Goal: Task Accomplishment & Management: Use online tool/utility

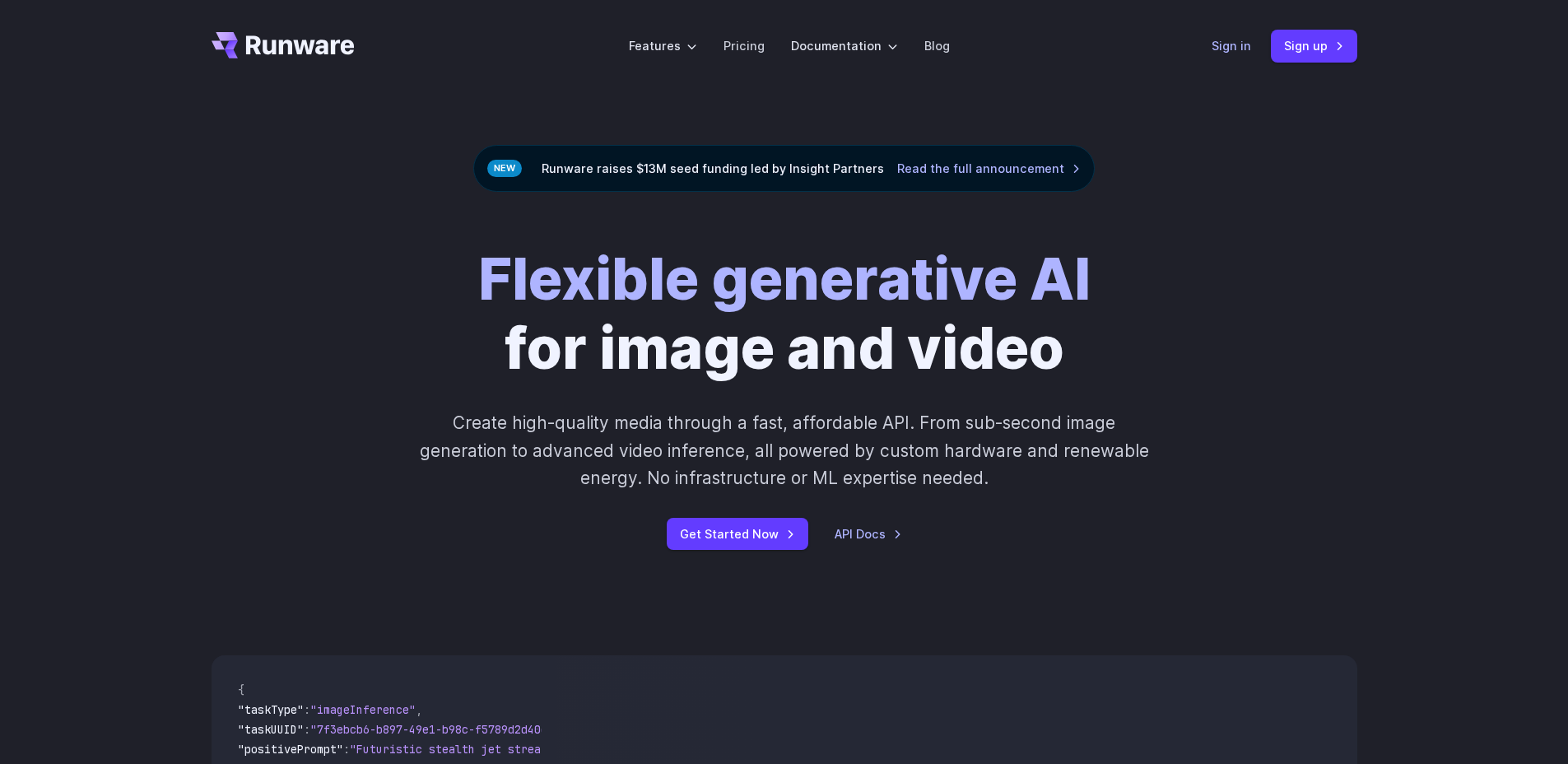
click at [1230, 44] on link "Sign in" at bounding box center [1231, 45] width 39 height 19
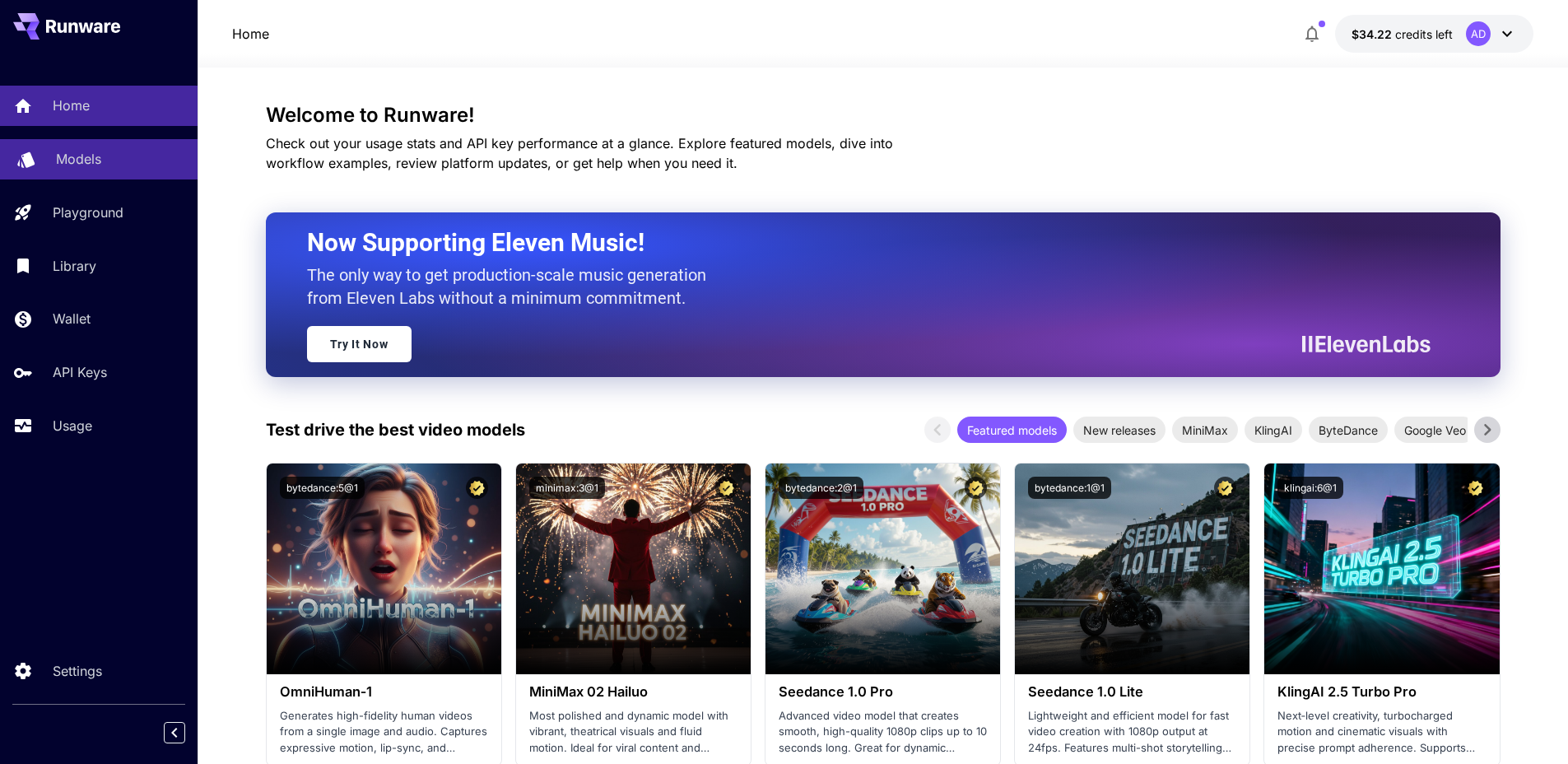
click at [81, 167] on p "Models" at bounding box center [78, 158] width 45 height 20
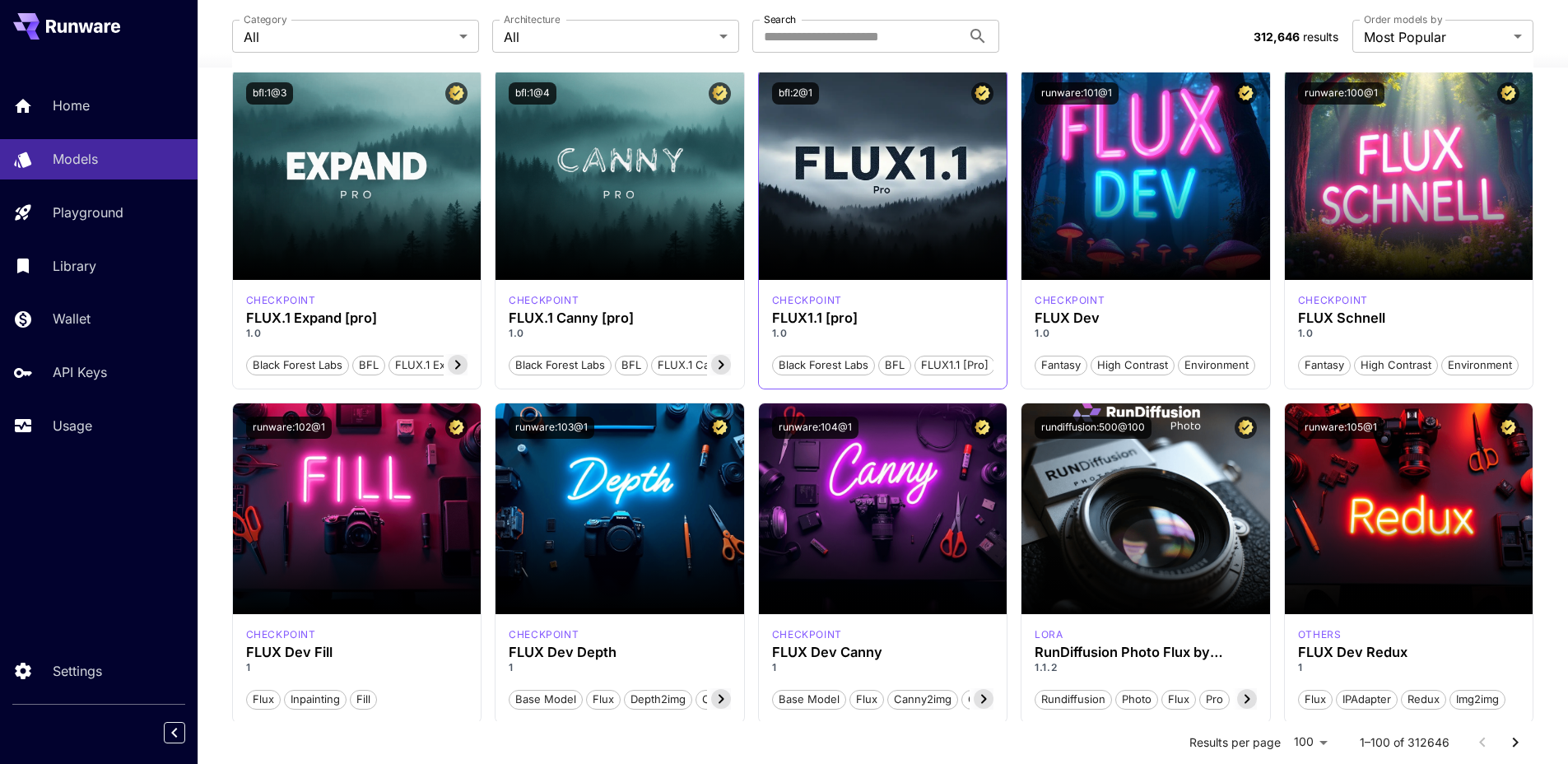
scroll to position [716, 0]
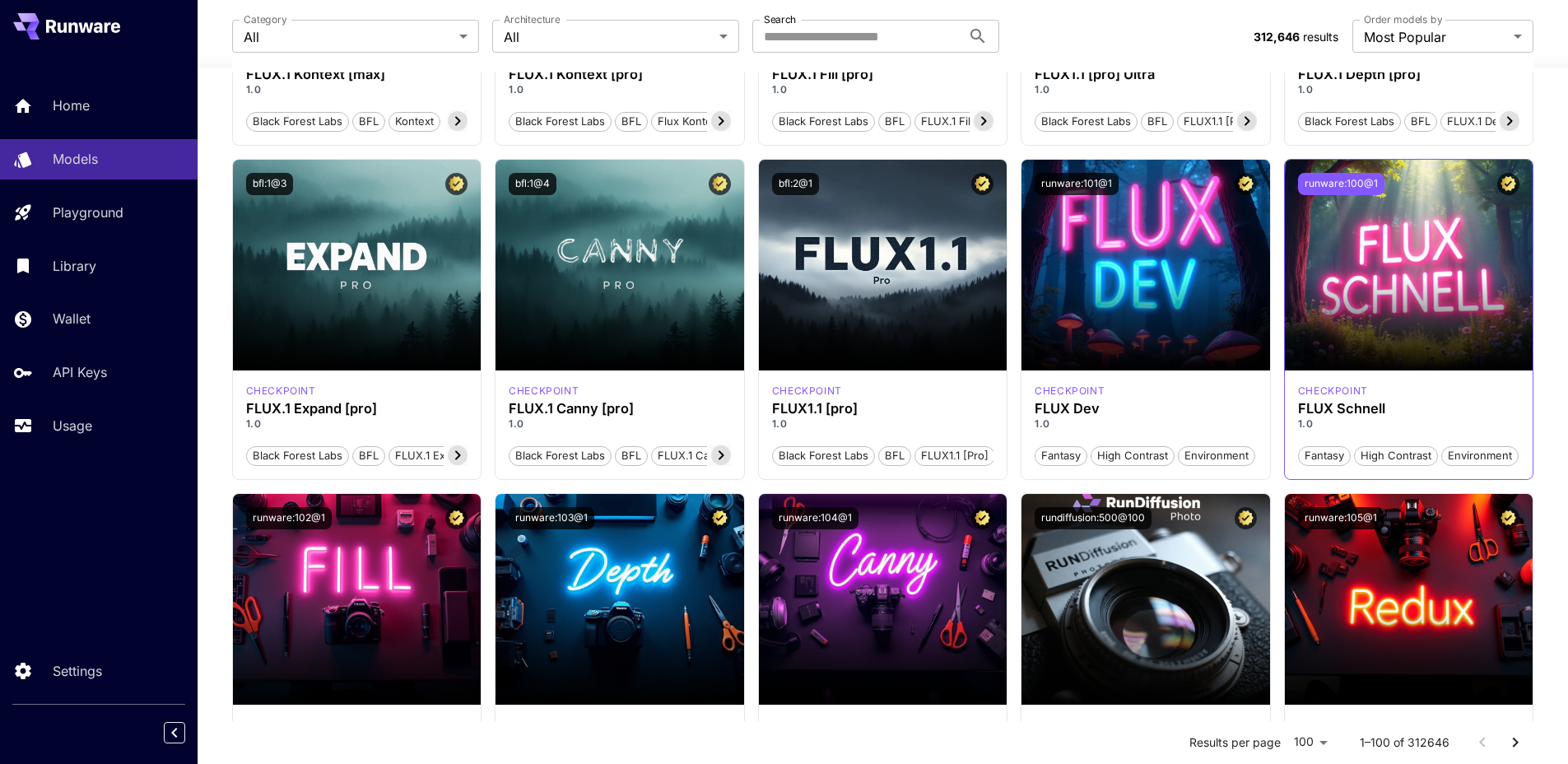
click at [1367, 184] on button "runware:100@1" at bounding box center [1340, 183] width 86 height 22
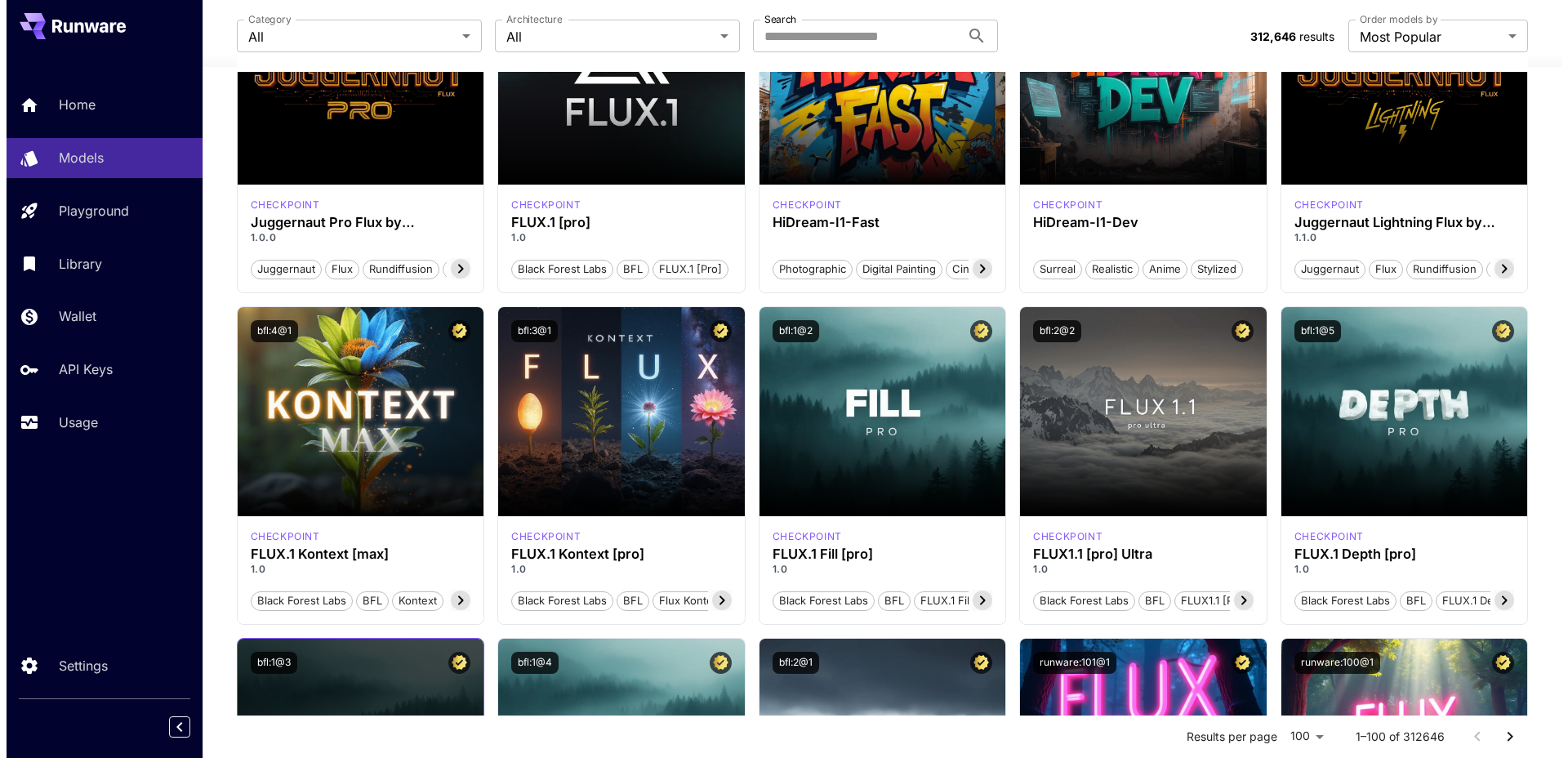
scroll to position [195, 0]
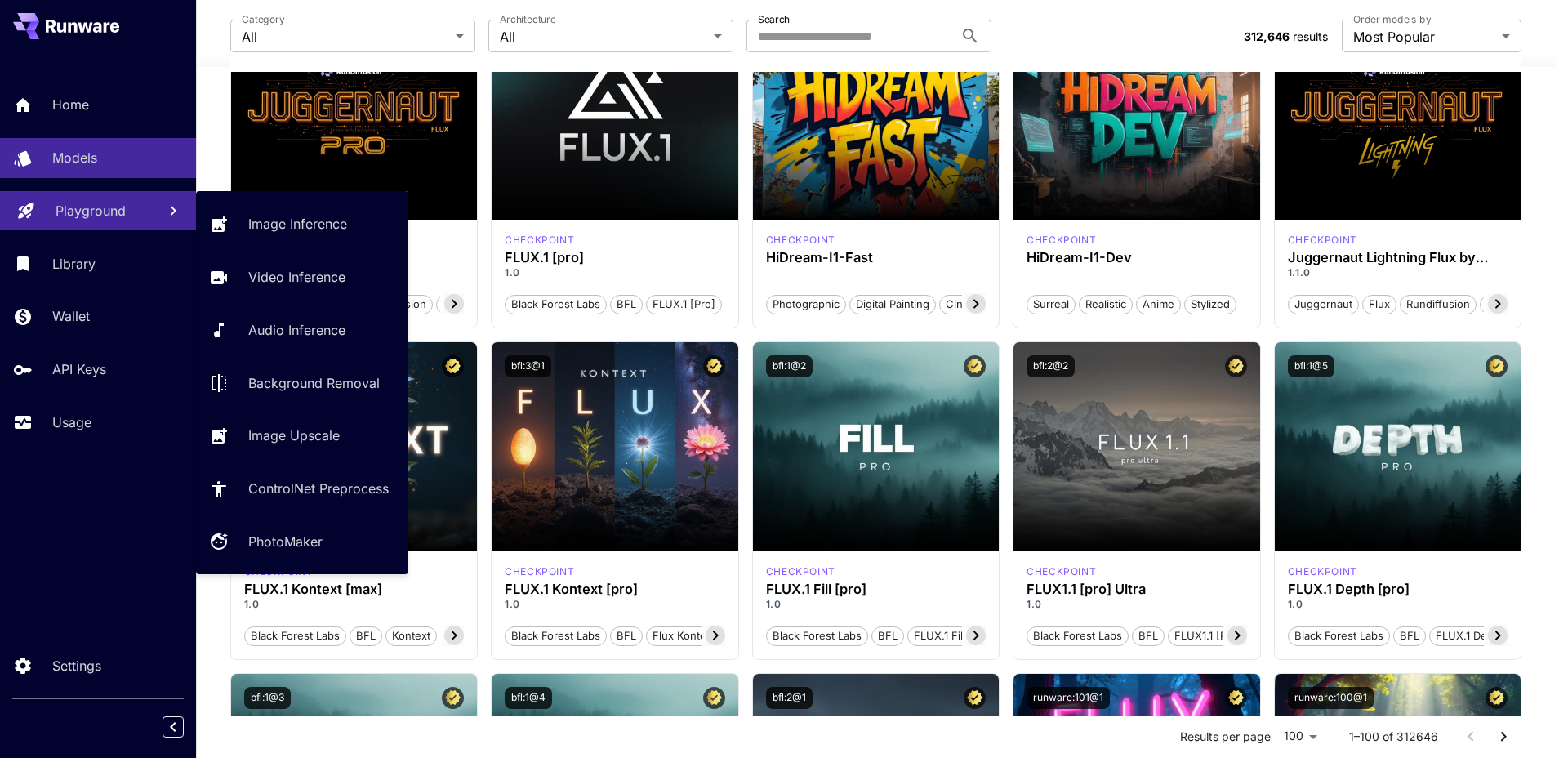
click at [102, 211] on p "Playground" at bounding box center [91, 210] width 71 height 19
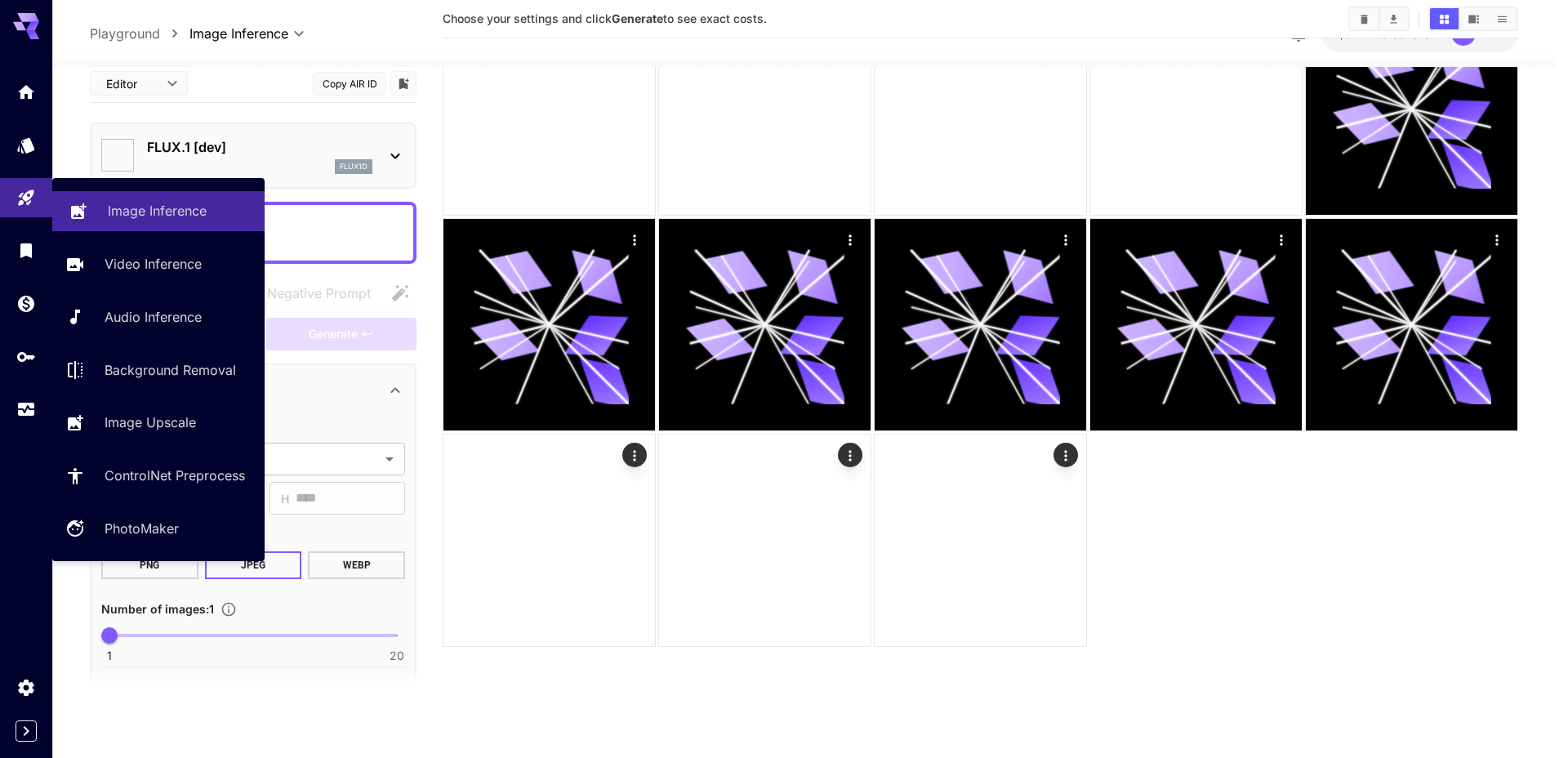
type input "**********"
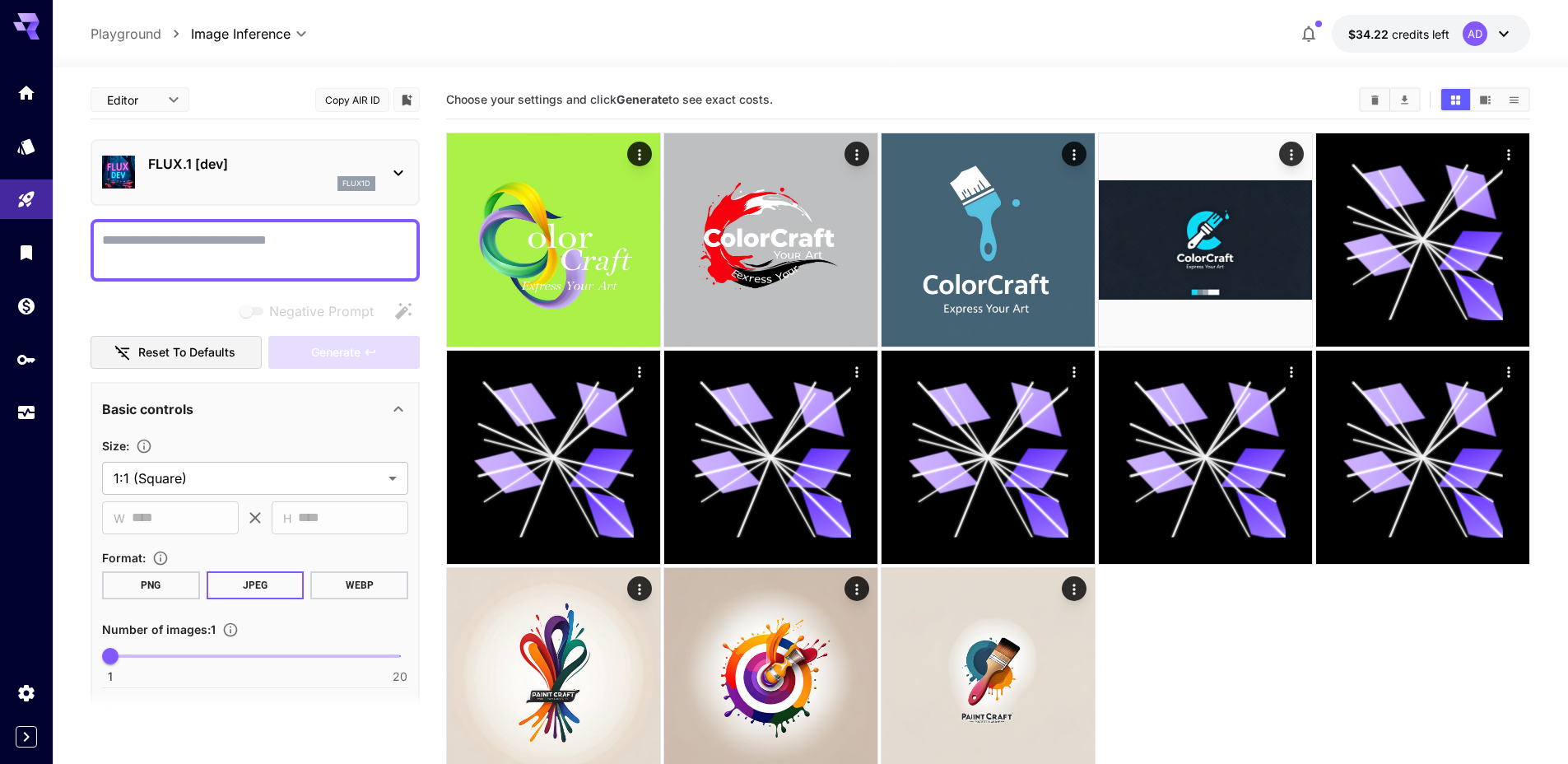
click at [249, 167] on p "FLUX.1 [dev]" at bounding box center [261, 164] width 227 height 20
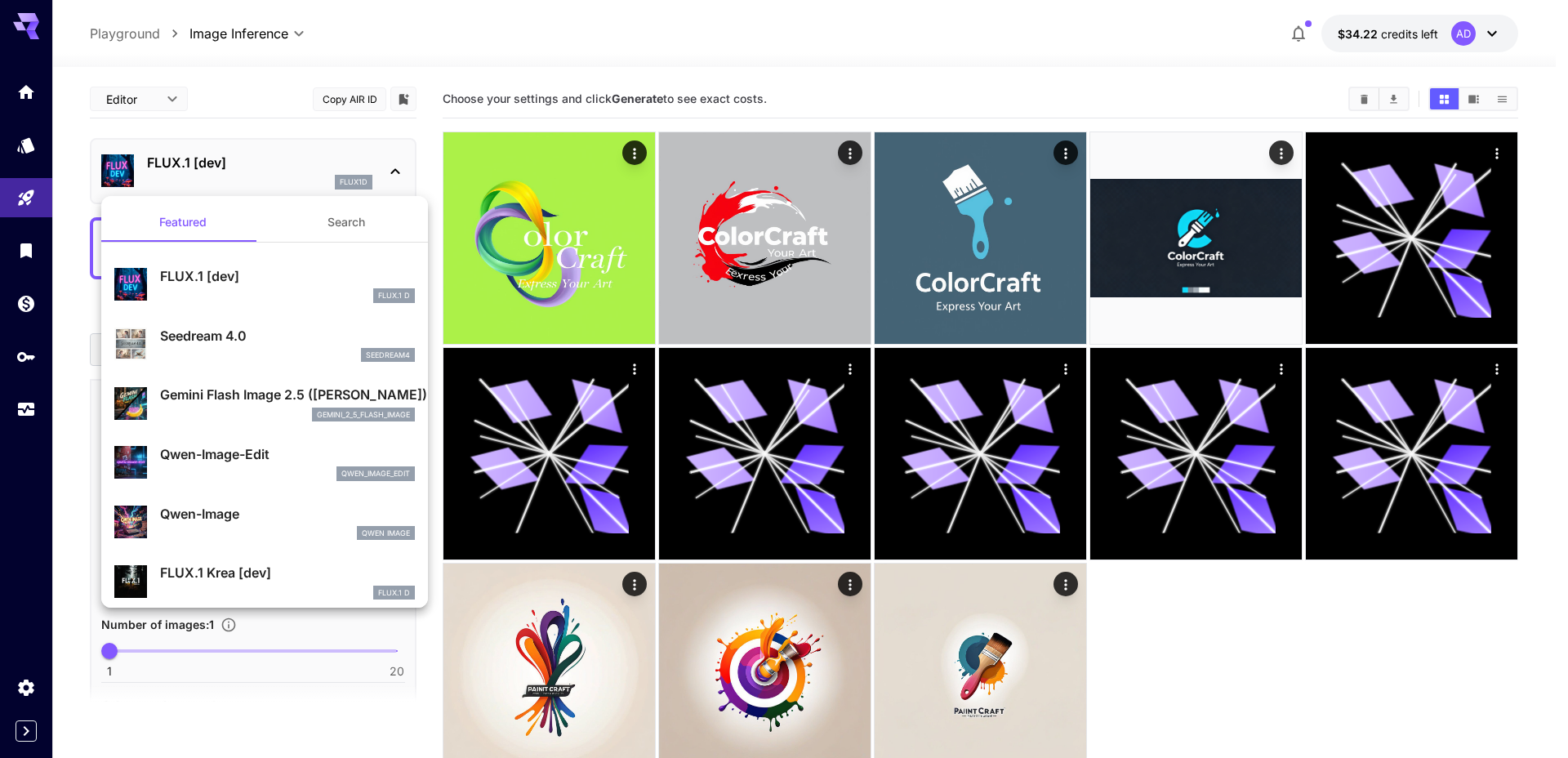
click at [267, 282] on p "FLUX.1 [dev]" at bounding box center [287, 276] width 254 height 19
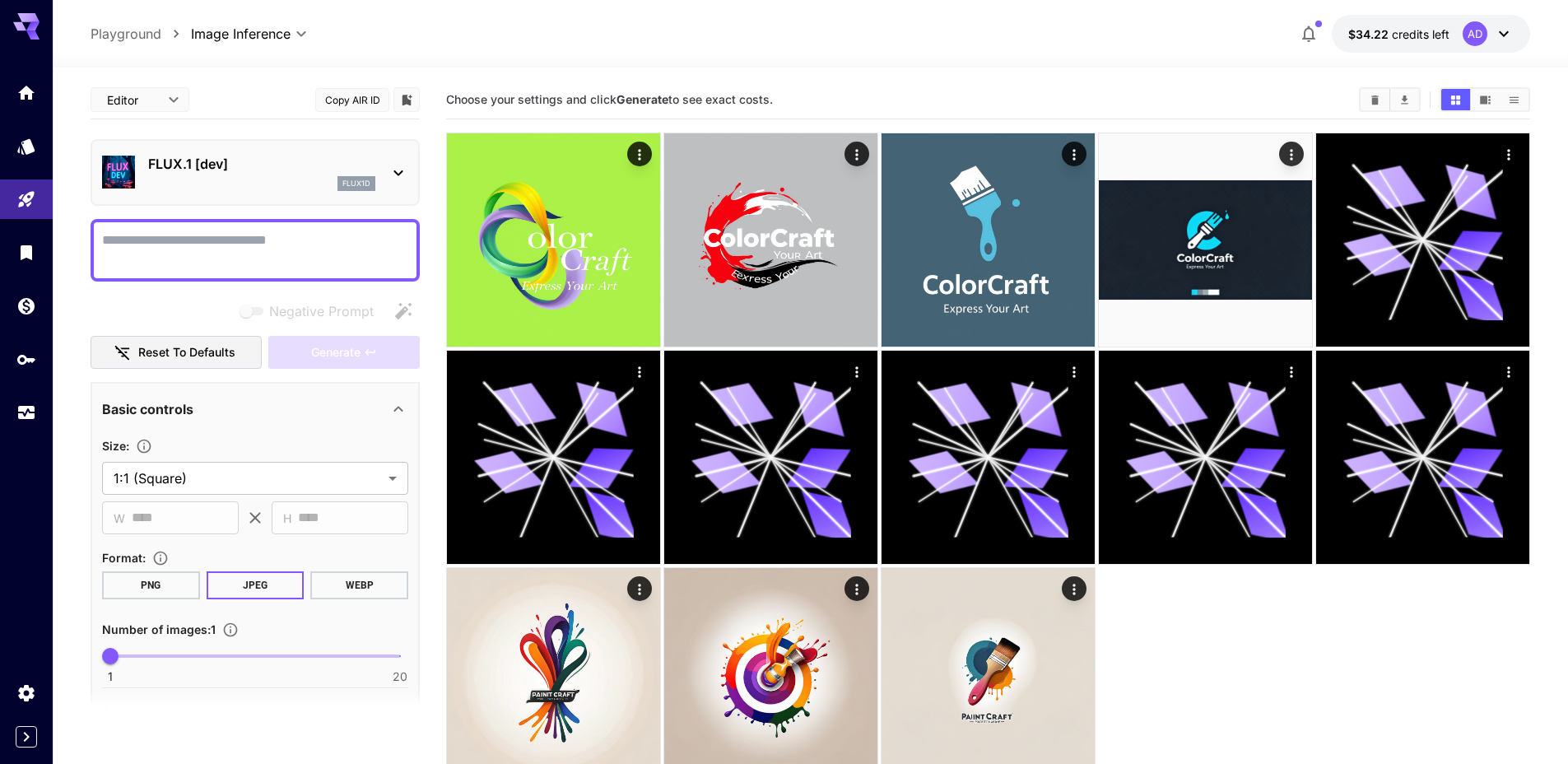
click at [273, 253] on textarea "Negative Prompt" at bounding box center [255, 250] width 306 height 39
paste textarea "**********"
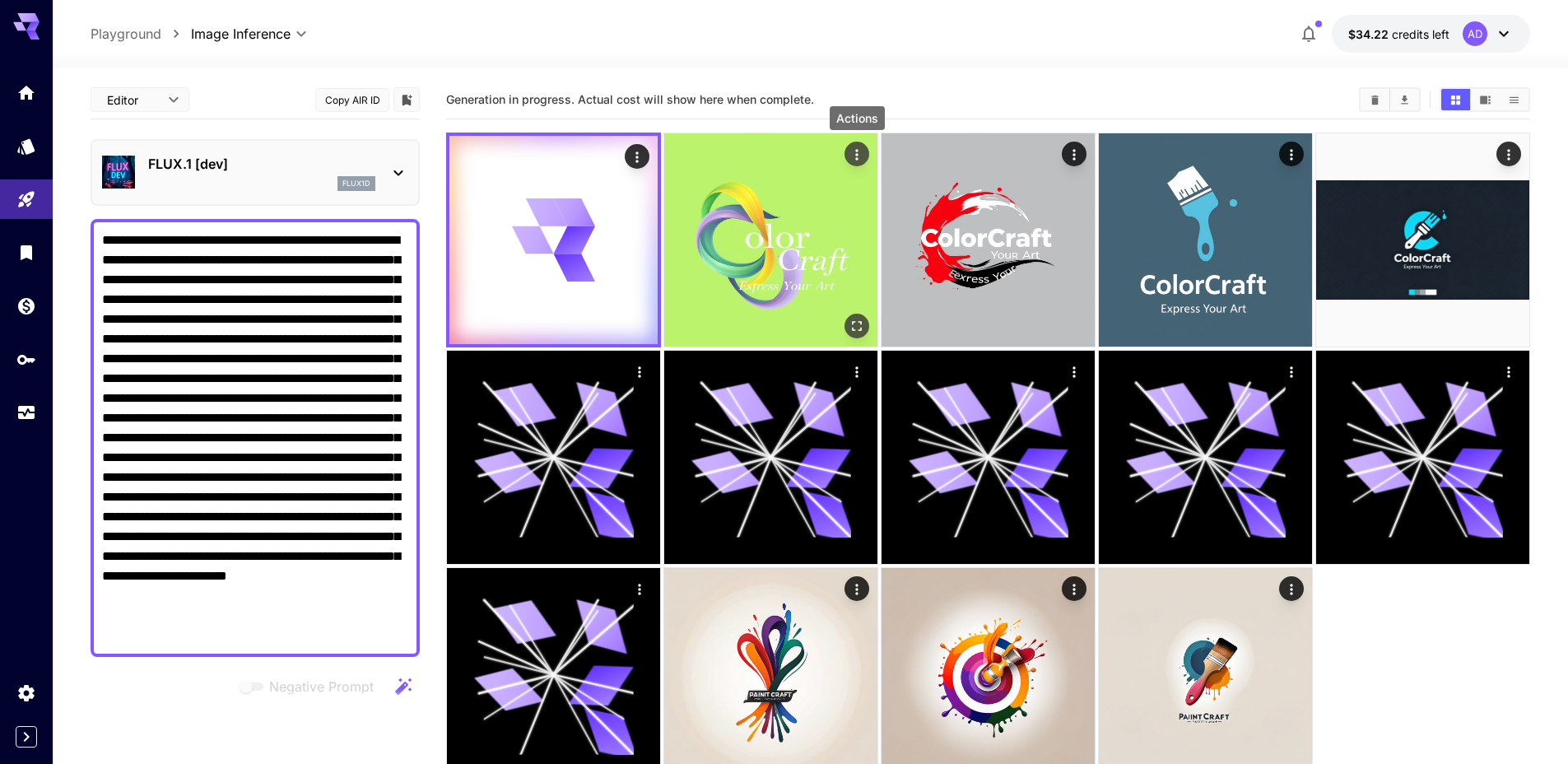
type textarea "**********"
click at [856, 151] on icon "Actions" at bounding box center [856, 155] width 16 height 16
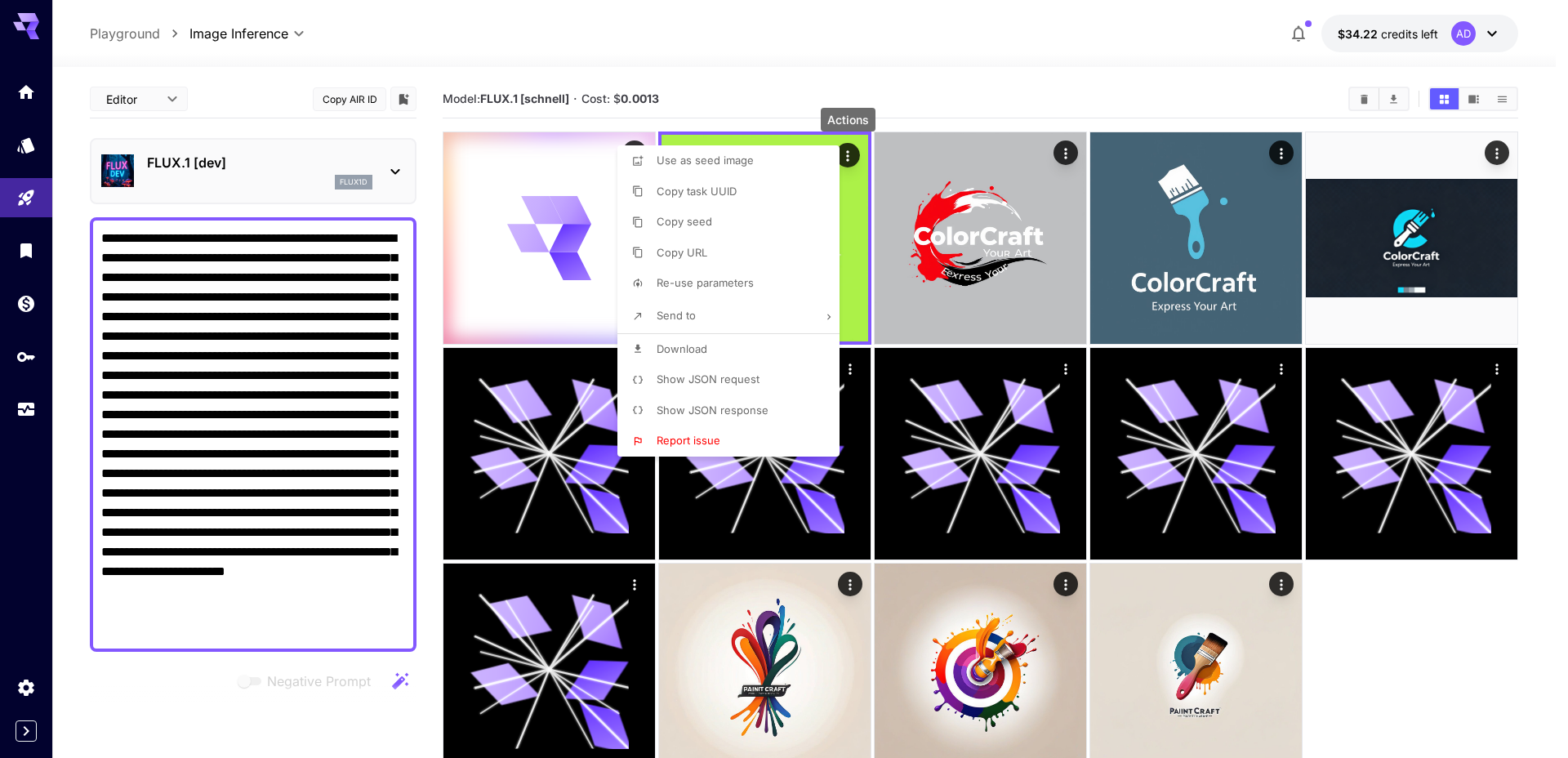
click at [1079, 40] on div at bounding box center [784, 379] width 1568 height 758
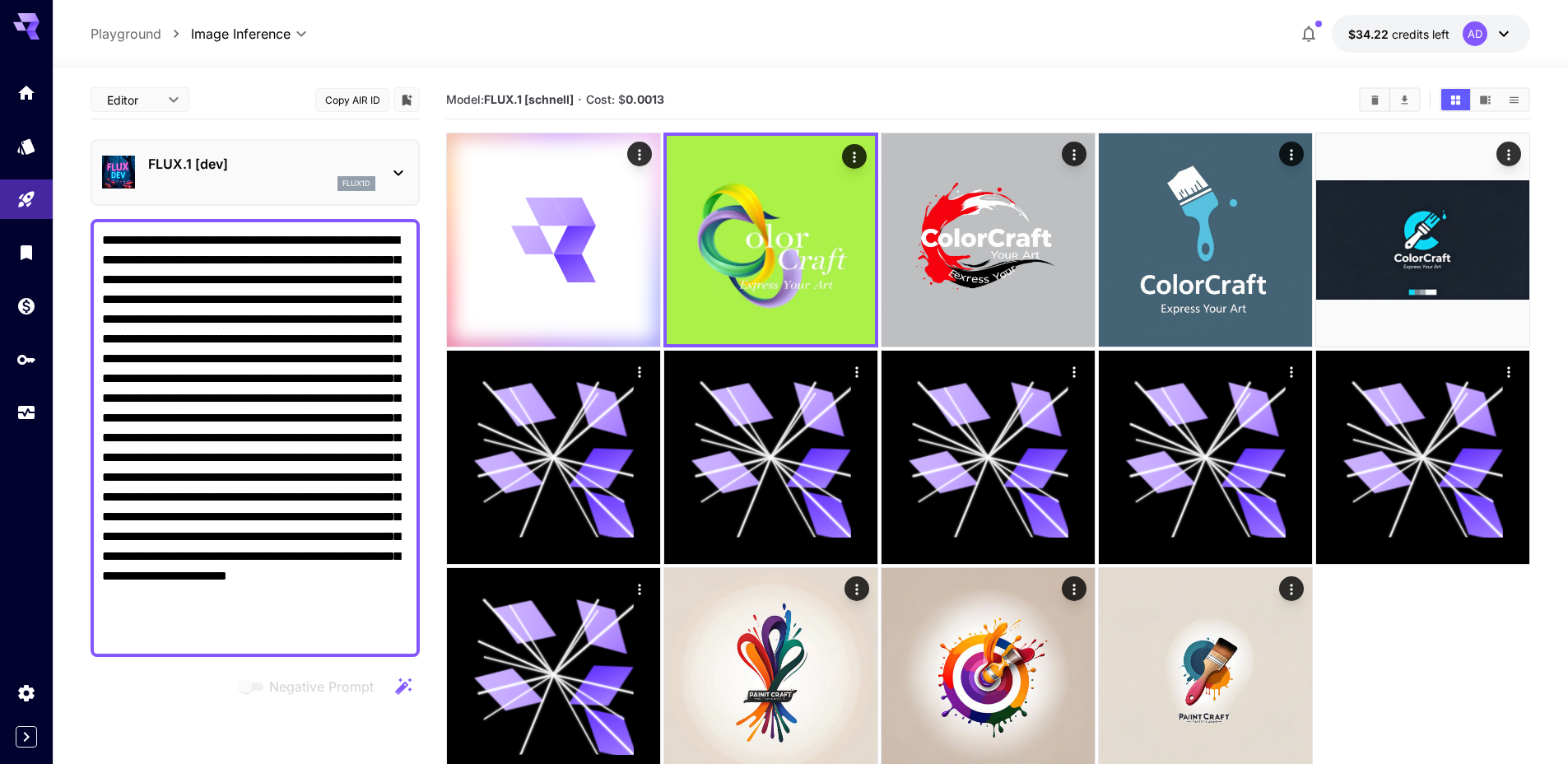
click at [237, 379] on textarea "Negative Prompt" at bounding box center [255, 438] width 306 height 415
click at [236, 379] on textarea "Negative Prompt" at bounding box center [255, 438] width 306 height 415
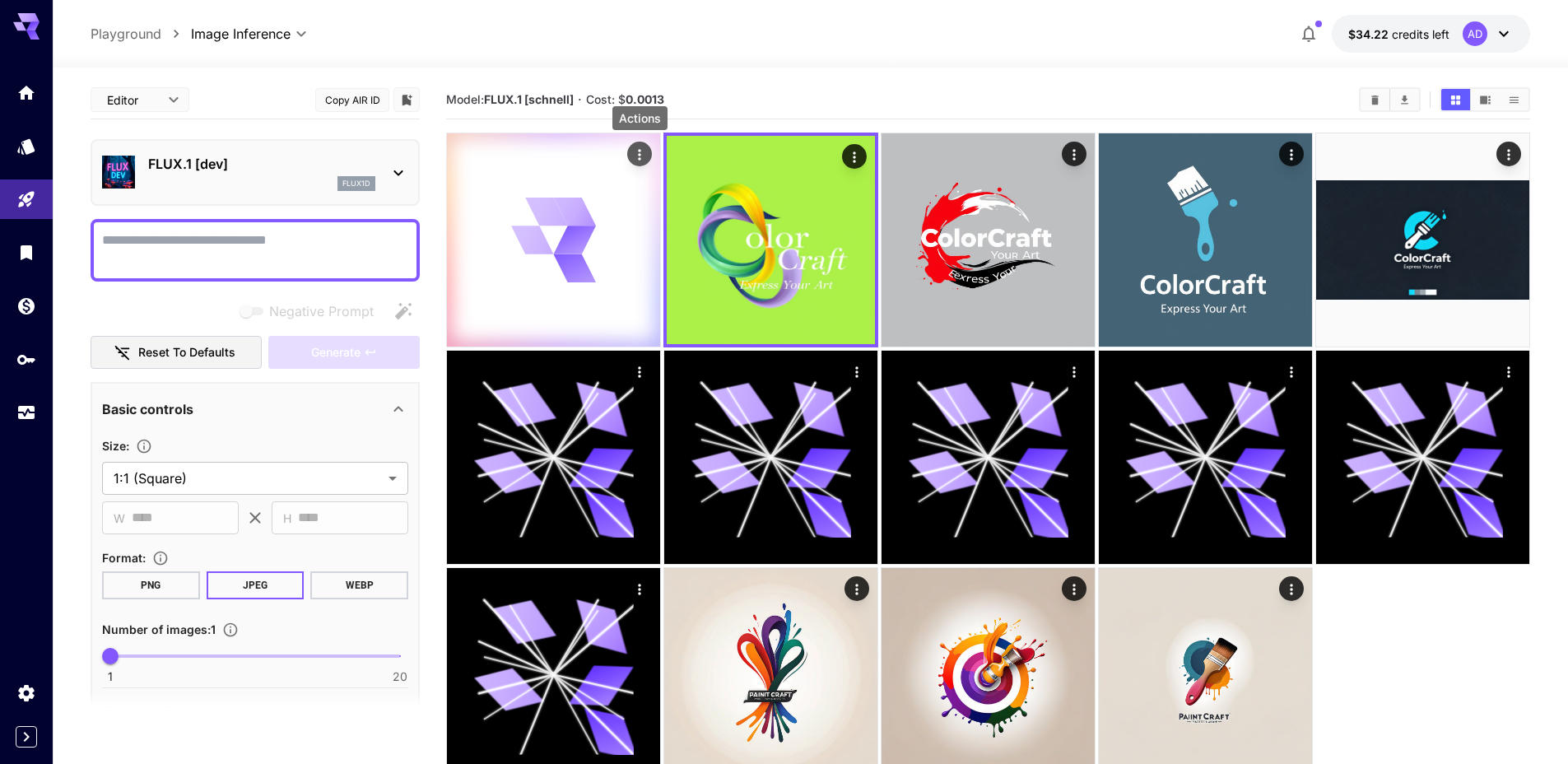
click at [639, 151] on icon "Actions" at bounding box center [639, 154] width 3 height 11
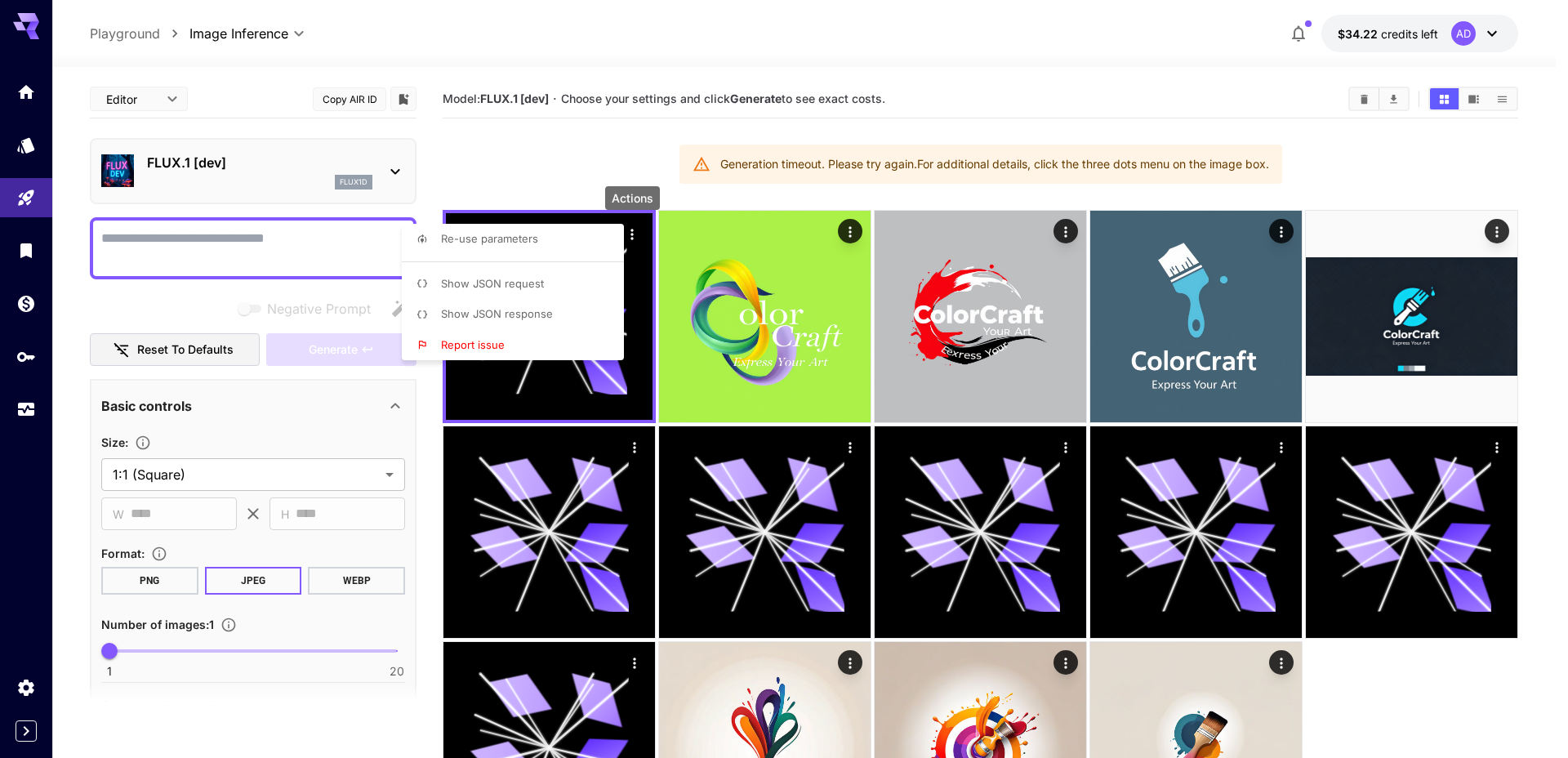
click at [569, 145] on div at bounding box center [784, 379] width 1568 height 758
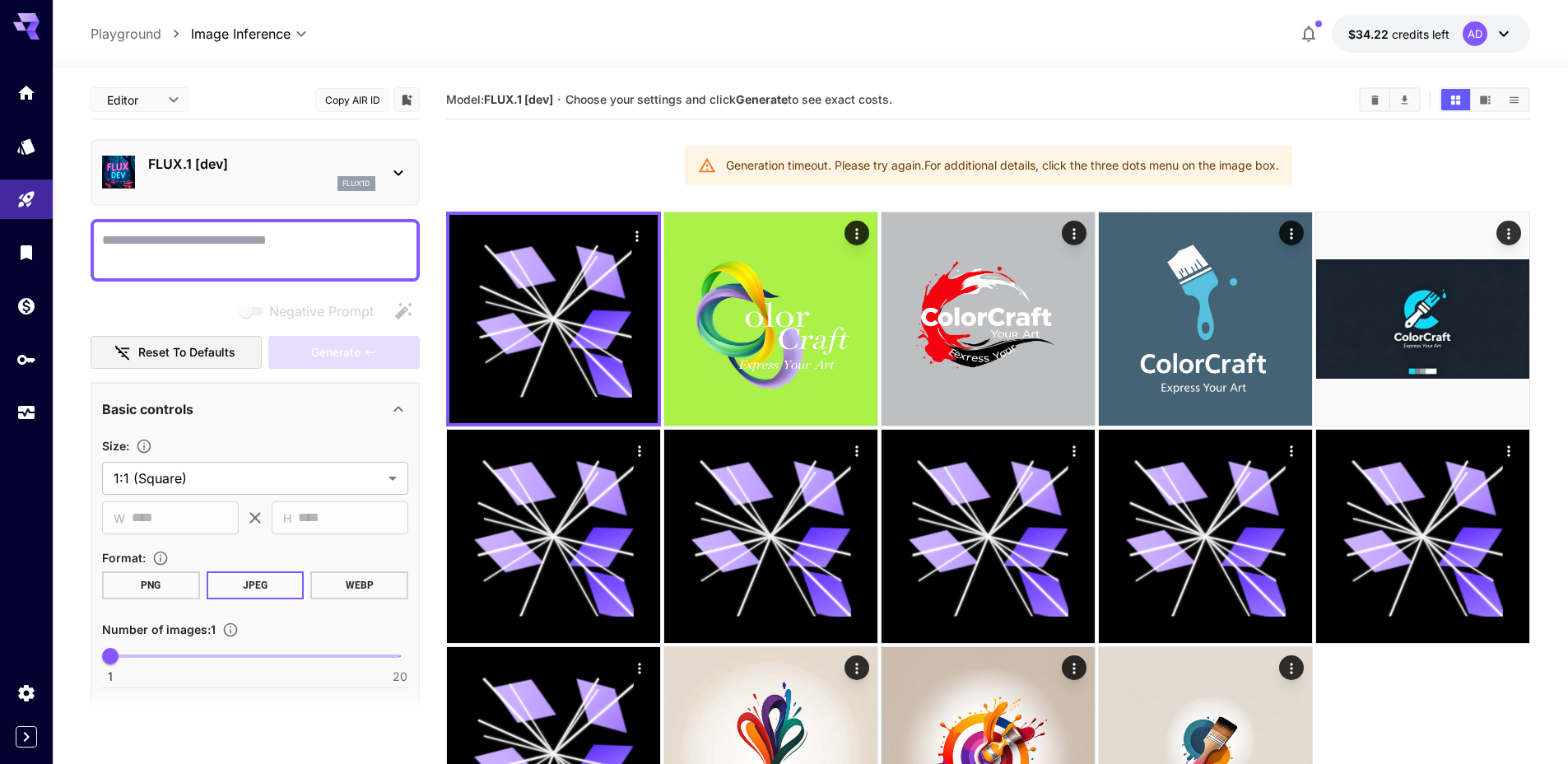
click at [255, 244] on textarea "Negative Prompt" at bounding box center [255, 250] width 306 height 39
type textarea "*"
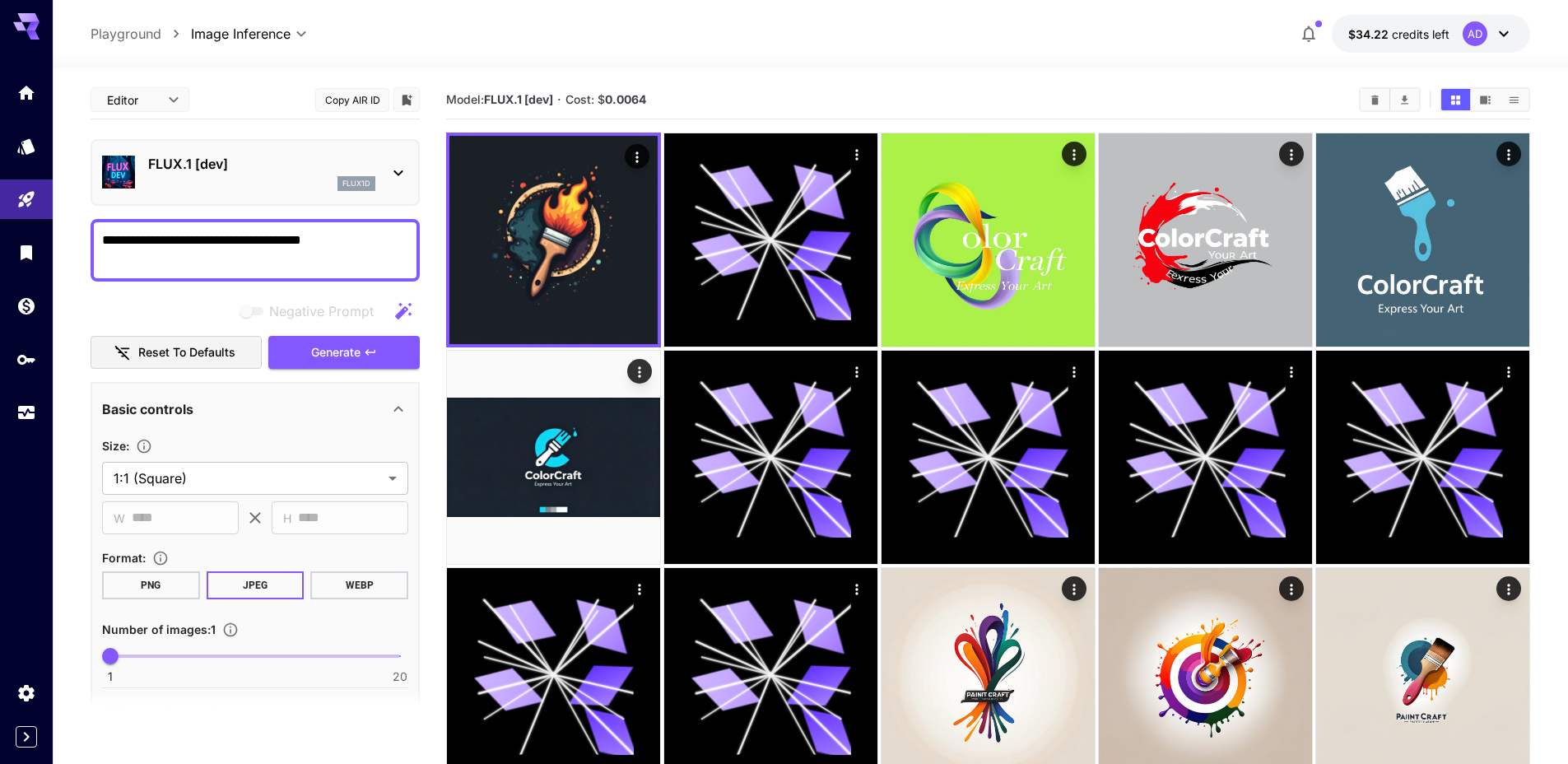
click at [357, 248] on textarea "**********" at bounding box center [255, 250] width 306 height 39
paste textarea "**********"
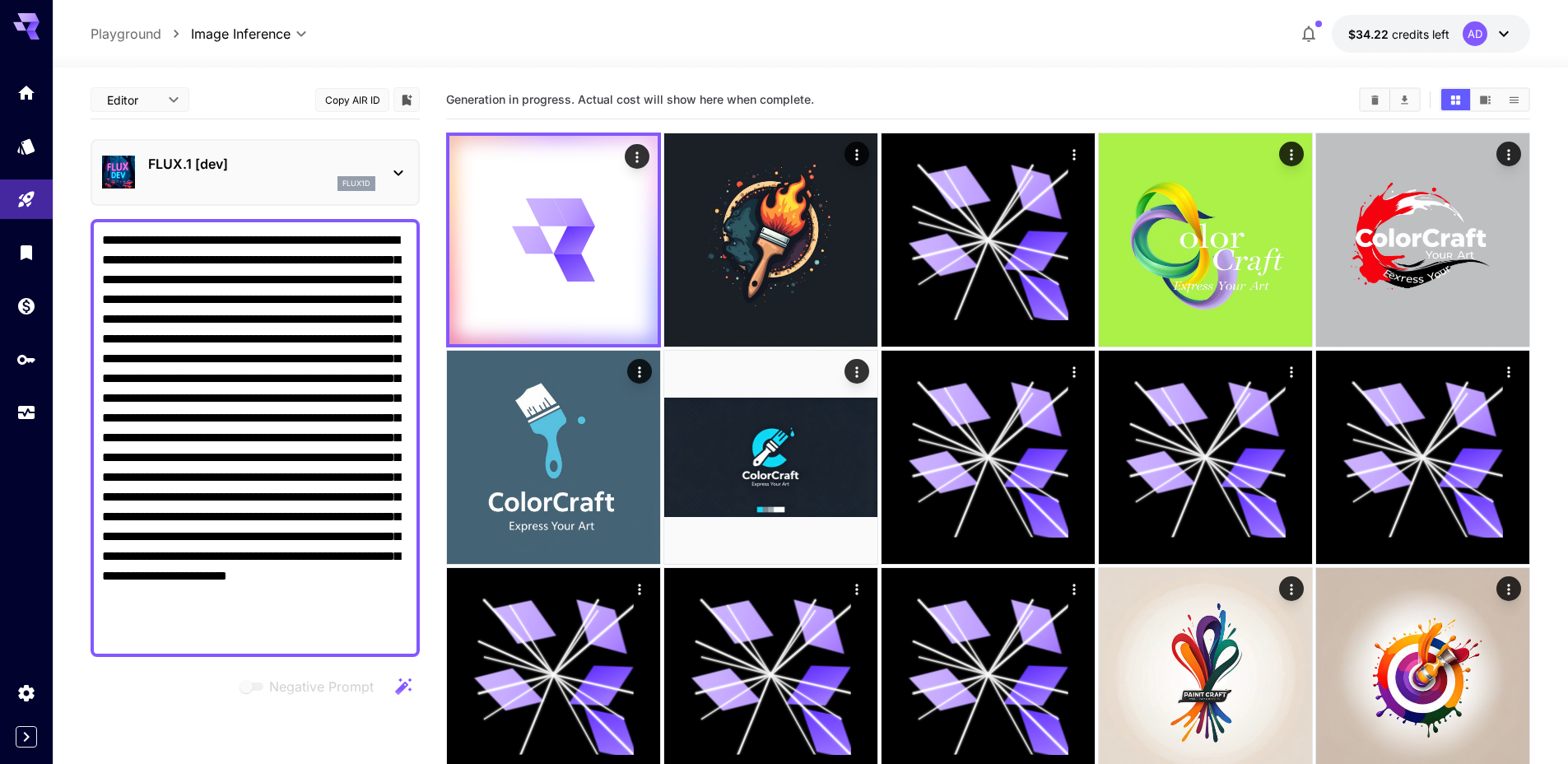
click at [141, 266] on textarea "Negative Prompt" at bounding box center [255, 438] width 306 height 415
click at [332, 263] on textarea "Negative Prompt" at bounding box center [255, 438] width 306 height 415
drag, startPoint x: 325, startPoint y: 280, endPoint x: 341, endPoint y: 694, distance: 414.3
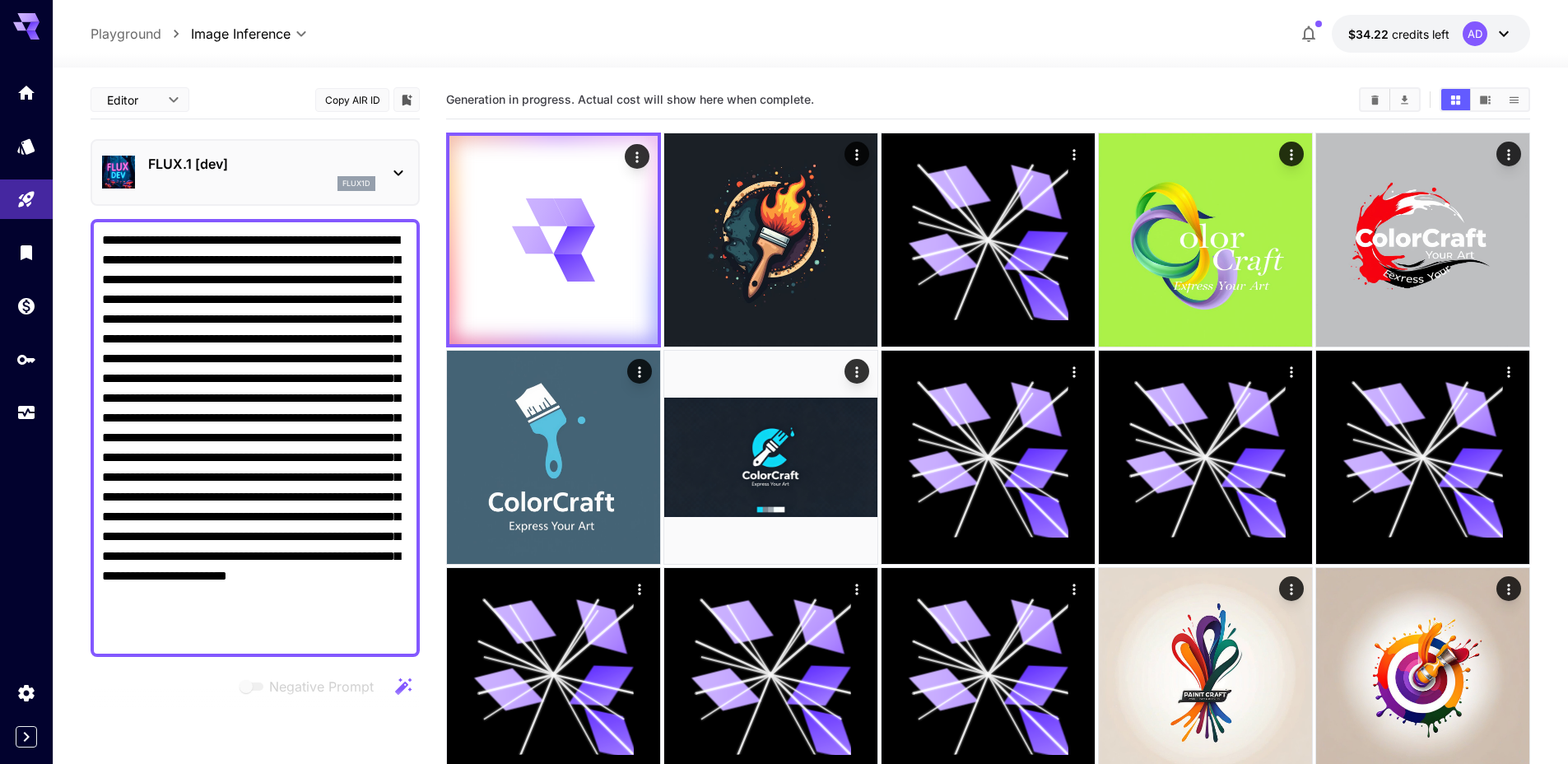
click at [341, 694] on section "**********" at bounding box center [255, 406] width 329 height 650
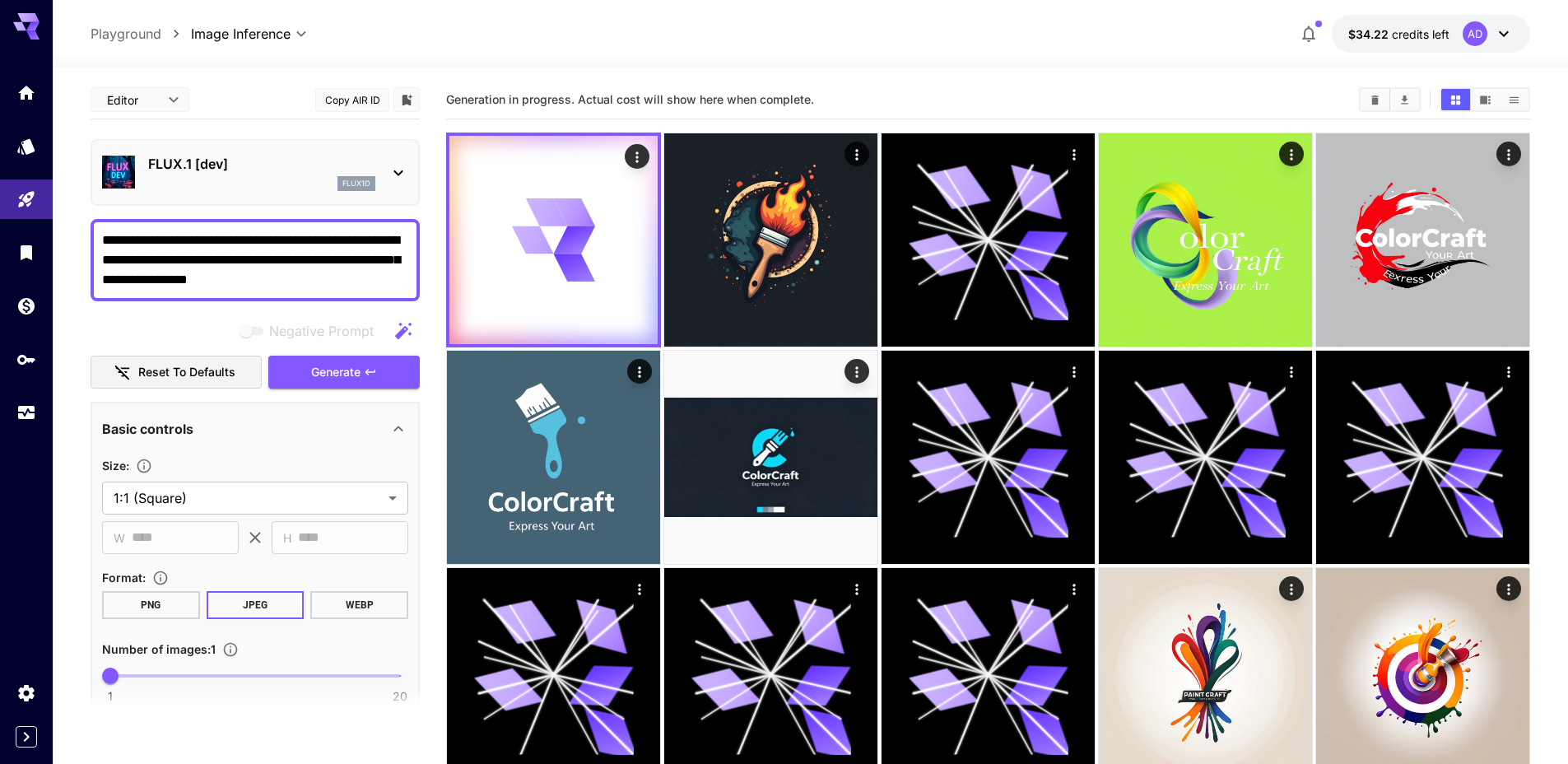
click at [138, 239] on textarea "**********" at bounding box center [255, 260] width 306 height 60
click at [115, 234] on textarea "**********" at bounding box center [255, 260] width 306 height 60
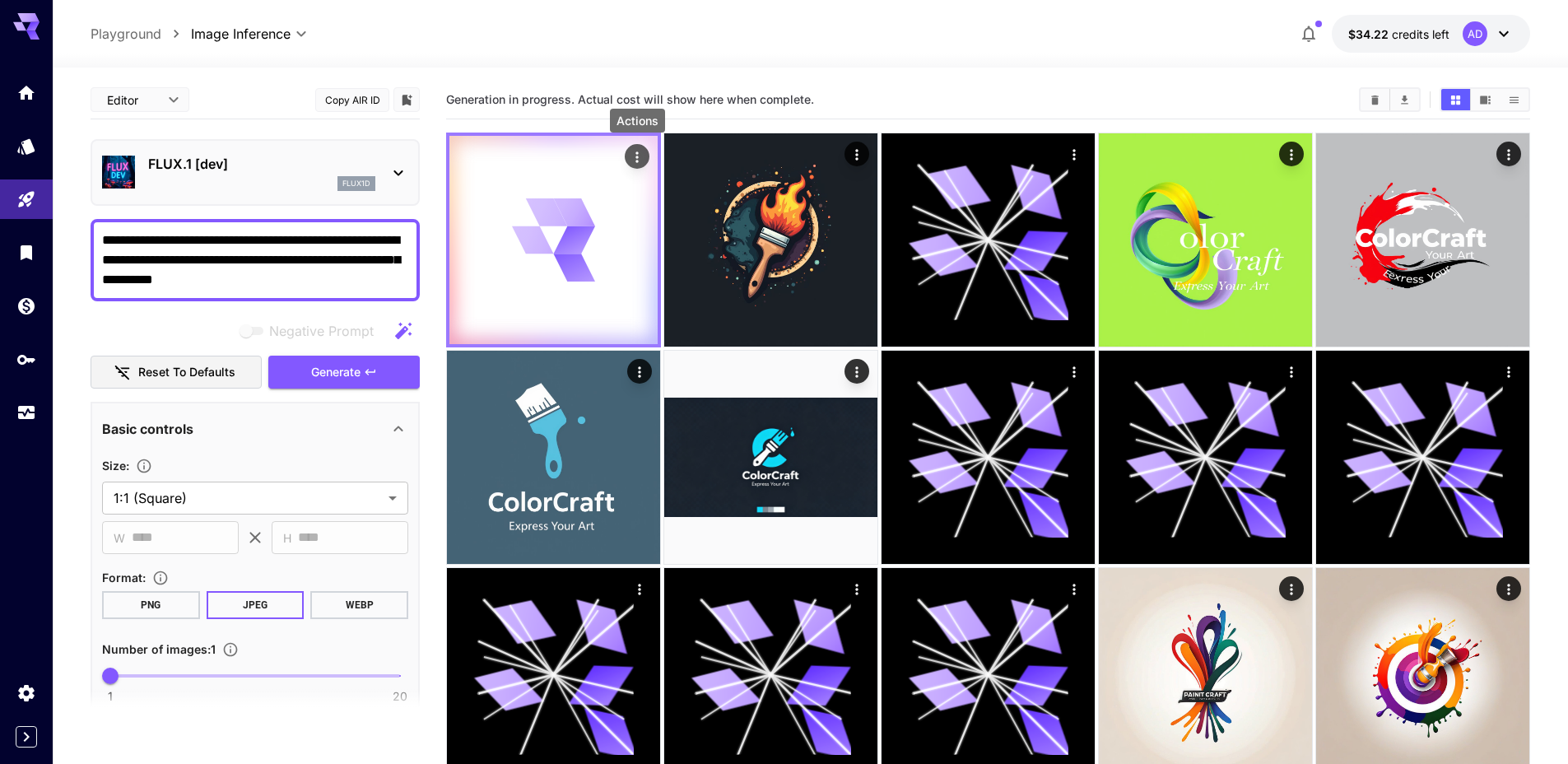
click at [640, 158] on icon "Actions" at bounding box center [636, 157] width 16 height 16
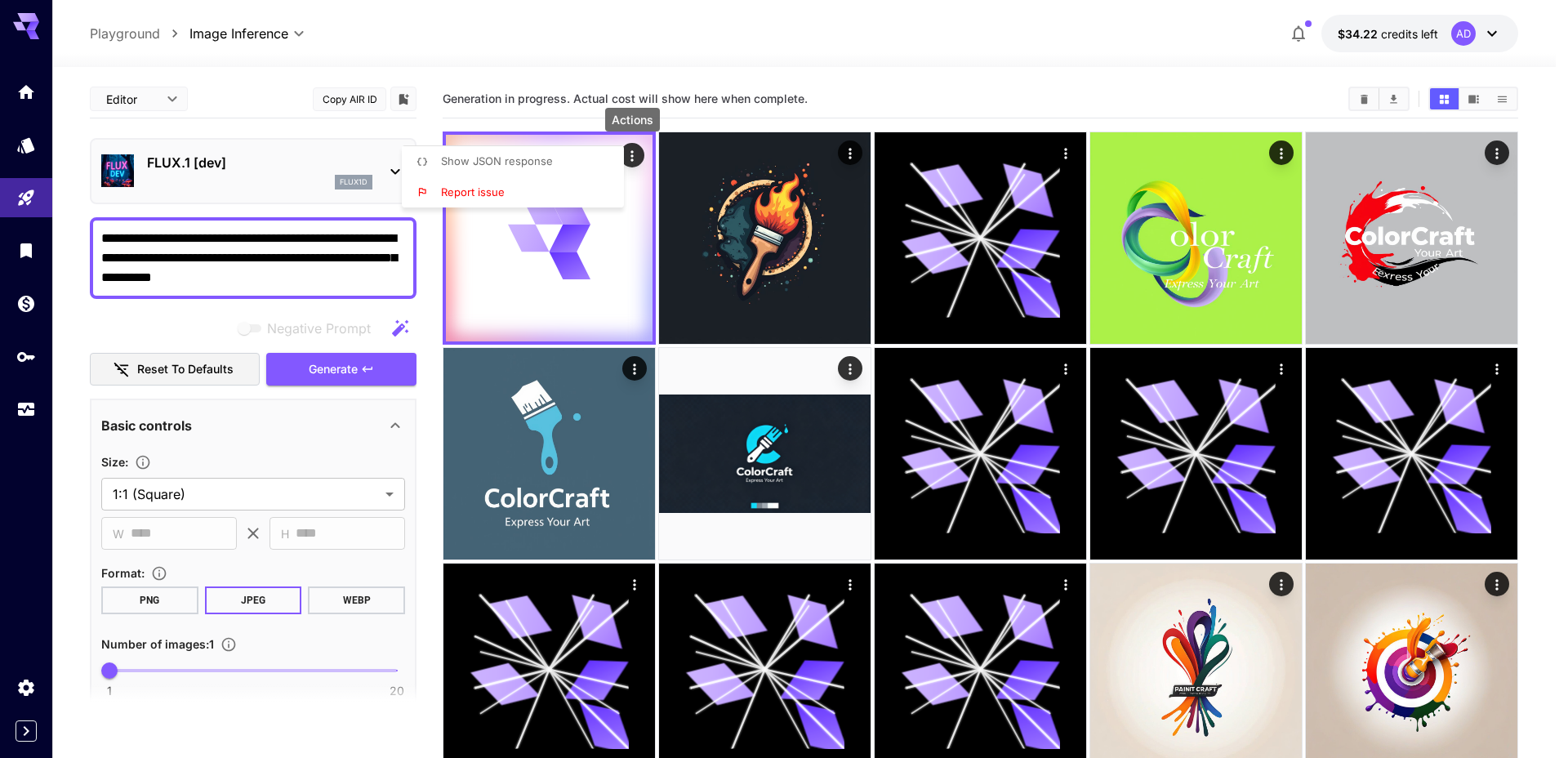
click at [487, 190] on span "Report issue" at bounding box center [473, 192] width 64 height 13
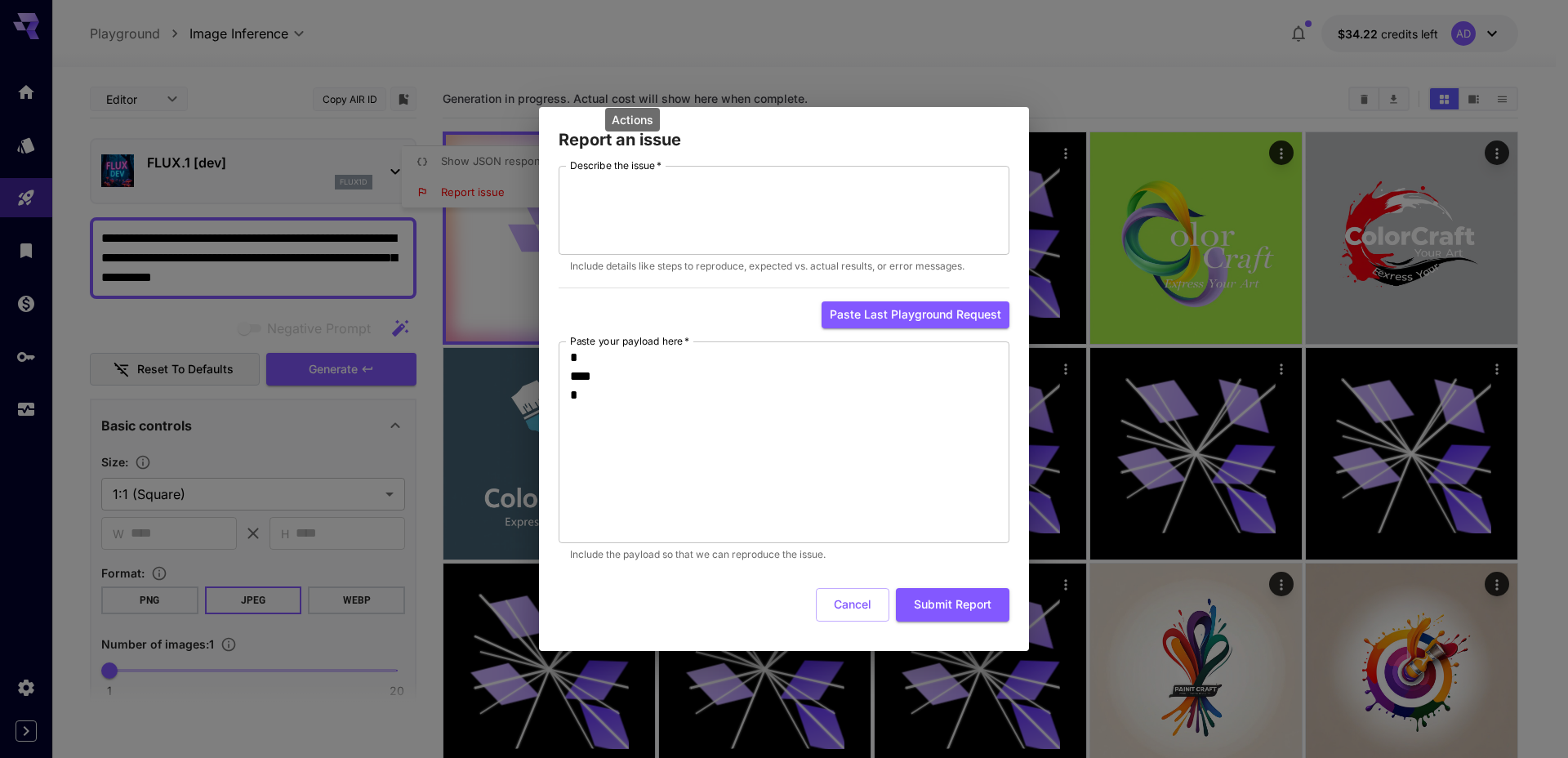
click at [1042, 17] on div "Report an issue Describe the issue   * * Describe the issue   * Include details…" at bounding box center [784, 379] width 1568 height 758
click at [860, 587] on form "Describe the issue   * * Describe the issue   * Include details like steps to r…" at bounding box center [784, 394] width 451 height 456
click at [833, 607] on button "Cancel" at bounding box center [852, 605] width 73 height 34
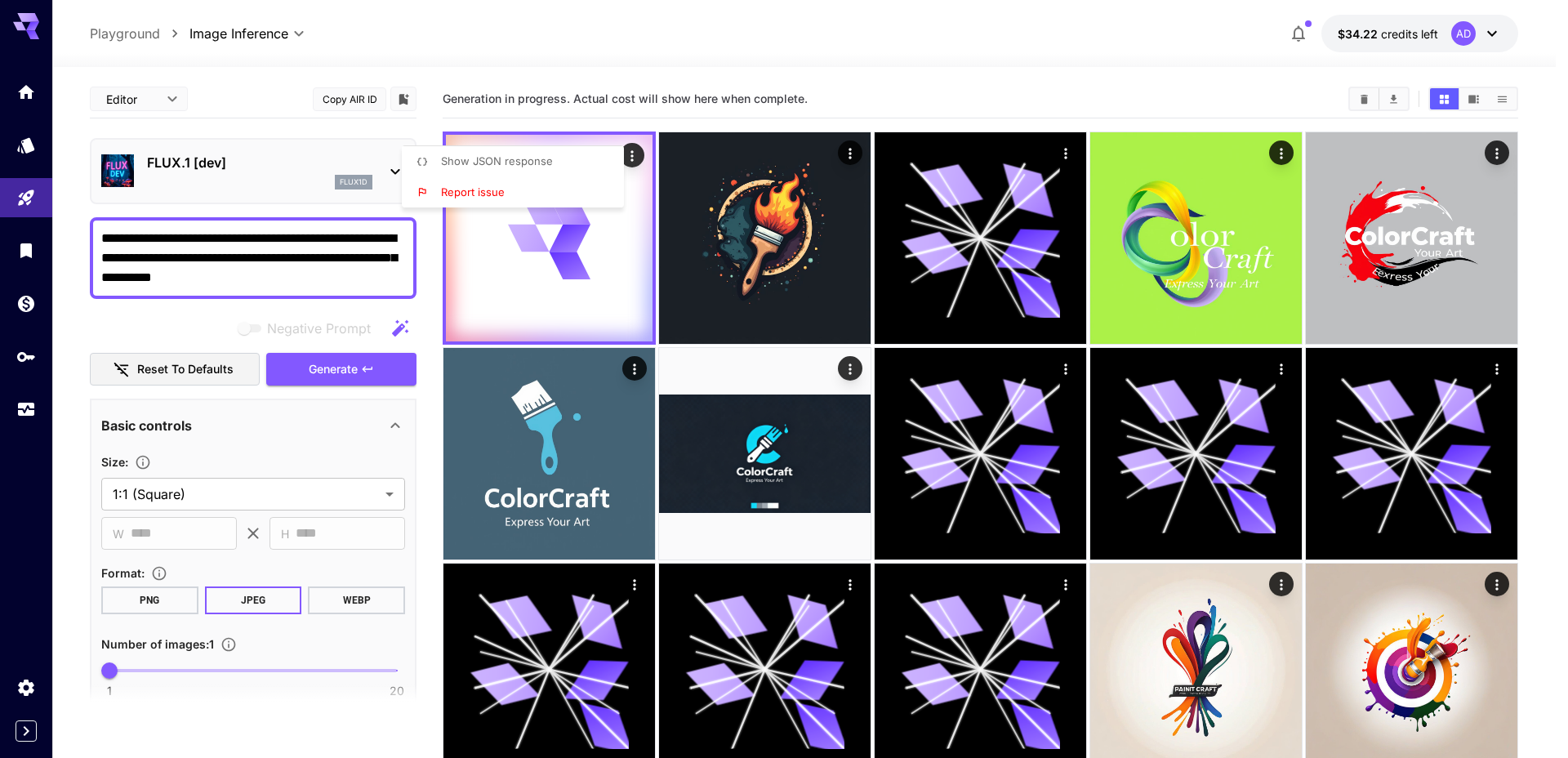
click at [329, 285] on div at bounding box center [784, 379] width 1568 height 758
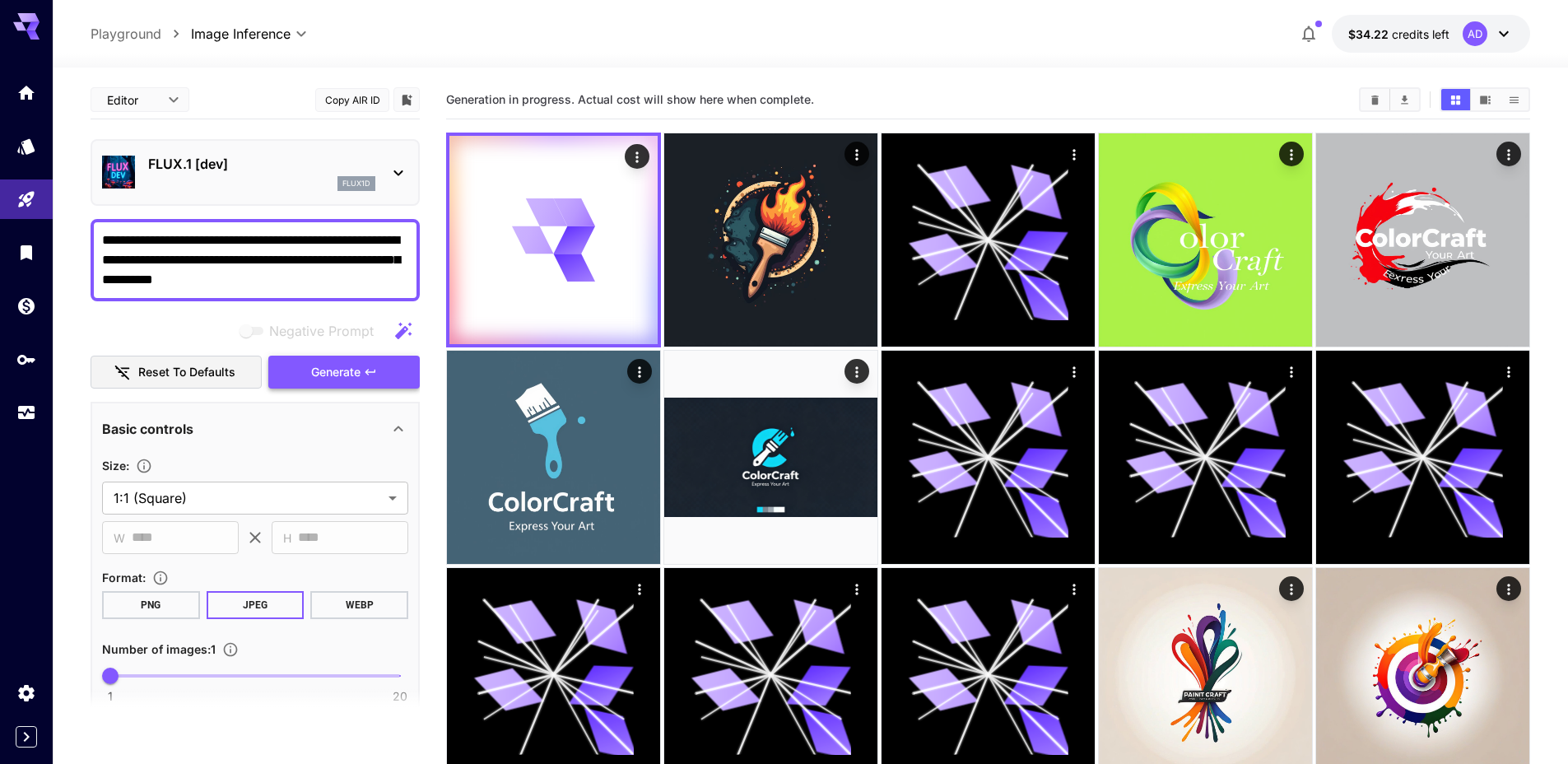
click at [344, 372] on span "Generate" at bounding box center [335, 372] width 49 height 20
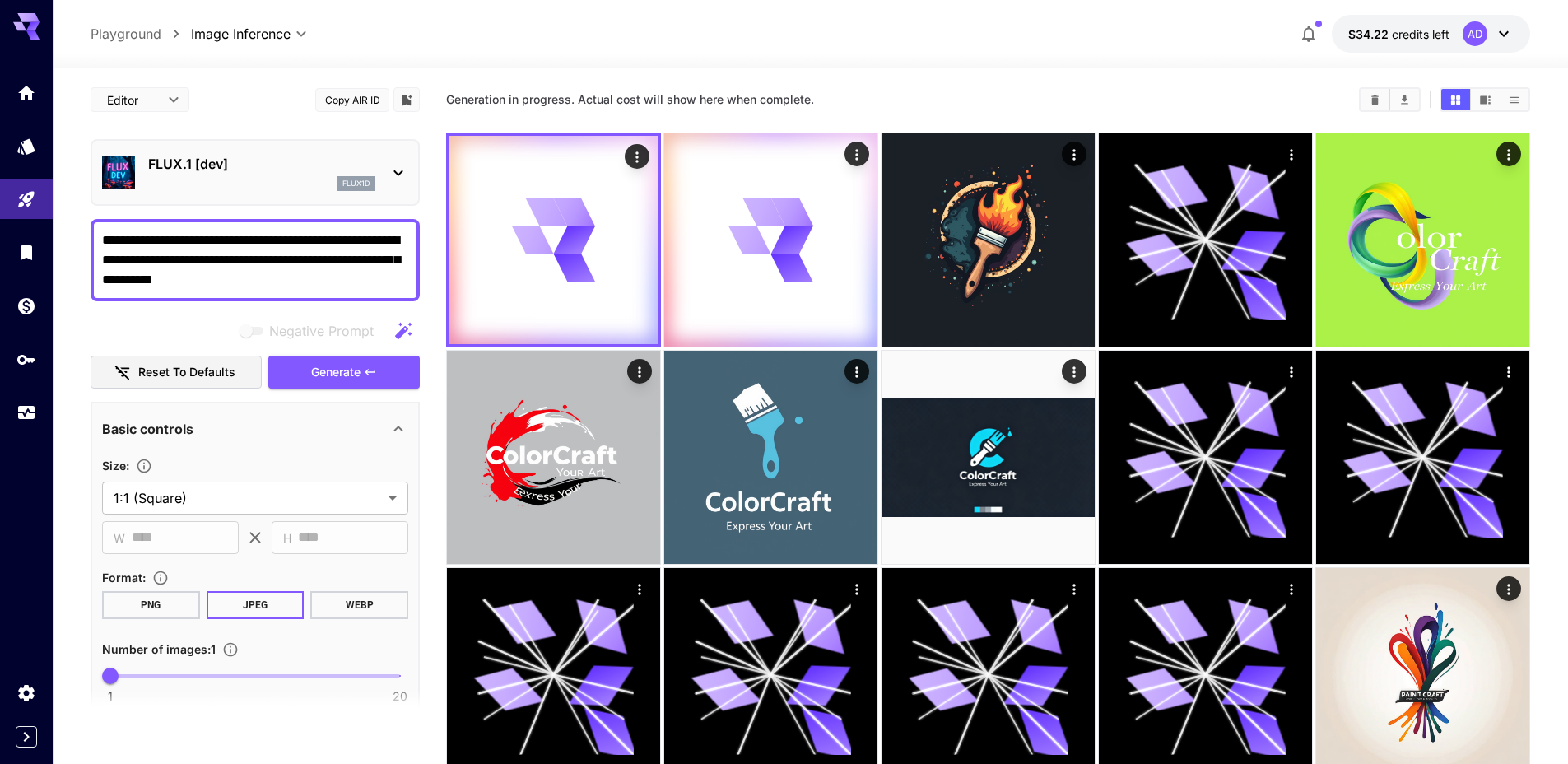
click at [398, 173] on icon at bounding box center [398, 173] width 9 height 5
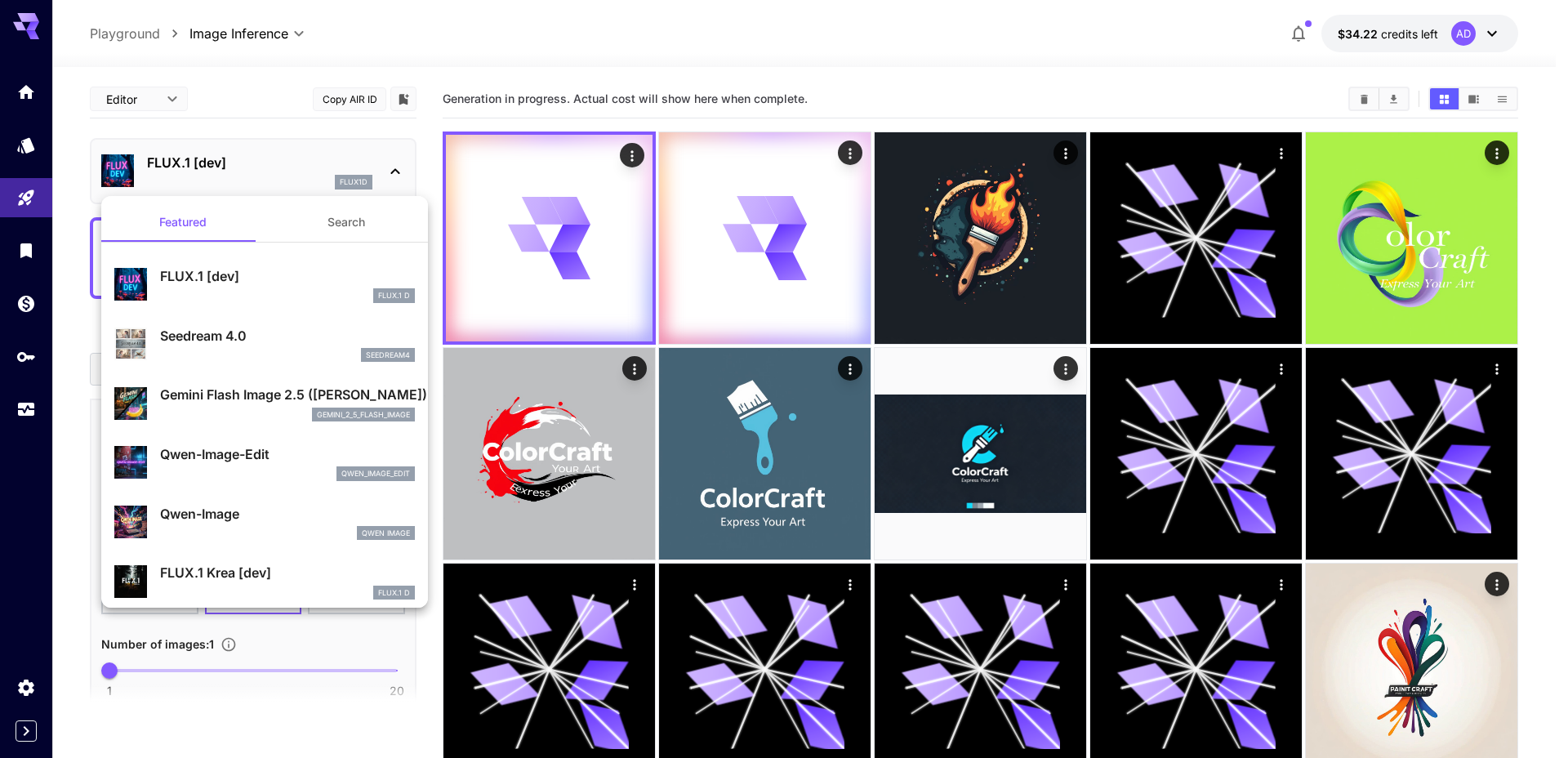
click at [678, 30] on div at bounding box center [784, 379] width 1568 height 758
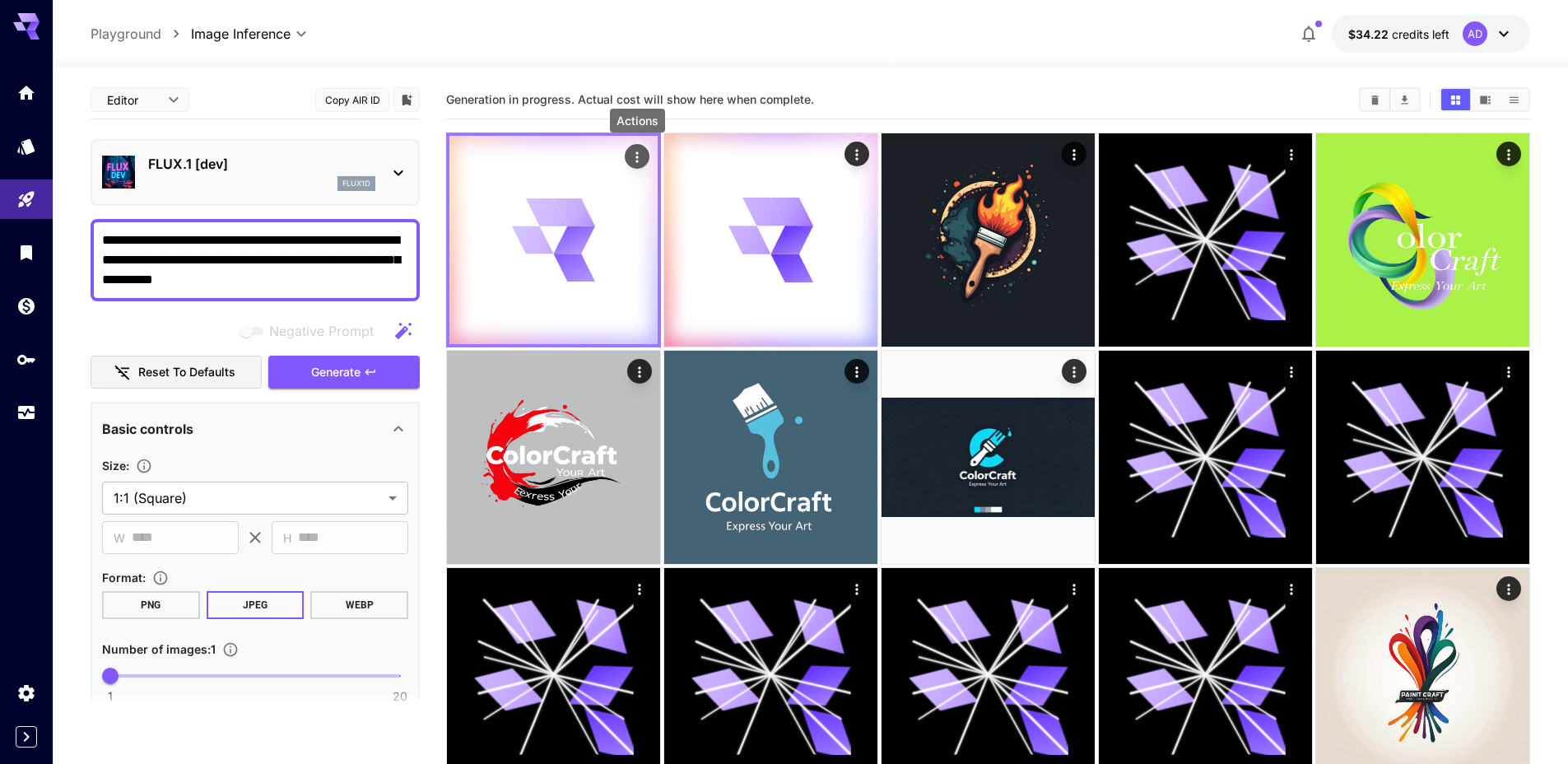
click at [638, 150] on icon "Actions" at bounding box center [636, 157] width 16 height 16
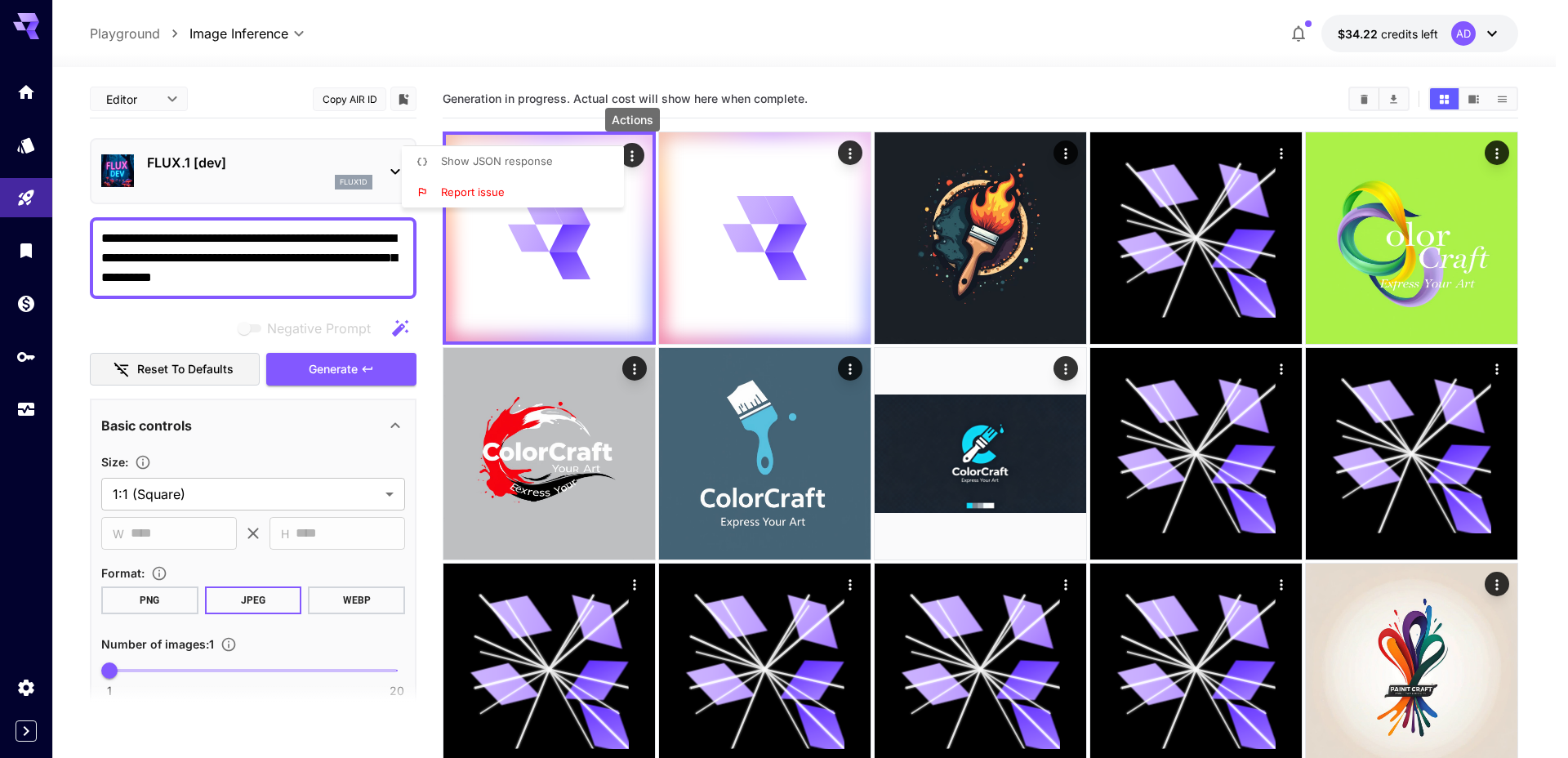
click at [346, 283] on div at bounding box center [784, 379] width 1568 height 758
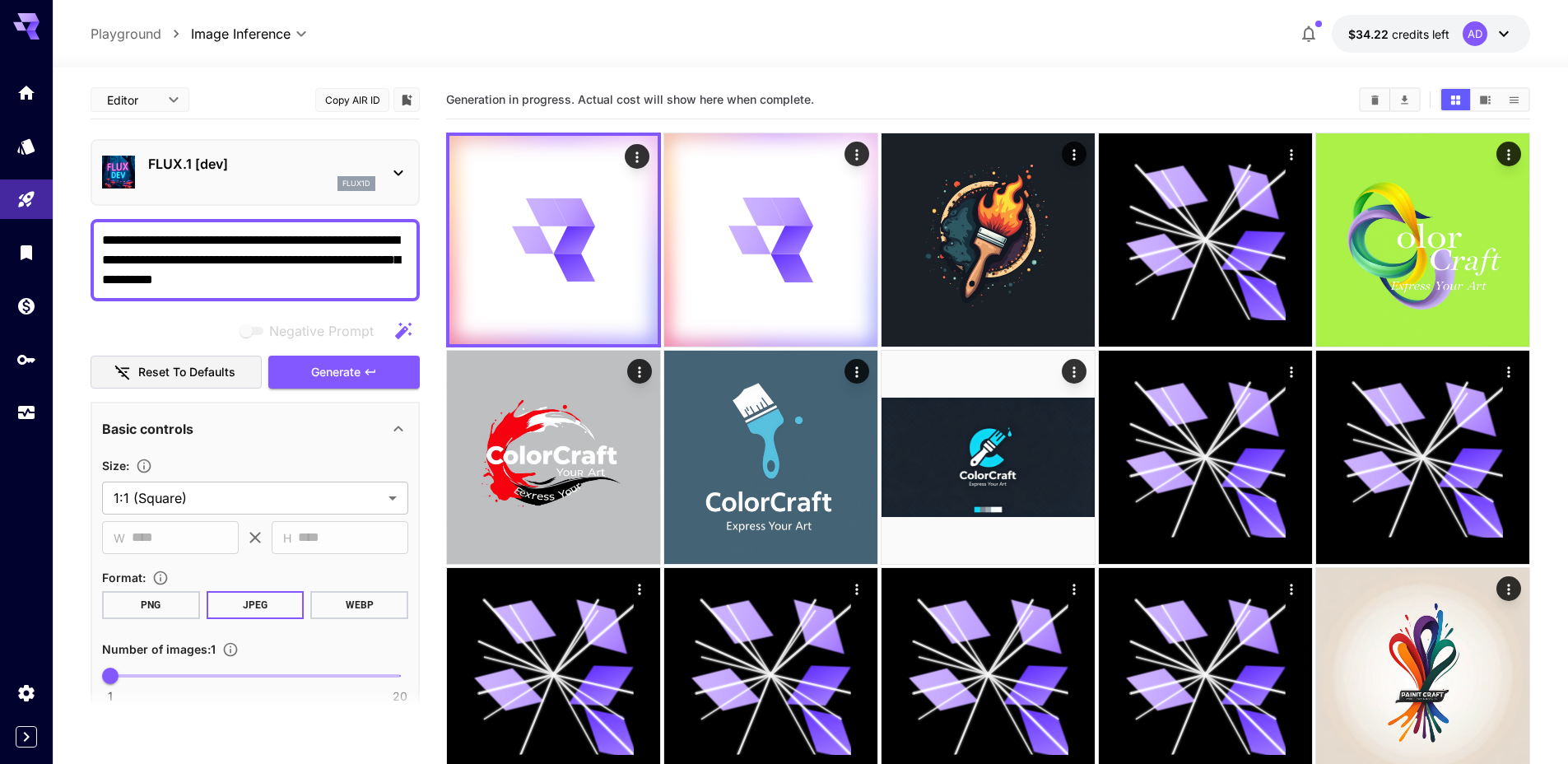
click at [349, 285] on body "**********" at bounding box center [784, 524] width 1568 height 1049
click at [639, 156] on icon "Actions" at bounding box center [636, 157] width 16 height 16
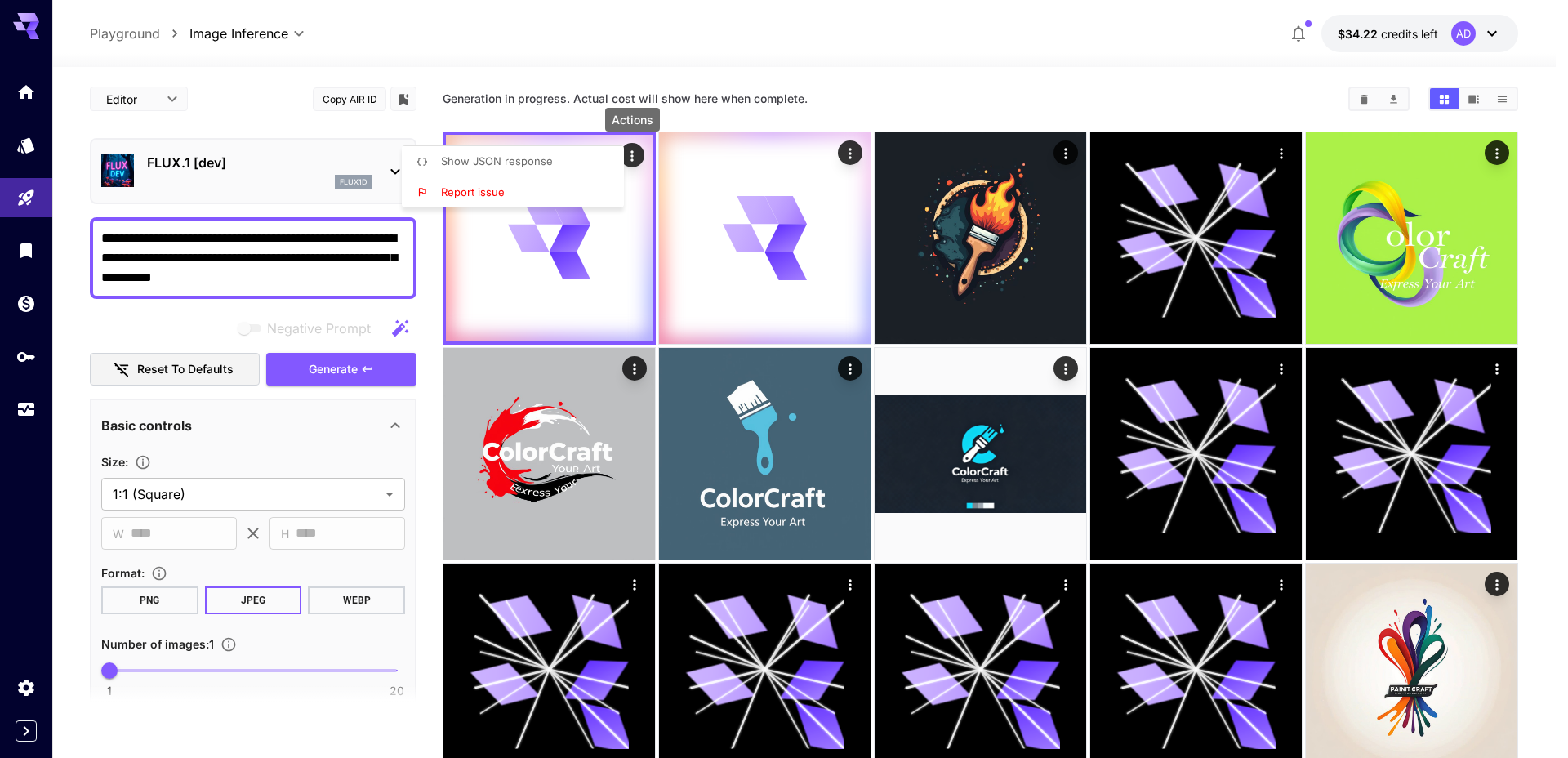
click at [951, 34] on div at bounding box center [784, 379] width 1568 height 758
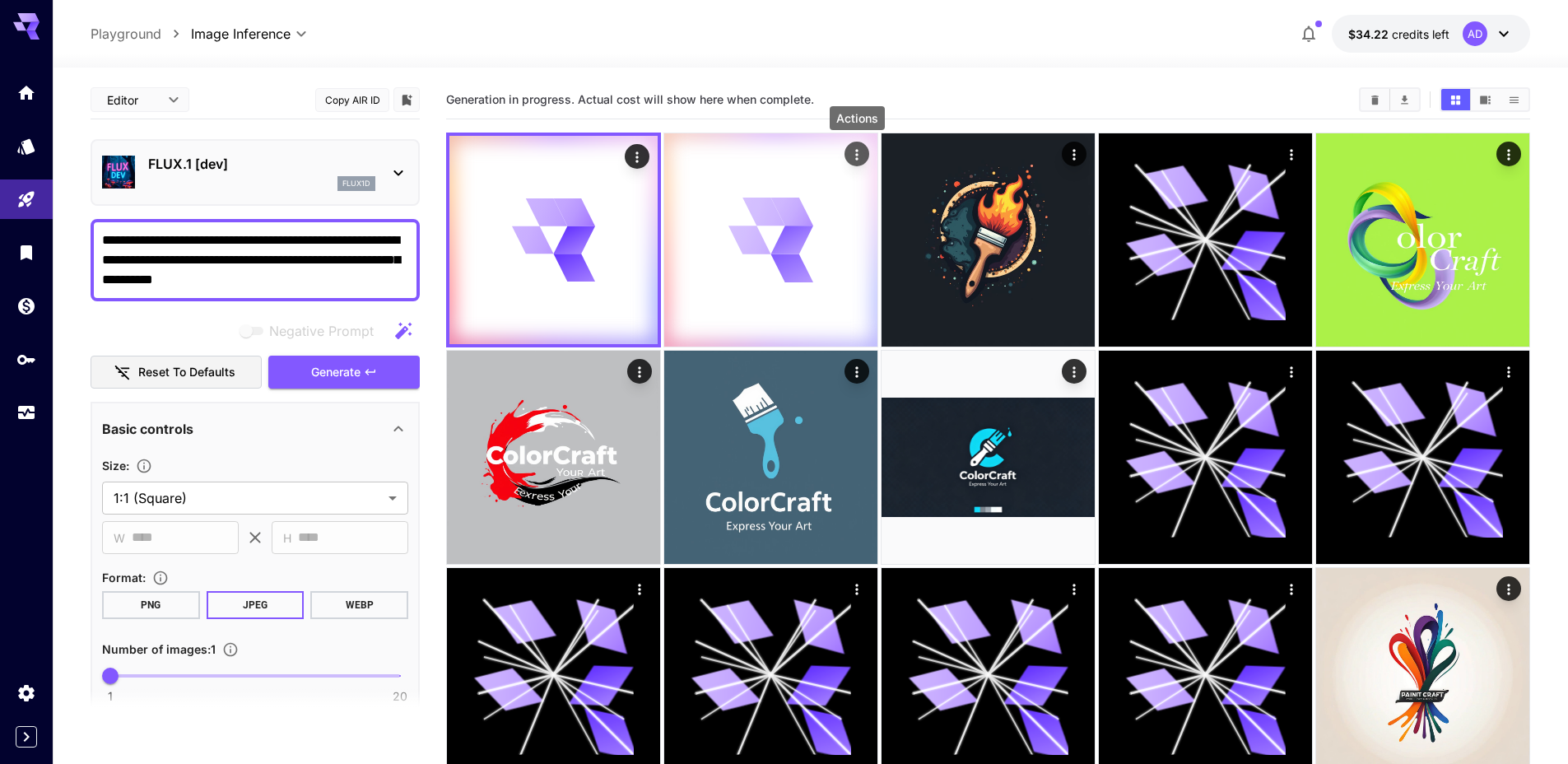
click at [860, 158] on icon "Actions" at bounding box center [856, 155] width 16 height 16
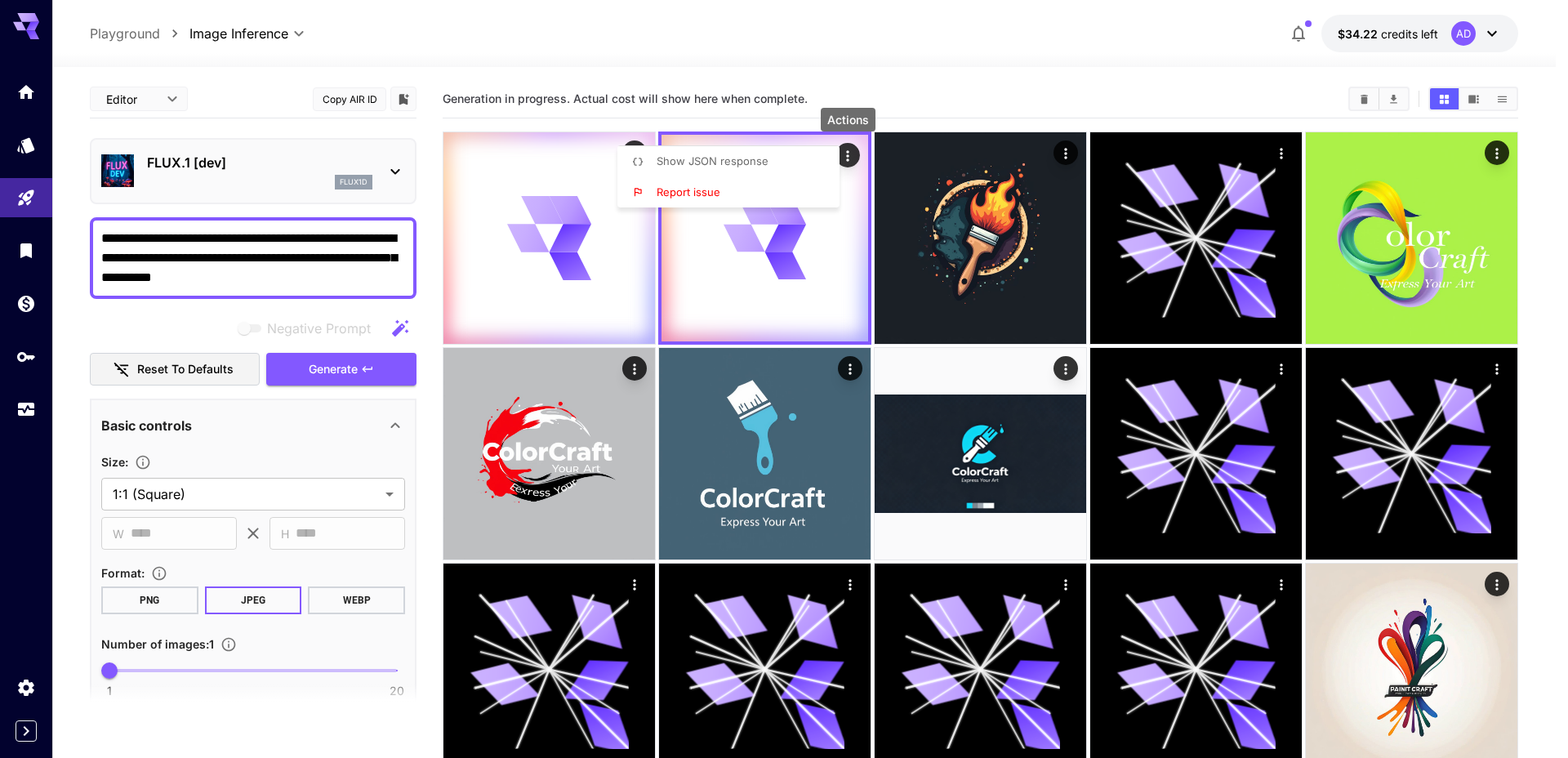
click at [306, 254] on div at bounding box center [784, 379] width 1568 height 758
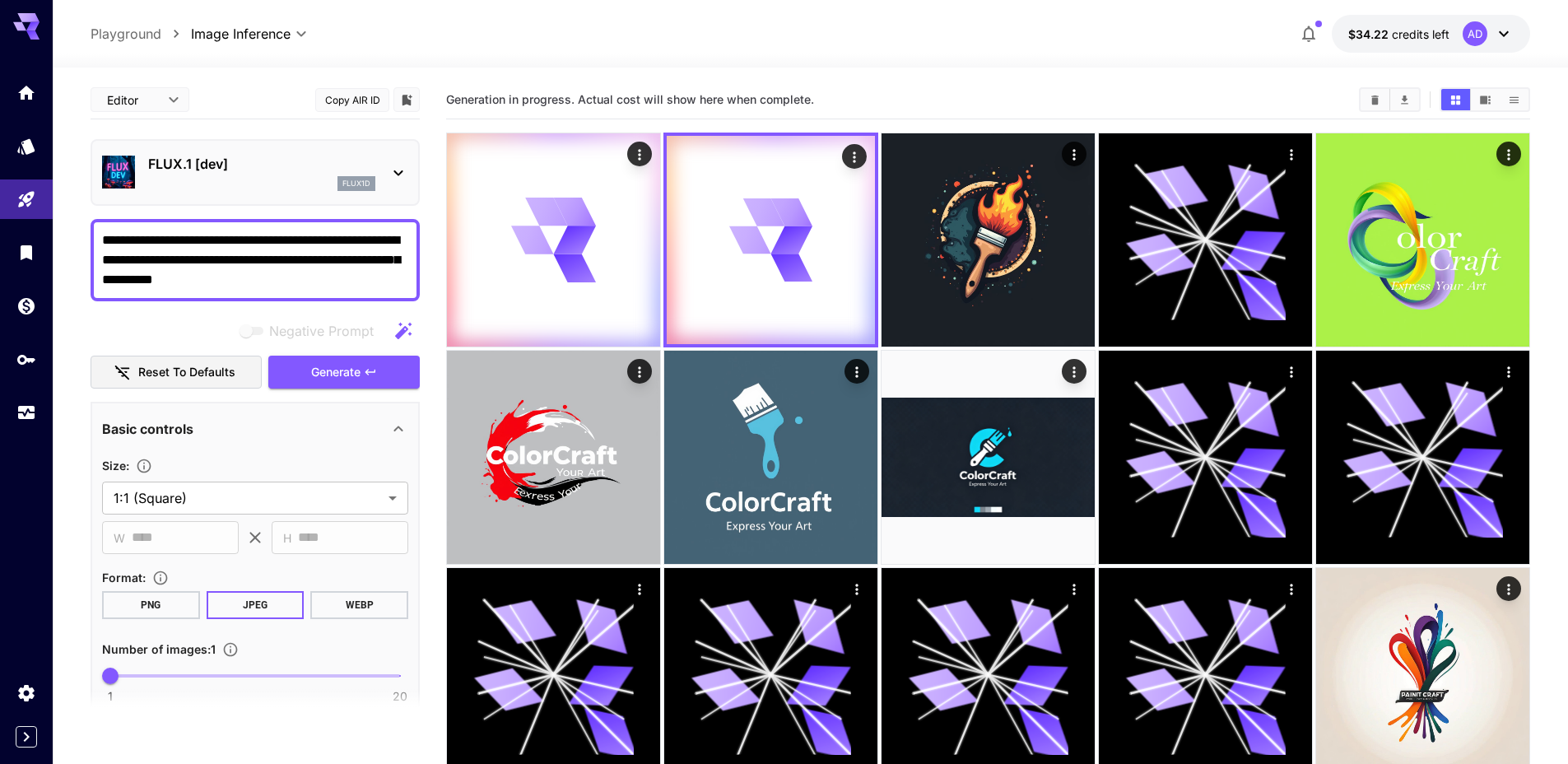
drag, startPoint x: 310, startPoint y: 256, endPoint x: 401, endPoint y: 311, distance: 106.3
click at [401, 311] on div "**********" at bounding box center [255, 573] width 329 height 985
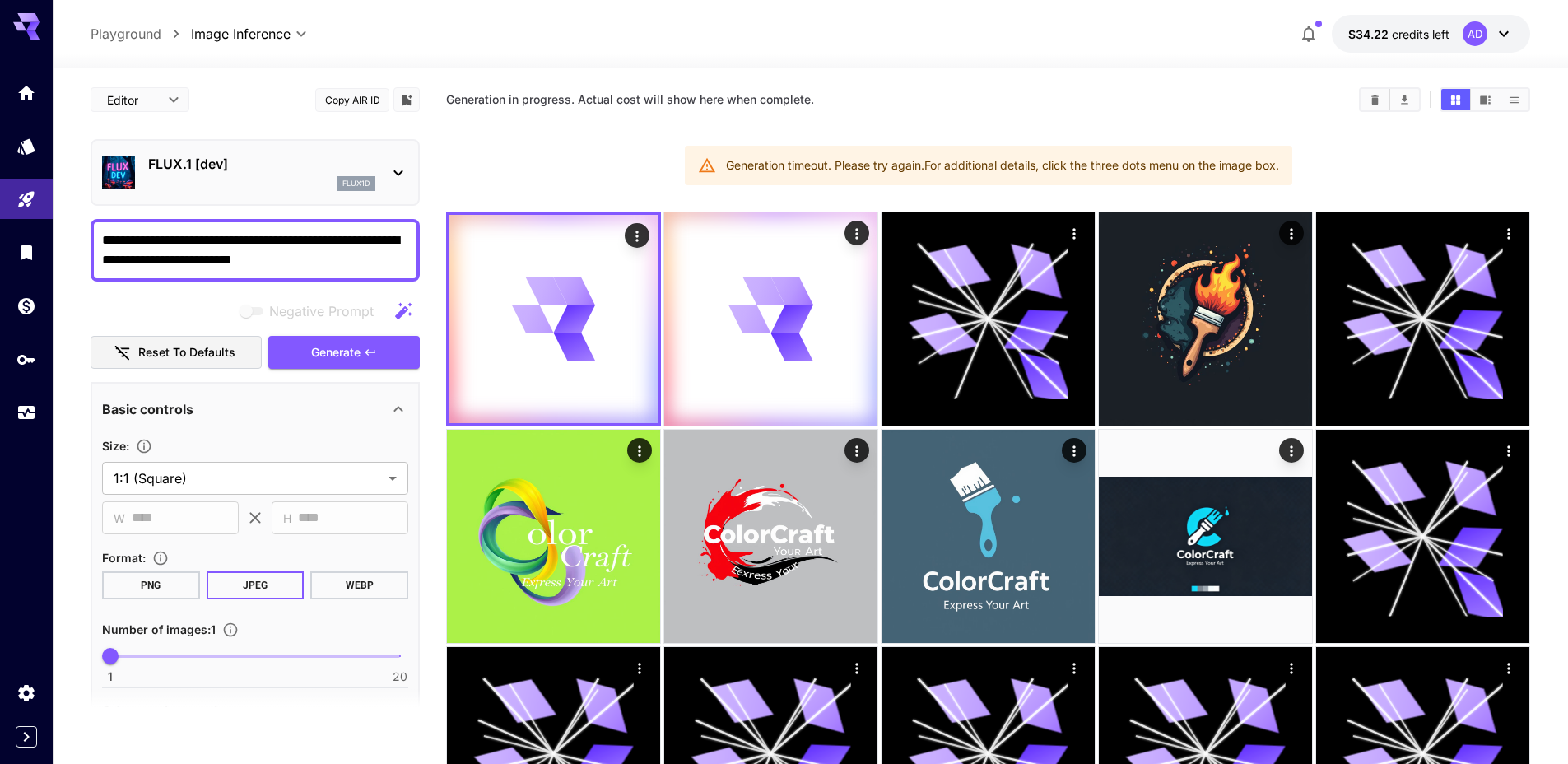
click at [349, 256] on textarea "**********" at bounding box center [255, 250] width 306 height 39
type textarea "**********"
click at [338, 356] on span "Generate" at bounding box center [335, 353] width 49 height 20
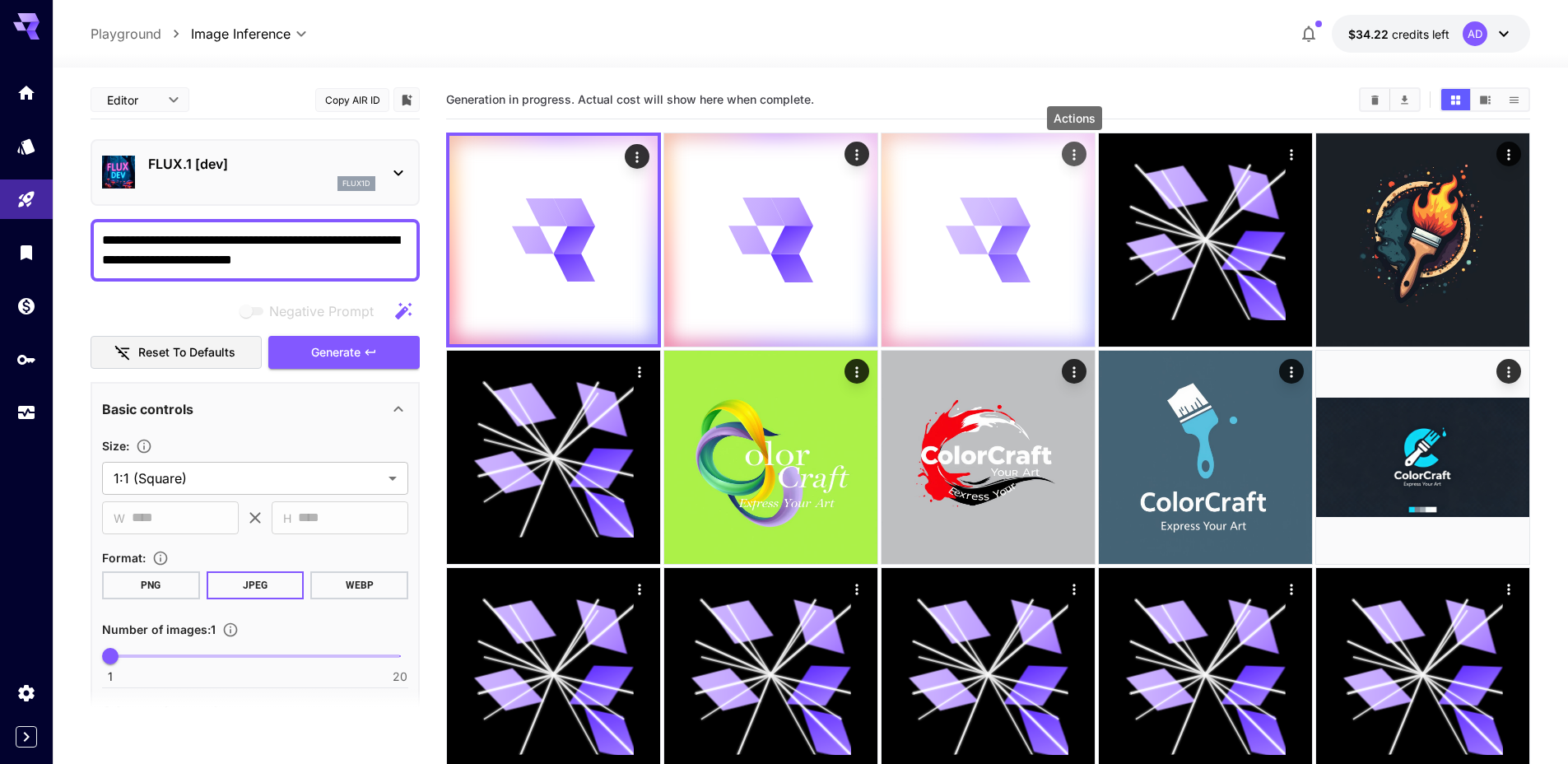
click at [1073, 154] on icon "Actions" at bounding box center [1073, 154] width 3 height 11
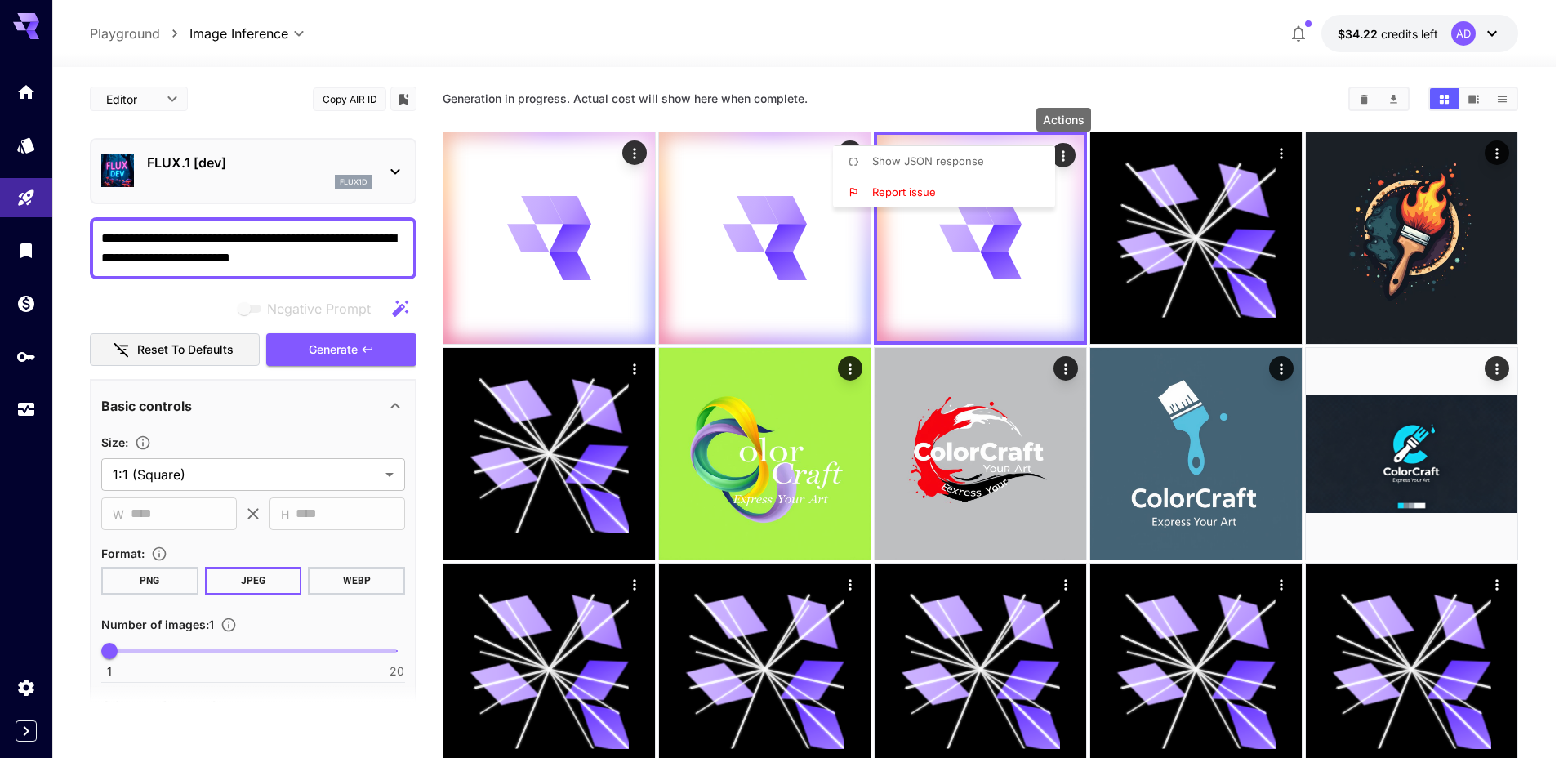
click at [952, 69] on div at bounding box center [784, 379] width 1568 height 758
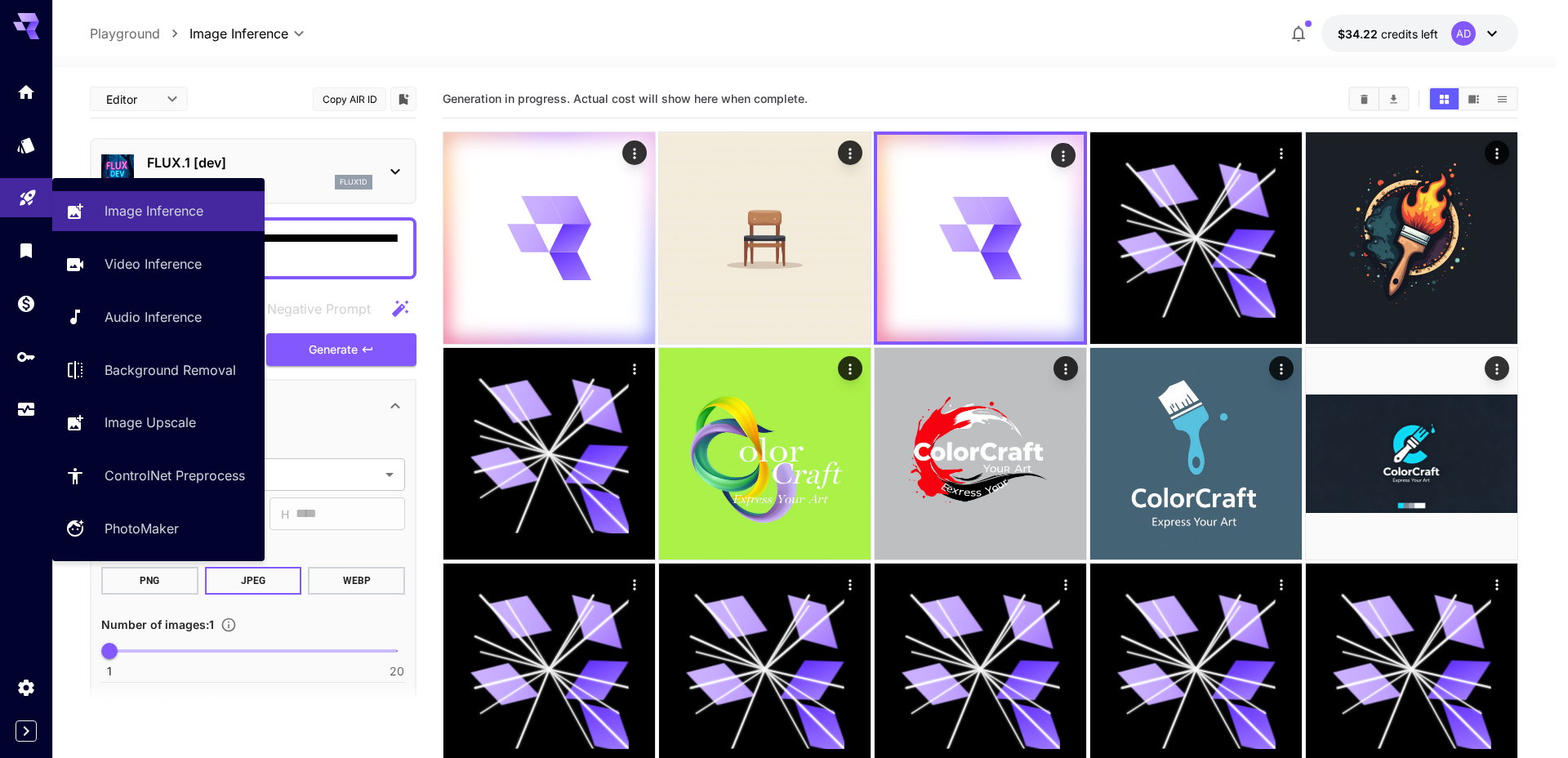
drag, startPoint x: 324, startPoint y: 263, endPoint x: 29, endPoint y: 212, distance: 299.4
click at [29, 212] on div "**********" at bounding box center [778, 520] width 1557 height 1041
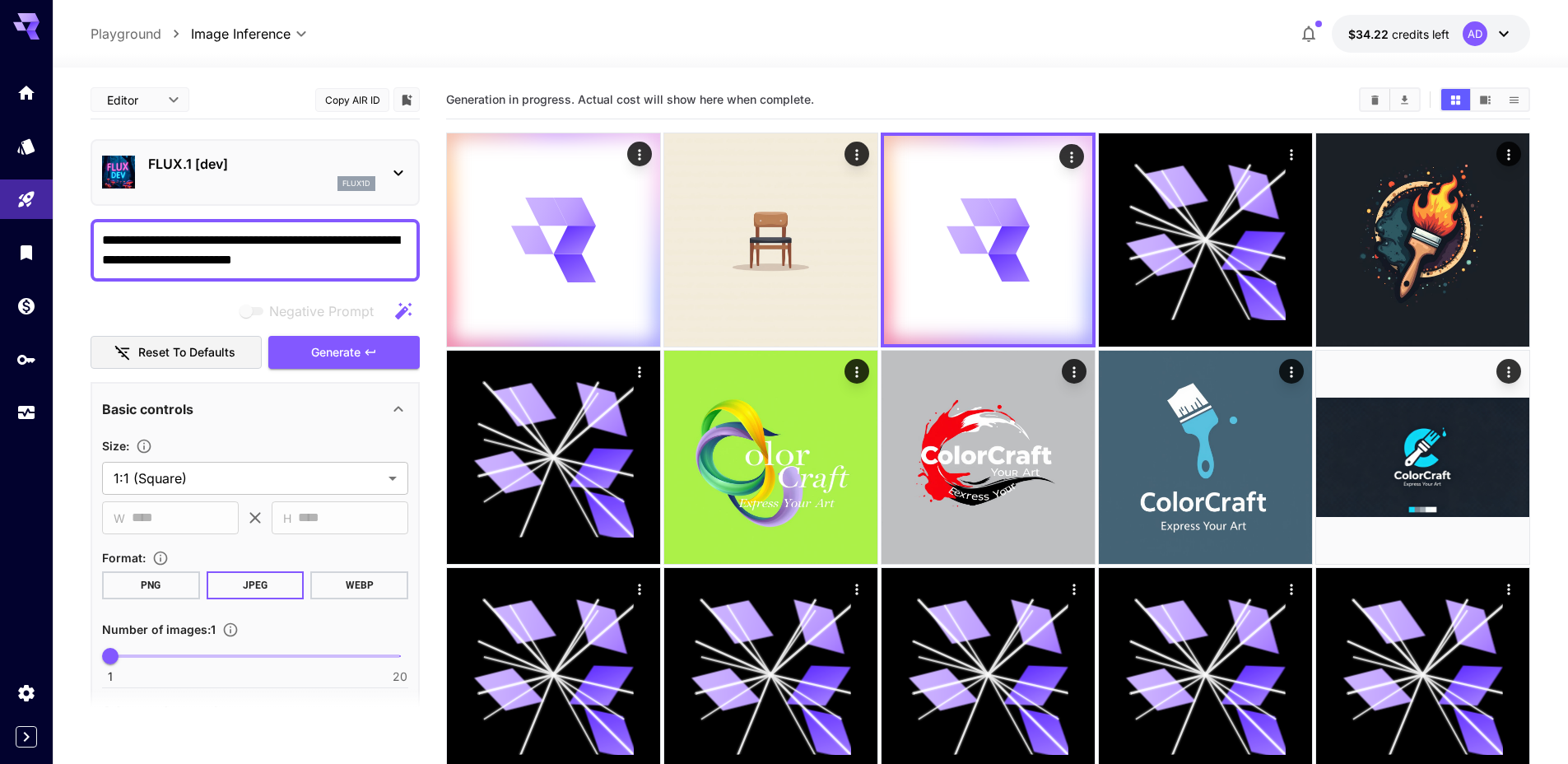
click at [366, 264] on textarea "**********" at bounding box center [255, 250] width 306 height 39
drag, startPoint x: 362, startPoint y: 268, endPoint x: 37, endPoint y: 235, distance: 326.7
click at [37, 235] on div "**********" at bounding box center [784, 524] width 1568 height 1049
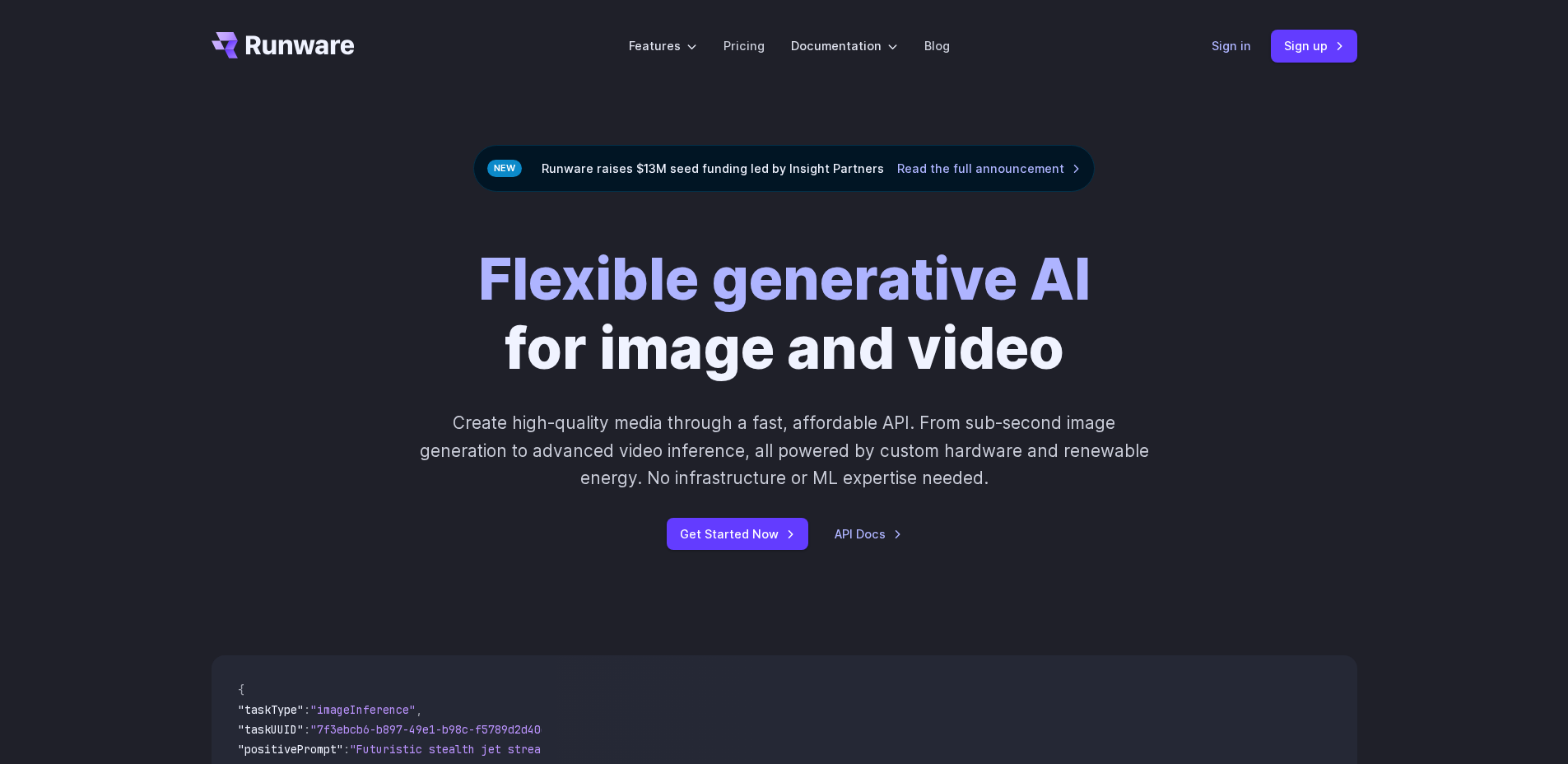
click at [1233, 40] on link "Sign in" at bounding box center [1231, 45] width 39 height 19
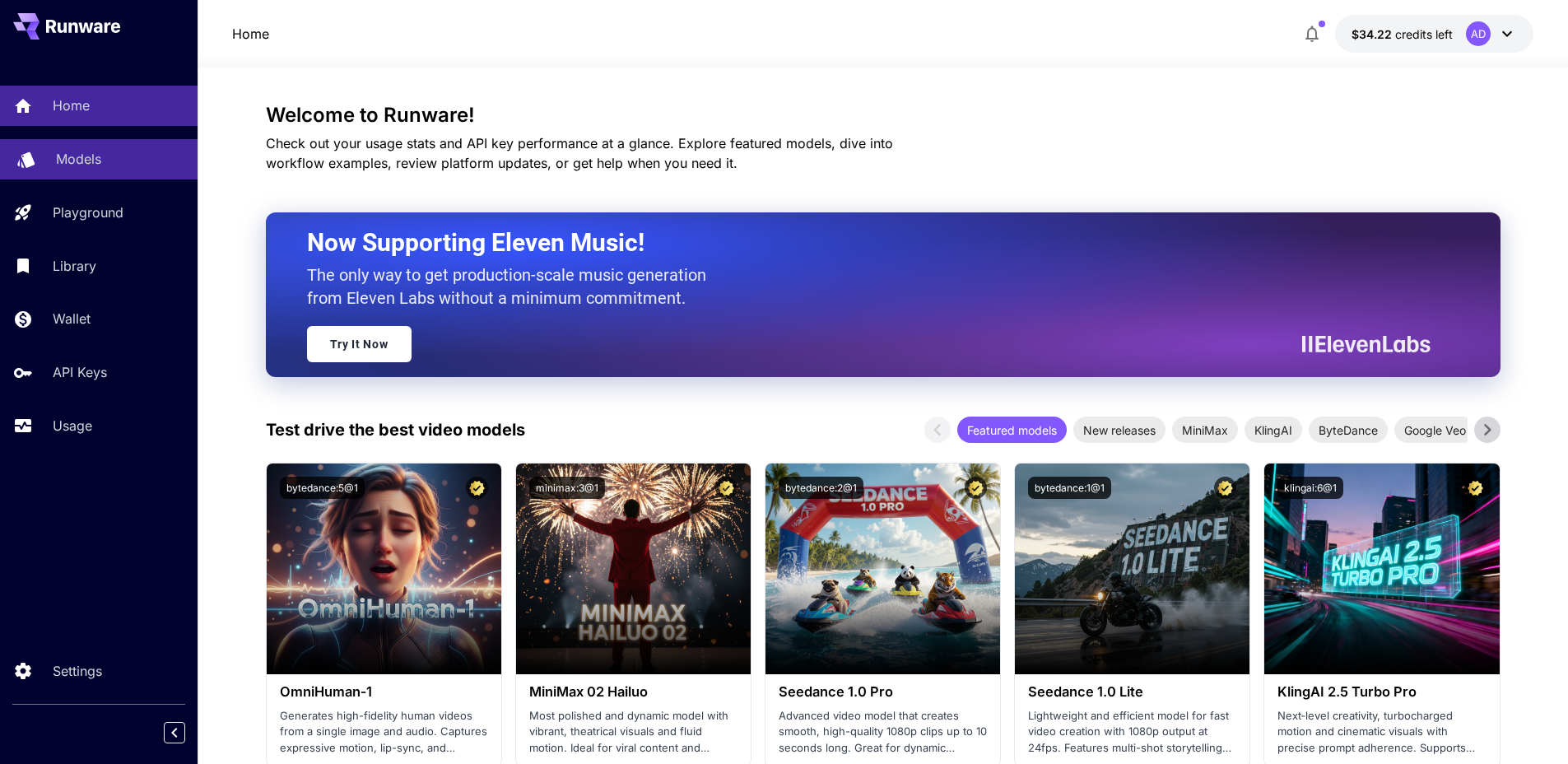
click at [87, 158] on p "Models" at bounding box center [78, 158] width 45 height 20
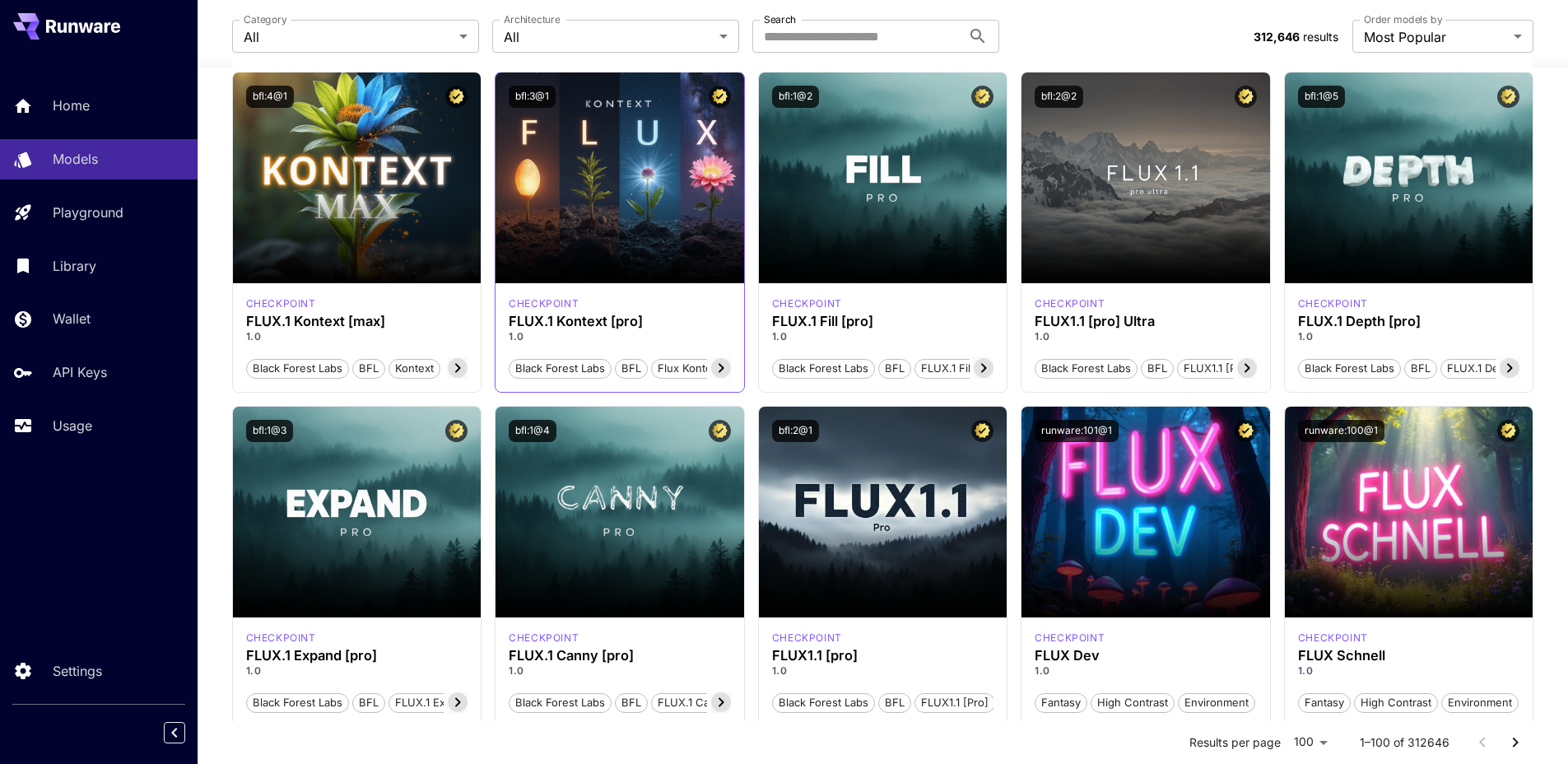
scroll to position [545, 0]
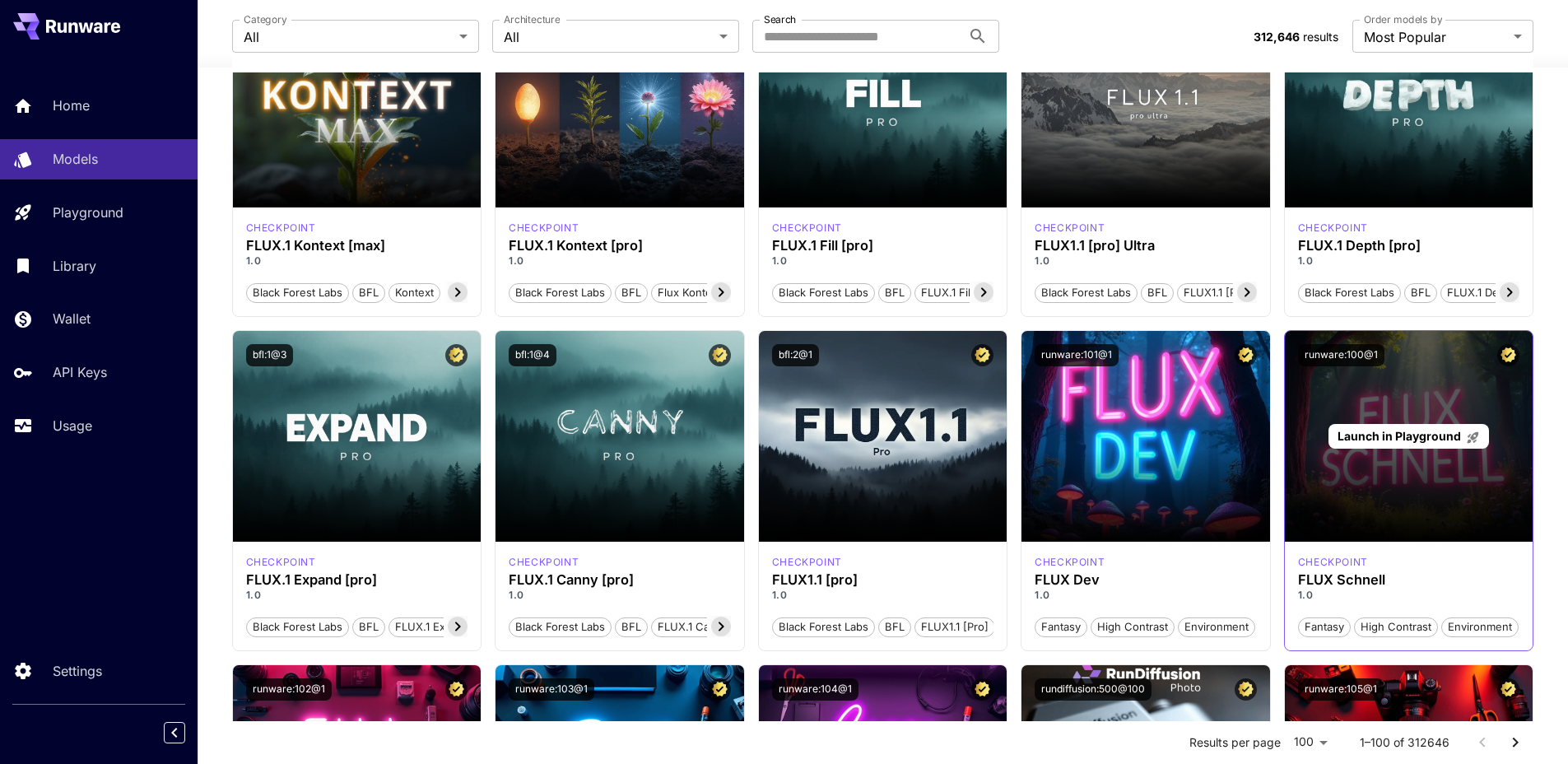
click at [1360, 472] on div "Launch in Playground" at bounding box center [1408, 436] width 248 height 211
click at [1374, 500] on div "Launch in Playground" at bounding box center [1408, 436] width 248 height 211
click at [1398, 383] on div "Launch in Playground" at bounding box center [1408, 436] width 248 height 211
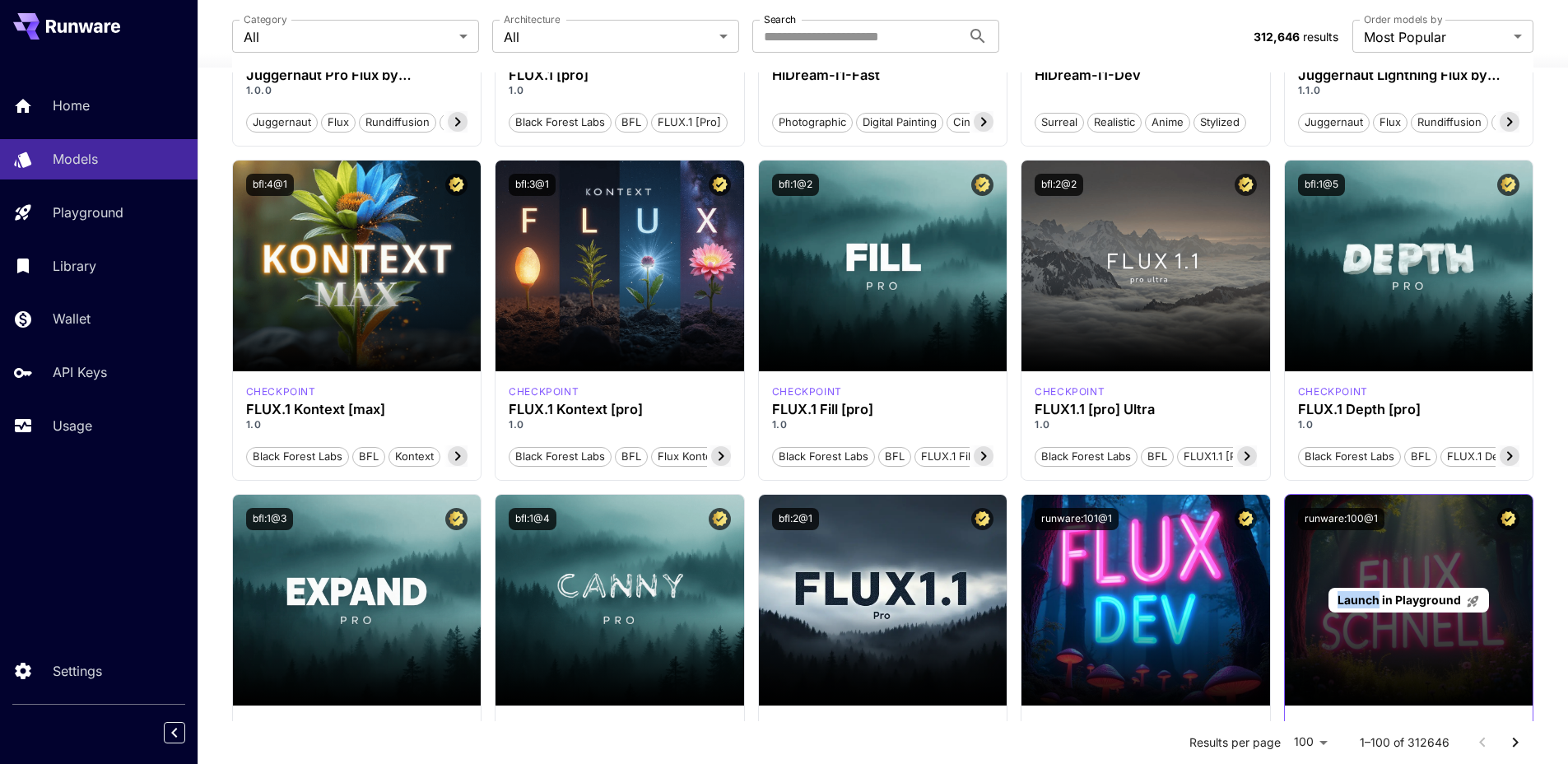
scroll to position [354, 0]
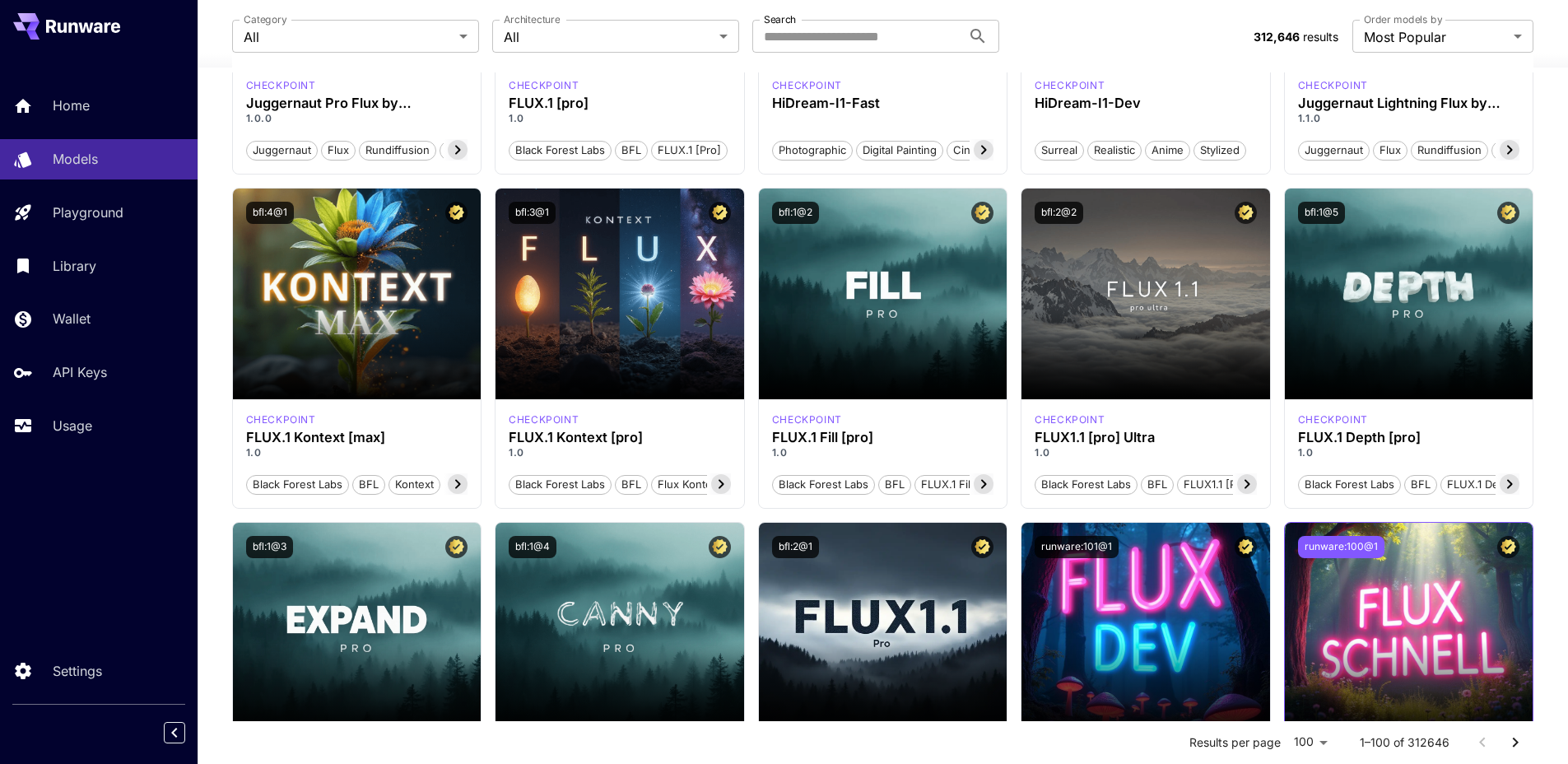
click at [1356, 552] on button "runware:100@1" at bounding box center [1340, 547] width 86 height 22
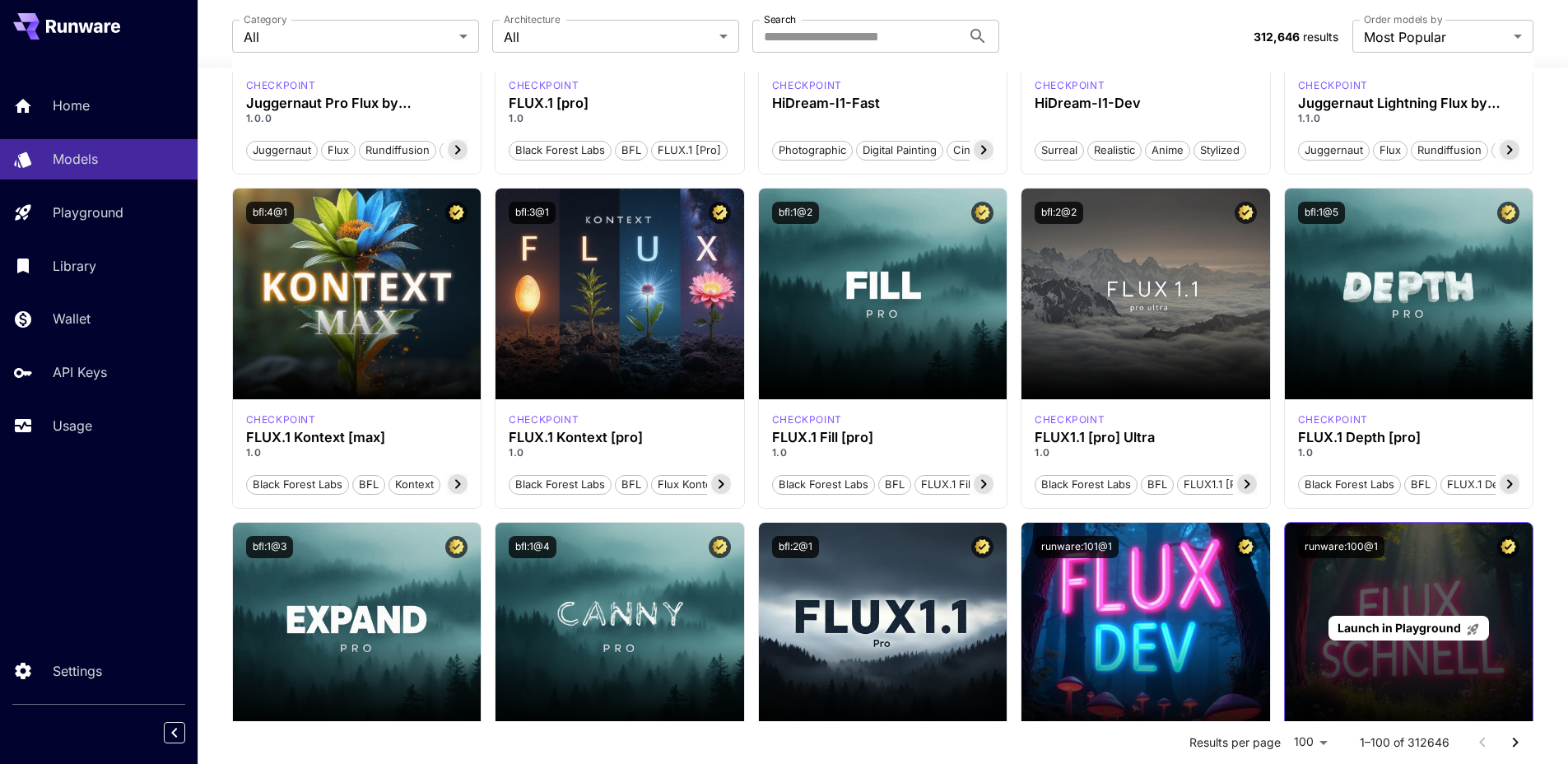
click at [1392, 657] on div "Launch in Playground" at bounding box center [1408, 628] width 248 height 211
click at [1394, 626] on span "Launch in Playground" at bounding box center [1399, 628] width 124 height 14
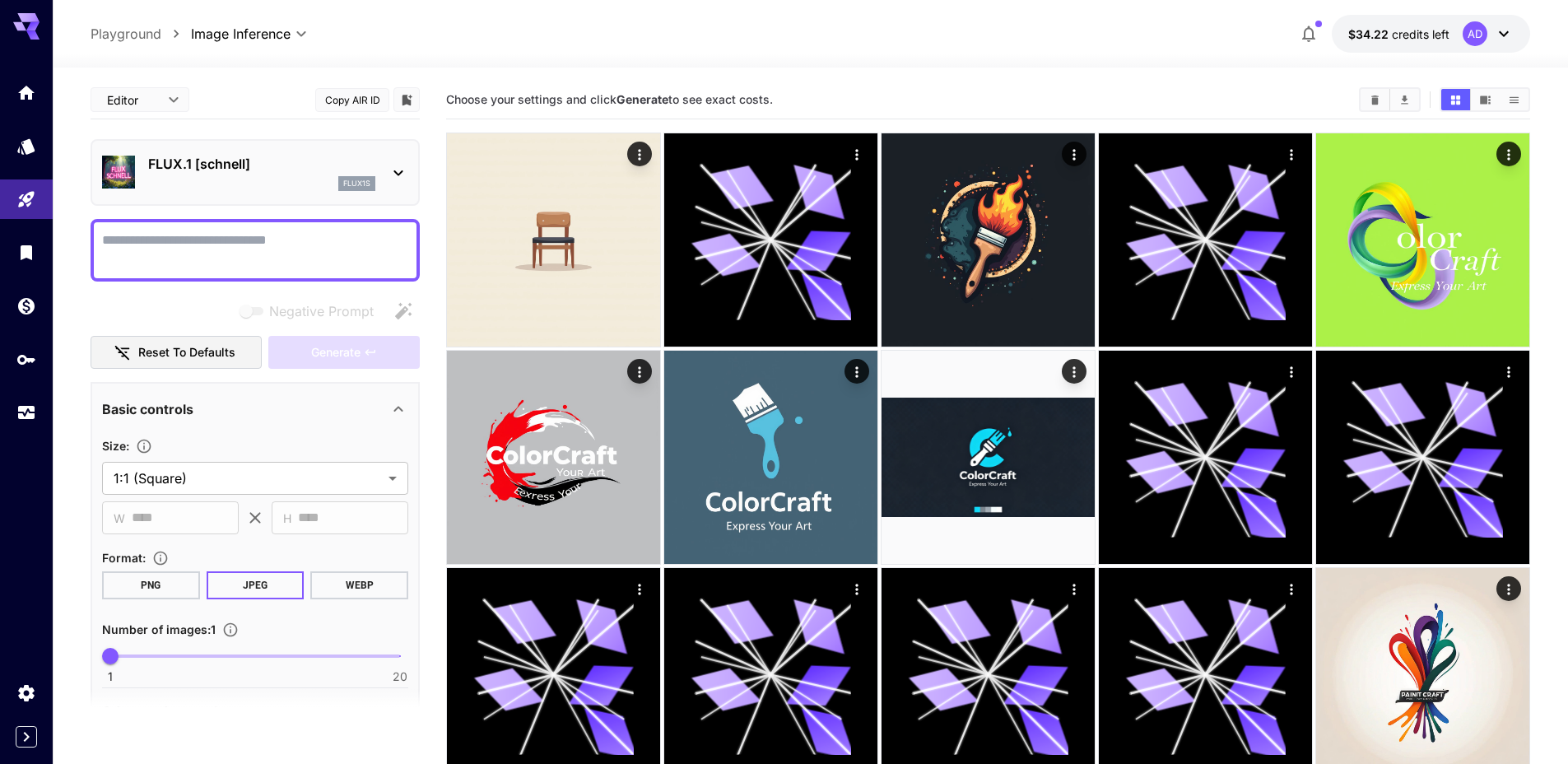
click at [220, 246] on textarea "Negative Prompt" at bounding box center [255, 250] width 306 height 39
type textarea "**********"
drag, startPoint x: 123, startPoint y: 236, endPoint x: 0, endPoint y: 220, distance: 124.0
click at [0, 220] on div "**********" at bounding box center [784, 524] width 1568 height 1049
click at [213, 240] on textarea "Negative Prompt" at bounding box center [255, 250] width 306 height 39
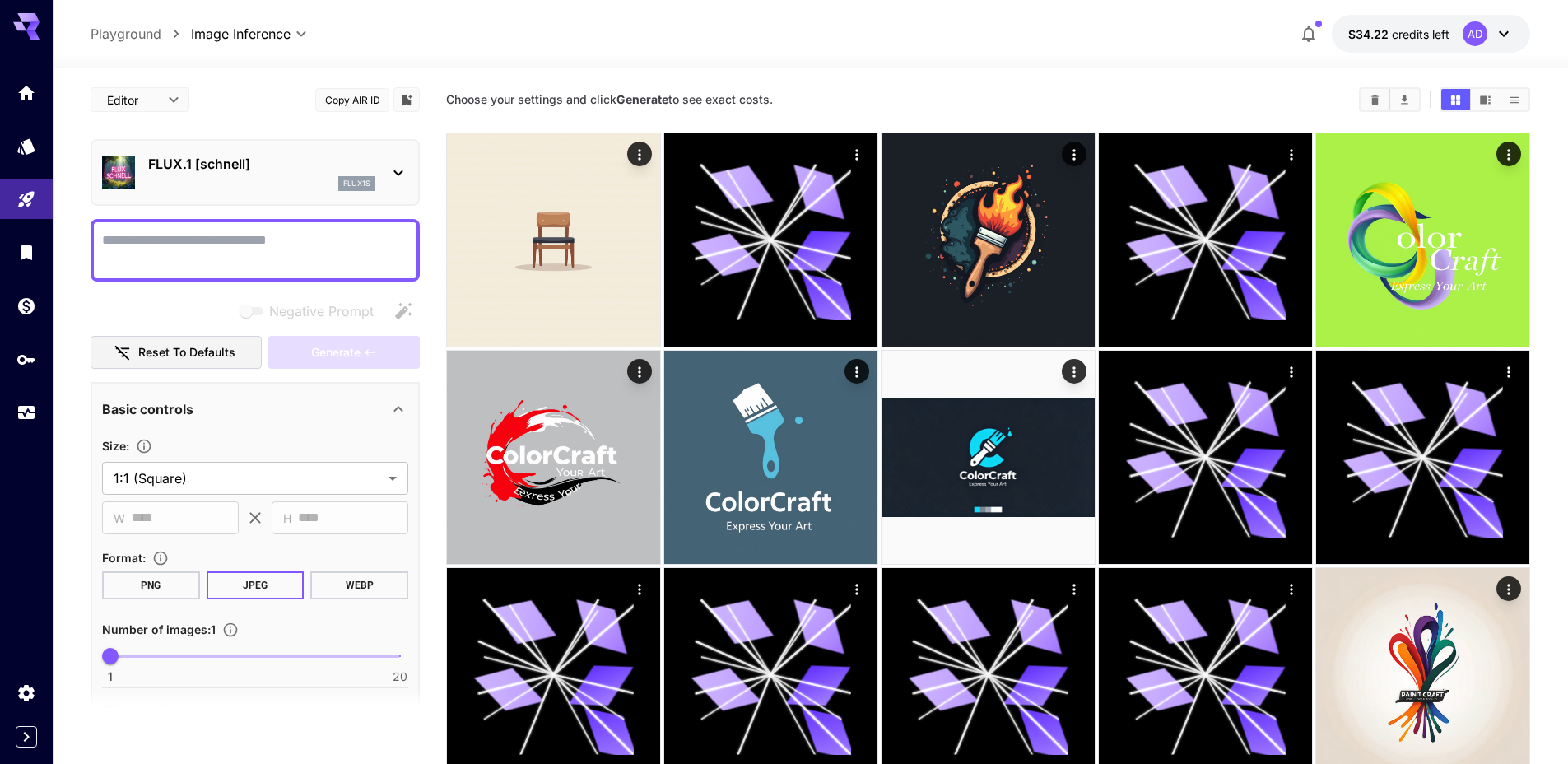
paste textarea "**********"
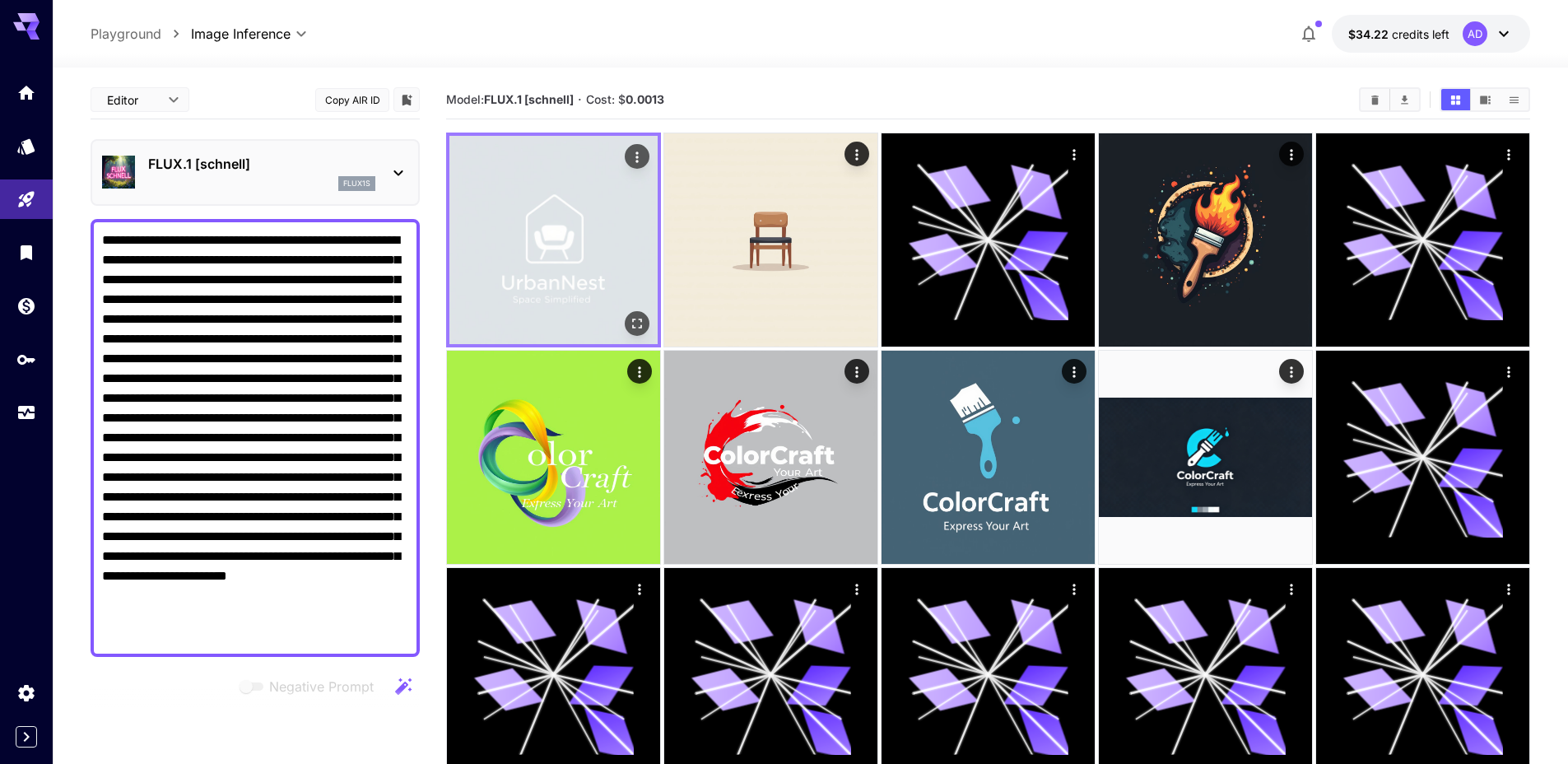
click at [554, 248] on img at bounding box center [554, 240] width 208 height 208
click at [340, 317] on textarea "Negative Prompt" at bounding box center [255, 438] width 306 height 415
click at [238, 333] on textarea "Negative Prompt" at bounding box center [255, 438] width 306 height 415
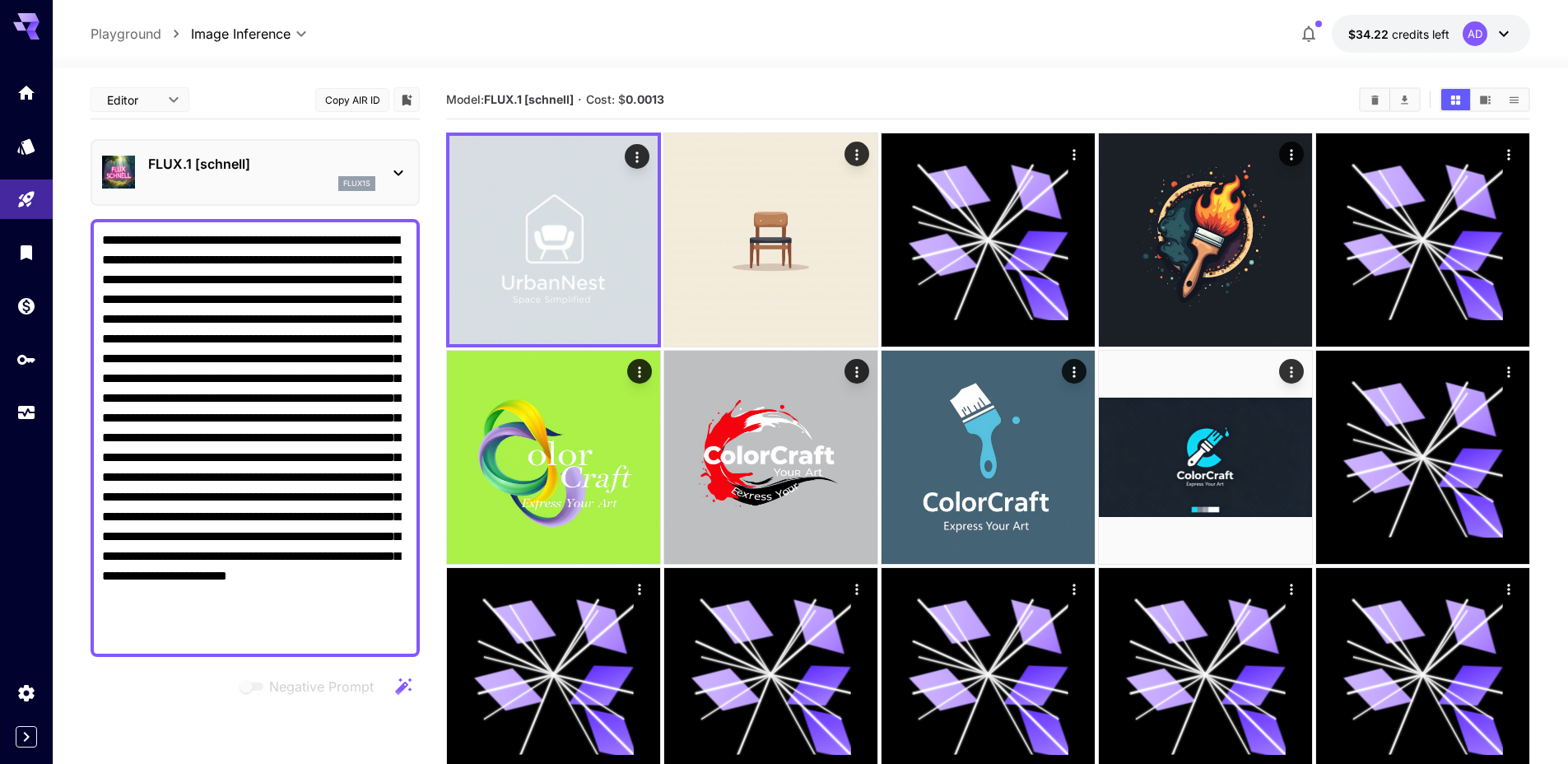
click at [238, 333] on textarea "Negative Prompt" at bounding box center [255, 438] width 306 height 415
paste textarea
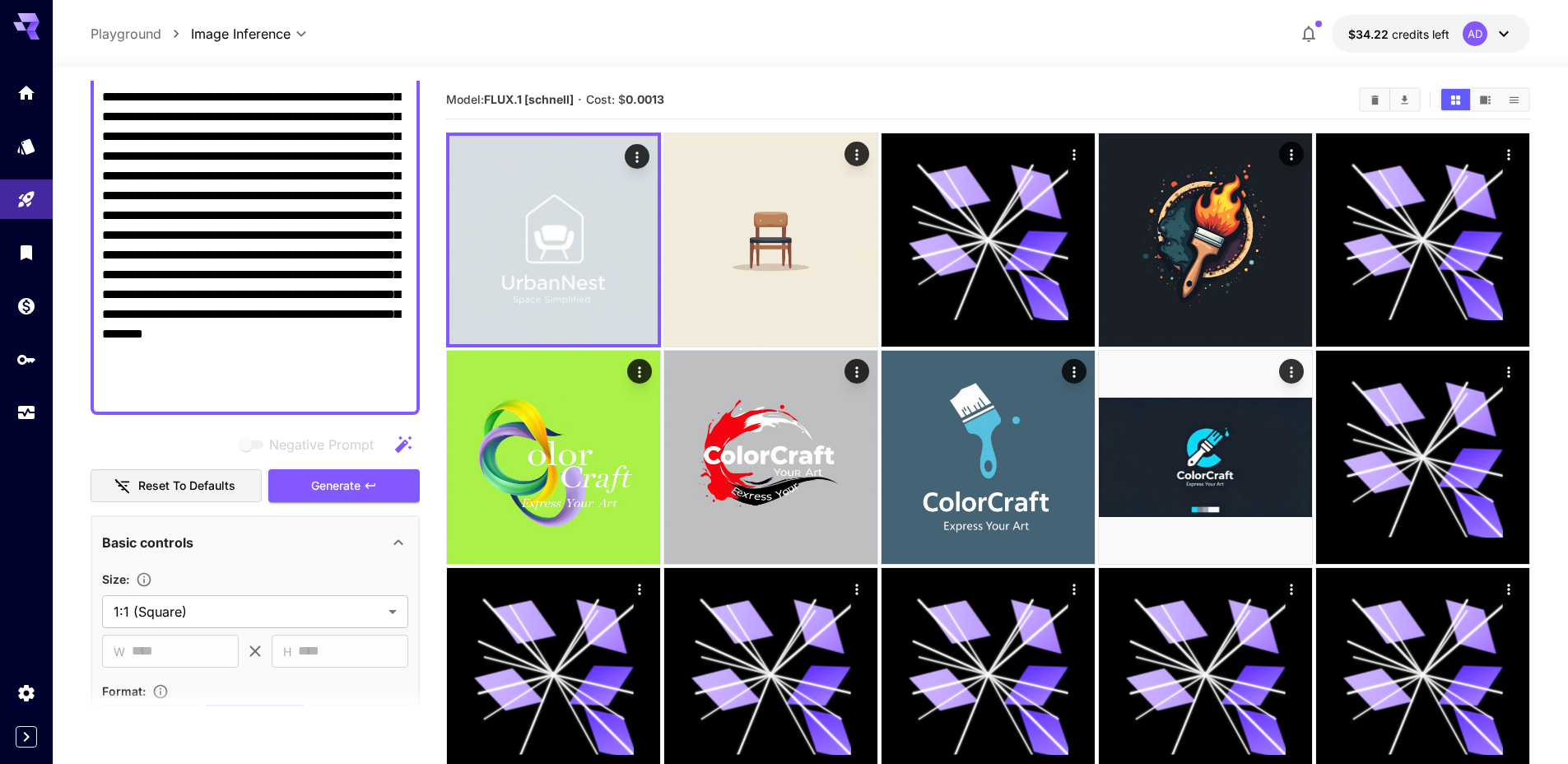
scroll to position [246, 0]
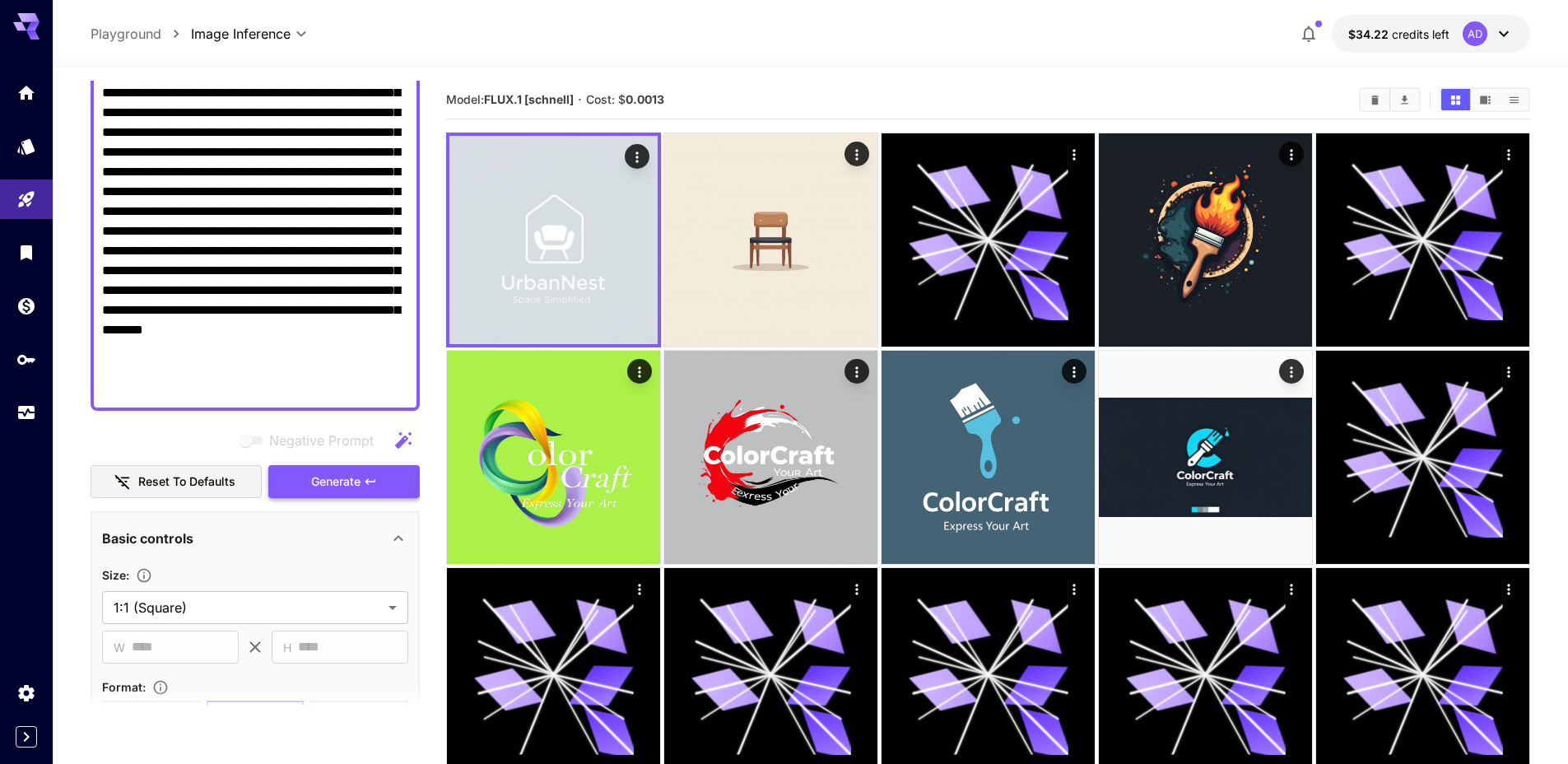
type textarea "**********"
click at [339, 485] on span "Generate" at bounding box center [335, 482] width 49 height 20
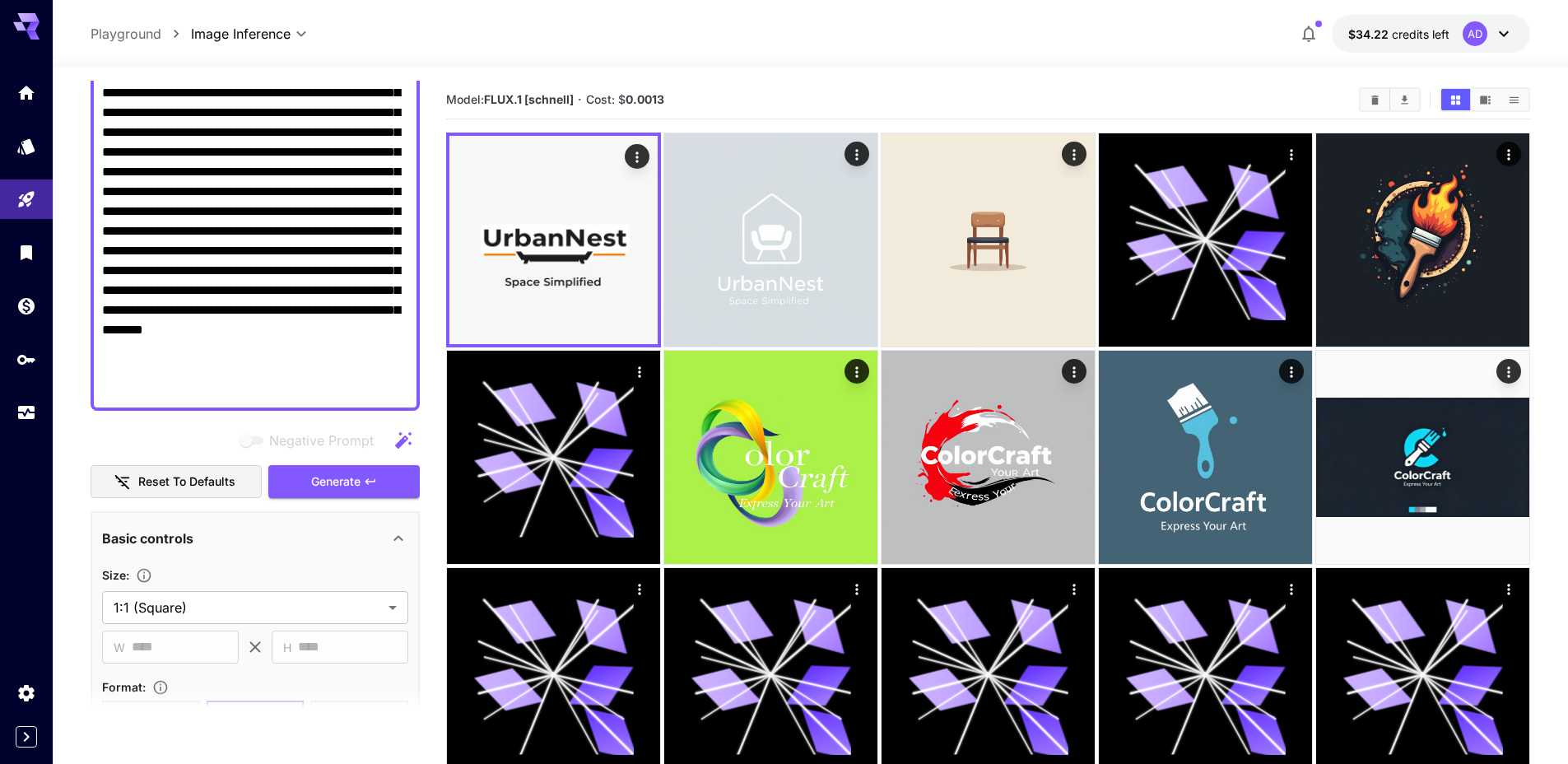
click at [272, 236] on textarea "Negative Prompt" at bounding box center [255, 191] width 306 height 415
paste textarea
type textarea "**********"
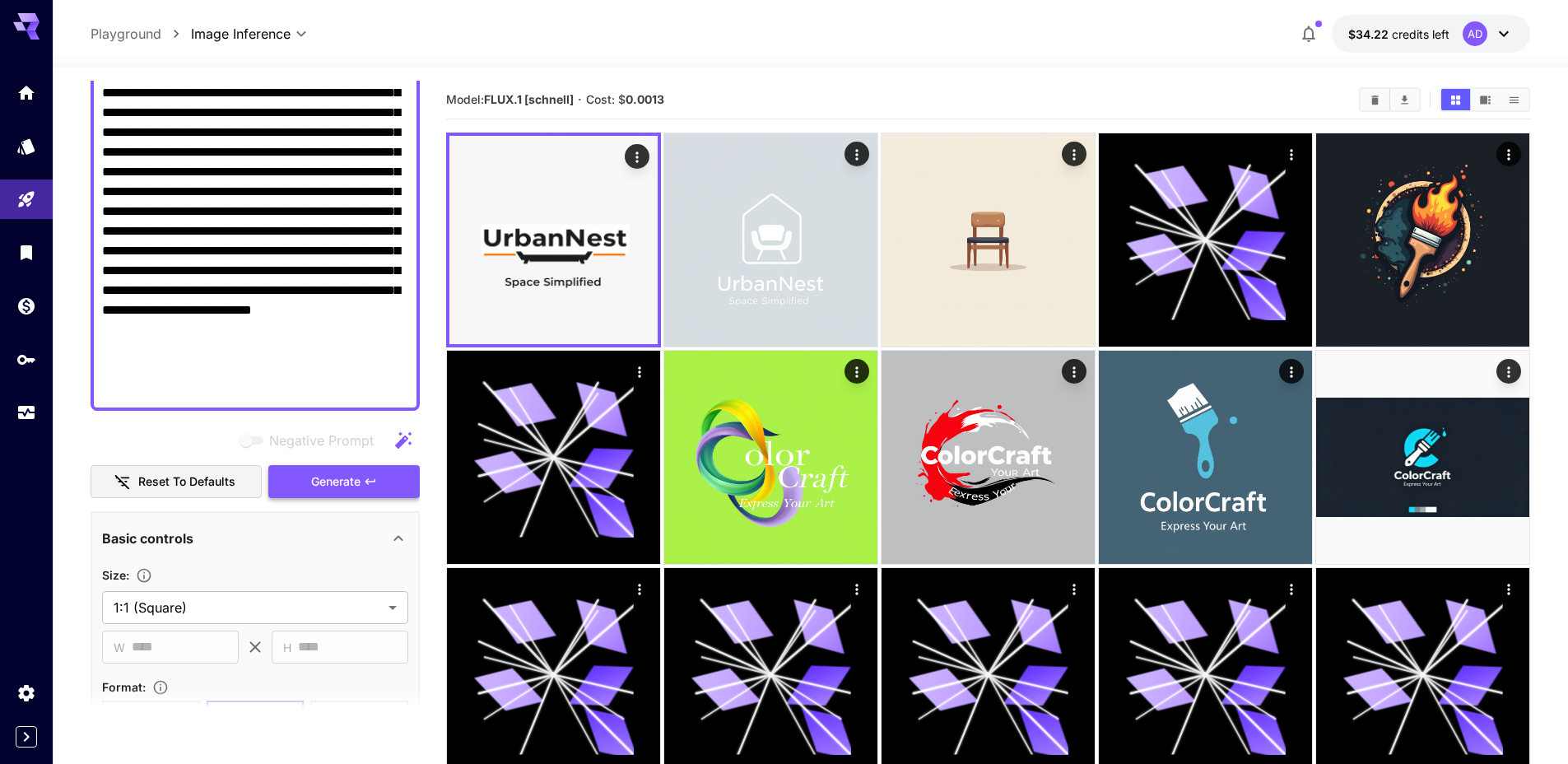
click at [353, 475] on span "Generate" at bounding box center [335, 482] width 49 height 20
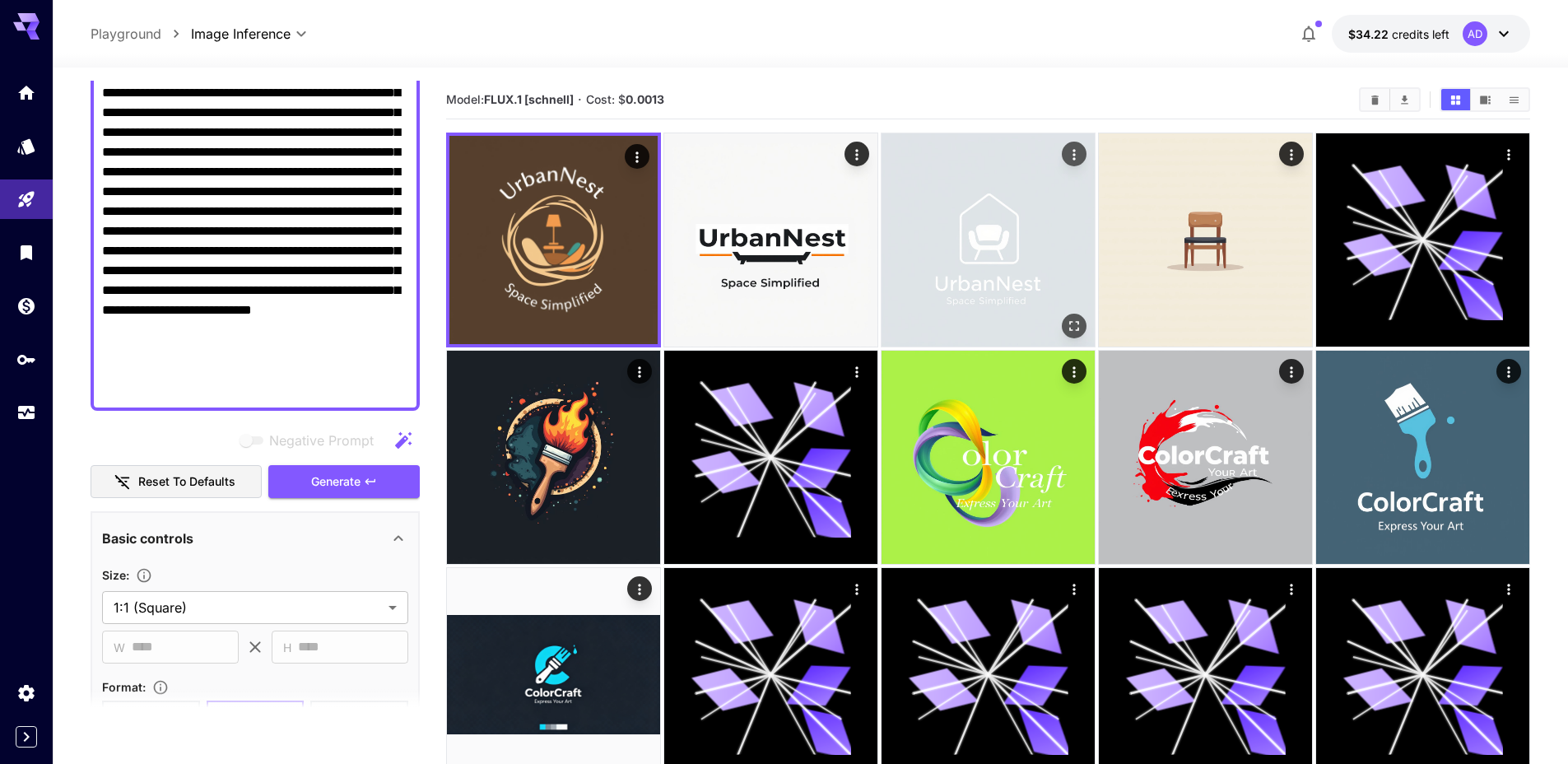
click at [950, 267] on img at bounding box center [987, 240] width 213 height 213
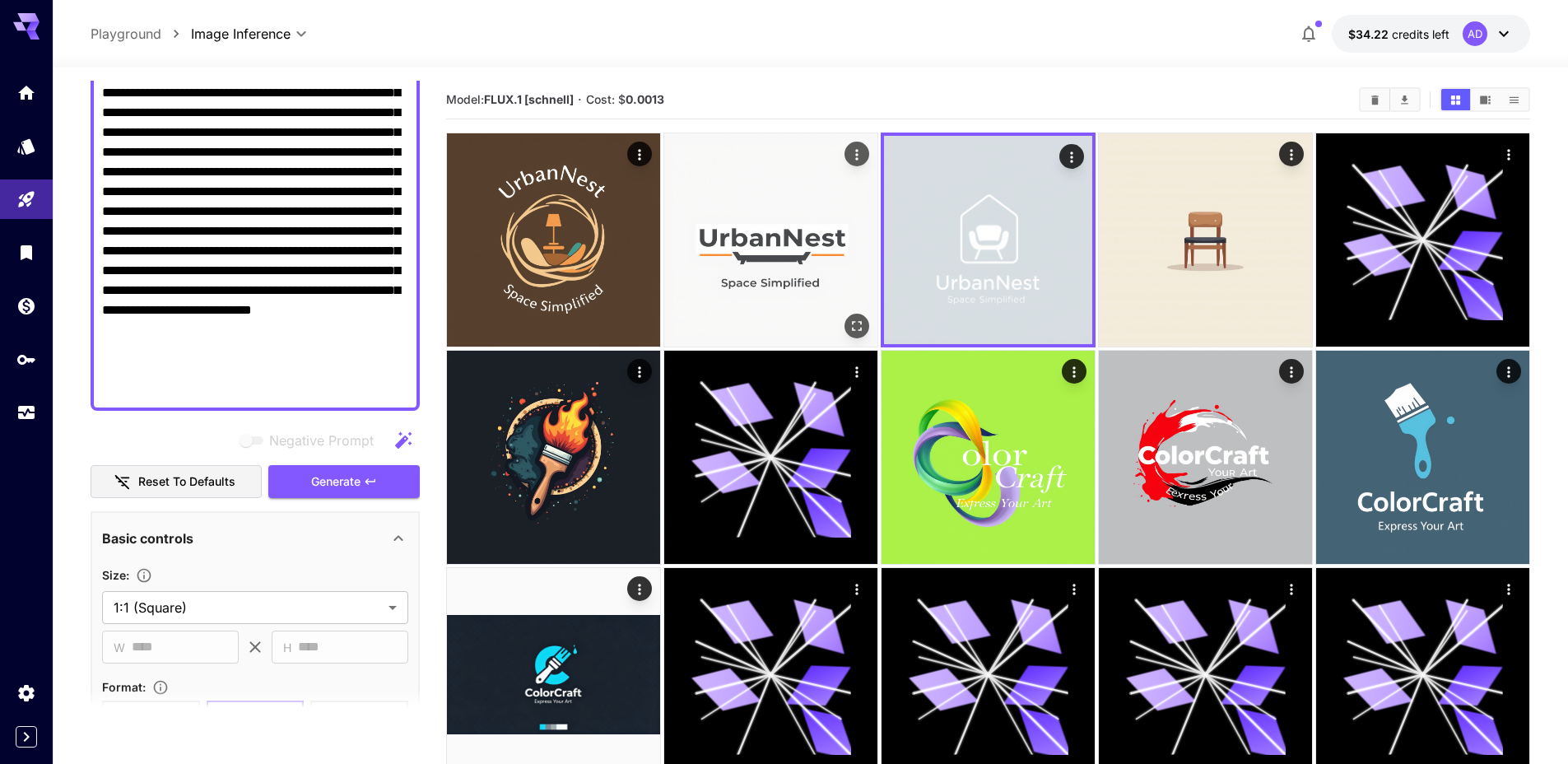
click at [799, 258] on img at bounding box center [770, 240] width 213 height 213
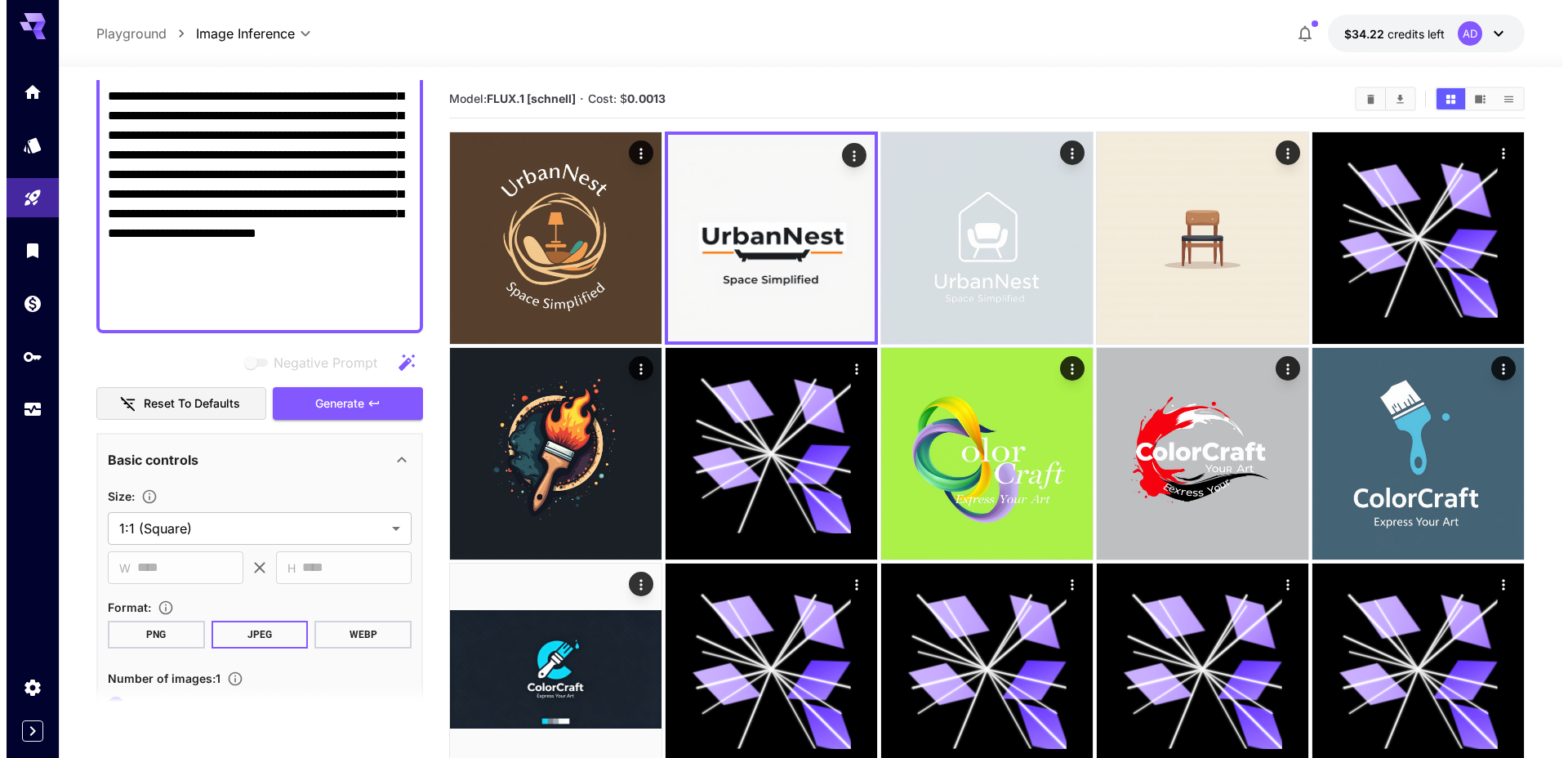
scroll to position [320, 0]
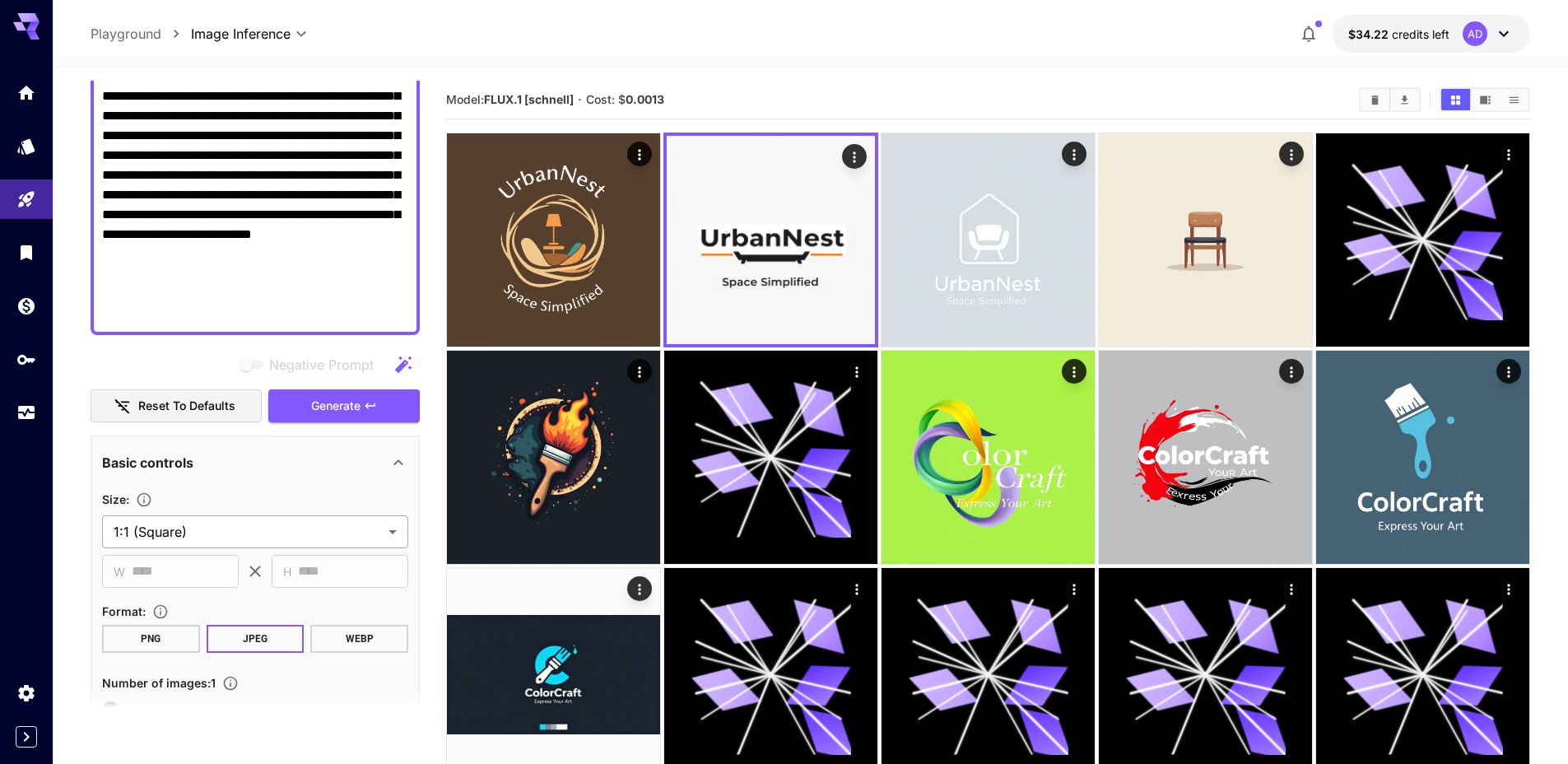
click at [227, 535] on body "**********" at bounding box center [784, 524] width 1568 height 1049
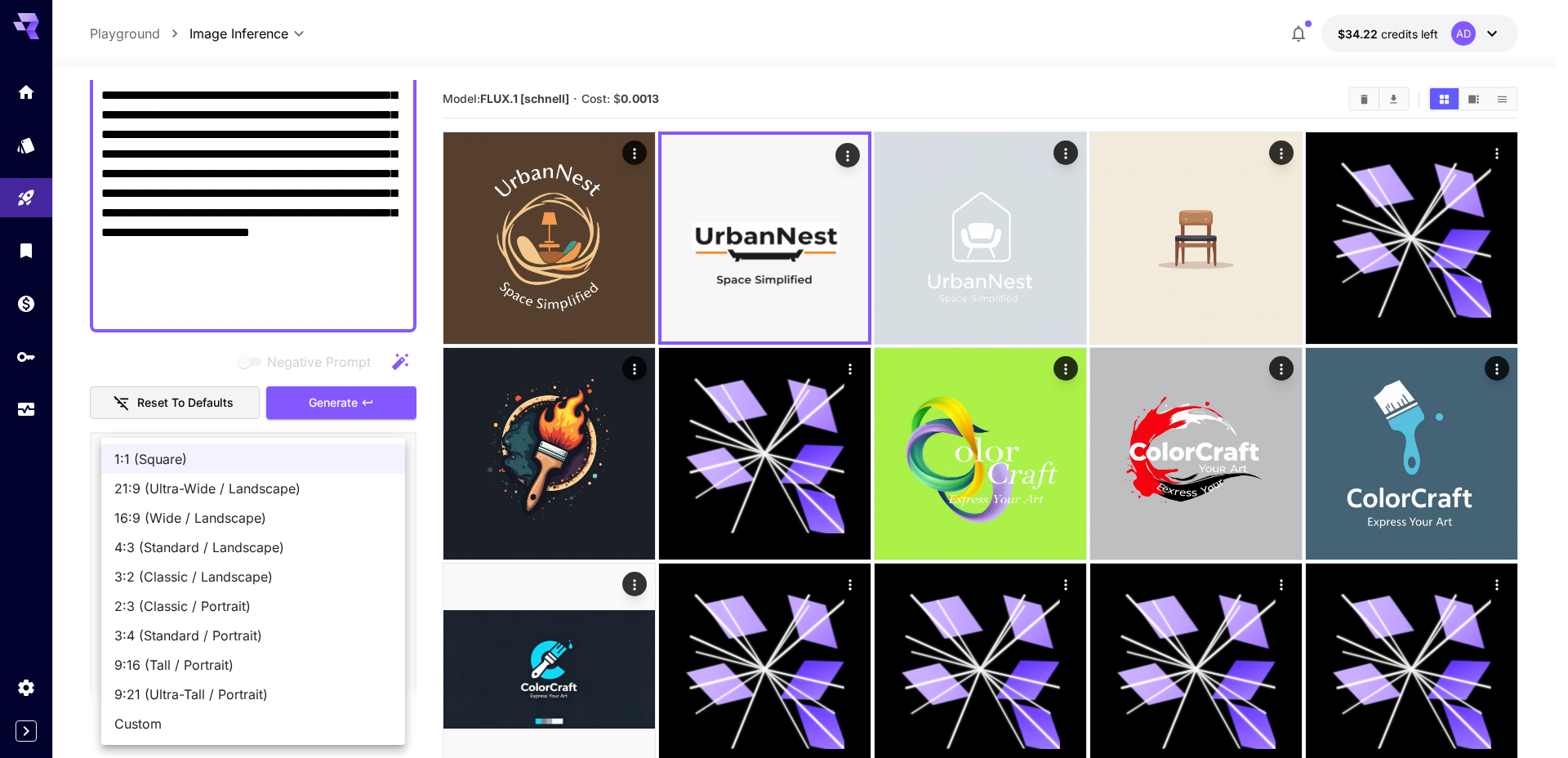
click at [226, 522] on span "16:9 (Wide / Landscape)" at bounding box center [253, 518] width 277 height 19
type input "**********"
type input "****"
type input "***"
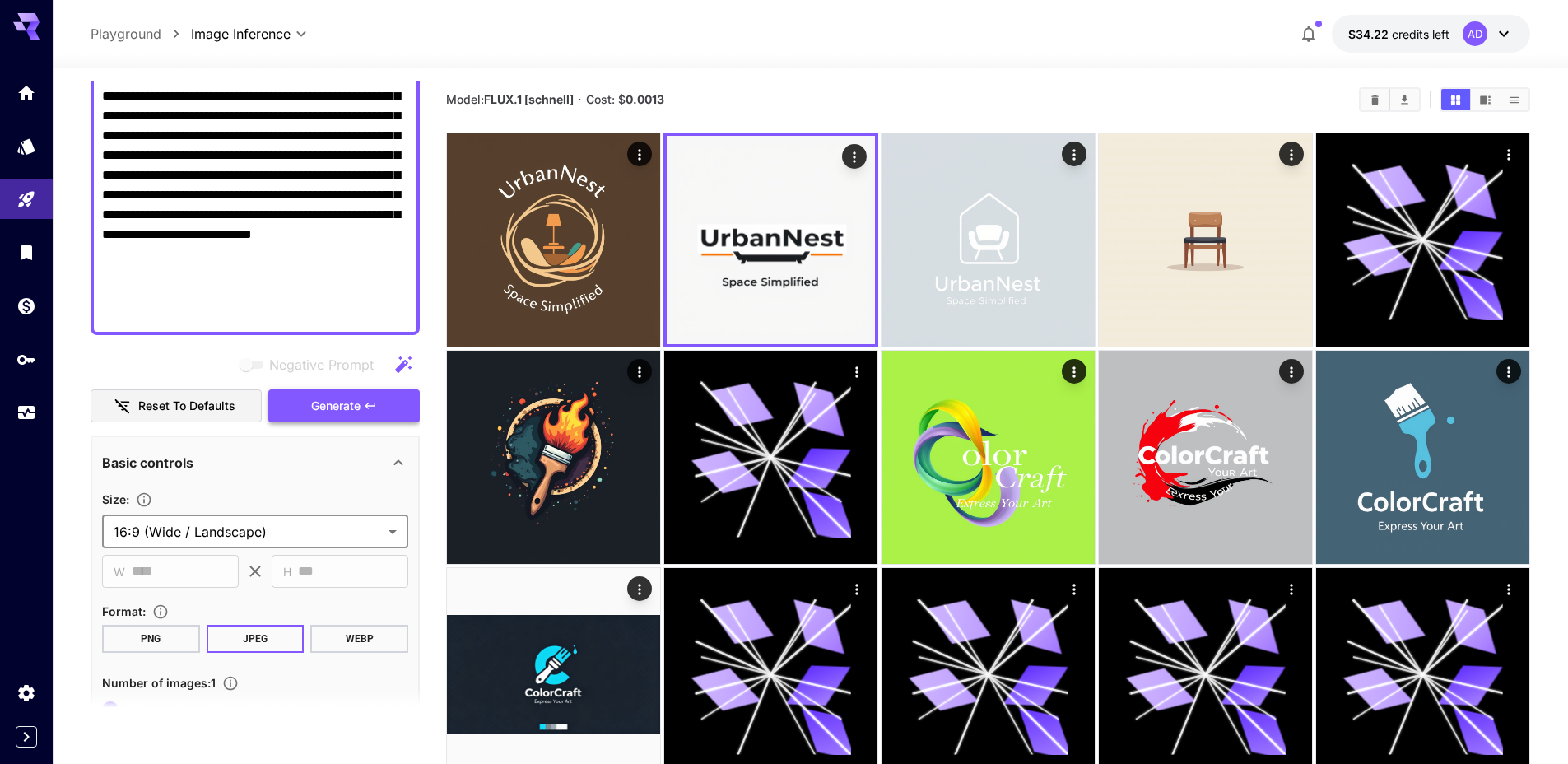
click at [357, 410] on span "Generate" at bounding box center [335, 406] width 49 height 20
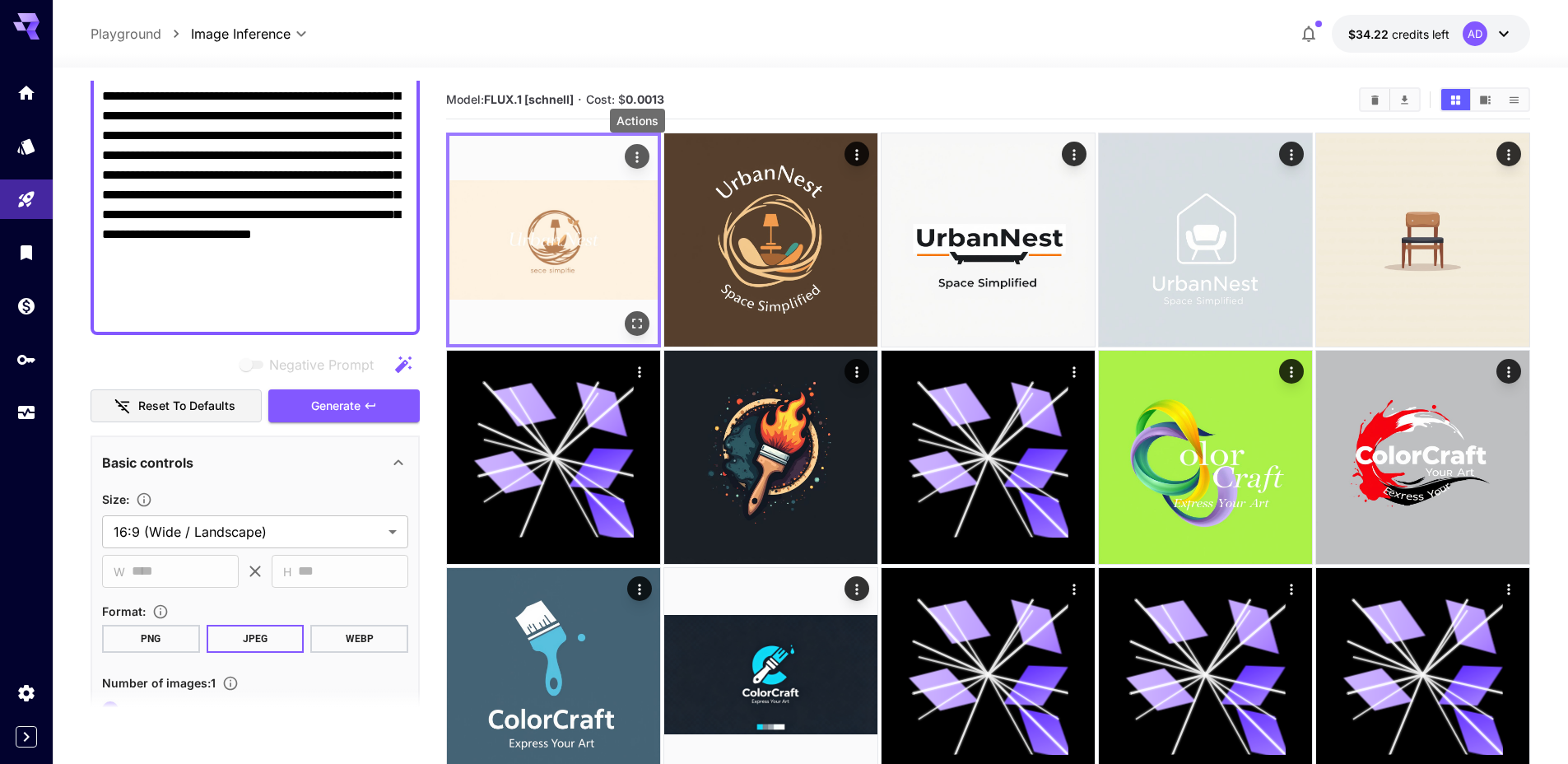
click at [639, 160] on icon "Actions" at bounding box center [636, 157] width 16 height 16
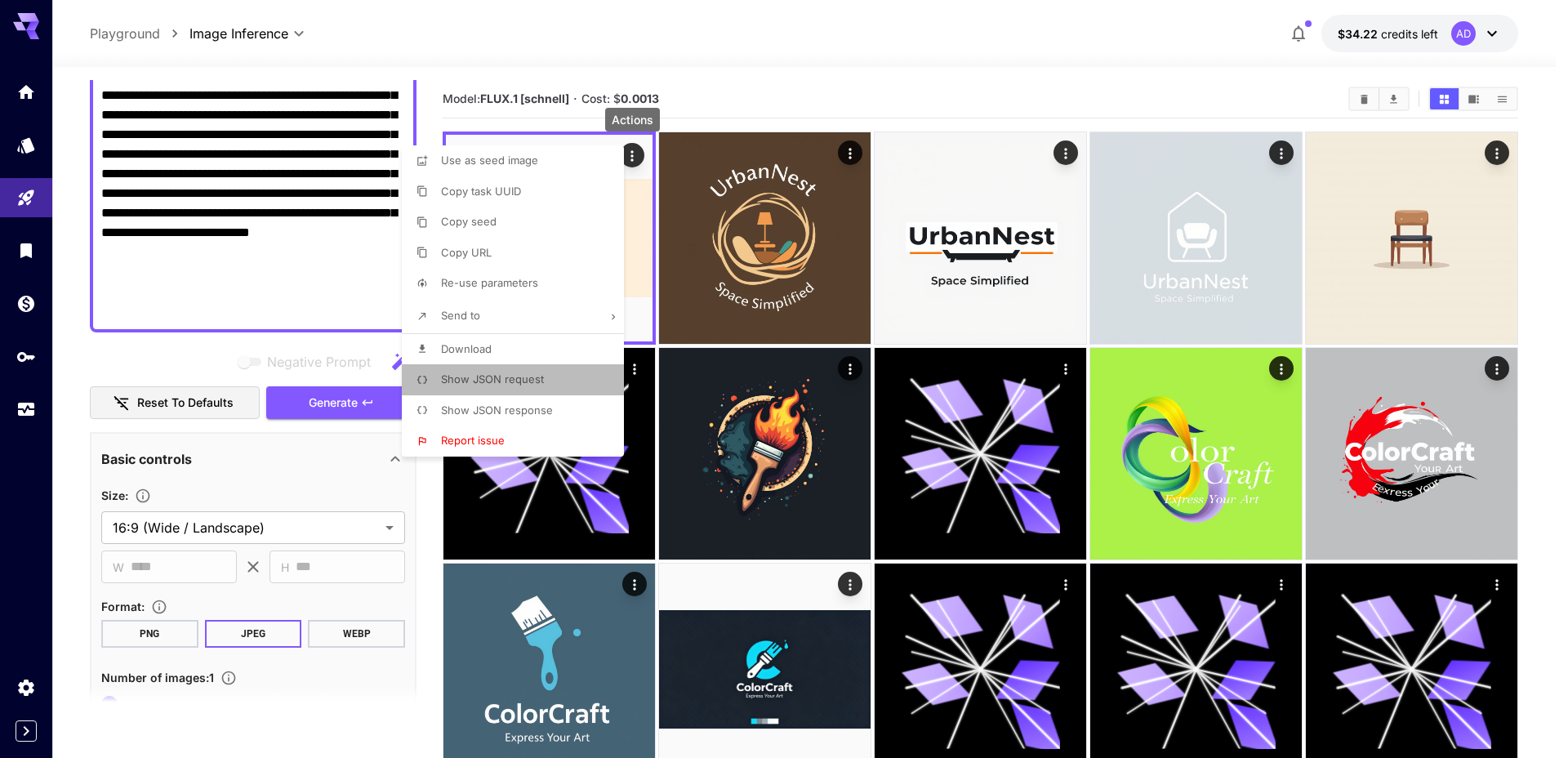
click at [482, 380] on span "Show JSON request" at bounding box center [492, 379] width 103 height 13
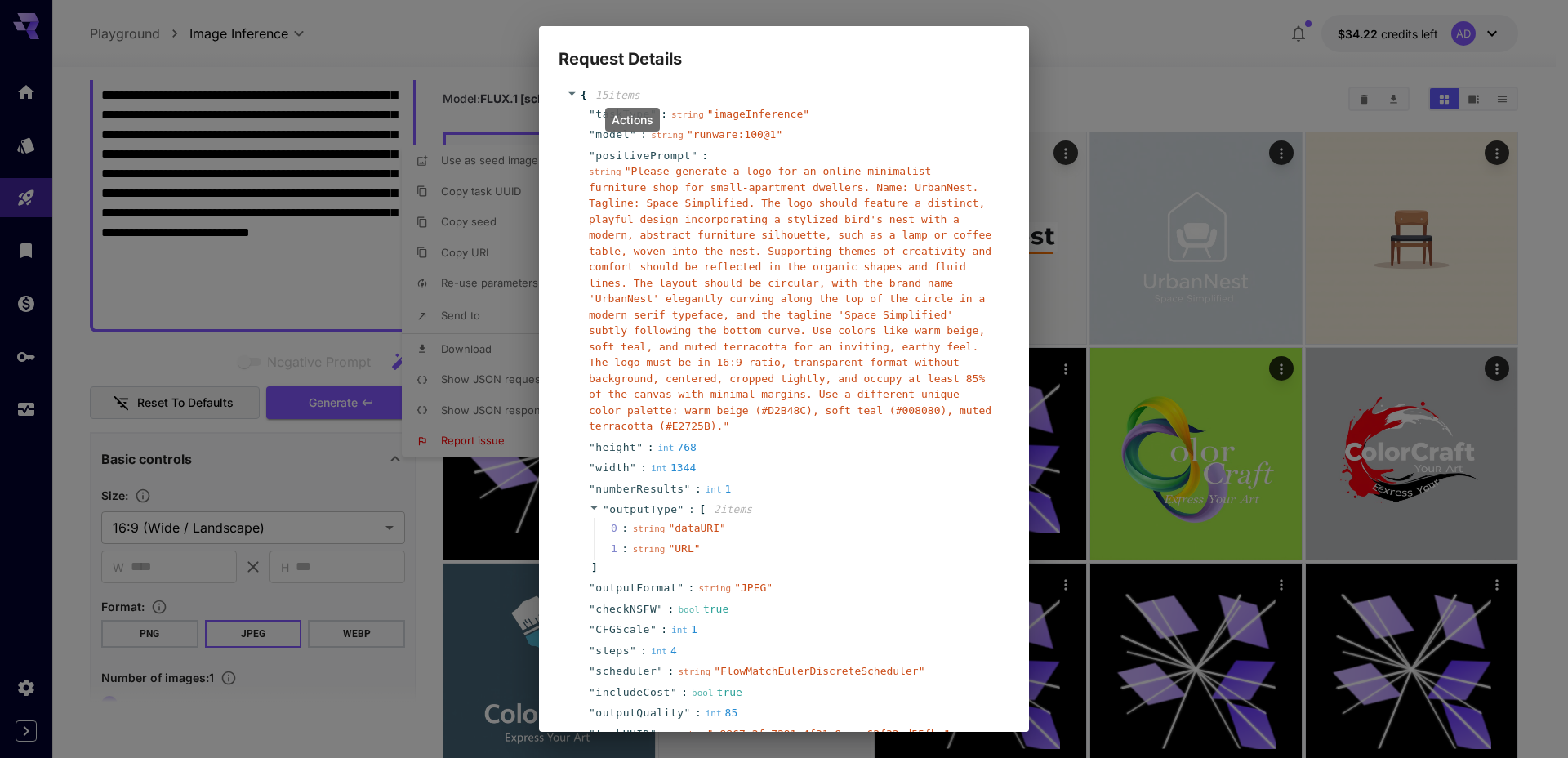
scroll to position [59, 0]
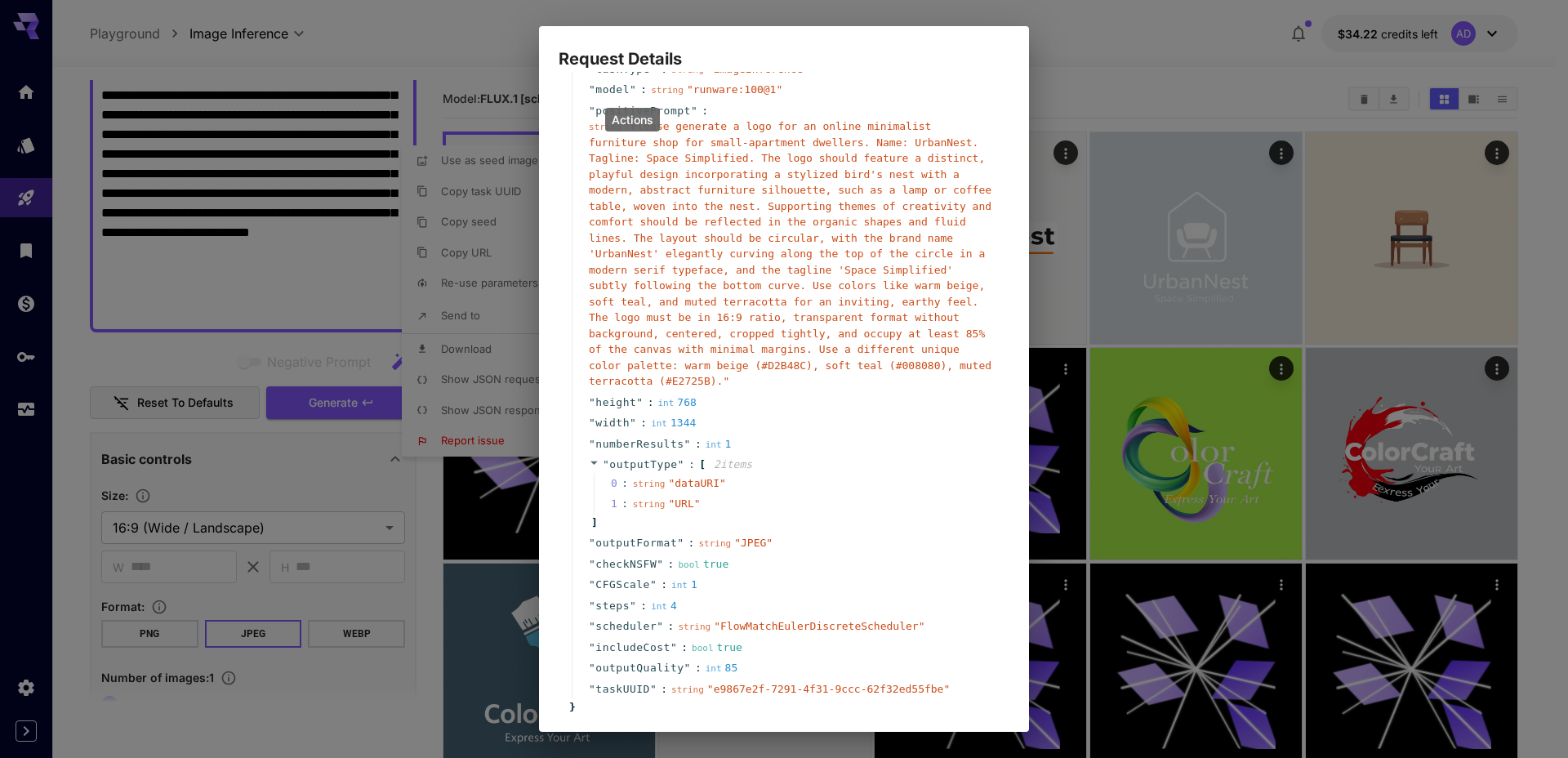
click at [758, 544] on span "" JPEG "" at bounding box center [753, 543] width 38 height 12
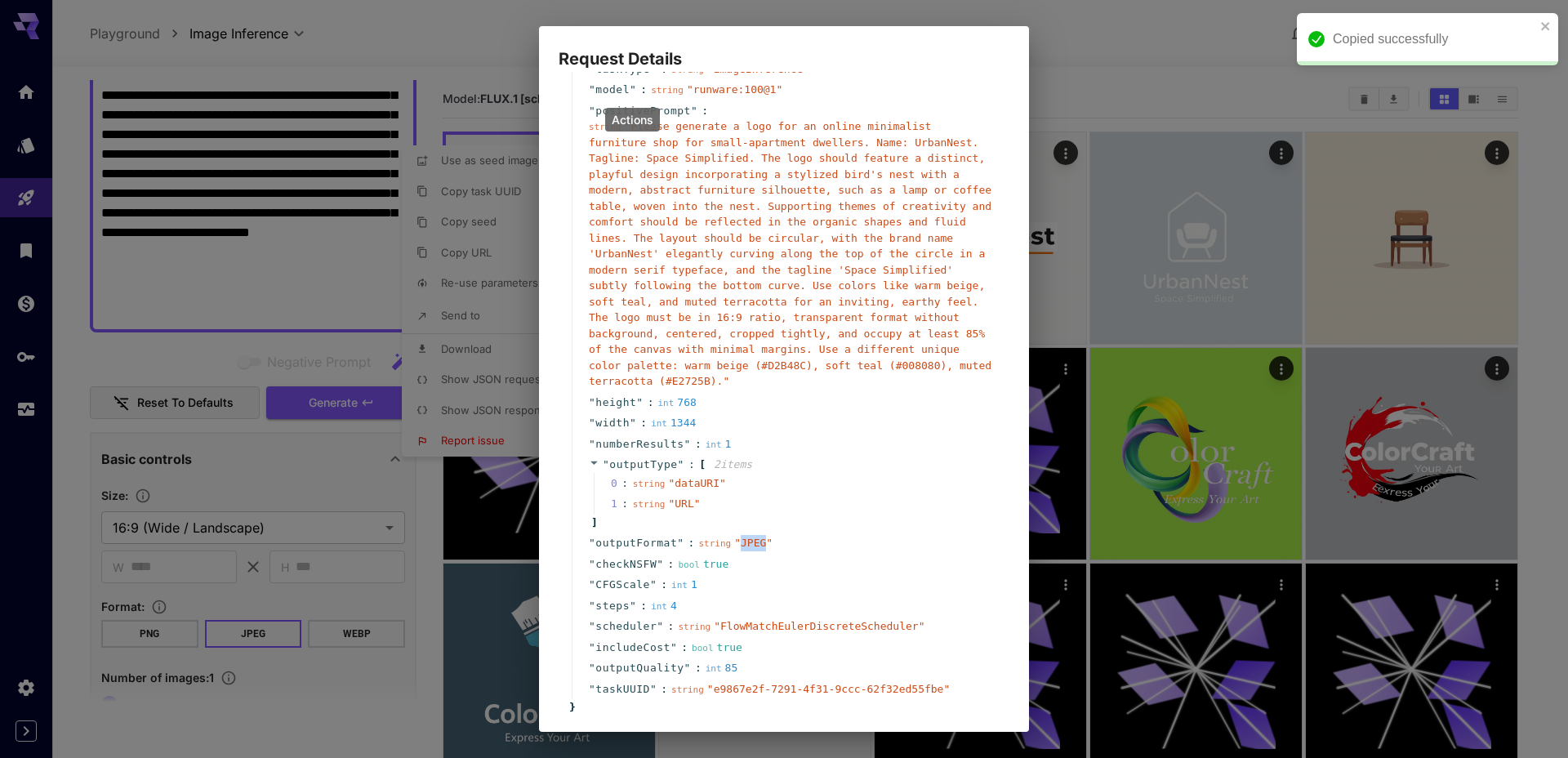
click at [758, 544] on span "" JPEG "" at bounding box center [753, 543] width 38 height 12
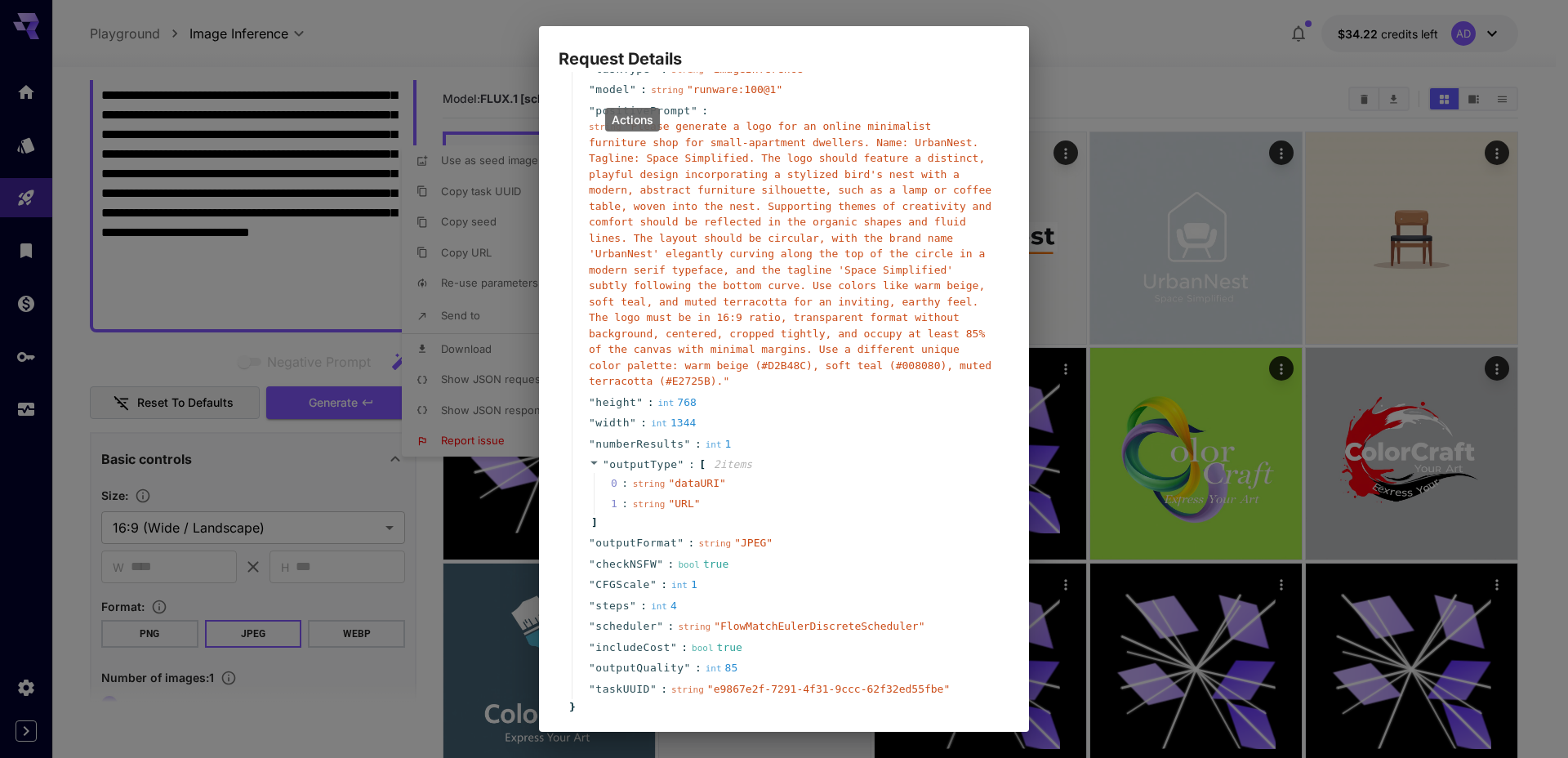
click at [367, 639] on div "Request Details { 15 item s " taskType " : string " imageInference " " model " …" at bounding box center [784, 379] width 1568 height 758
click at [361, 638] on div "Request Details { 15 item s " taskType " : string " imageInference " " model " …" at bounding box center [784, 379] width 1568 height 758
click at [354, 634] on div "Request Details { 15 item s " taskType " : string " imageInference " " model " …" at bounding box center [784, 379] width 1568 height 758
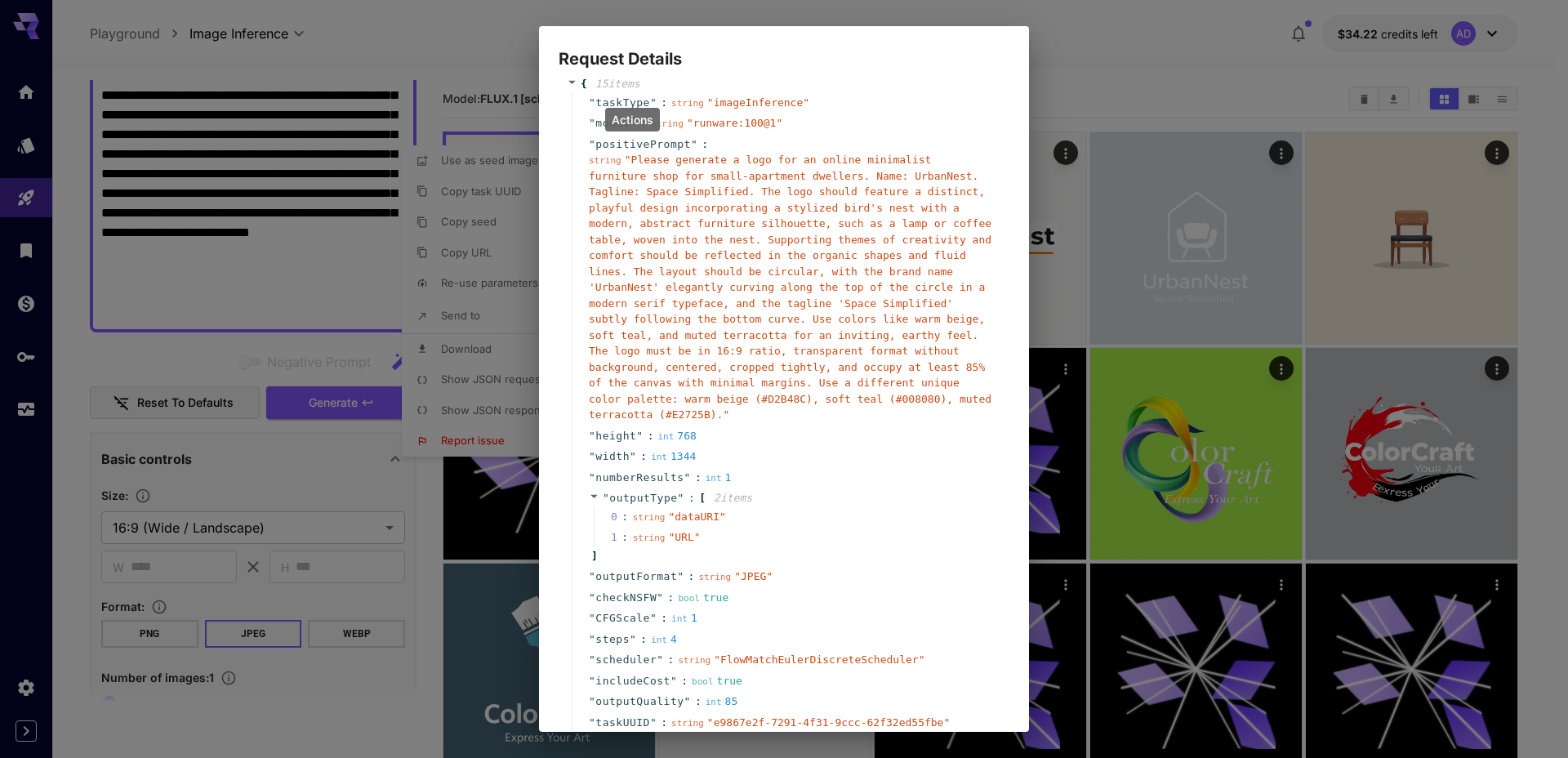
scroll to position [0, 0]
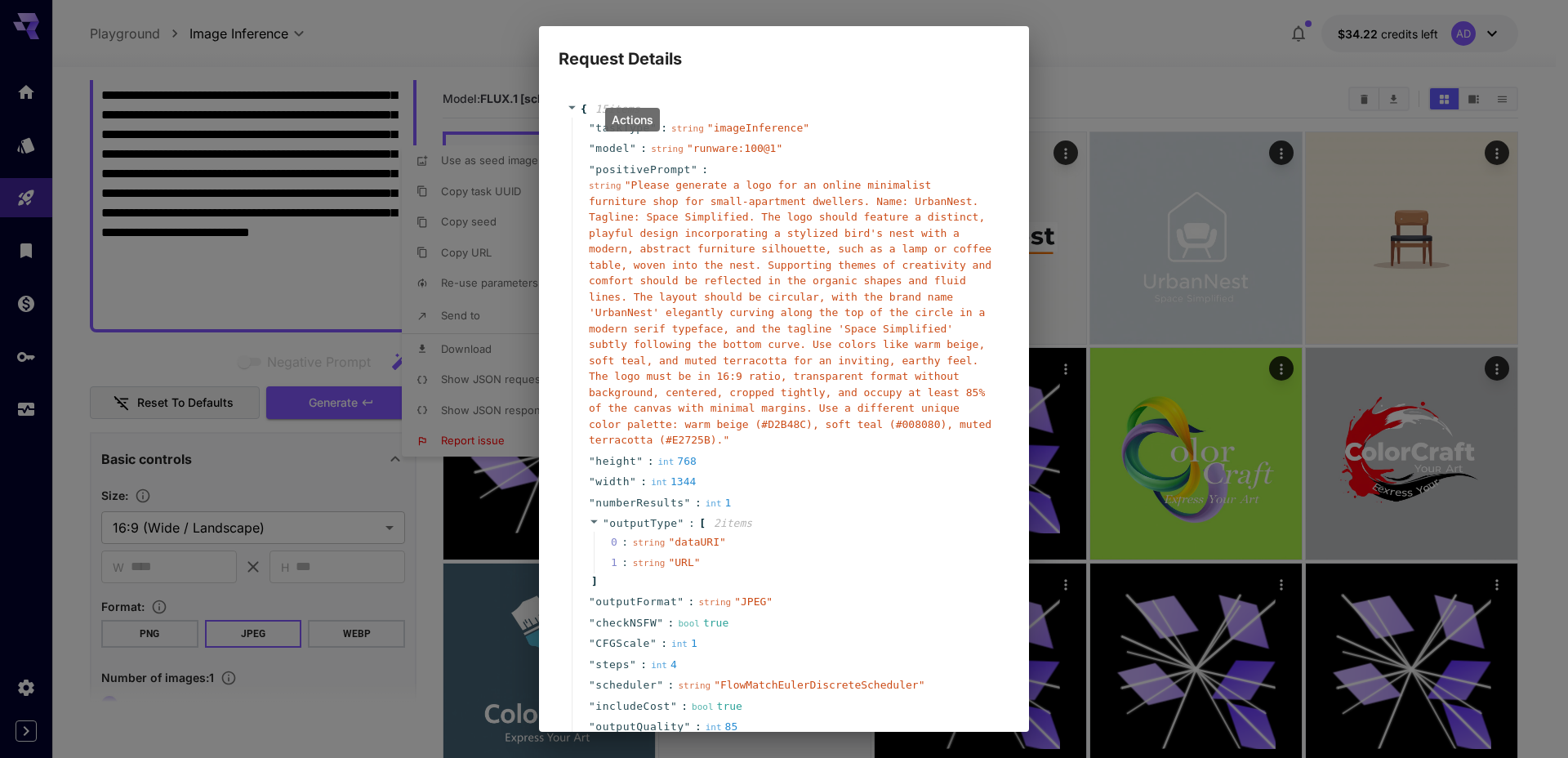
click at [845, 58] on h2 "Request Details" at bounding box center [784, 49] width 490 height 46
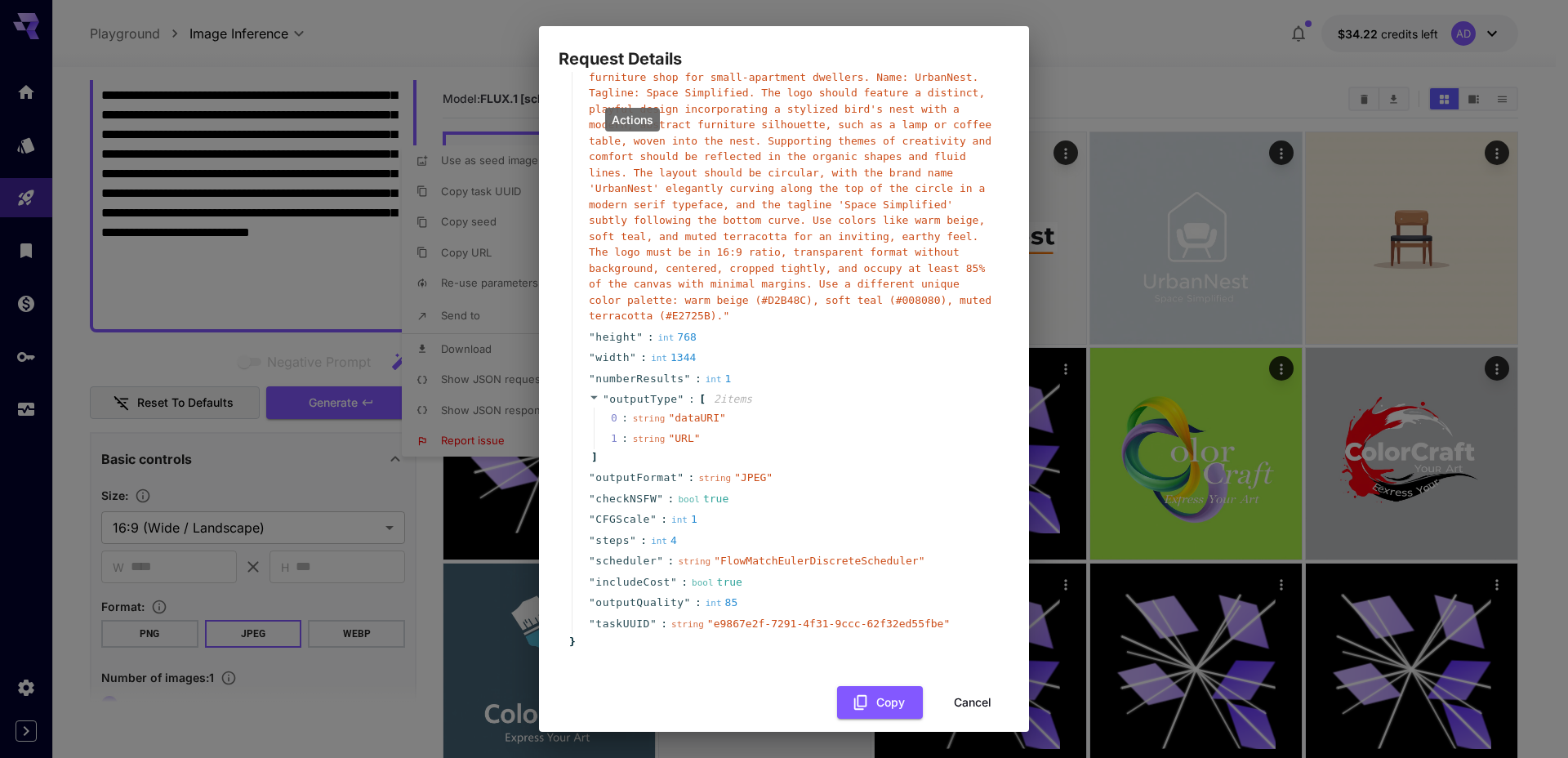
scroll to position [140, 0]
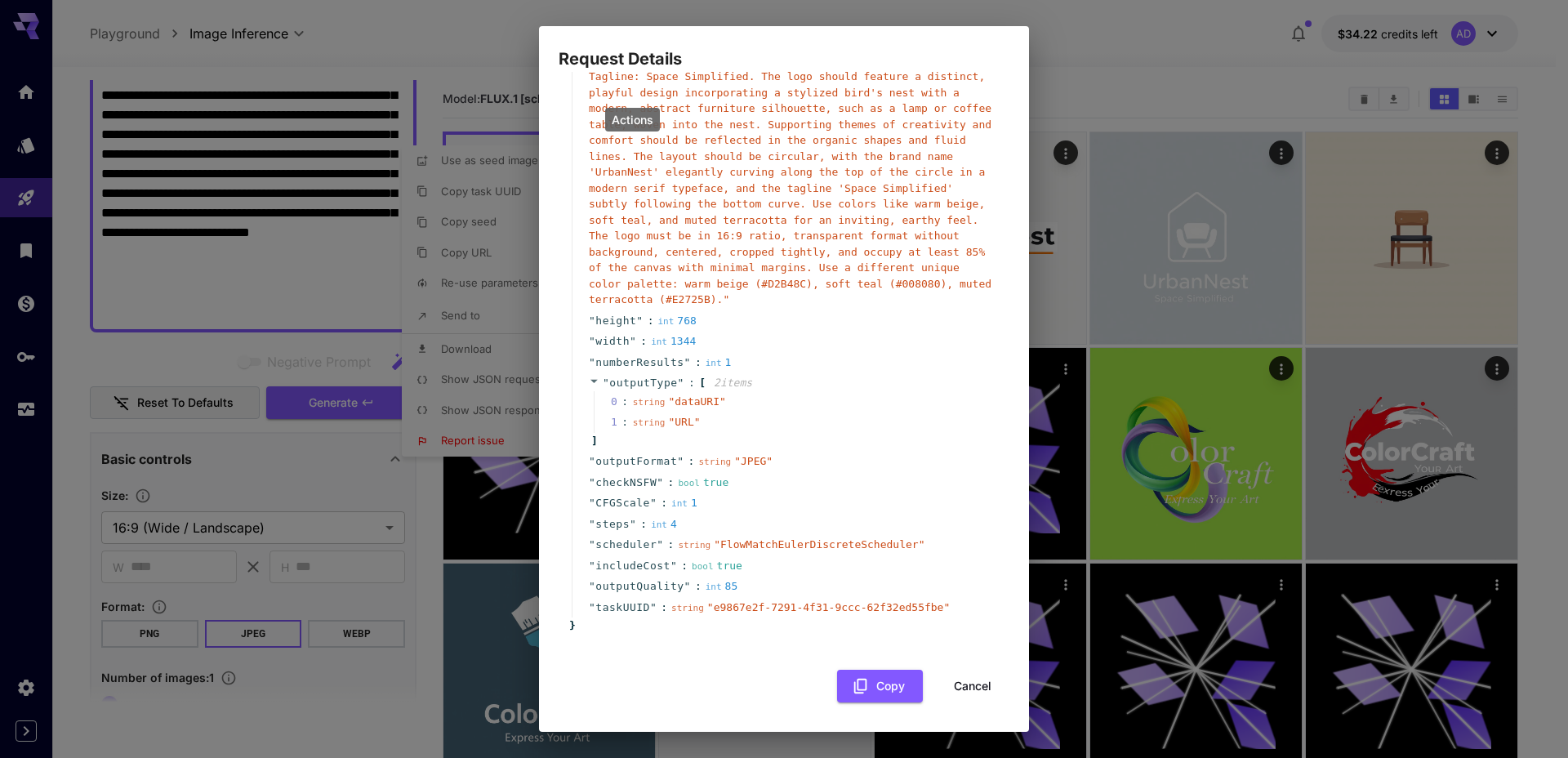
click at [390, 531] on div "Request Details { 15 item s " taskType " : string " imageInference " " model " …" at bounding box center [784, 379] width 1568 height 758
click at [965, 688] on button "Cancel" at bounding box center [973, 686] width 73 height 34
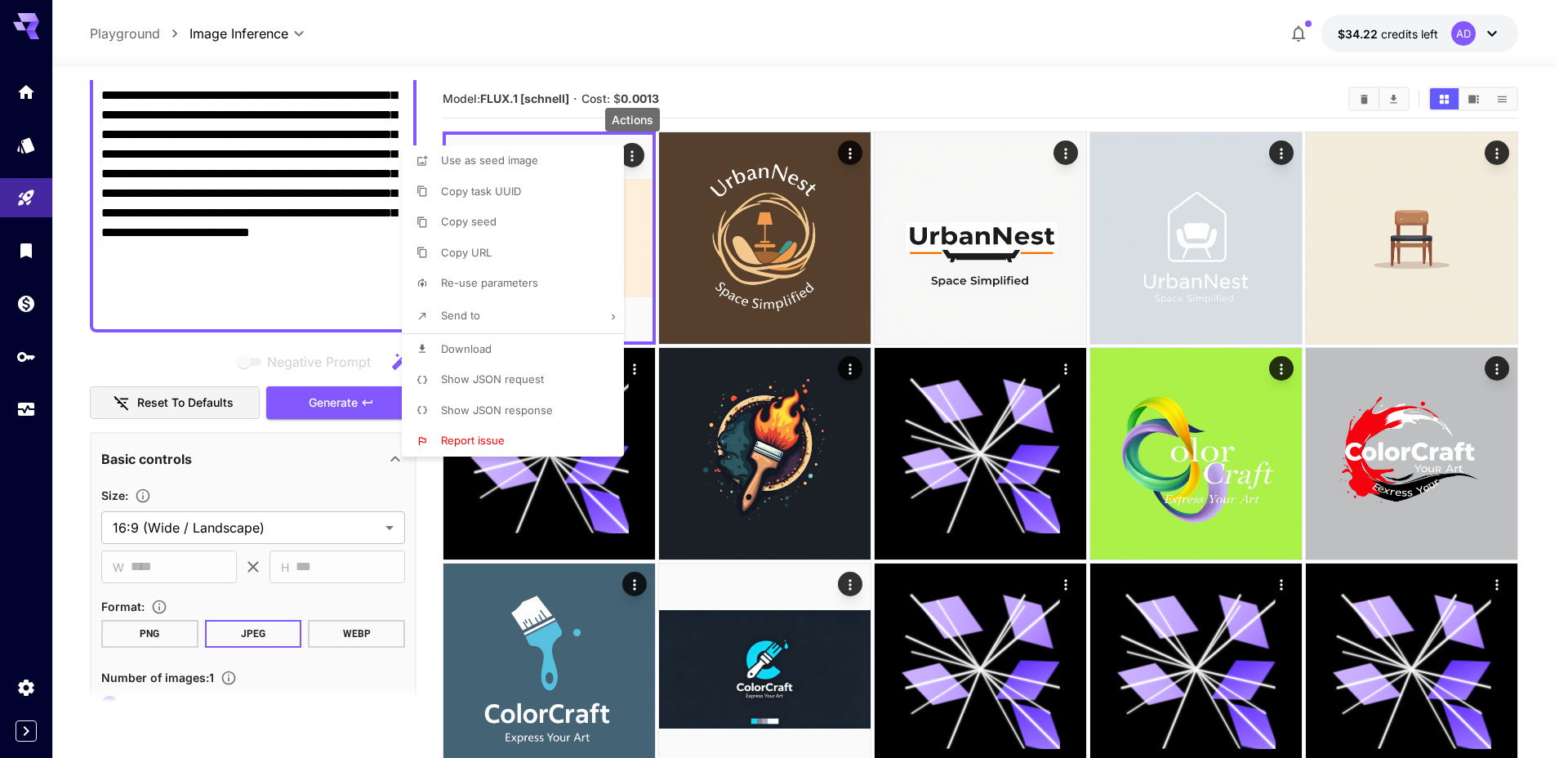
click at [390, 527] on div at bounding box center [784, 379] width 1568 height 758
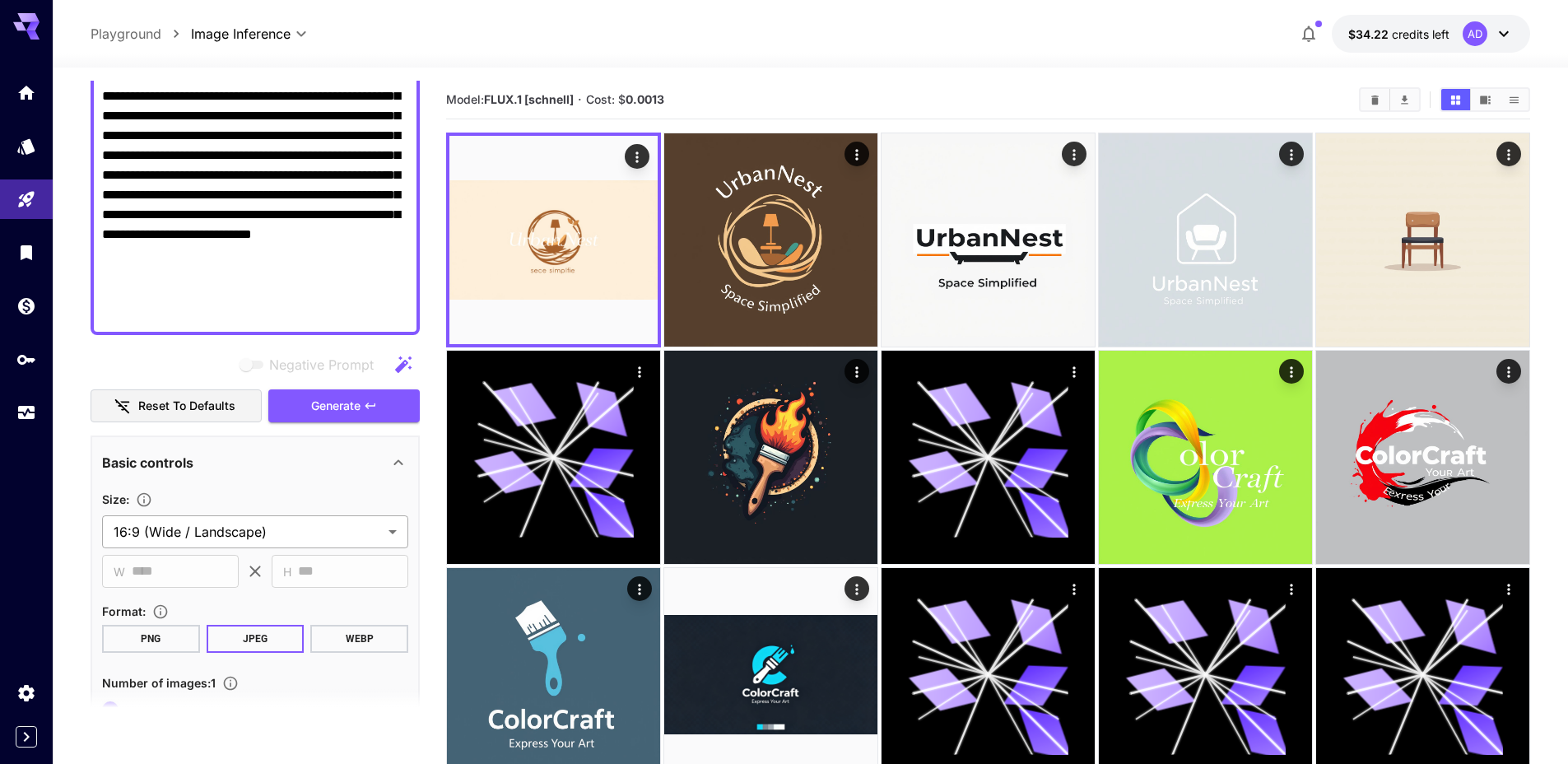
click at [392, 532] on body "**********" at bounding box center [784, 633] width 1568 height 1266
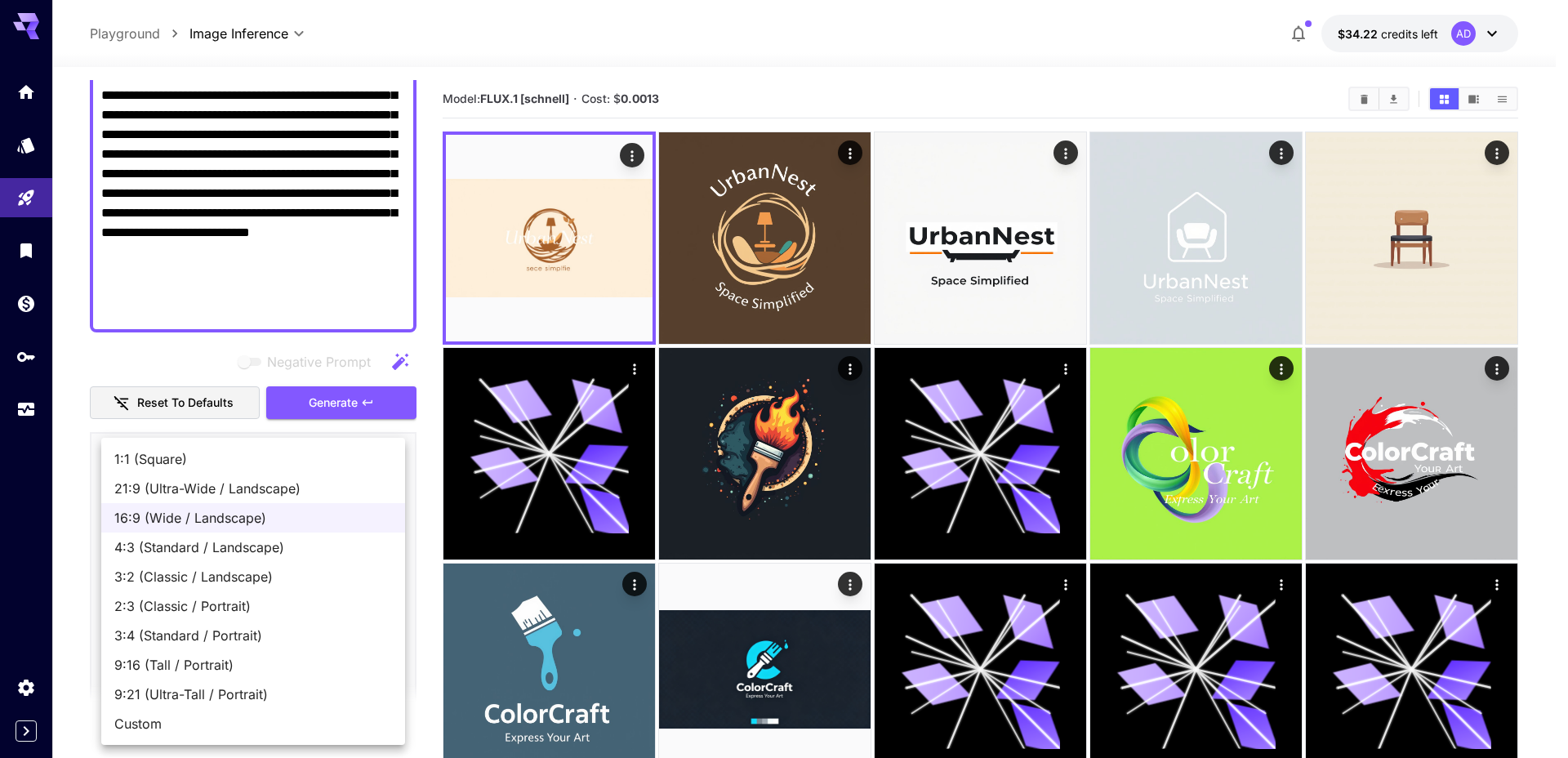
click at [322, 496] on span "21:9 (Ultra-Wide / Landscape)" at bounding box center [253, 489] width 277 height 19
type input "**********"
type input "****"
type input "***"
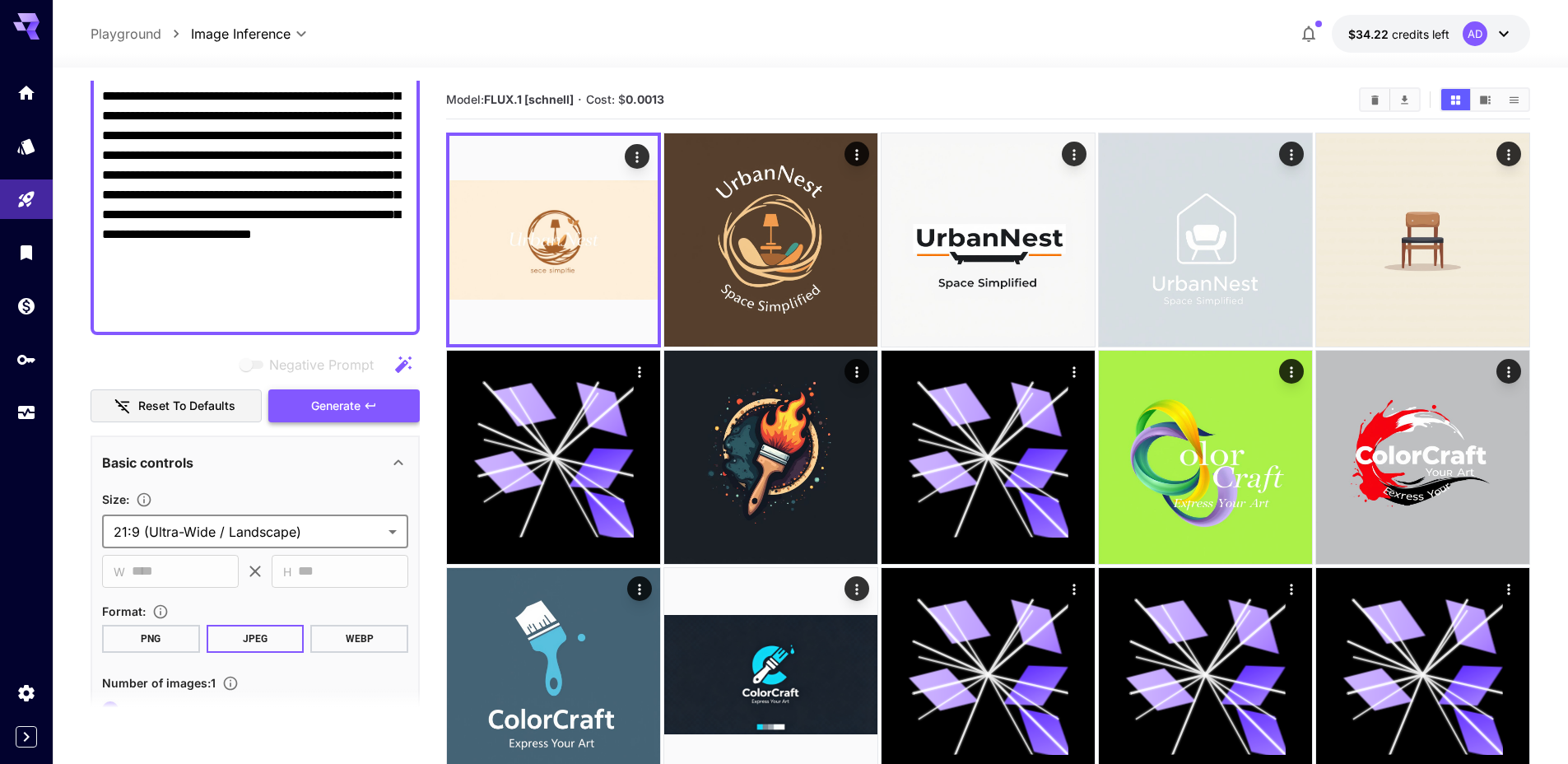
click at [344, 408] on span "Generate" at bounding box center [335, 406] width 49 height 20
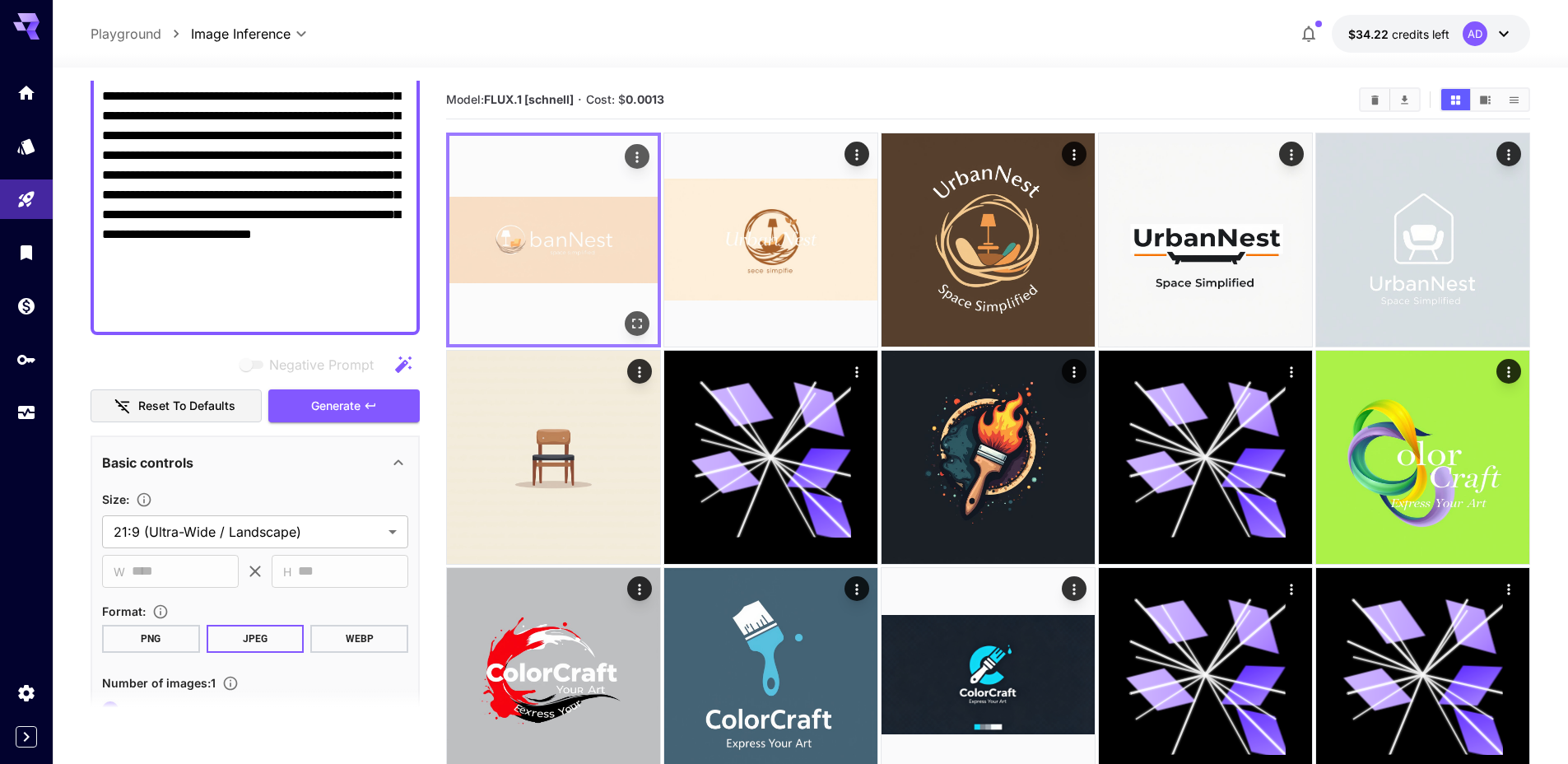
click at [537, 268] on img at bounding box center [554, 240] width 208 height 208
click at [636, 147] on div "Actions" at bounding box center [636, 157] width 16 height 20
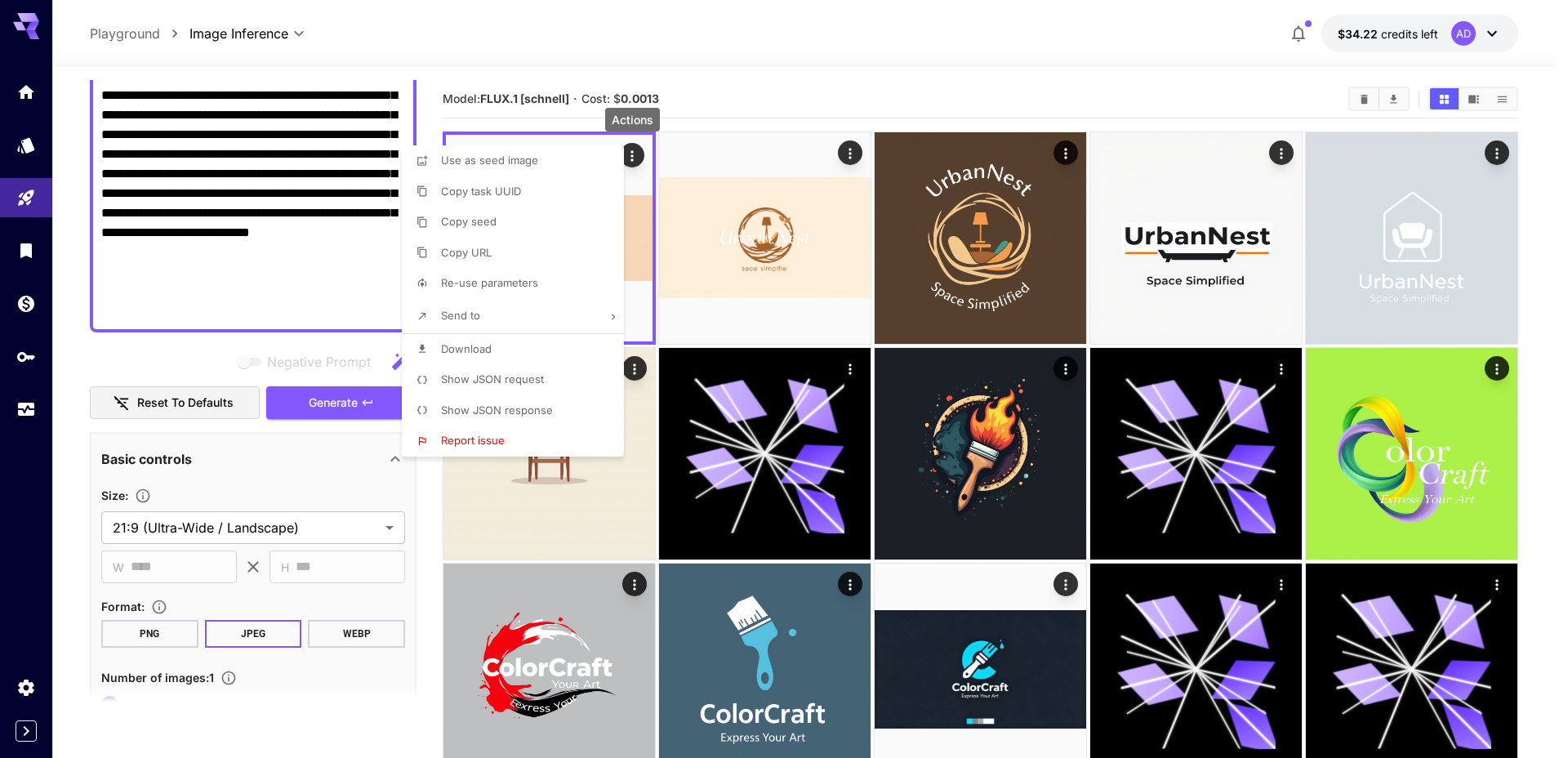
click at [462, 389] on li "Show JSON request" at bounding box center [518, 379] width 232 height 31
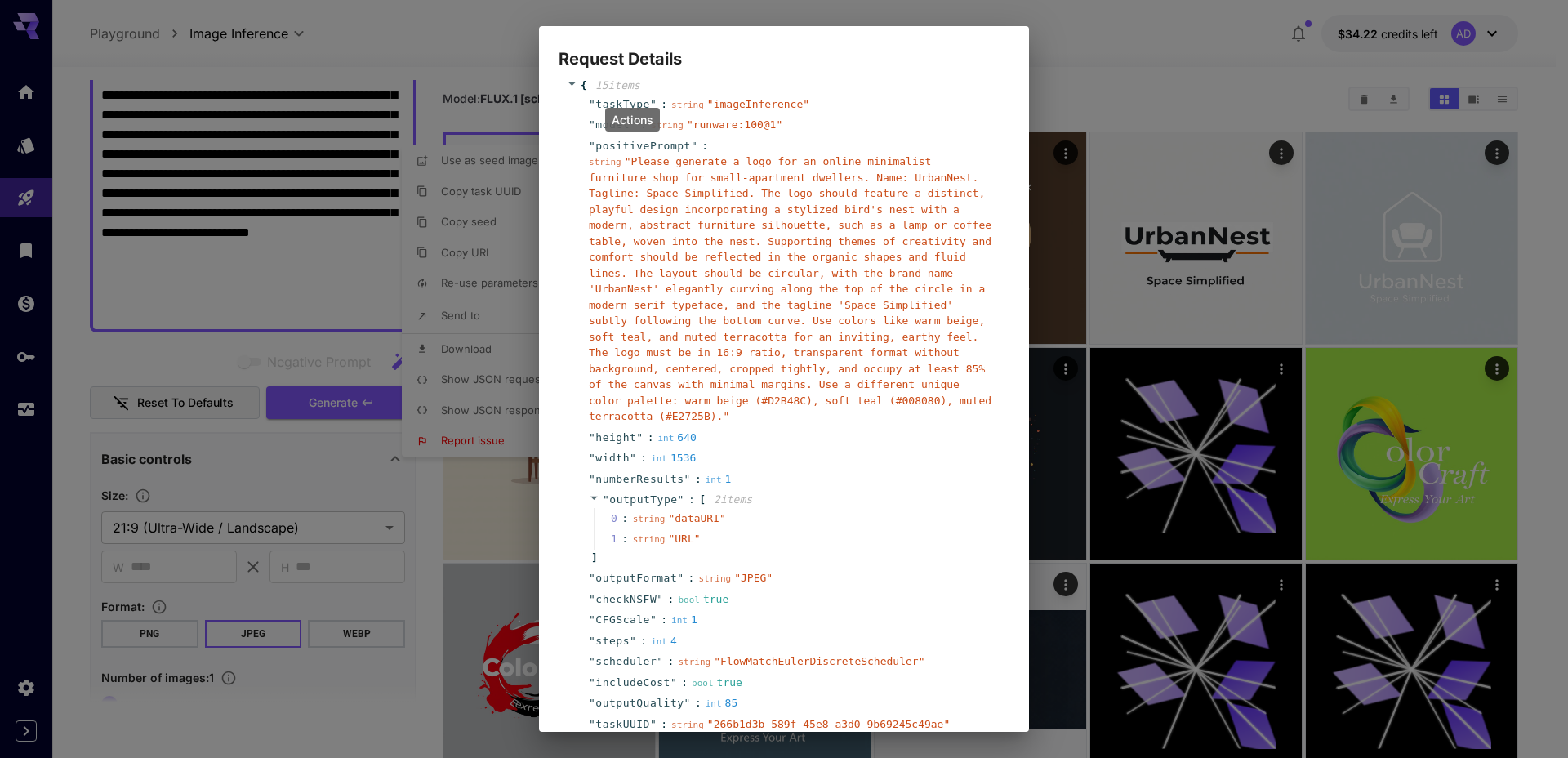
scroll to position [0, 0]
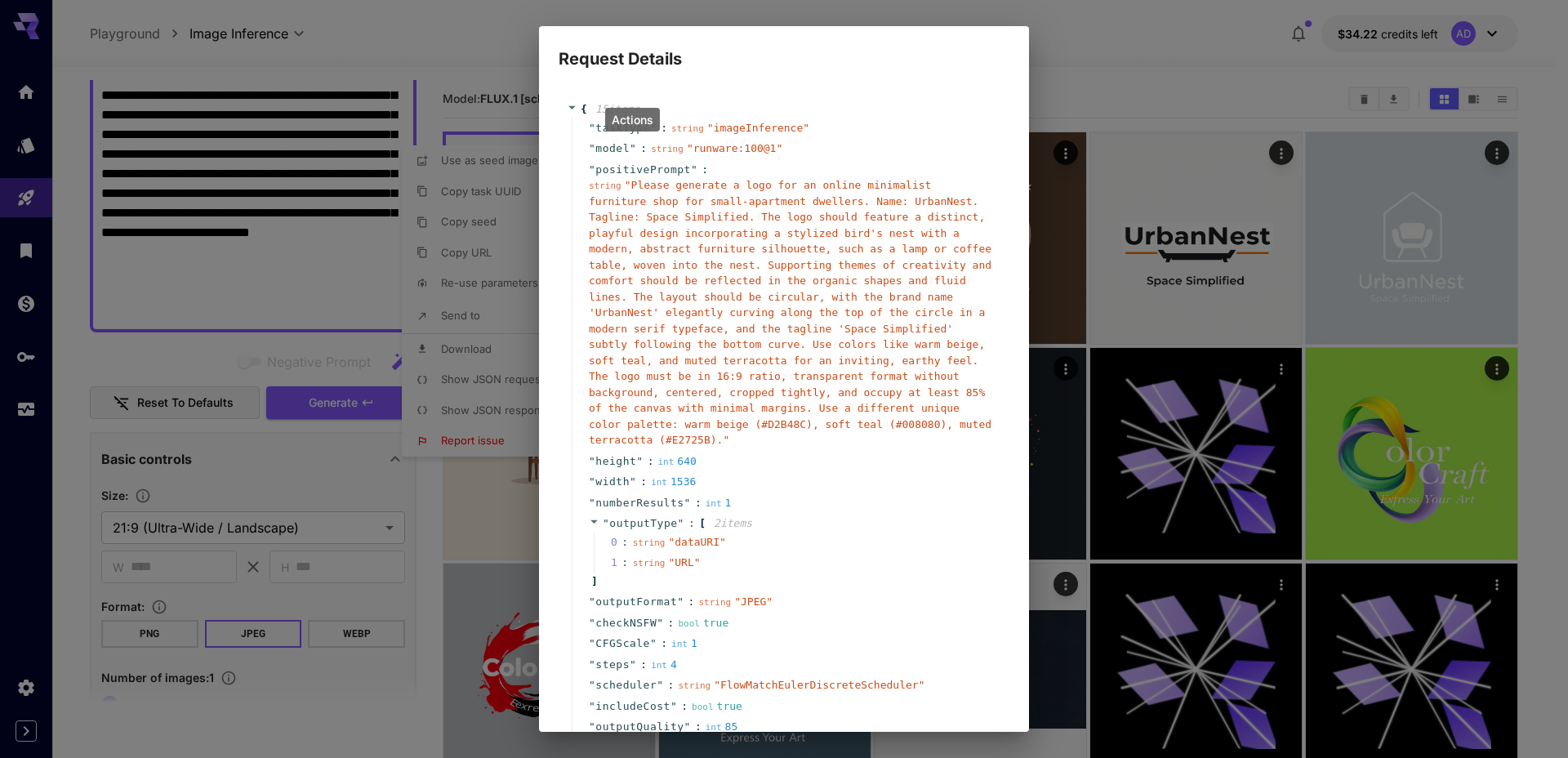
click at [583, 105] on span "{" at bounding box center [583, 110] width 6 height 16
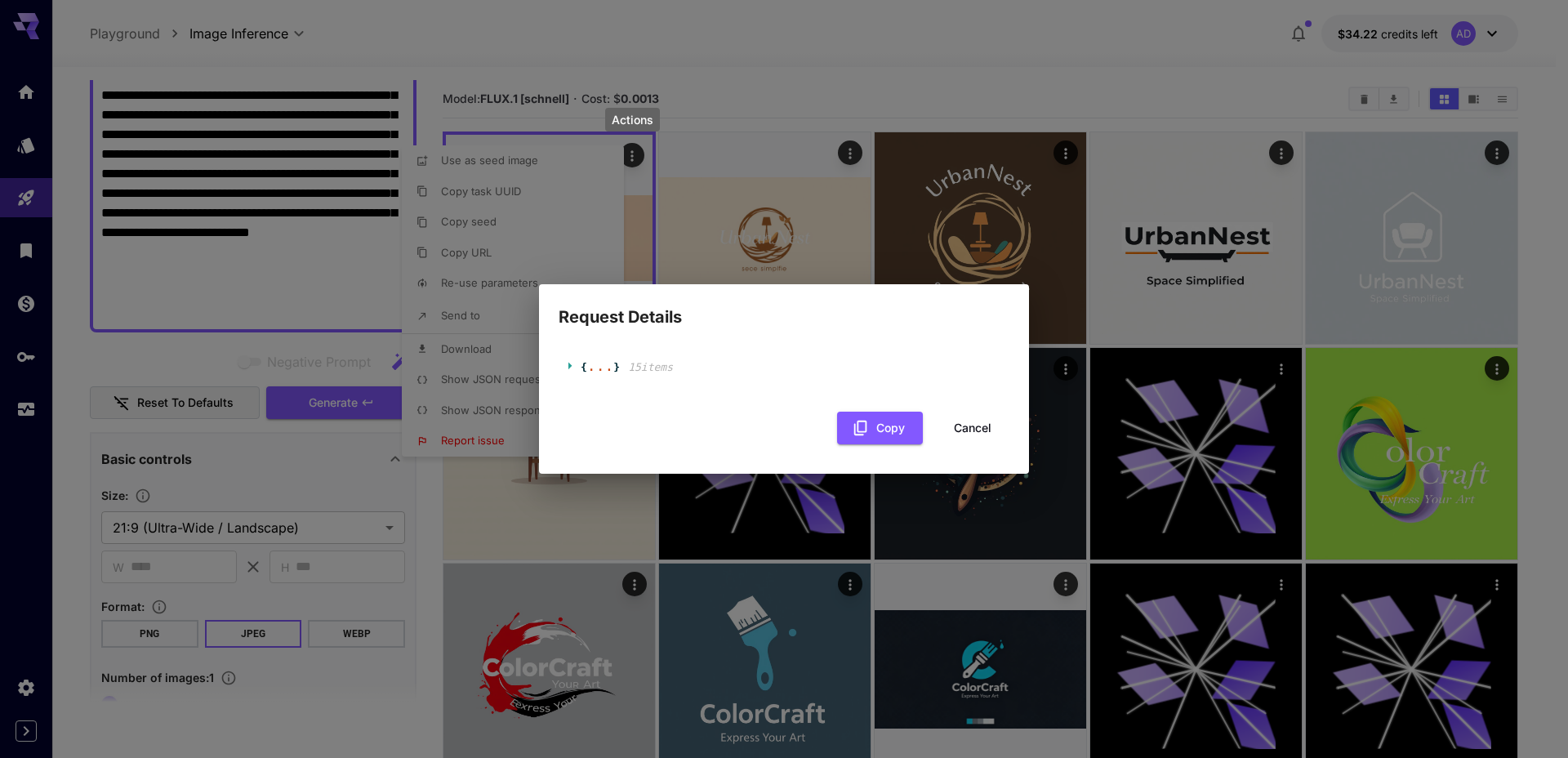
click at [569, 367] on icon at bounding box center [571, 366] width 4 height 7
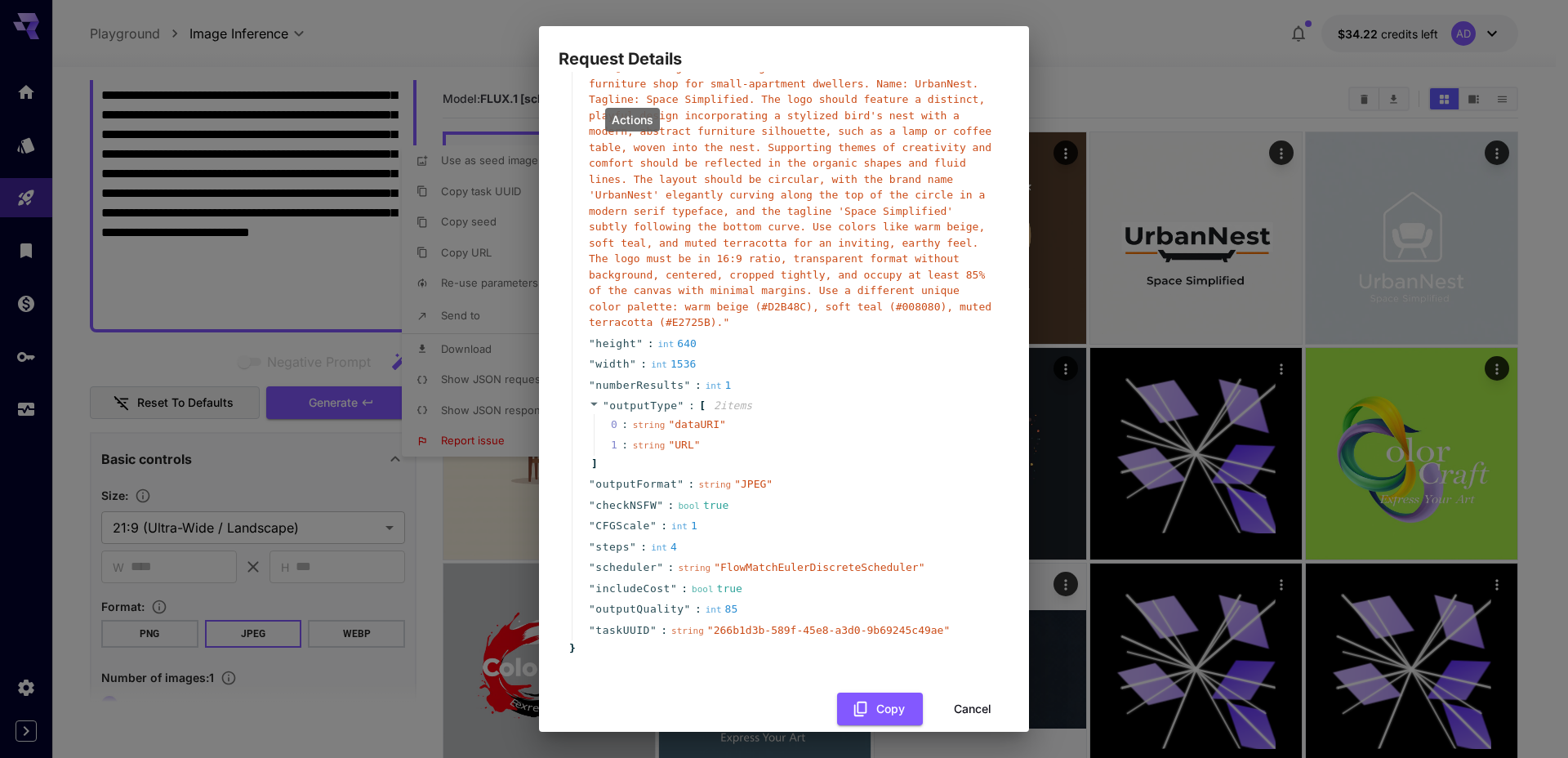
scroll to position [140, 0]
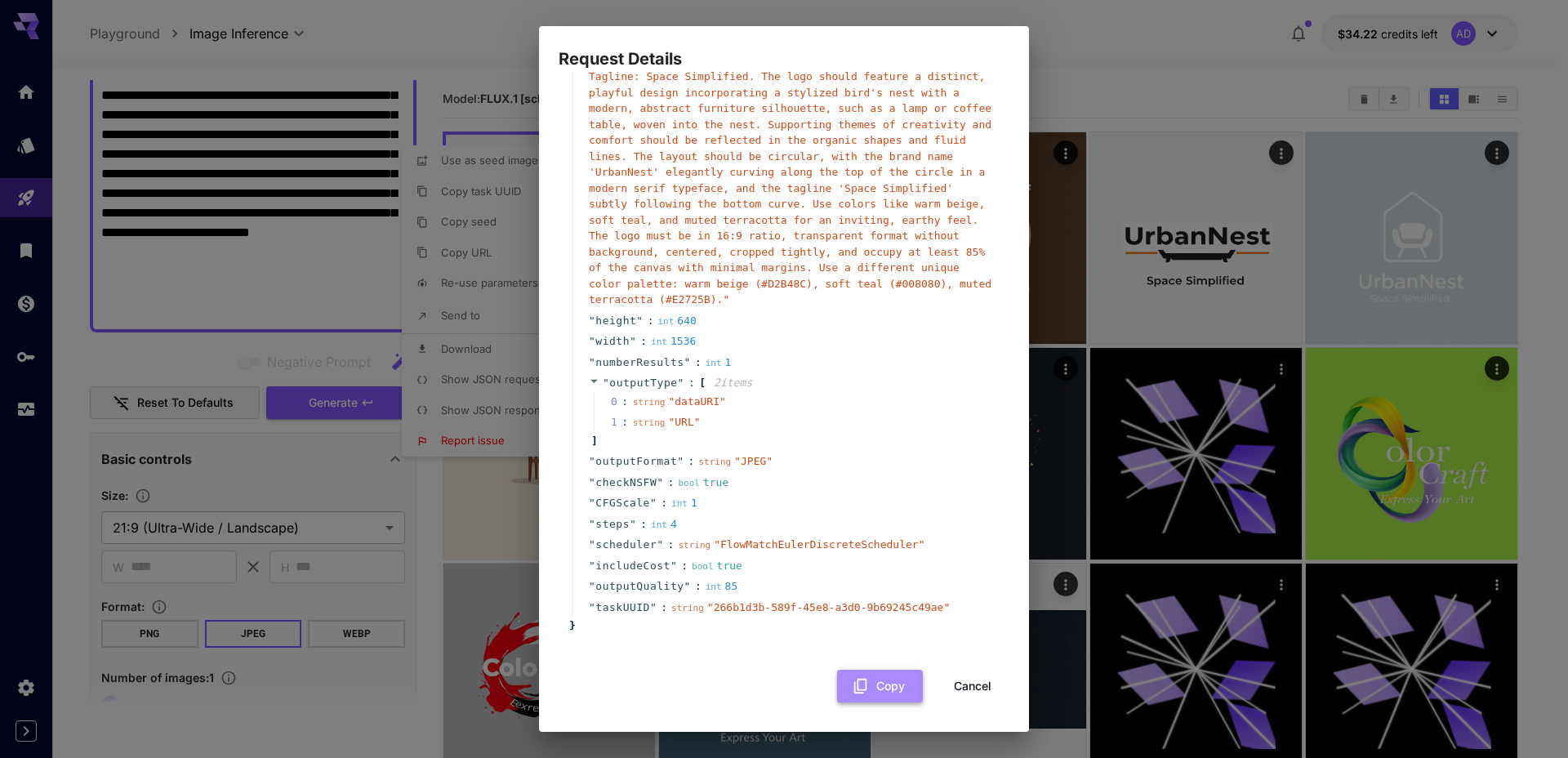
click at [862, 691] on button "Copy" at bounding box center [880, 686] width 86 height 34
click at [963, 688] on button "Cancel" at bounding box center [973, 686] width 73 height 34
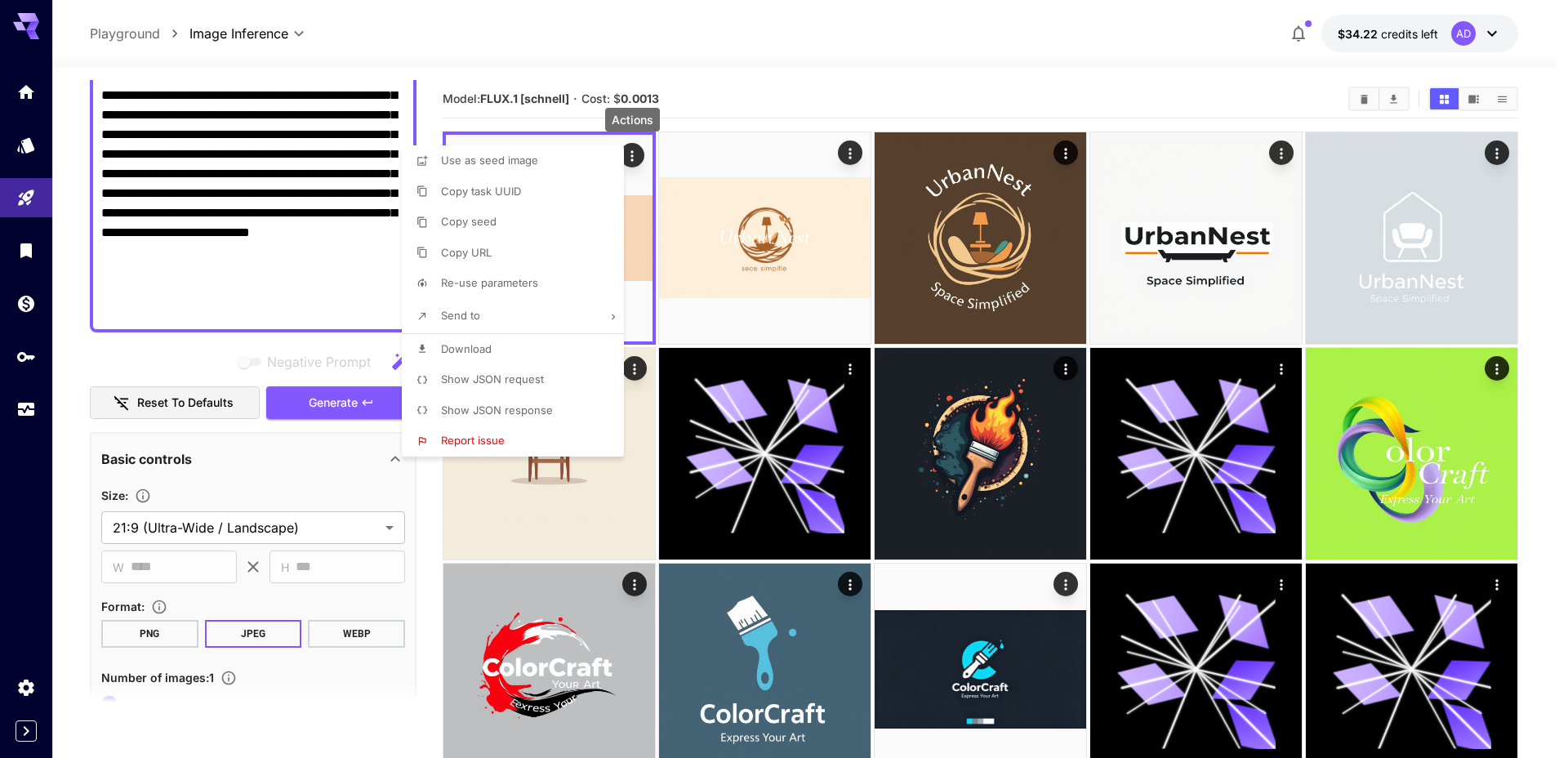
click at [694, 19] on div at bounding box center [784, 379] width 1568 height 758
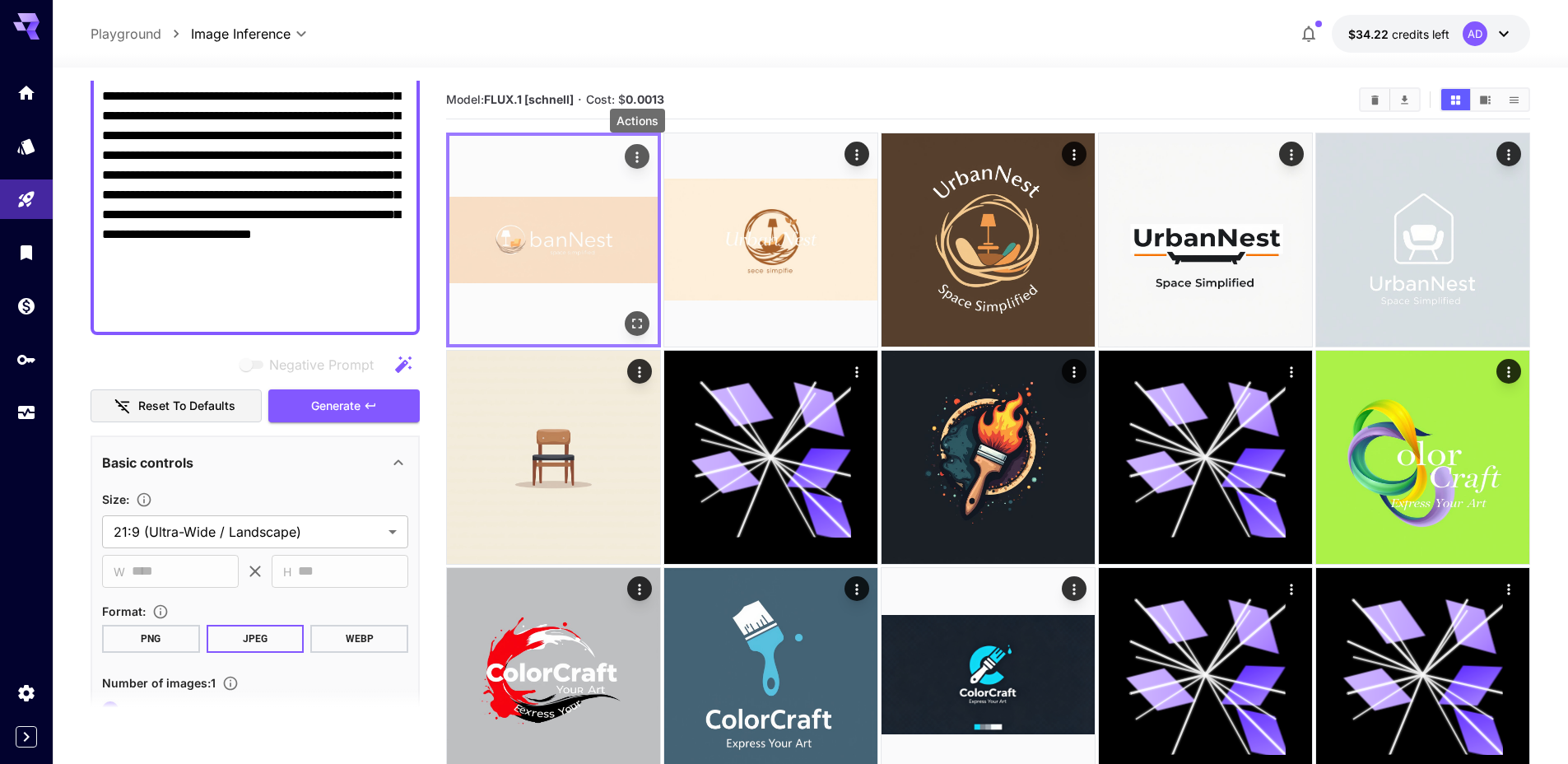
click at [641, 148] on div "Actions" at bounding box center [636, 157] width 16 height 20
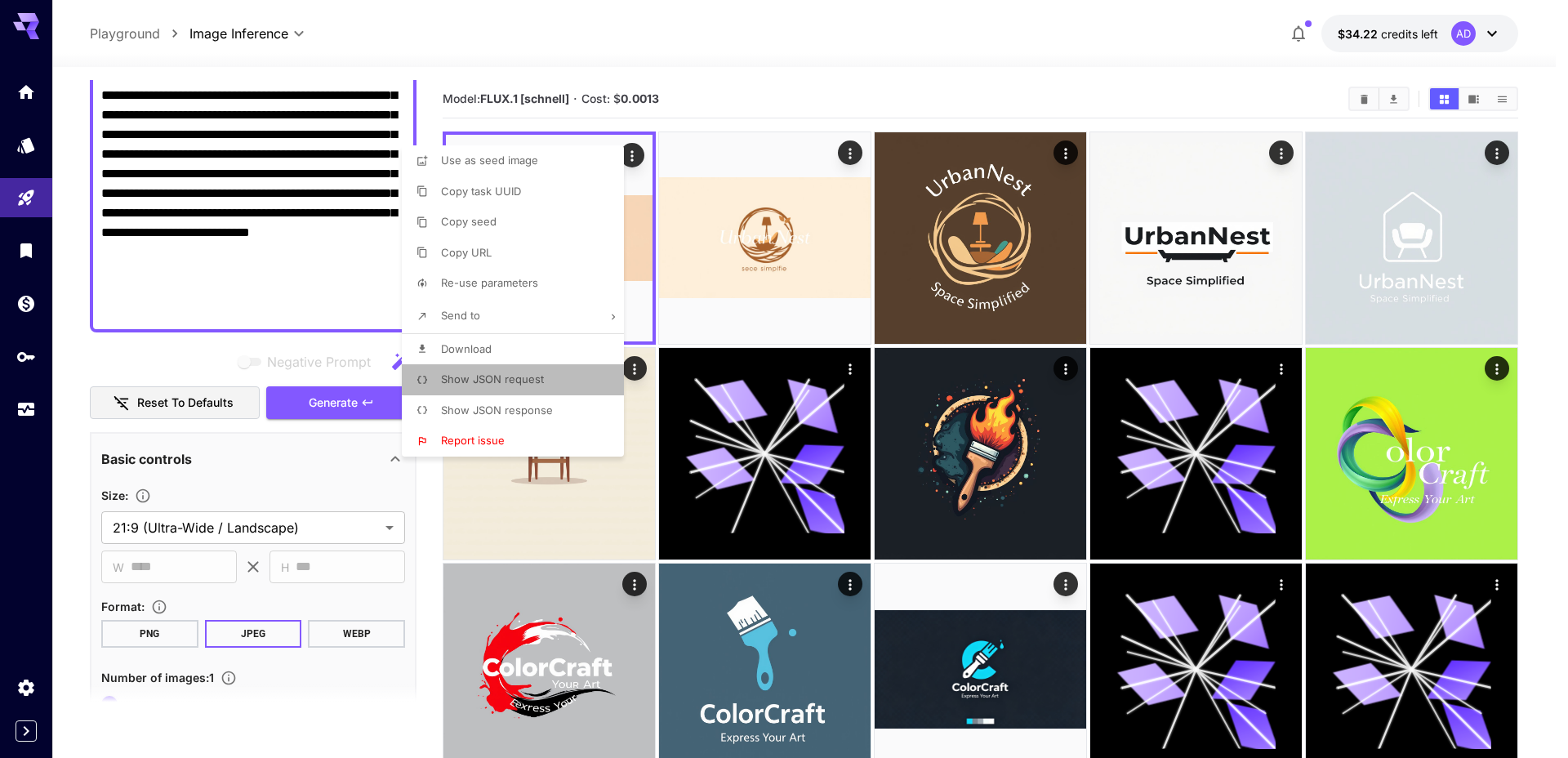
click at [517, 381] on span "Show JSON request" at bounding box center [492, 379] width 103 height 13
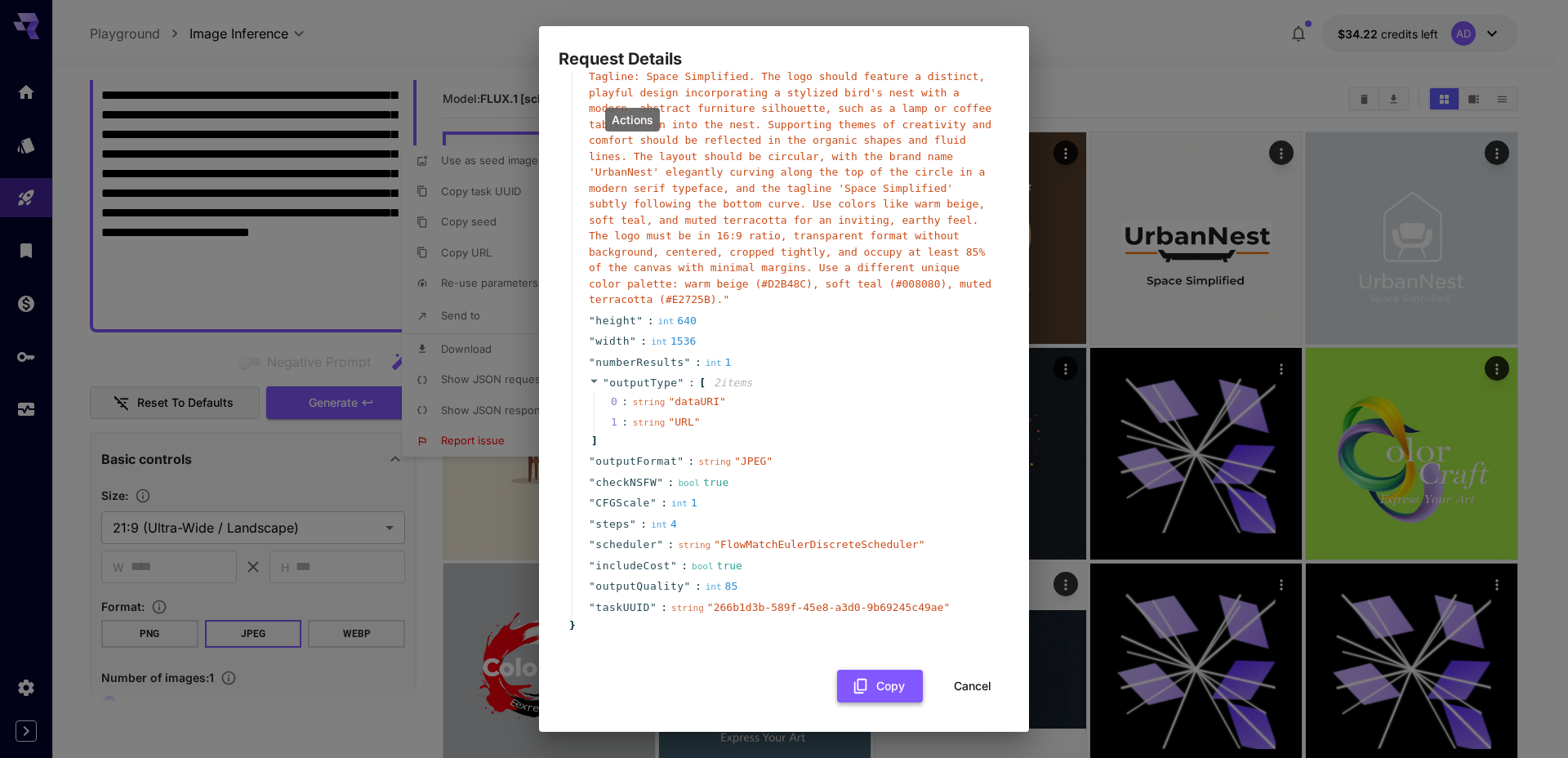
click at [859, 693] on button "Copy" at bounding box center [880, 686] width 86 height 34
click at [963, 684] on button "Cancel" at bounding box center [973, 686] width 73 height 34
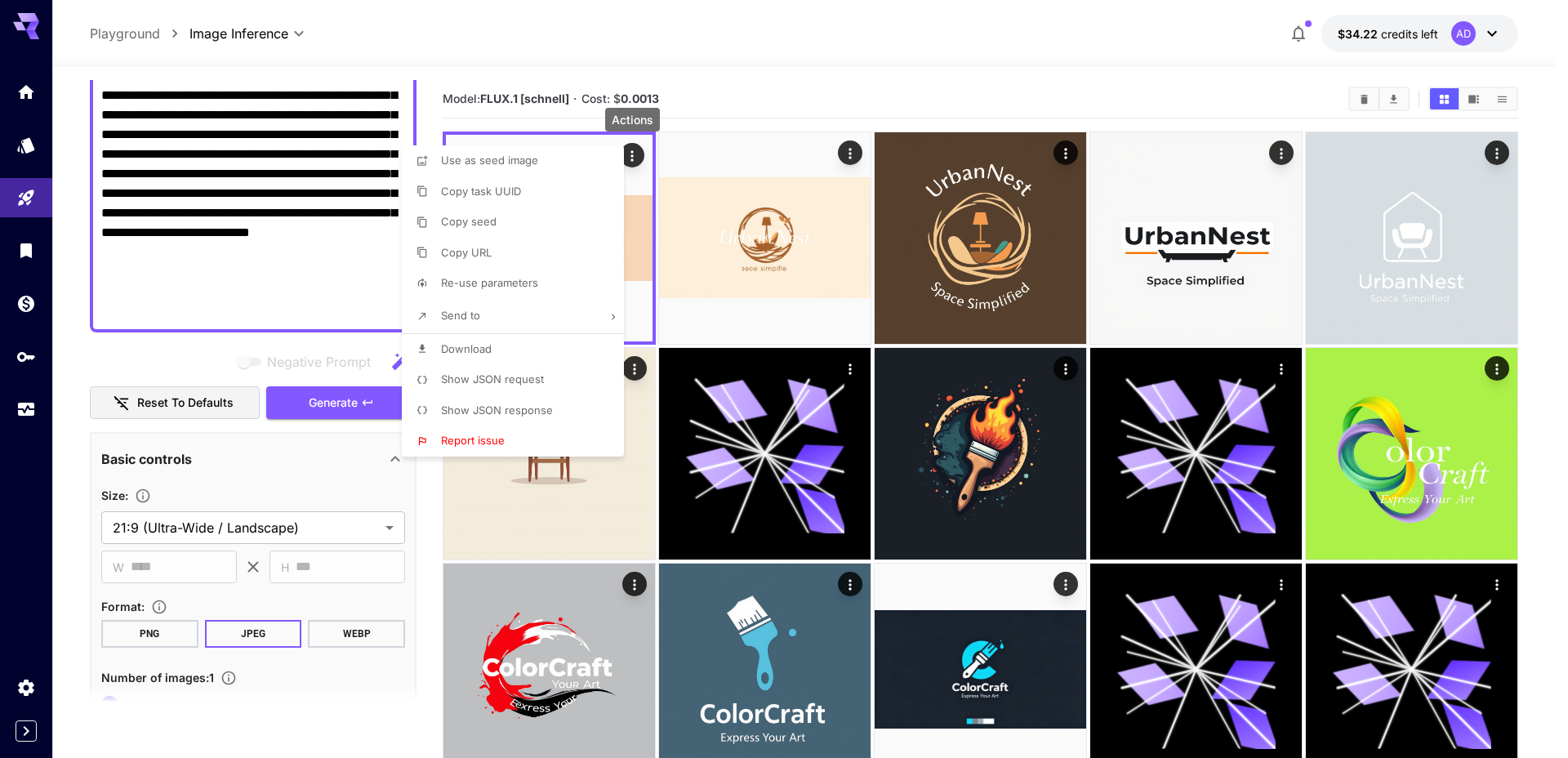
click at [498, 412] on span "Show JSON response" at bounding box center [496, 410] width 112 height 13
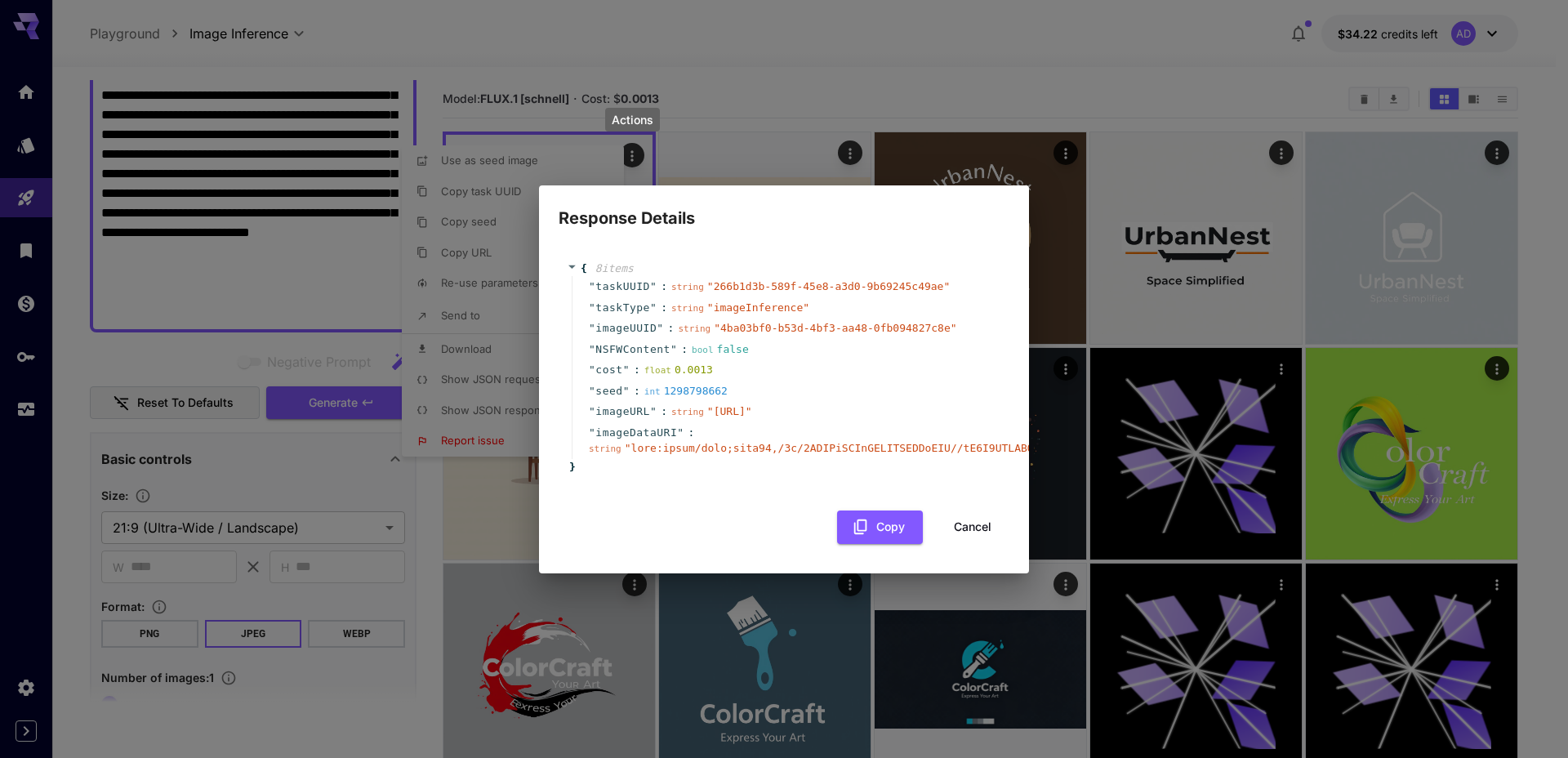
click at [333, 134] on div "Response Details { 8 item s " taskUUID " : string " 266b1d3b-589f-45e8-a3d0-9b6…" at bounding box center [784, 379] width 1568 height 758
click at [622, 33] on div "Response Details { 8 item s " taskUUID " : string " 266b1d3b-589f-45e8-a3d0-9b6…" at bounding box center [784, 379] width 1568 height 758
click at [971, 534] on button "Cancel" at bounding box center [973, 527] width 73 height 34
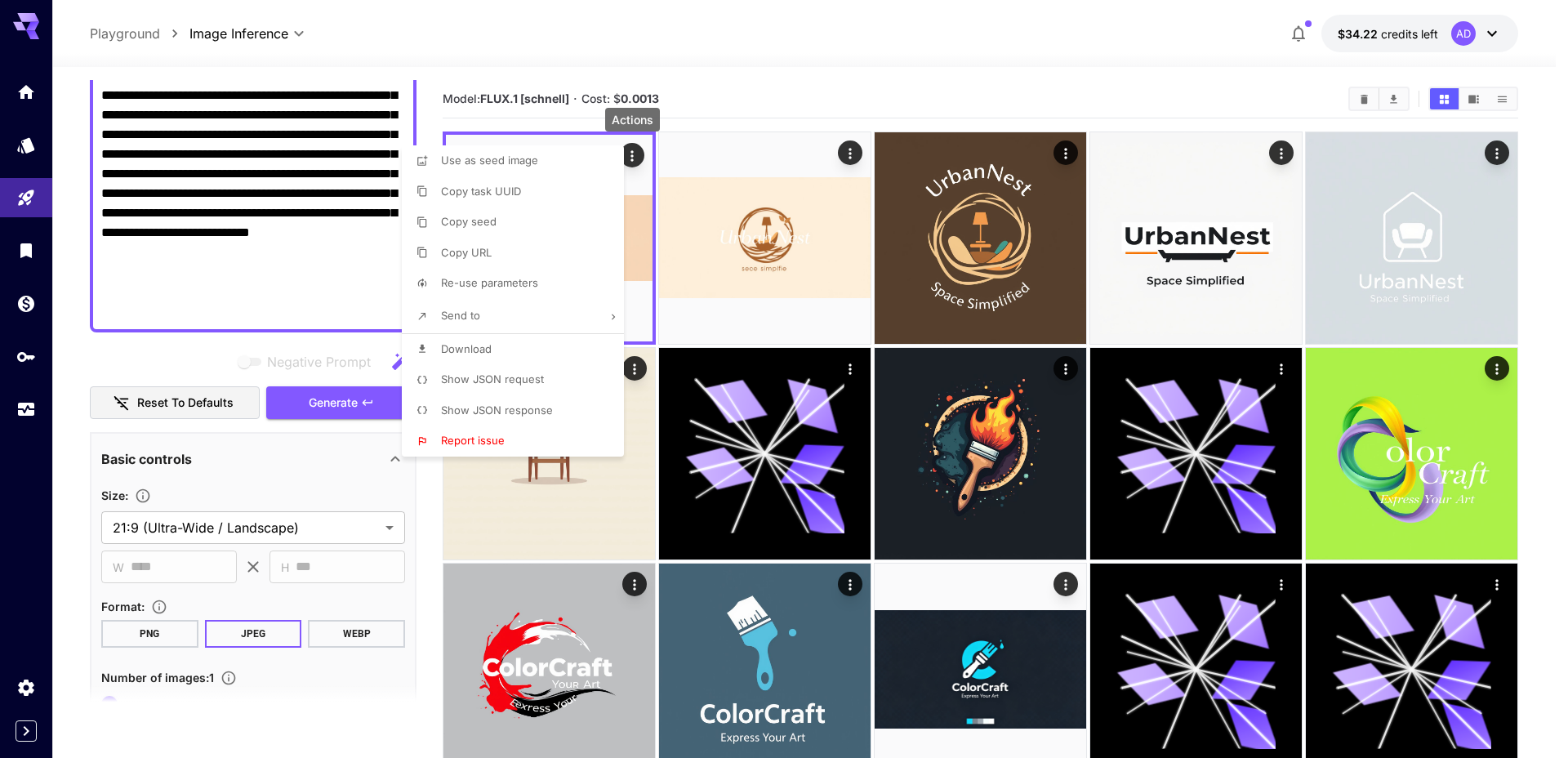
click at [810, 40] on div at bounding box center [784, 379] width 1568 height 758
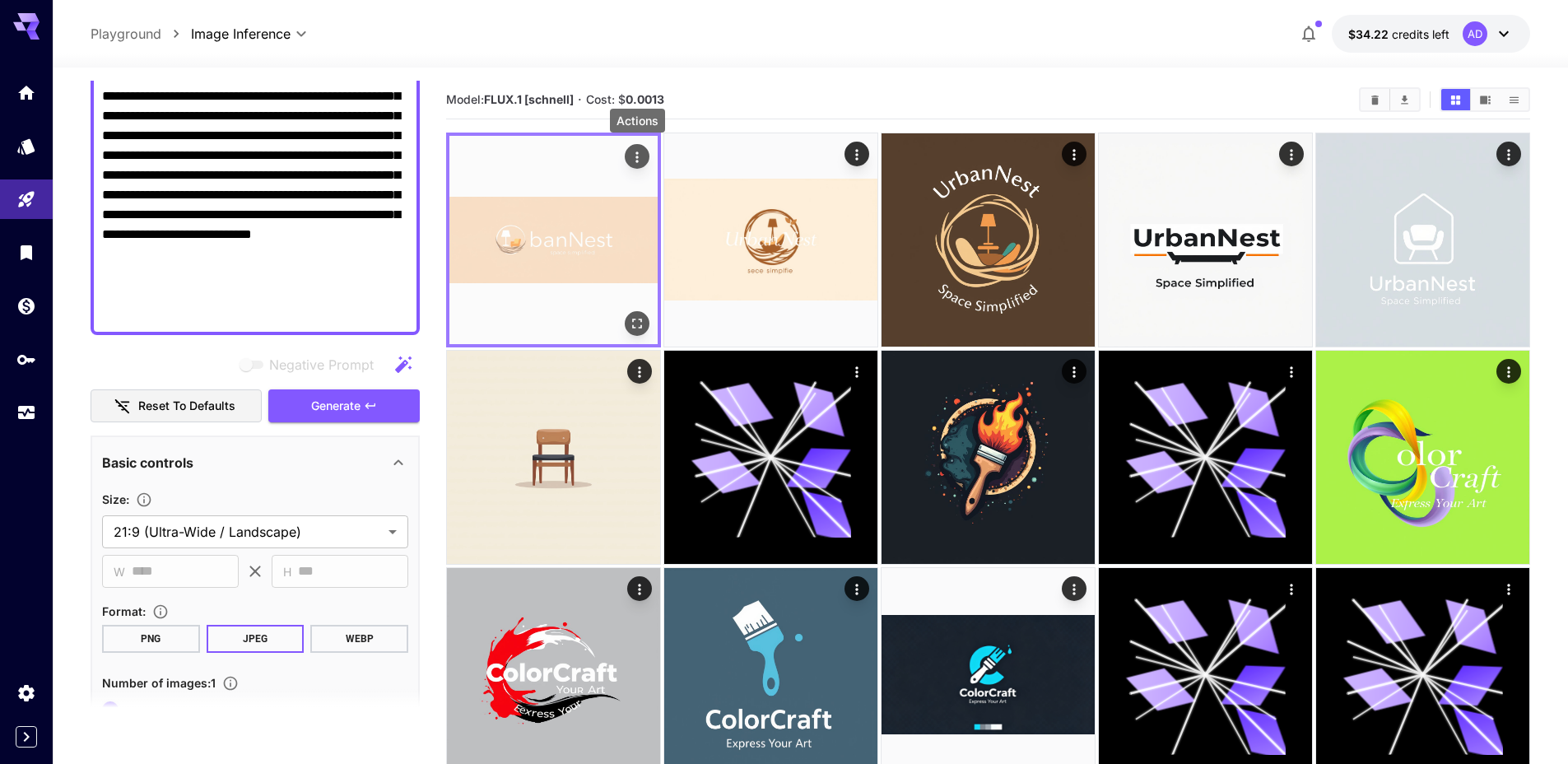
click at [635, 150] on icon "Actions" at bounding box center [636, 157] width 16 height 16
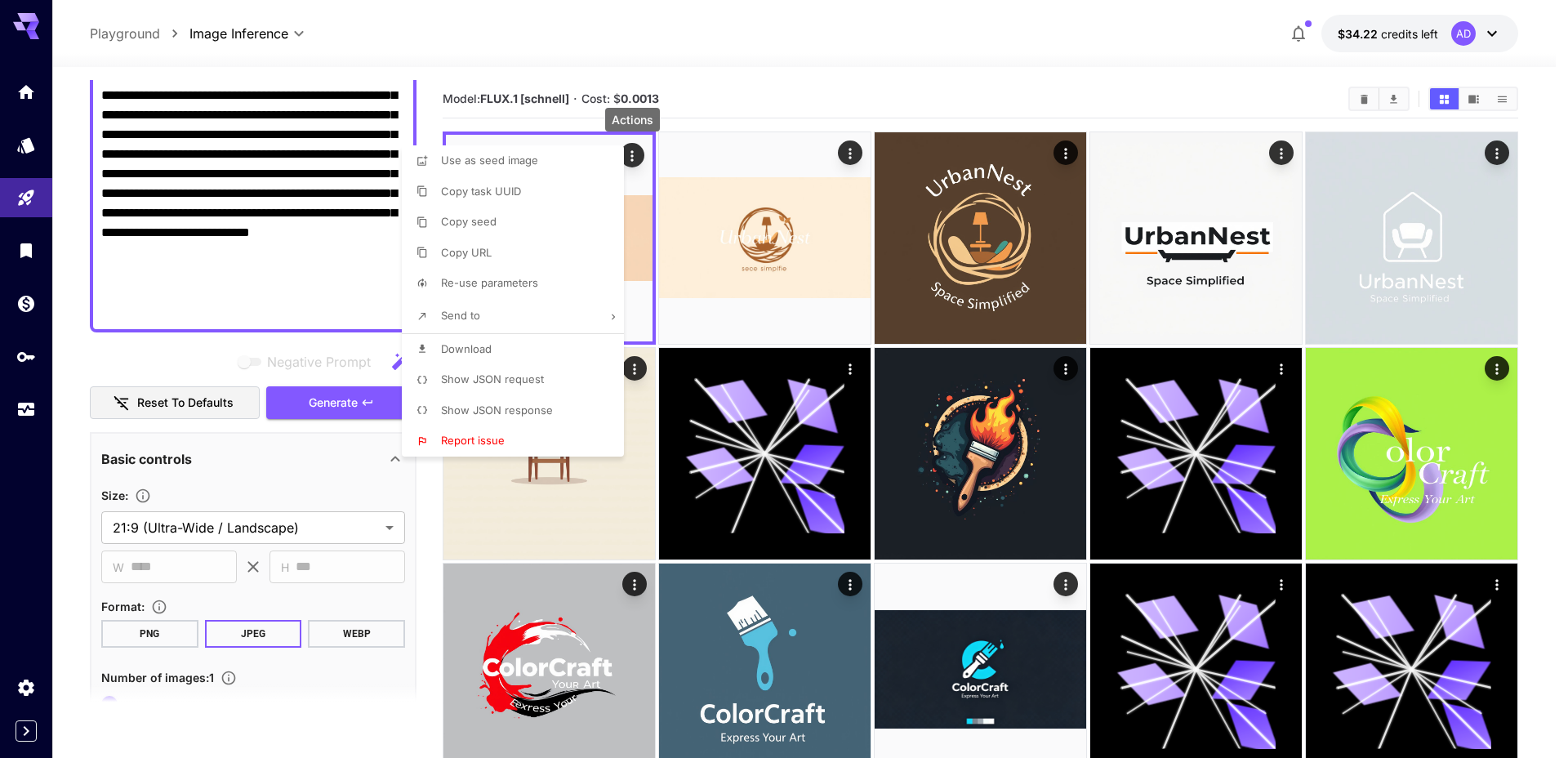
click at [515, 381] on span "Show JSON request" at bounding box center [492, 379] width 103 height 13
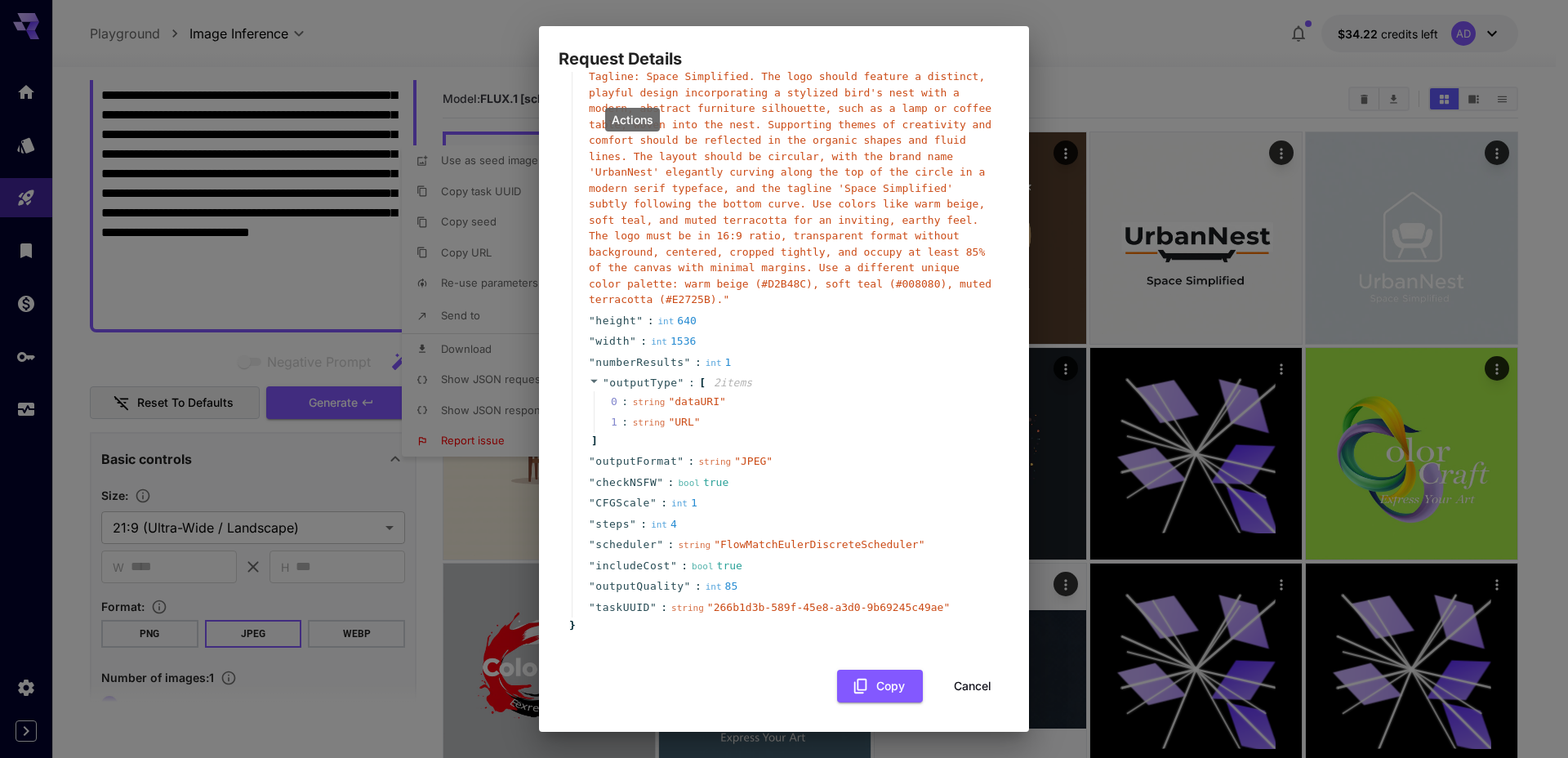
click at [968, 682] on button "Cancel" at bounding box center [973, 686] width 73 height 34
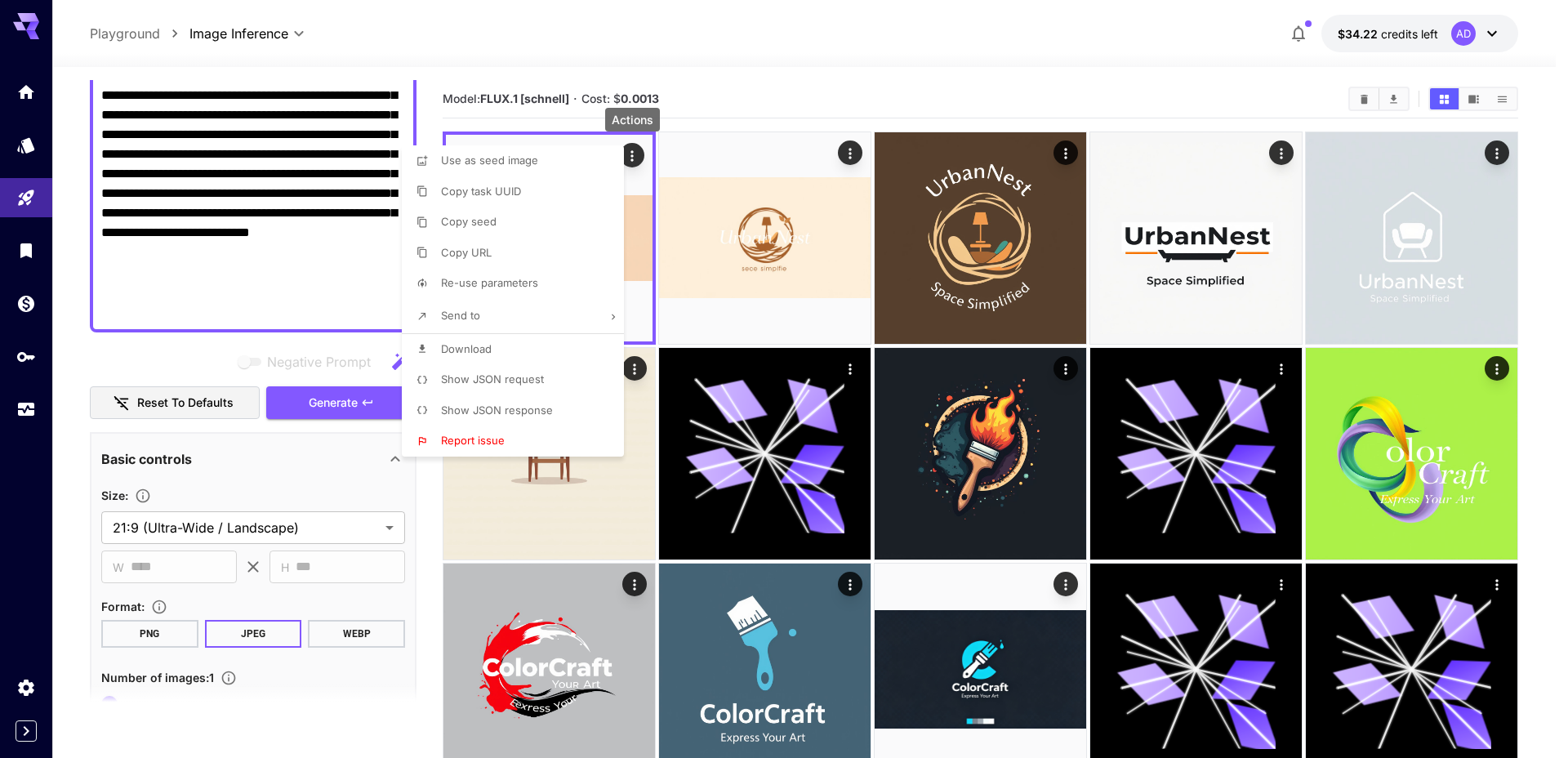
click at [337, 634] on div at bounding box center [784, 379] width 1568 height 758
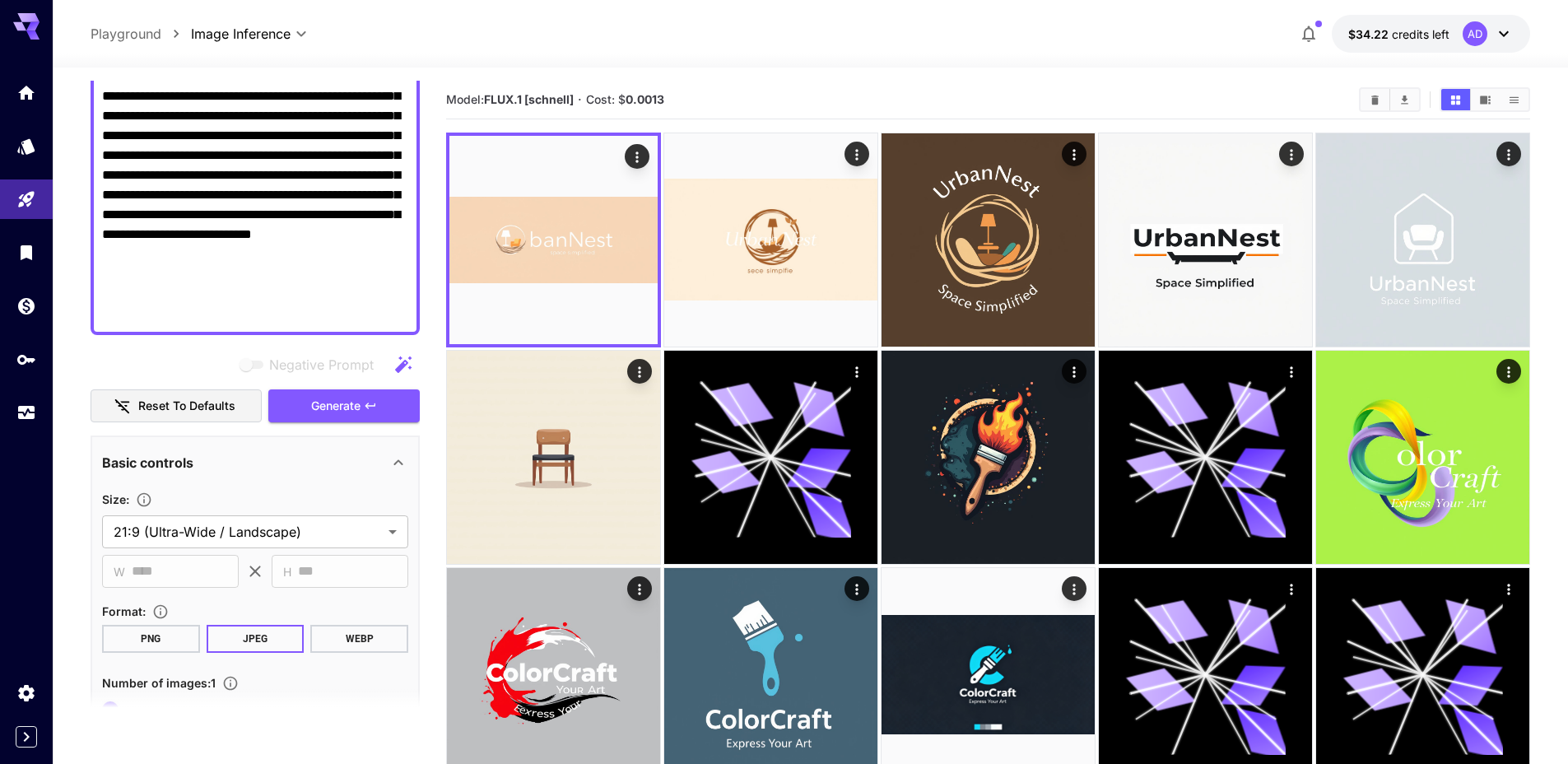
click at [345, 639] on button "WEBP" at bounding box center [360, 638] width 98 height 28
drag, startPoint x: 95, startPoint y: 641, endPoint x: 386, endPoint y: 642, distance: 291.0
click at [386, 642] on div "**********" at bounding box center [255, 722] width 329 height 573
copy div "PNG JPEG WEBP"
click at [351, 399] on span "Generate" at bounding box center [335, 406] width 49 height 20
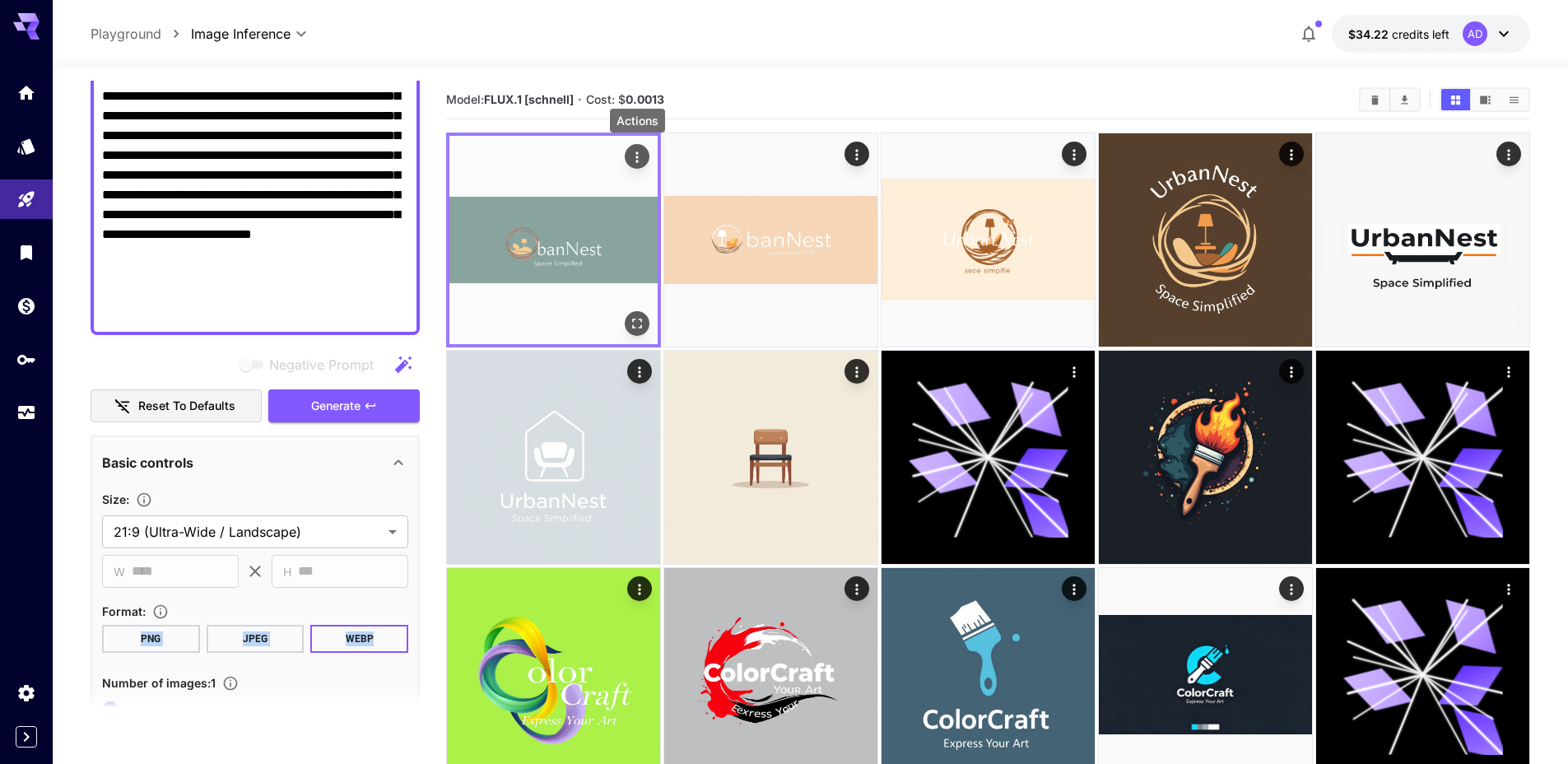
click at [636, 155] on icon "Actions" at bounding box center [636, 157] width 16 height 16
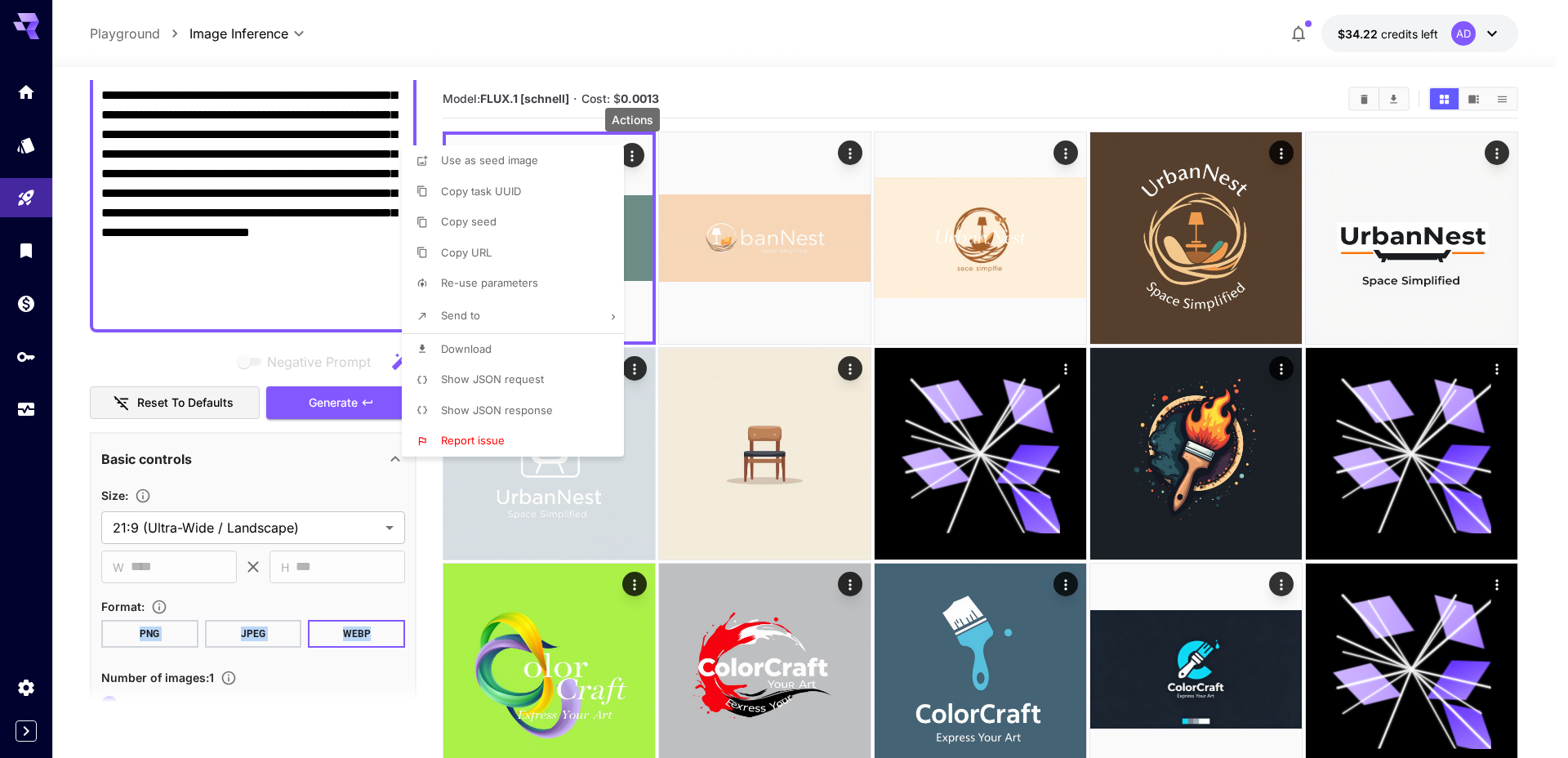
click at [515, 383] on span "Show JSON request" at bounding box center [492, 379] width 103 height 13
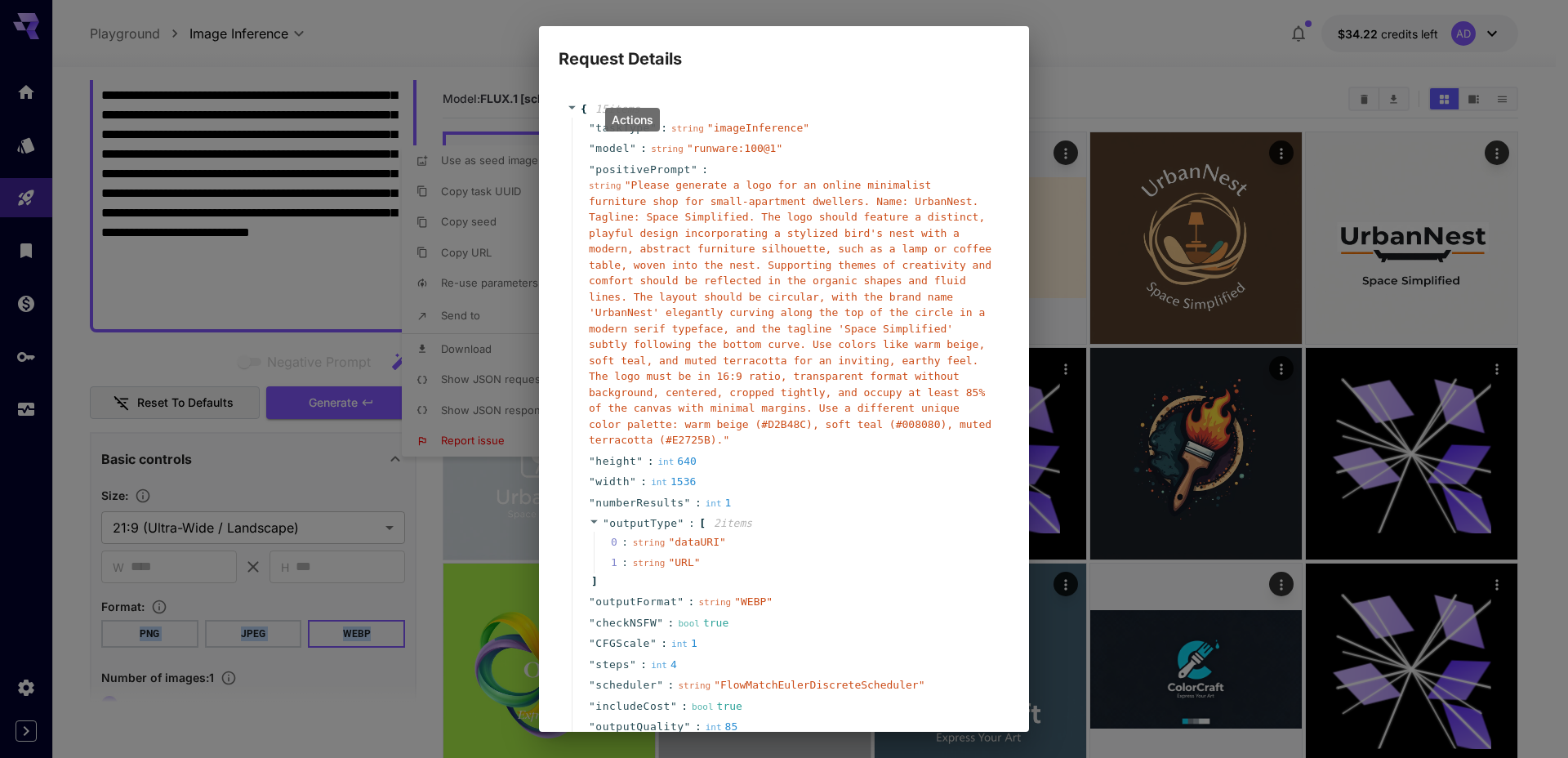
click at [686, 423] on span "" Please generate a logo for an online minimalist furniture shop for small-apar…" at bounding box center [791, 313] width 403 height 267
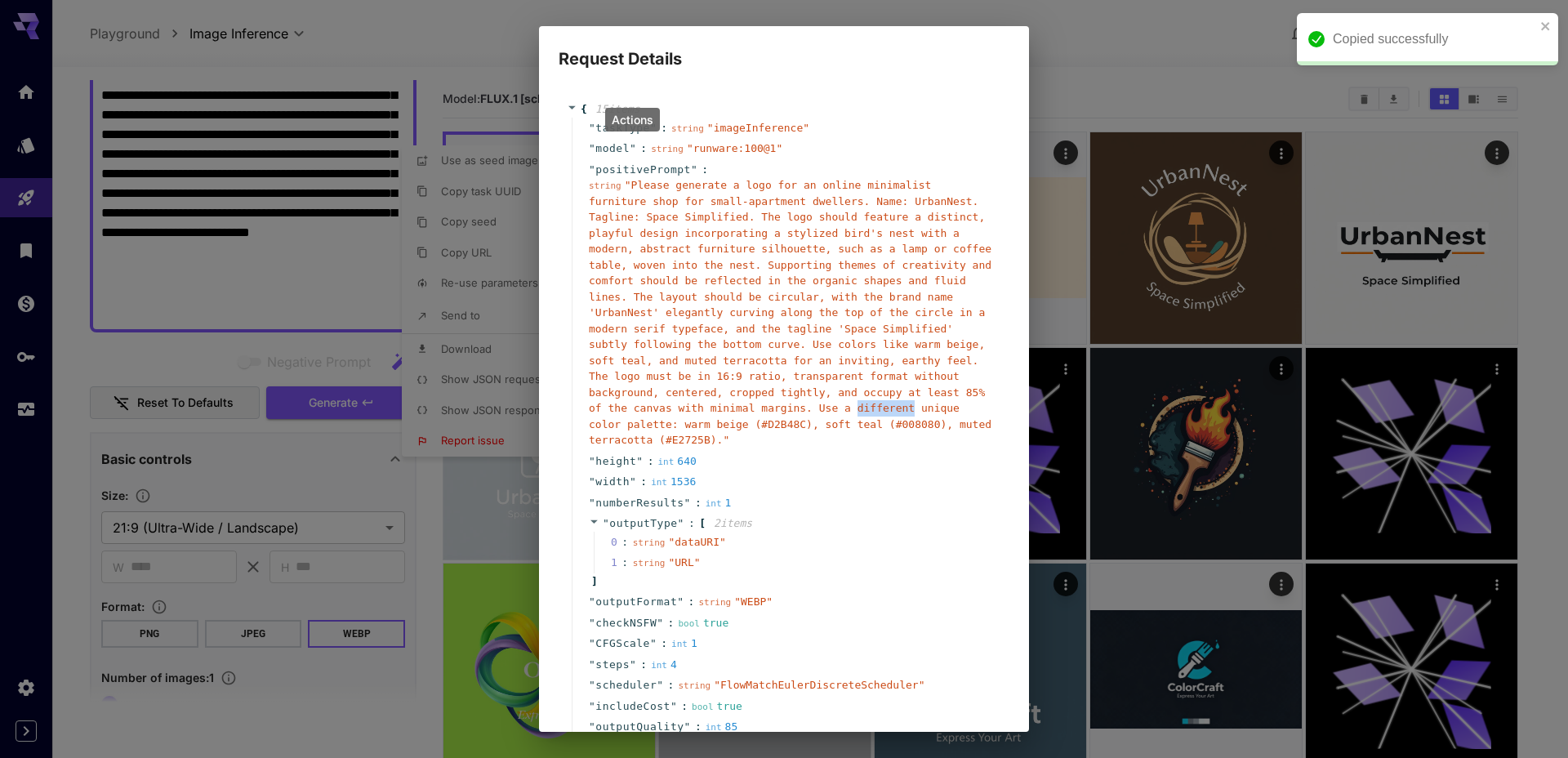
click at [686, 423] on span "" Please generate a logo for an online minimalist furniture shop for small-apar…" at bounding box center [791, 313] width 403 height 267
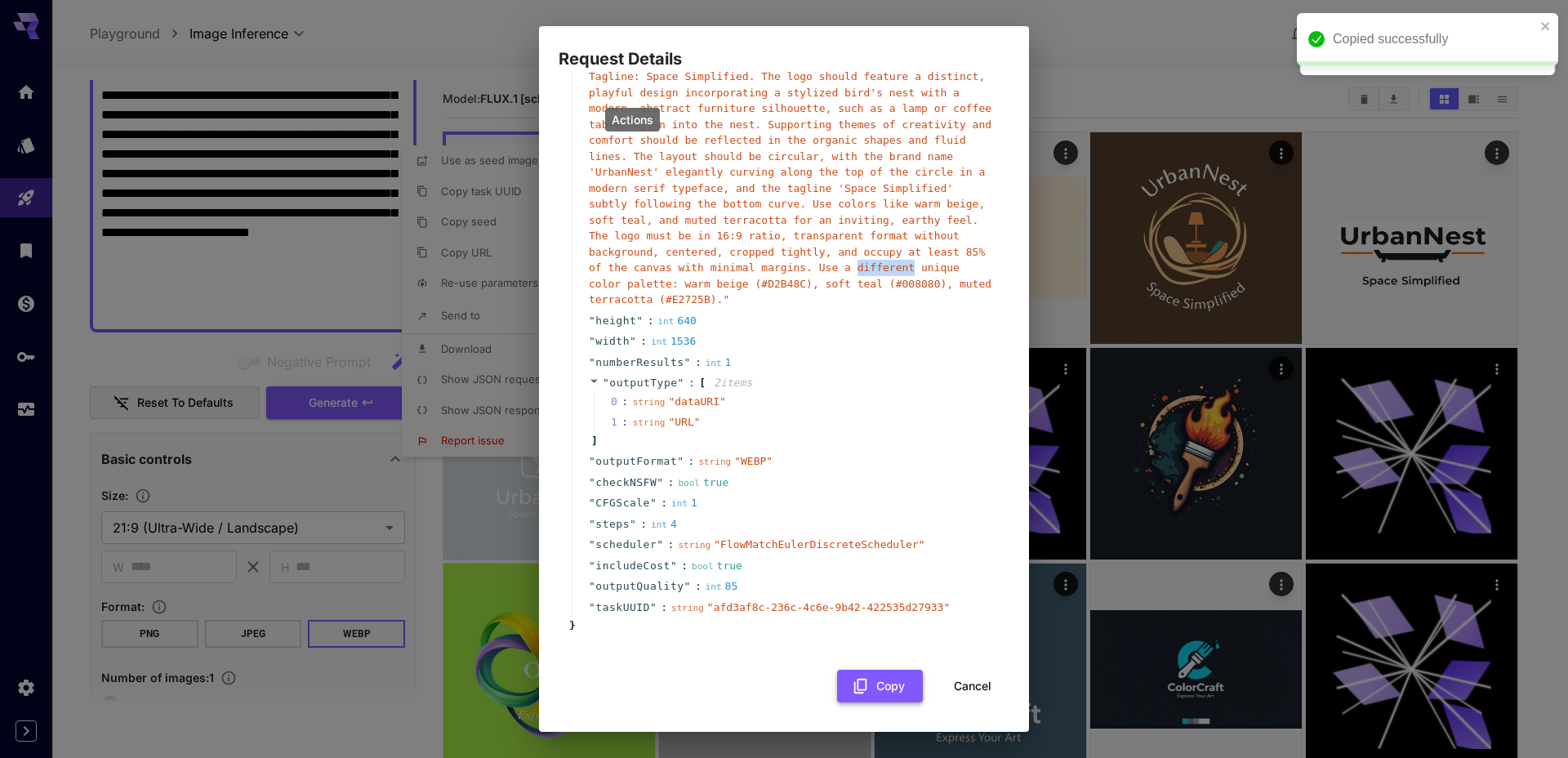
click at [864, 686] on button "Copy" at bounding box center [880, 686] width 86 height 34
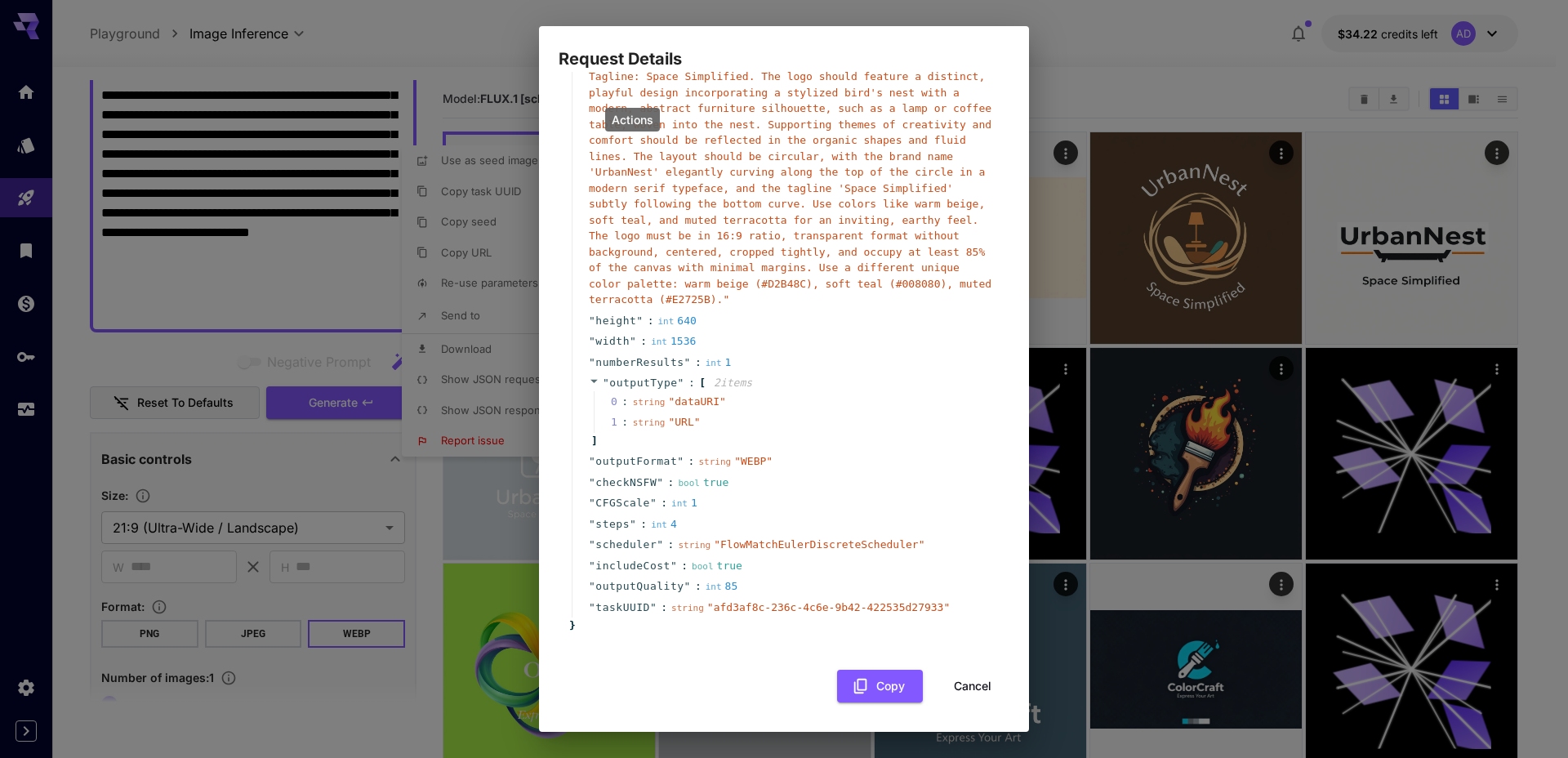
click at [258, 722] on div "Request Details { 15 item s " taskType " : string " imageInference " " model " …" at bounding box center [784, 379] width 1568 height 758
drag, startPoint x: 963, startPoint y: 685, endPoint x: 918, endPoint y: 689, distance: 45.2
click at [963, 685] on button "Cancel" at bounding box center [973, 686] width 73 height 34
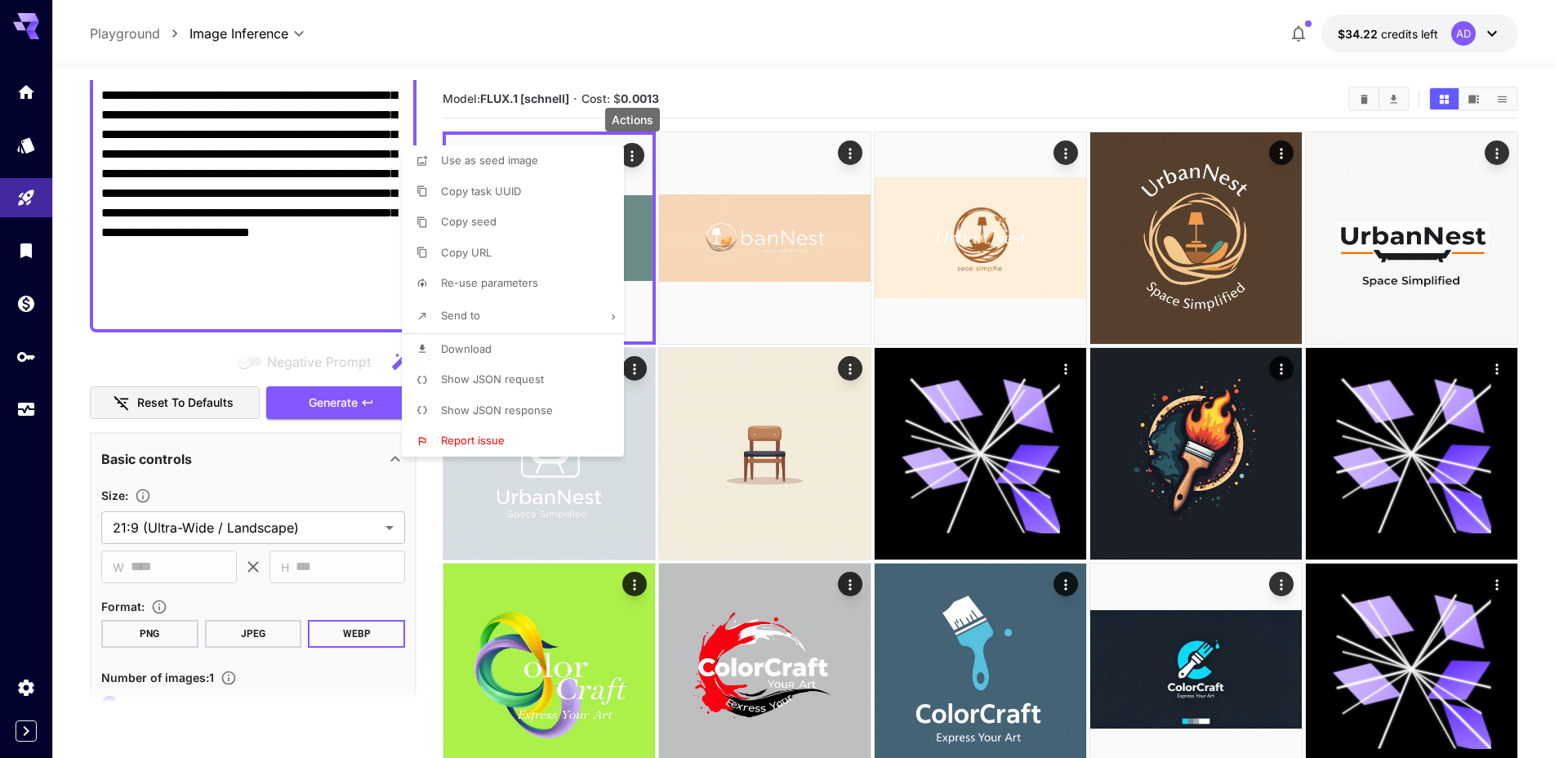
click at [688, 16] on div at bounding box center [784, 379] width 1568 height 758
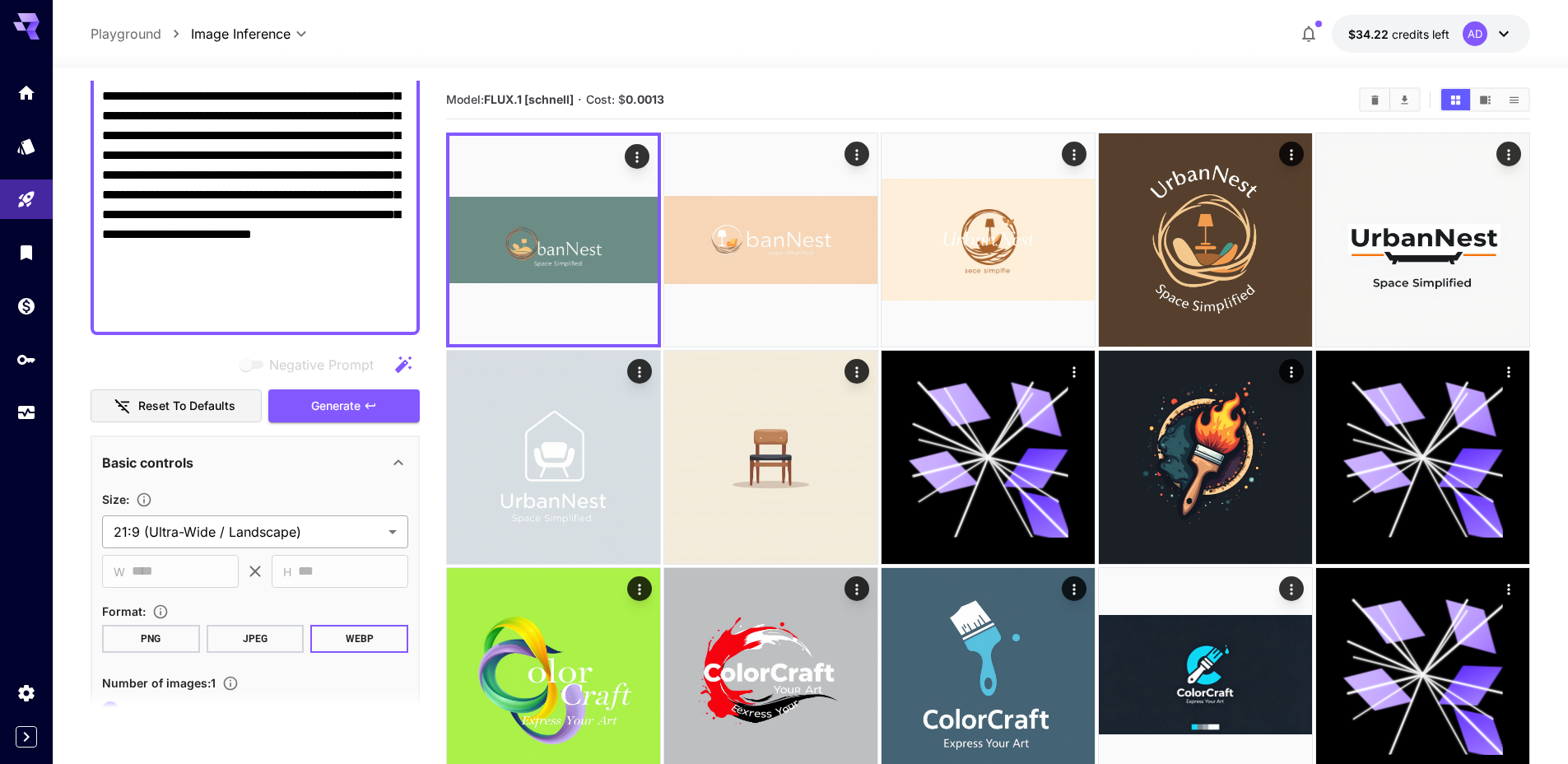
scroll to position [325, 0]
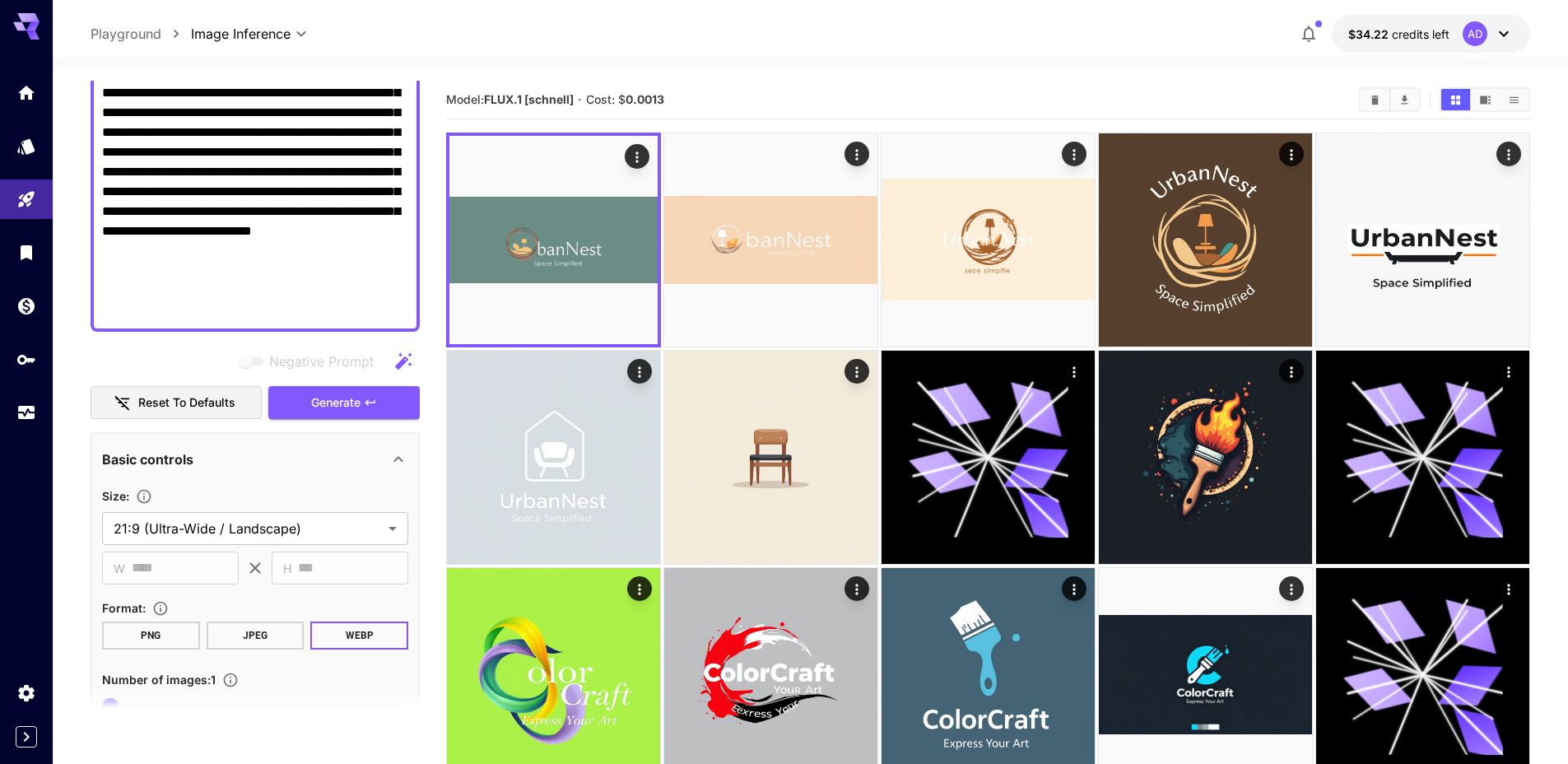
click at [275, 612] on div "Format :" at bounding box center [255, 607] width 306 height 20
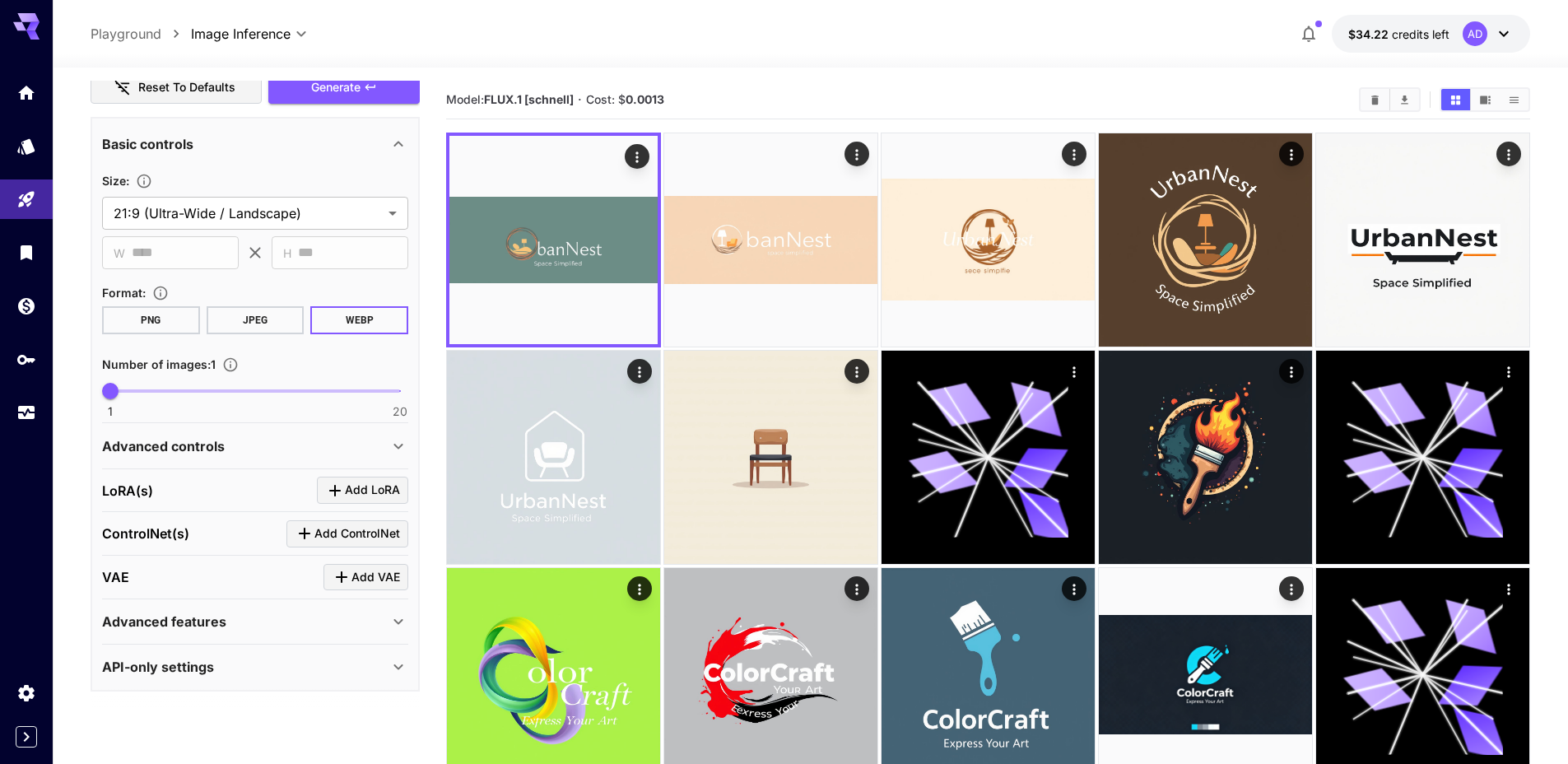
scroll to position [643, 0]
click at [344, 492] on icon "Click to add LoRA" at bounding box center [335, 488] width 20 height 20
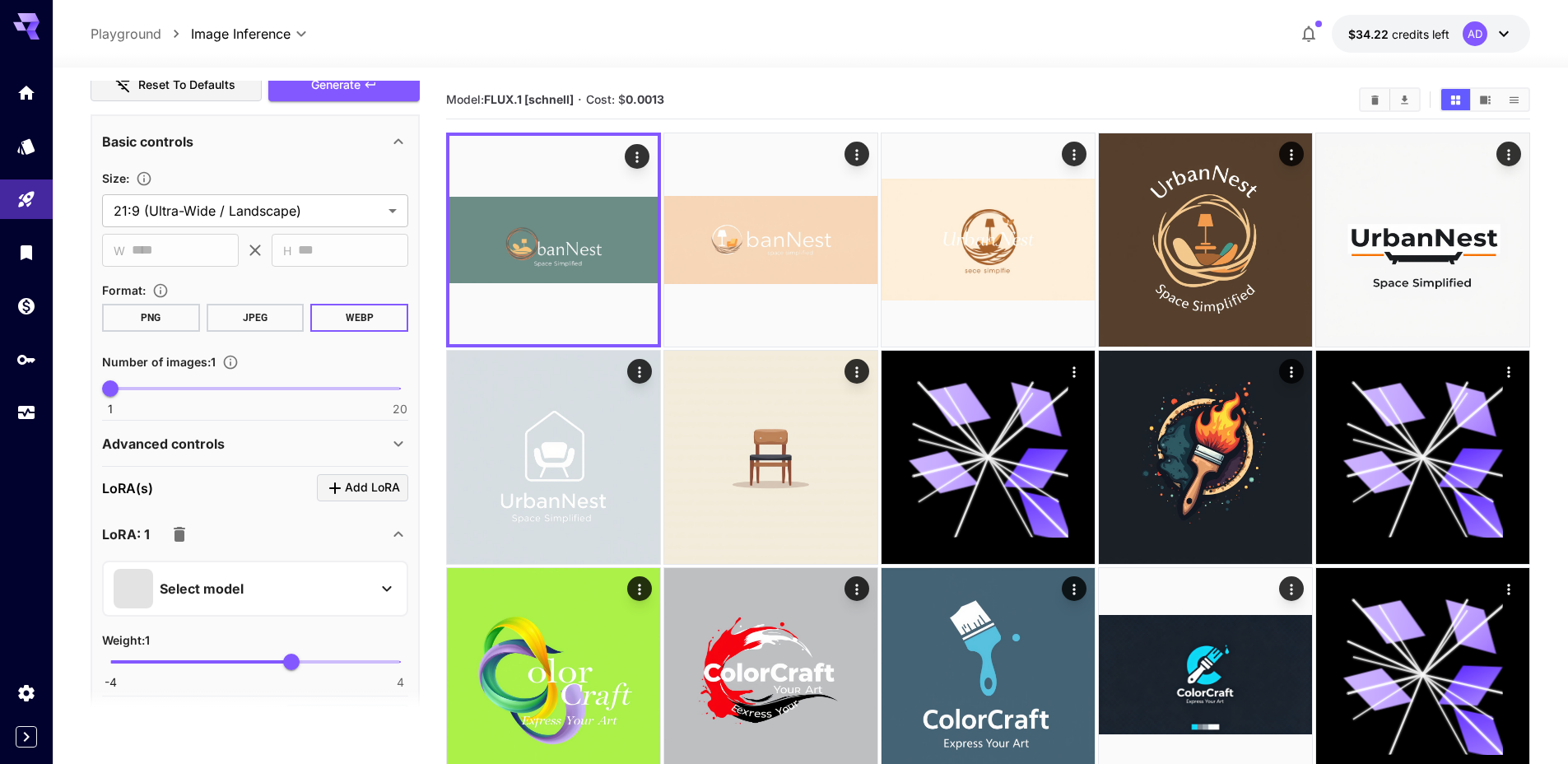
click at [217, 594] on p "Select model" at bounding box center [201, 589] width 84 height 20
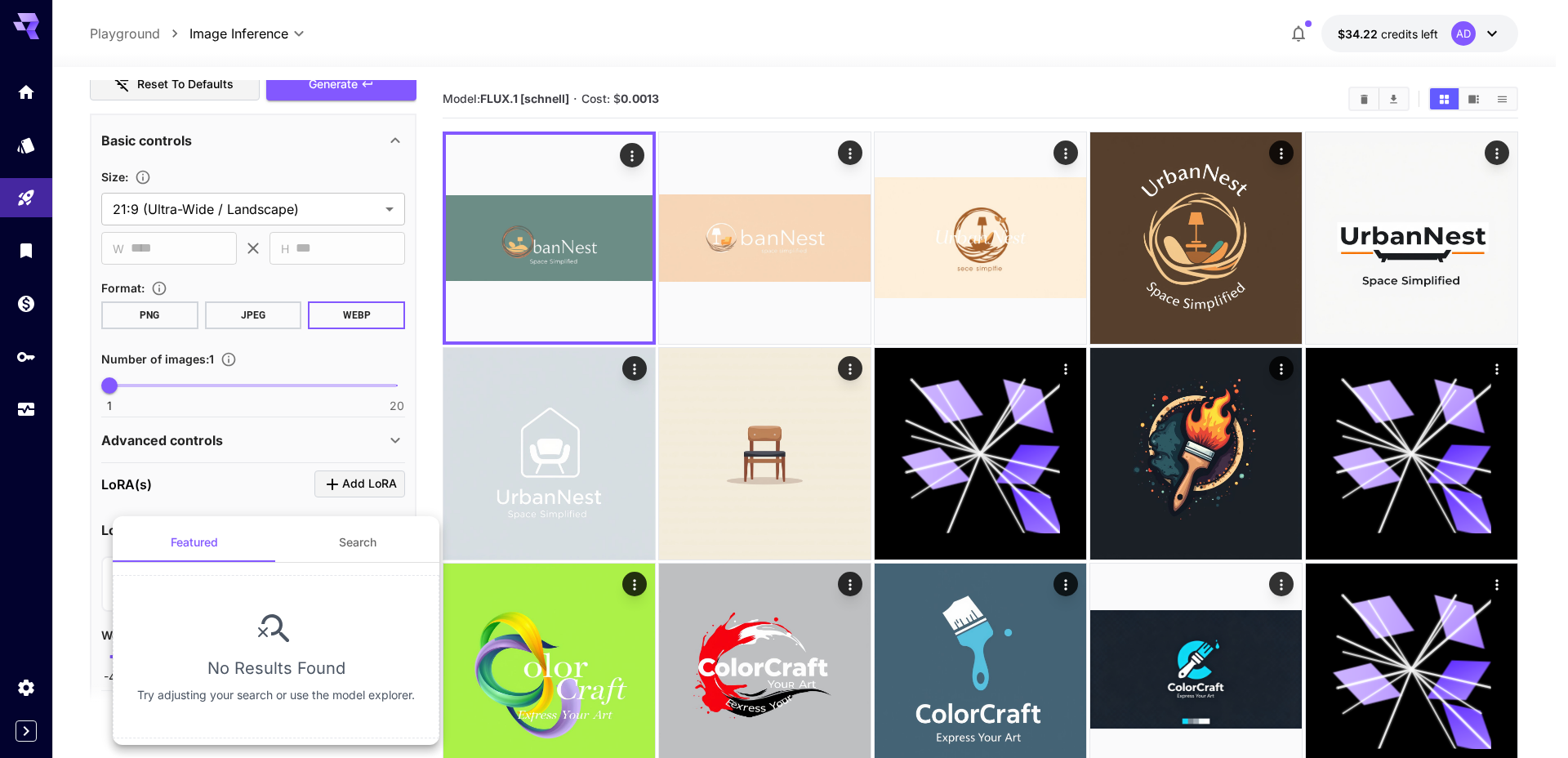
click at [256, 481] on div at bounding box center [784, 379] width 1568 height 758
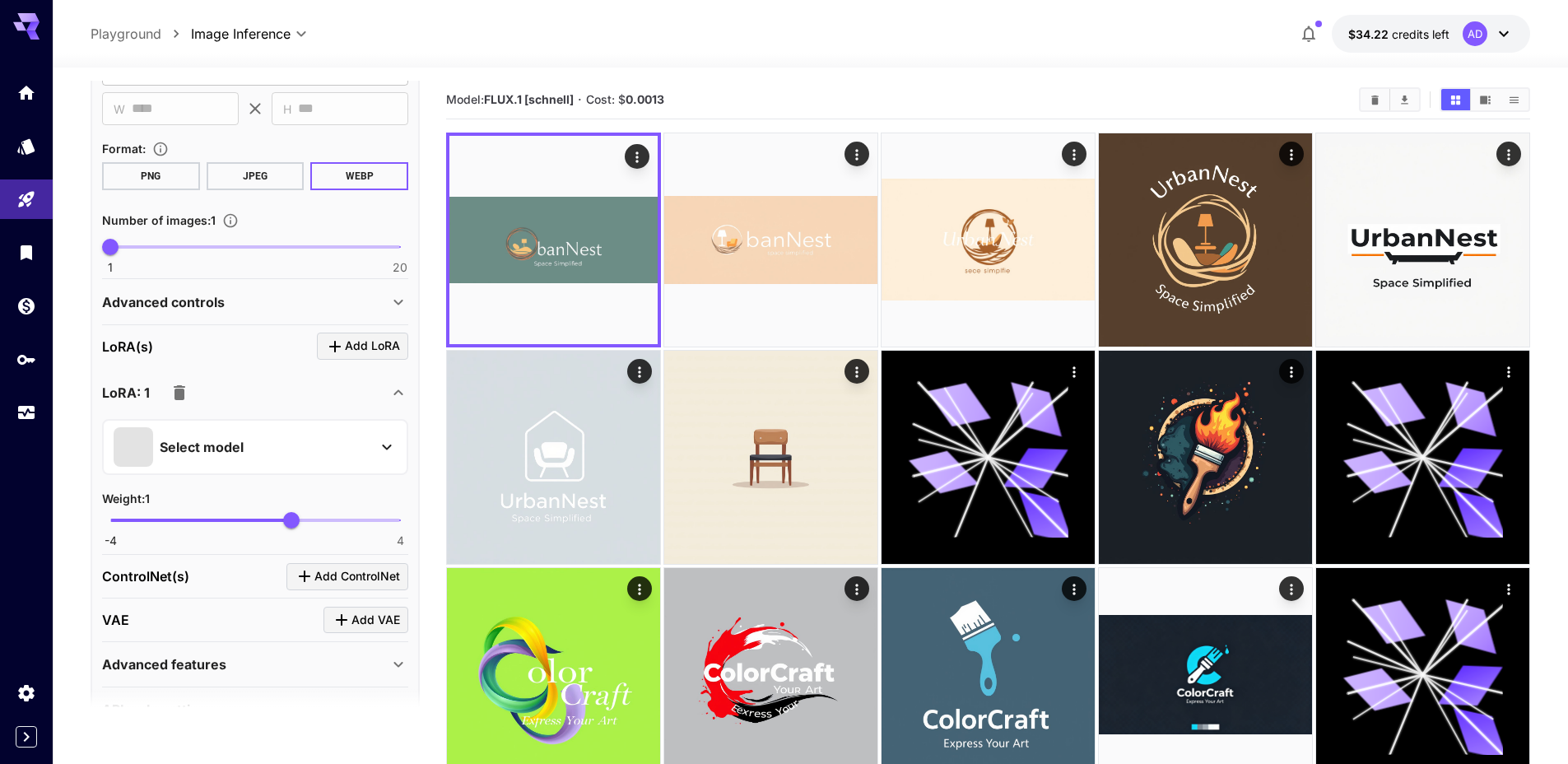
scroll to position [830, 0]
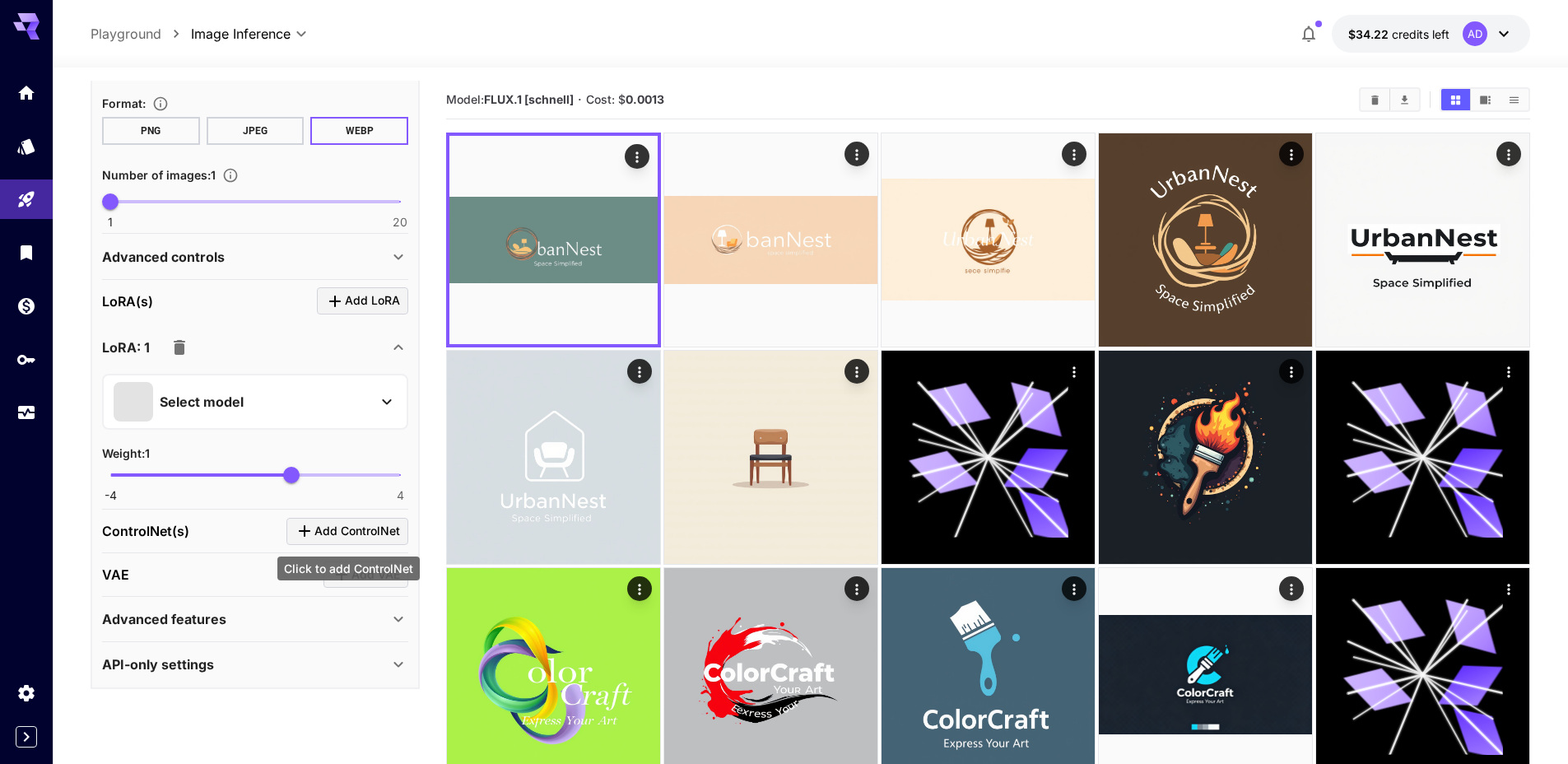
click at [306, 532] on icon "Click to add ControlNet" at bounding box center [304, 531] width 20 height 20
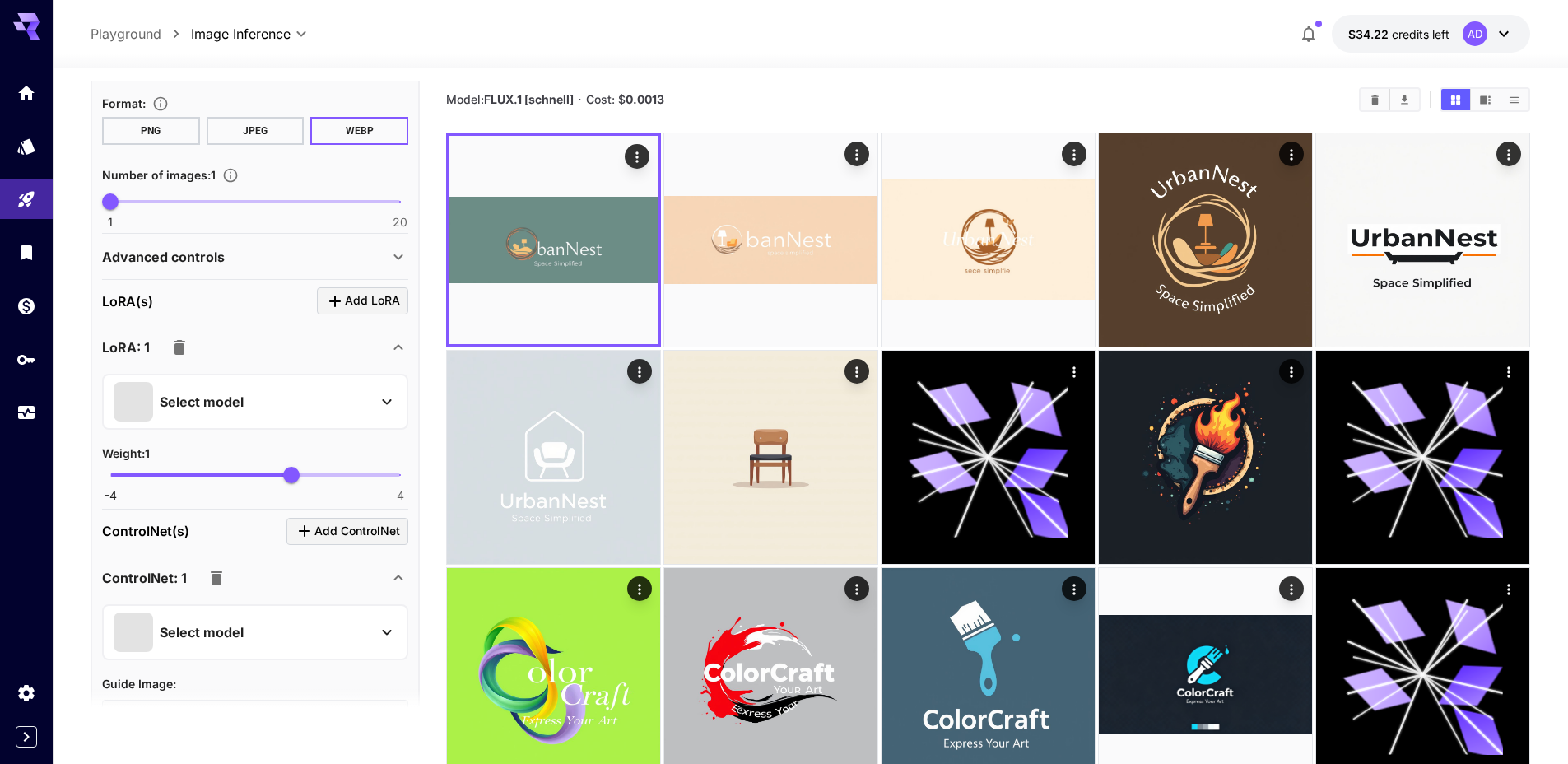
click at [256, 629] on div "Select model" at bounding box center [242, 632] width 256 height 39
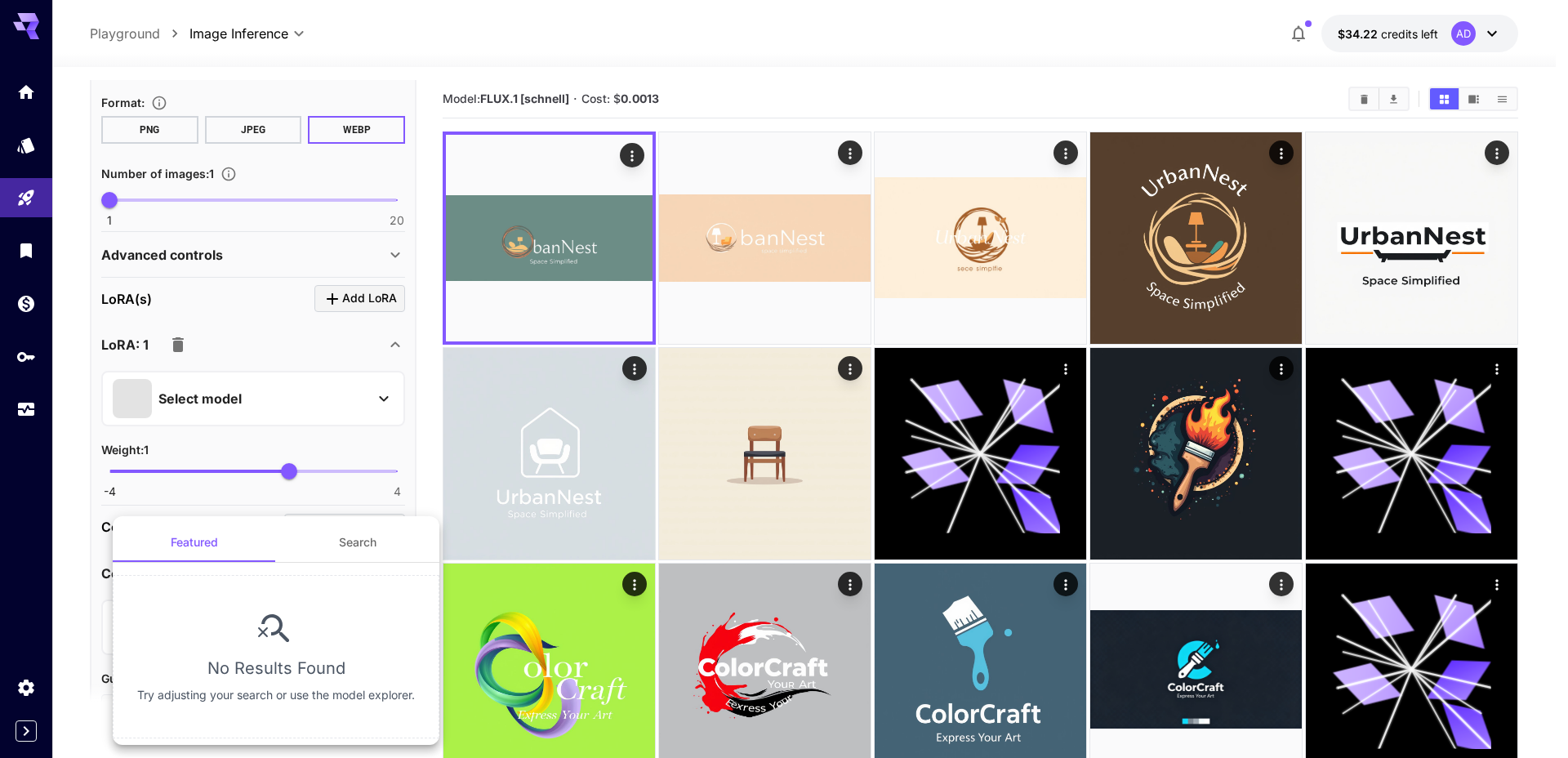
click at [346, 542] on button "Search" at bounding box center [358, 542] width 163 height 39
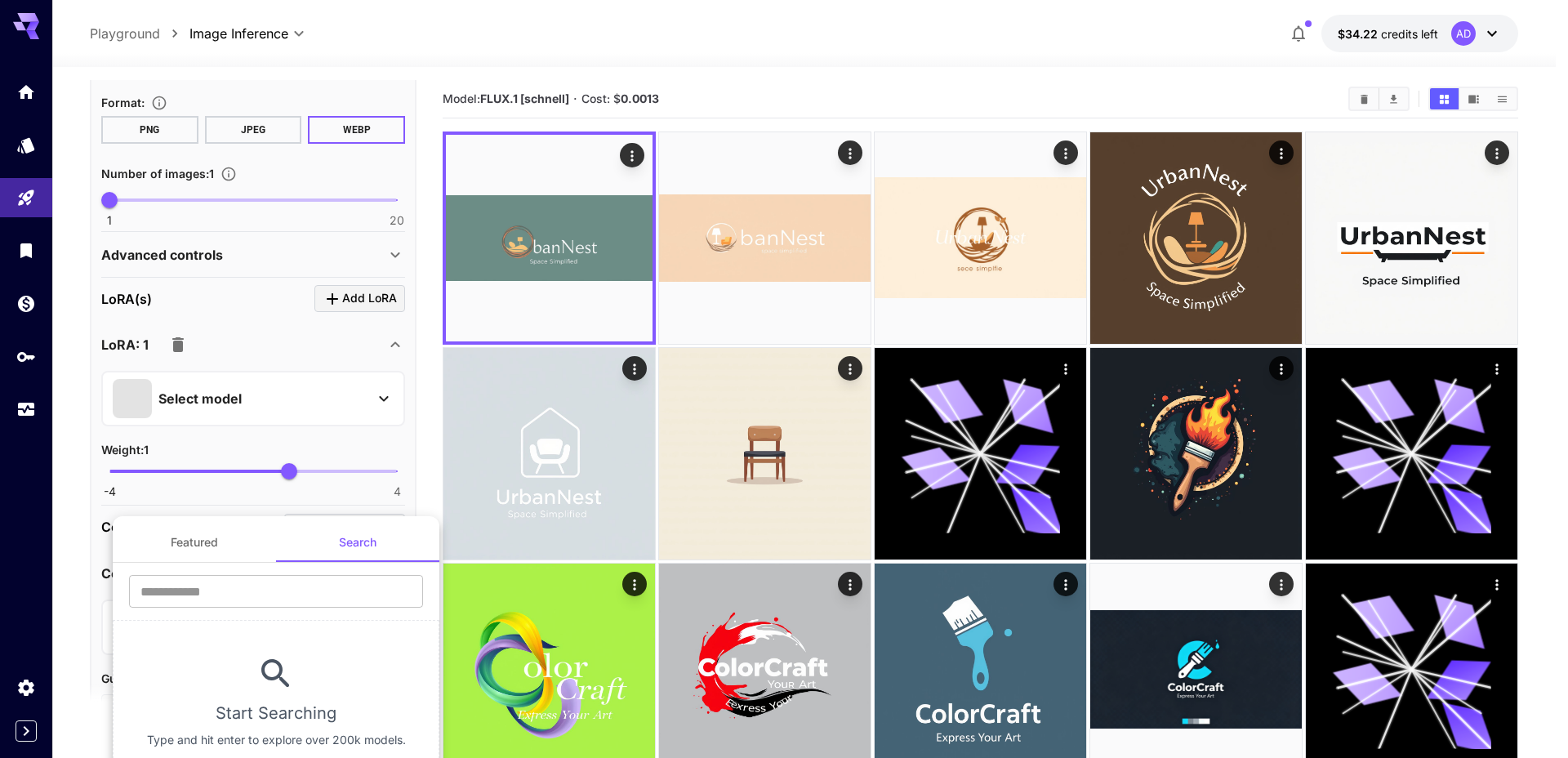
click at [193, 539] on button "Featured" at bounding box center [194, 542] width 163 height 39
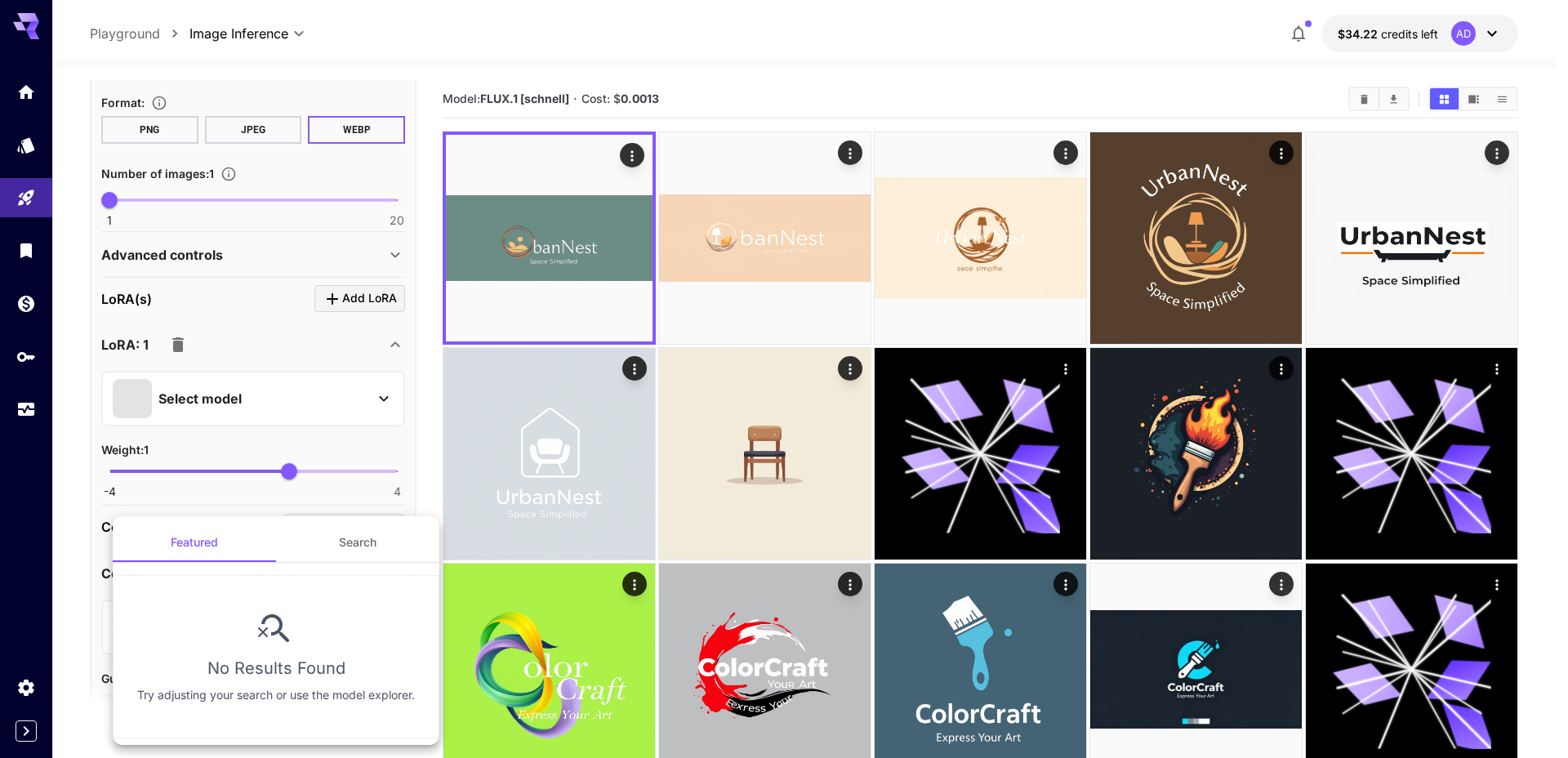
click at [231, 447] on div at bounding box center [784, 379] width 1568 height 758
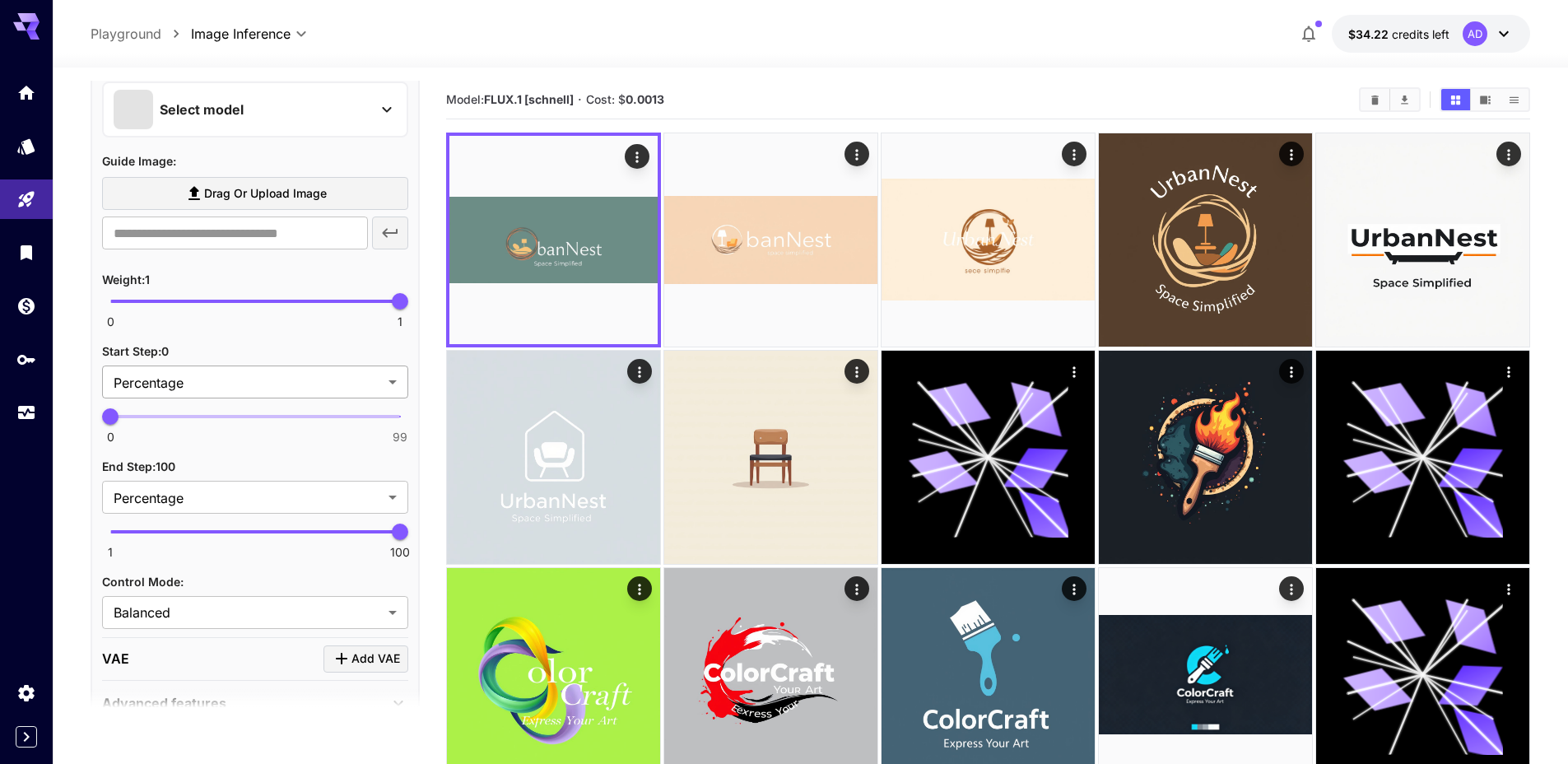
scroll to position [1388, 0]
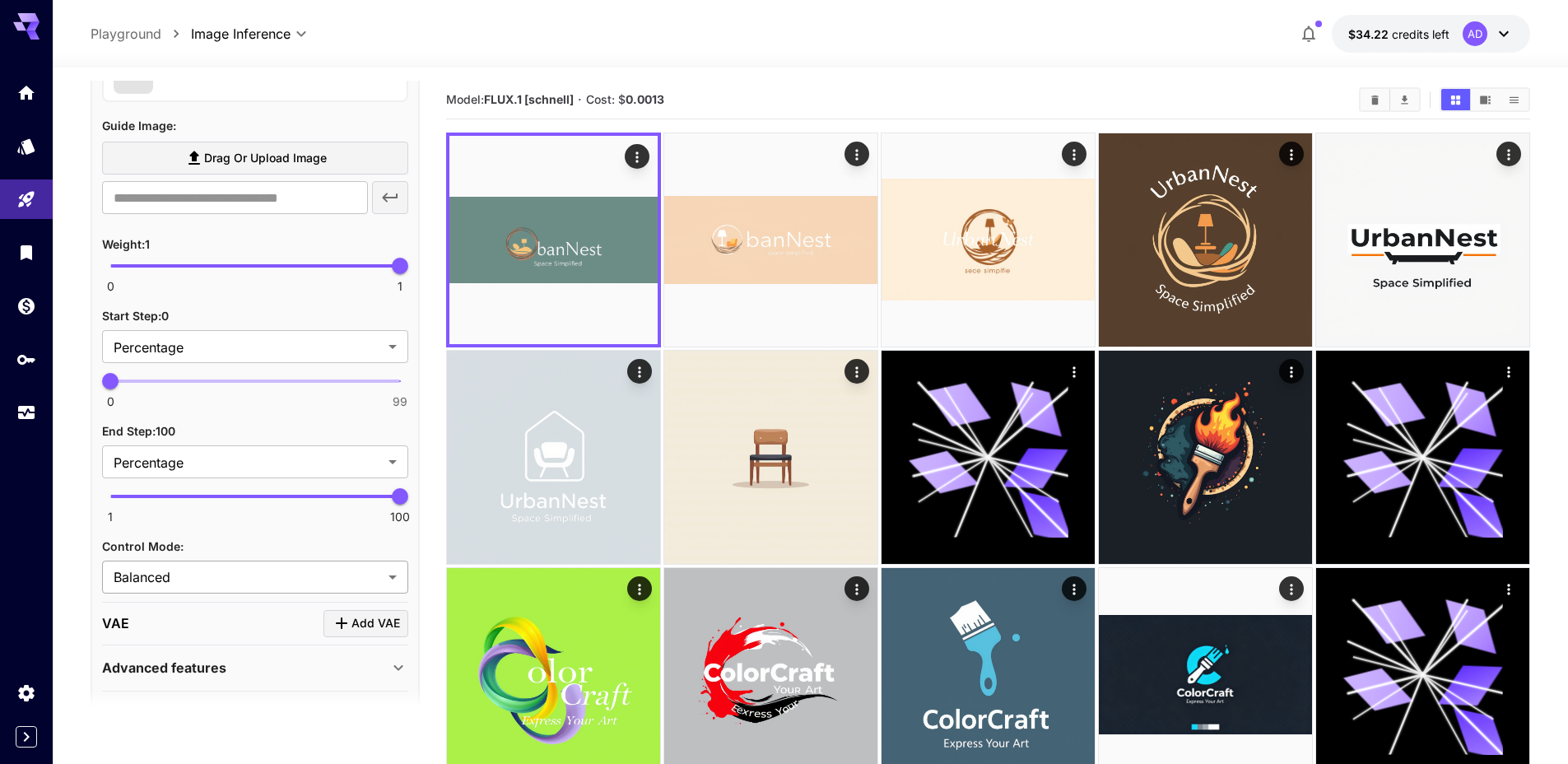
click at [255, 585] on body "**********" at bounding box center [784, 633] width 1568 height 1266
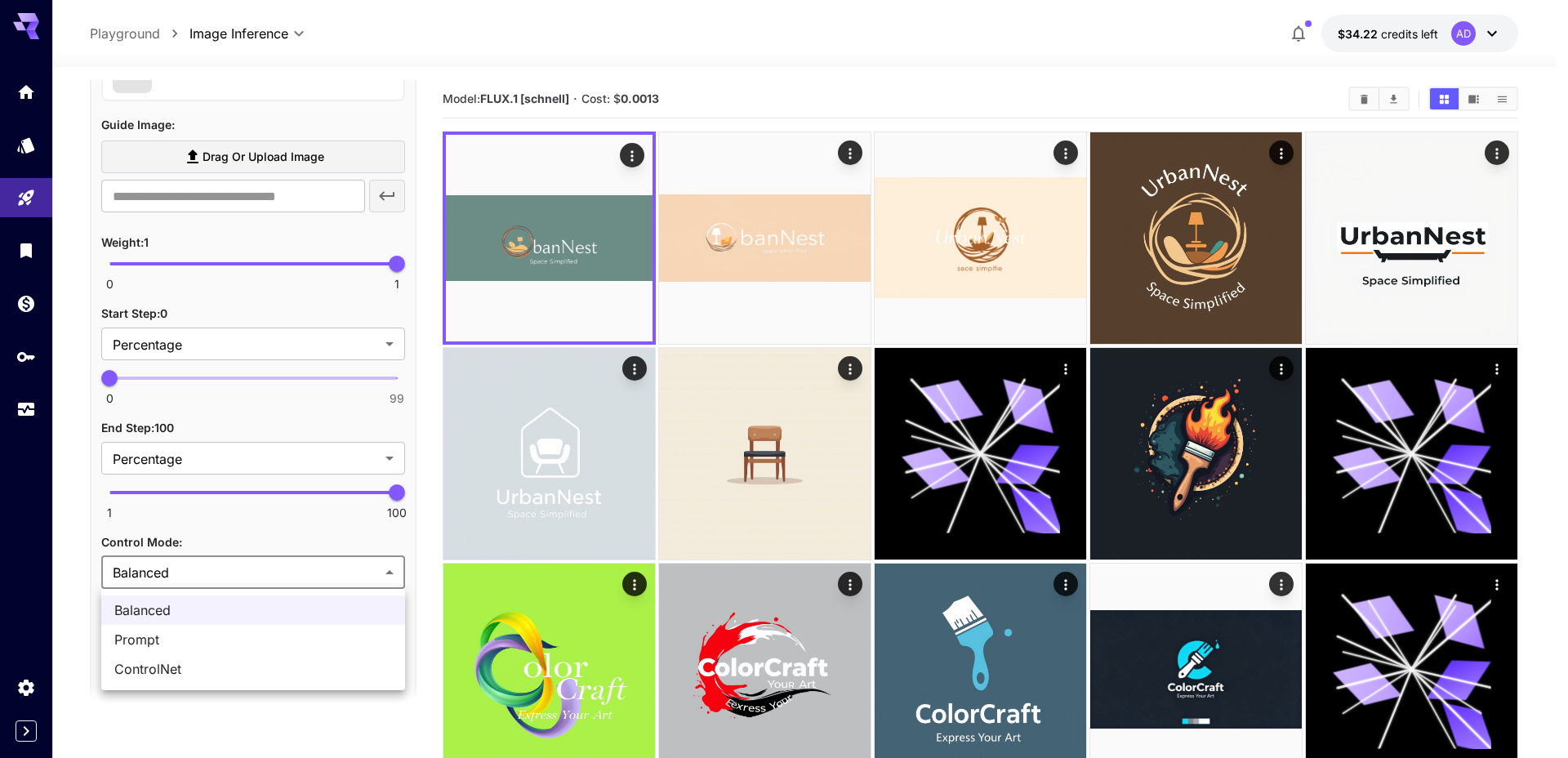
click at [253, 580] on div at bounding box center [784, 379] width 1568 height 758
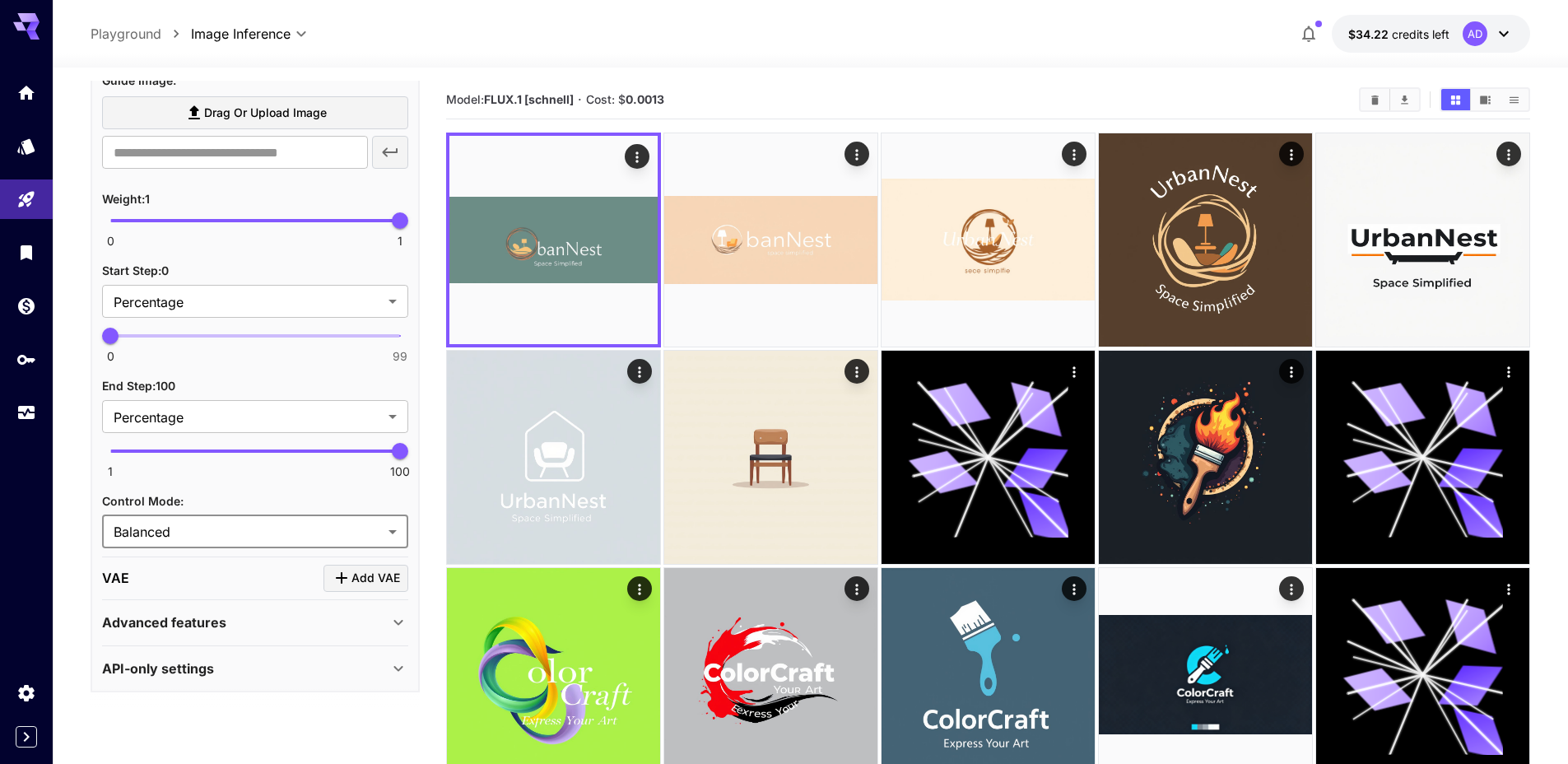
scroll to position [1437, 0]
click at [254, 619] on div "Advanced features" at bounding box center [246, 619] width 287 height 20
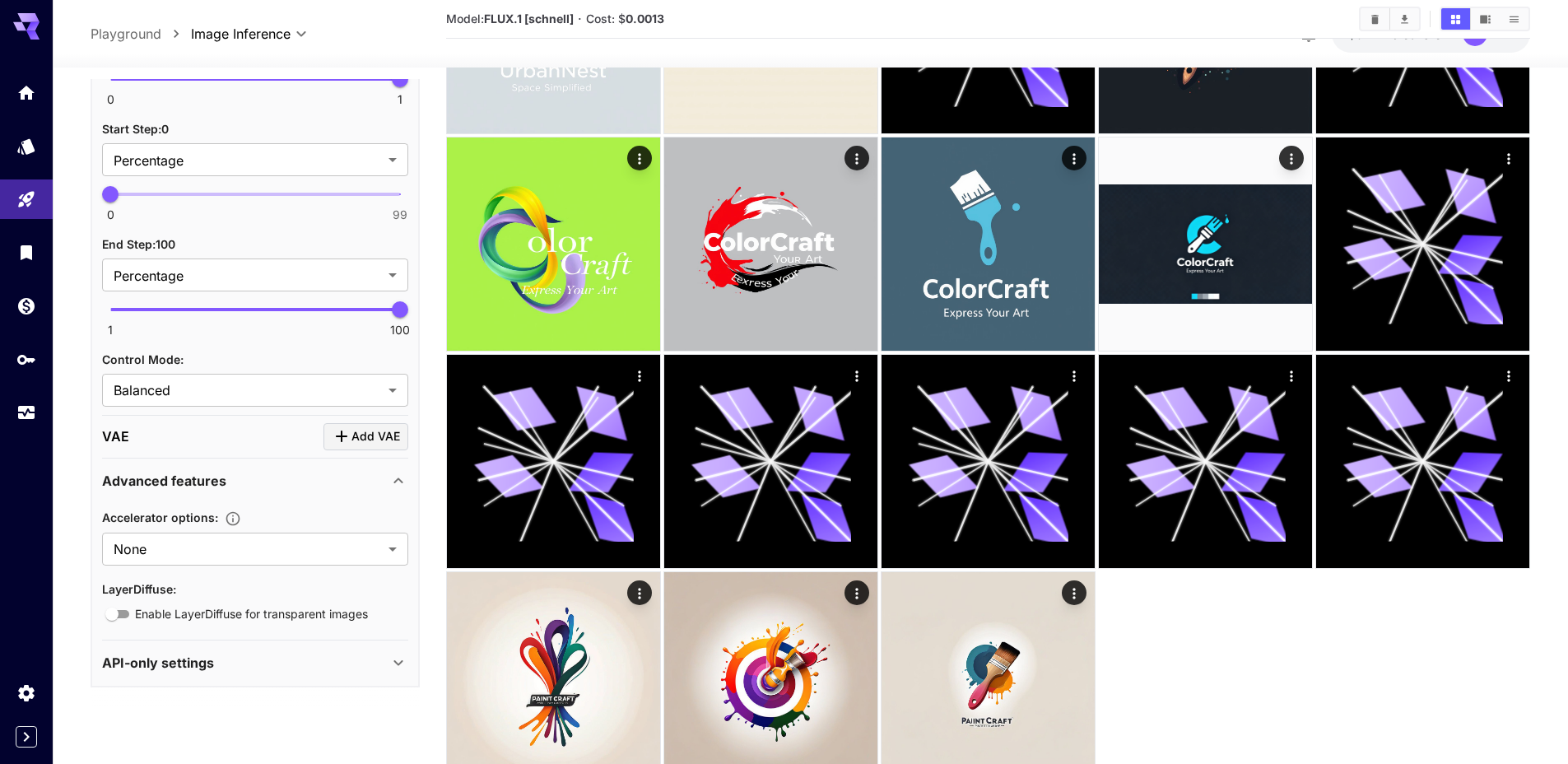
scroll to position [455, 0]
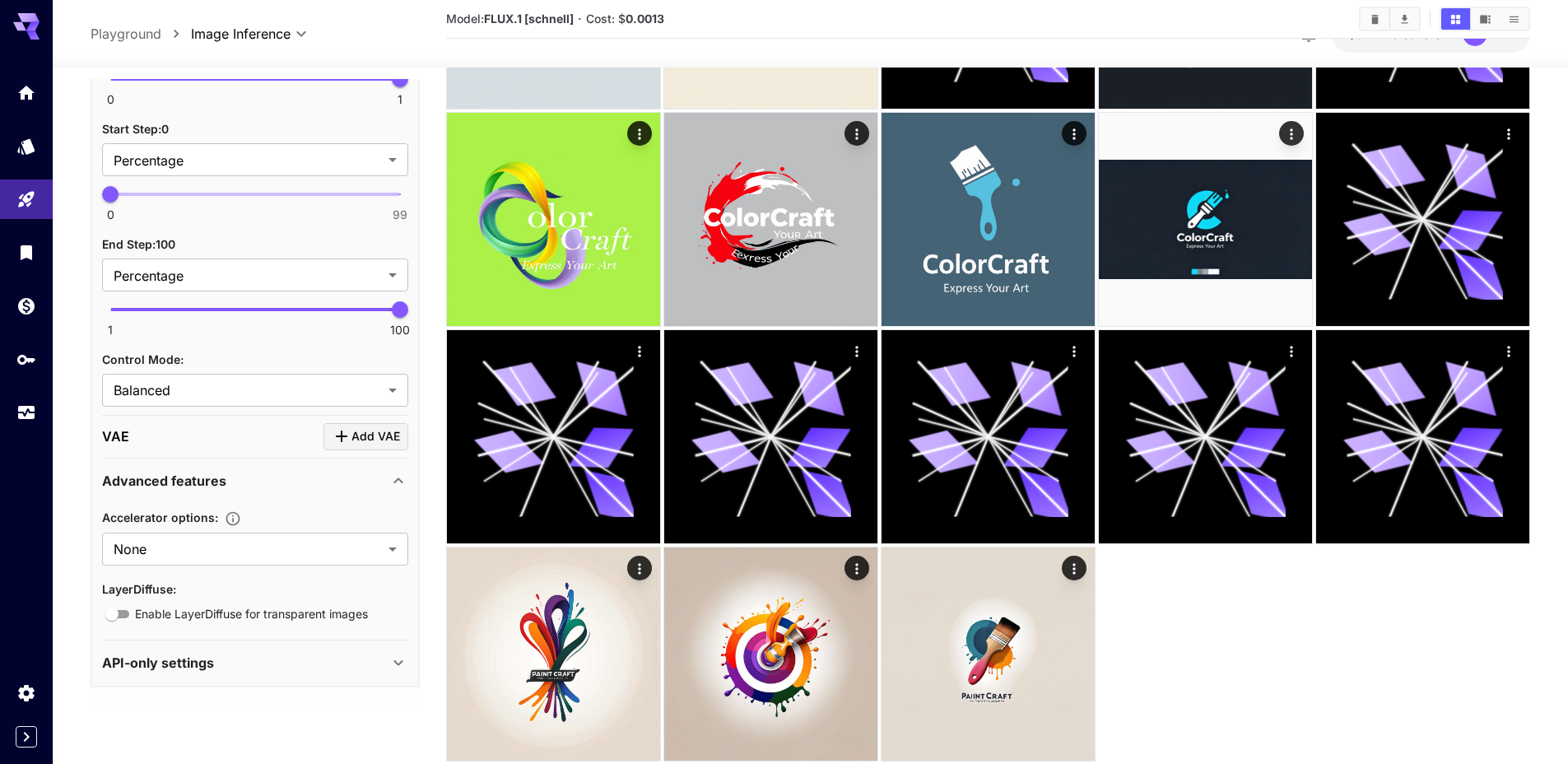
click at [115, 437] on p "VAE" at bounding box center [116, 436] width 28 height 20
click at [282, 670] on div "API-only settings" at bounding box center [246, 662] width 287 height 20
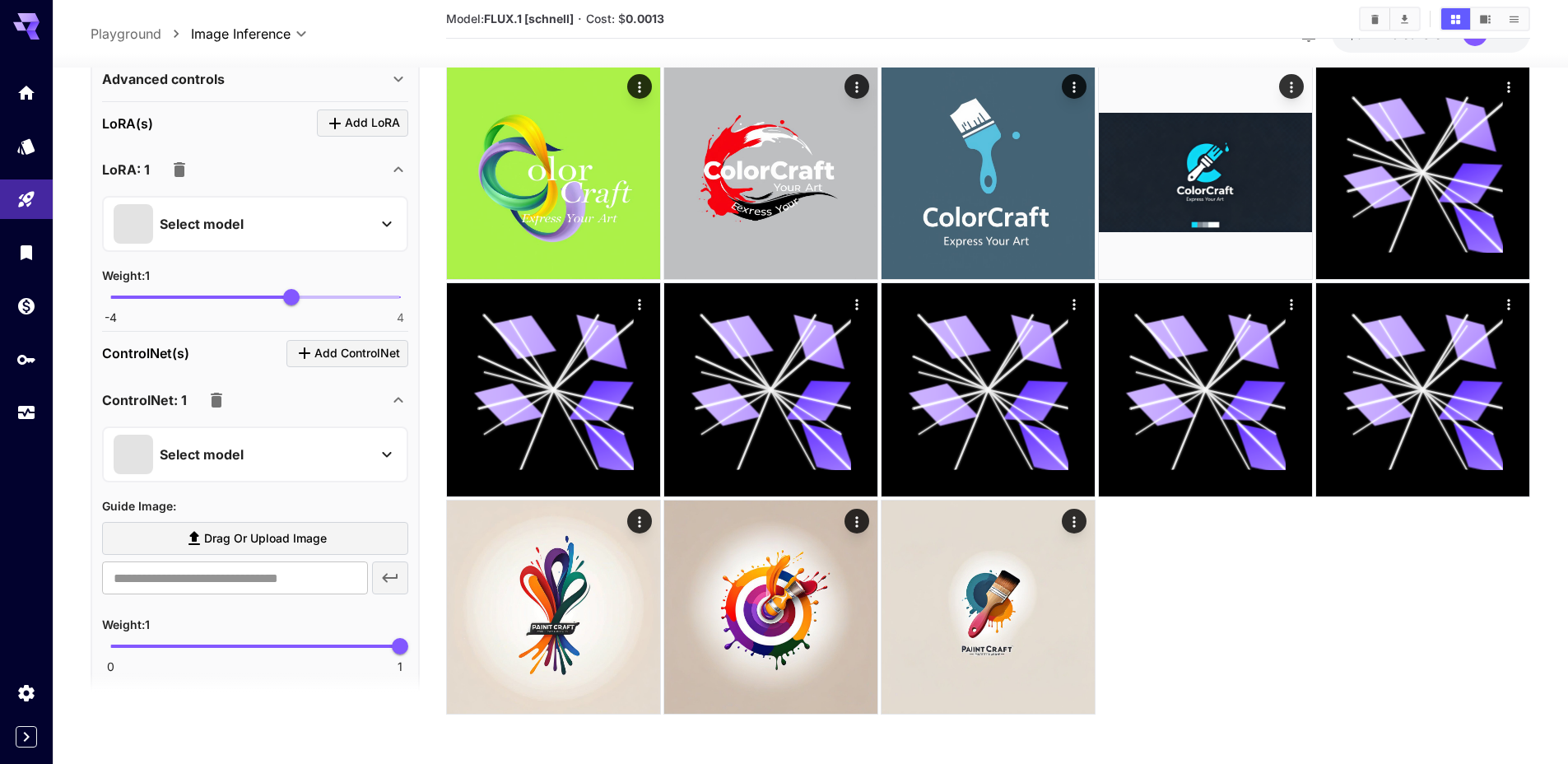
scroll to position [1000, 0]
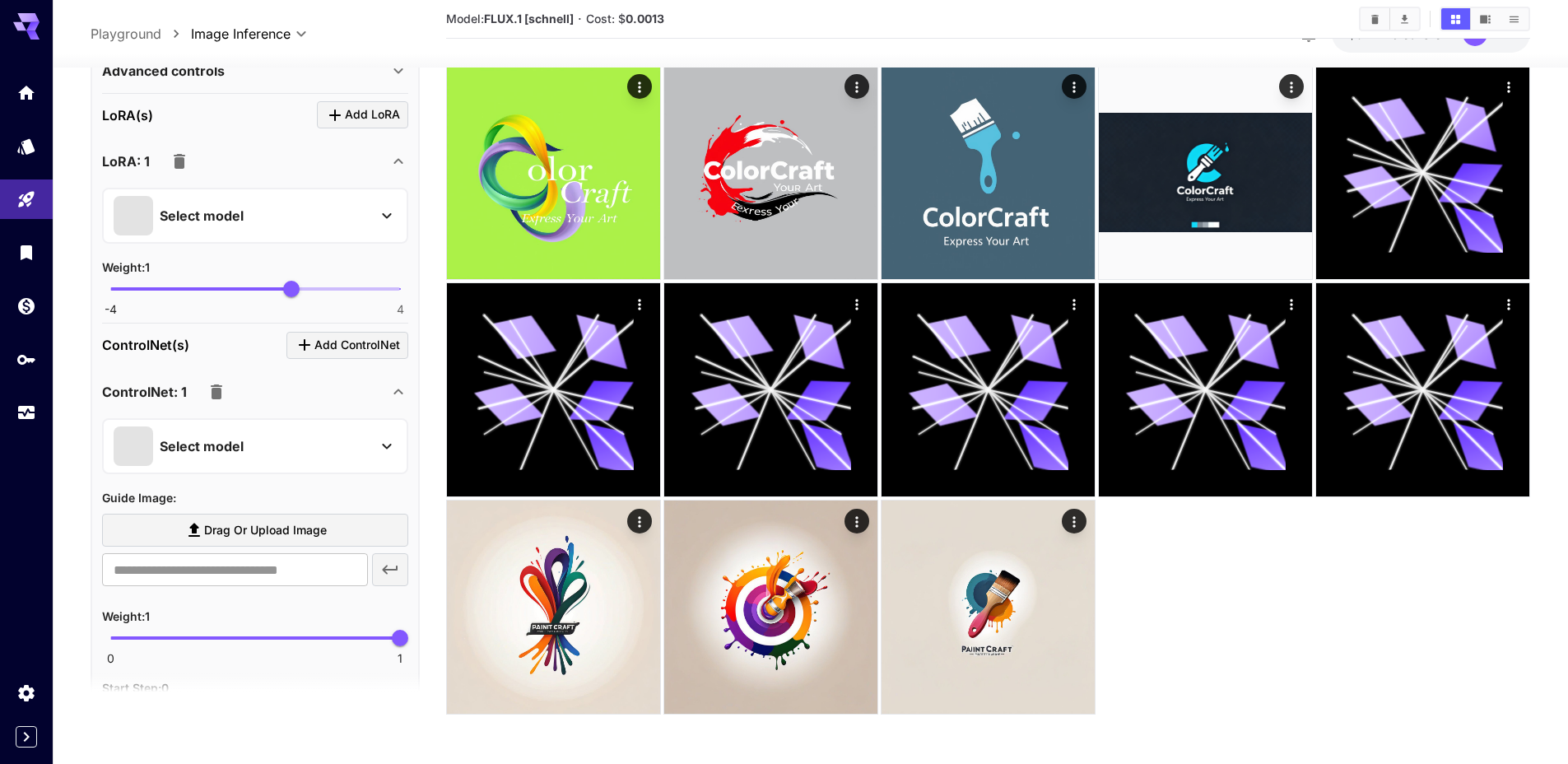
click at [314, 443] on div "Select model" at bounding box center [242, 446] width 256 height 39
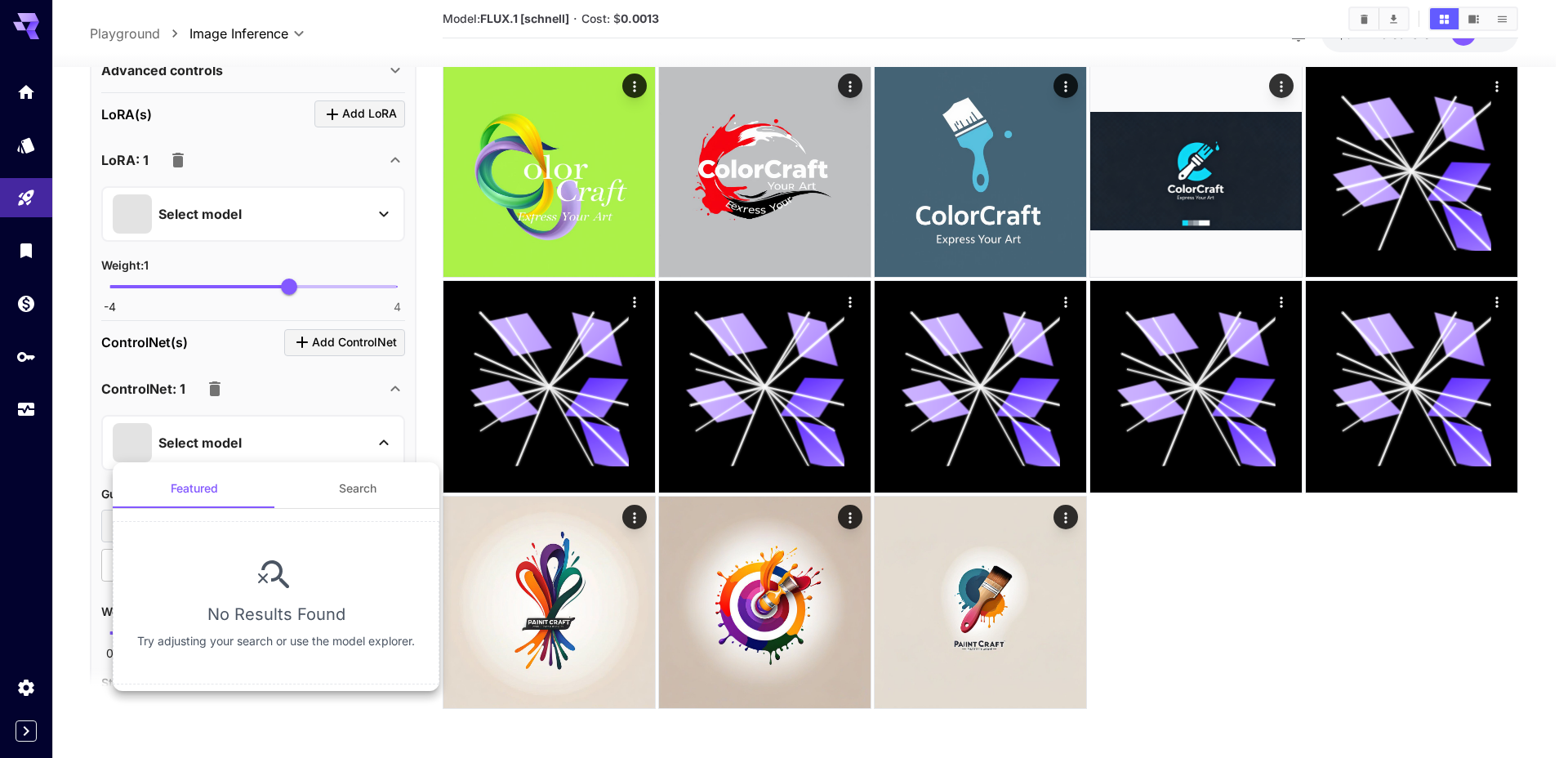
click at [312, 439] on div at bounding box center [784, 379] width 1568 height 758
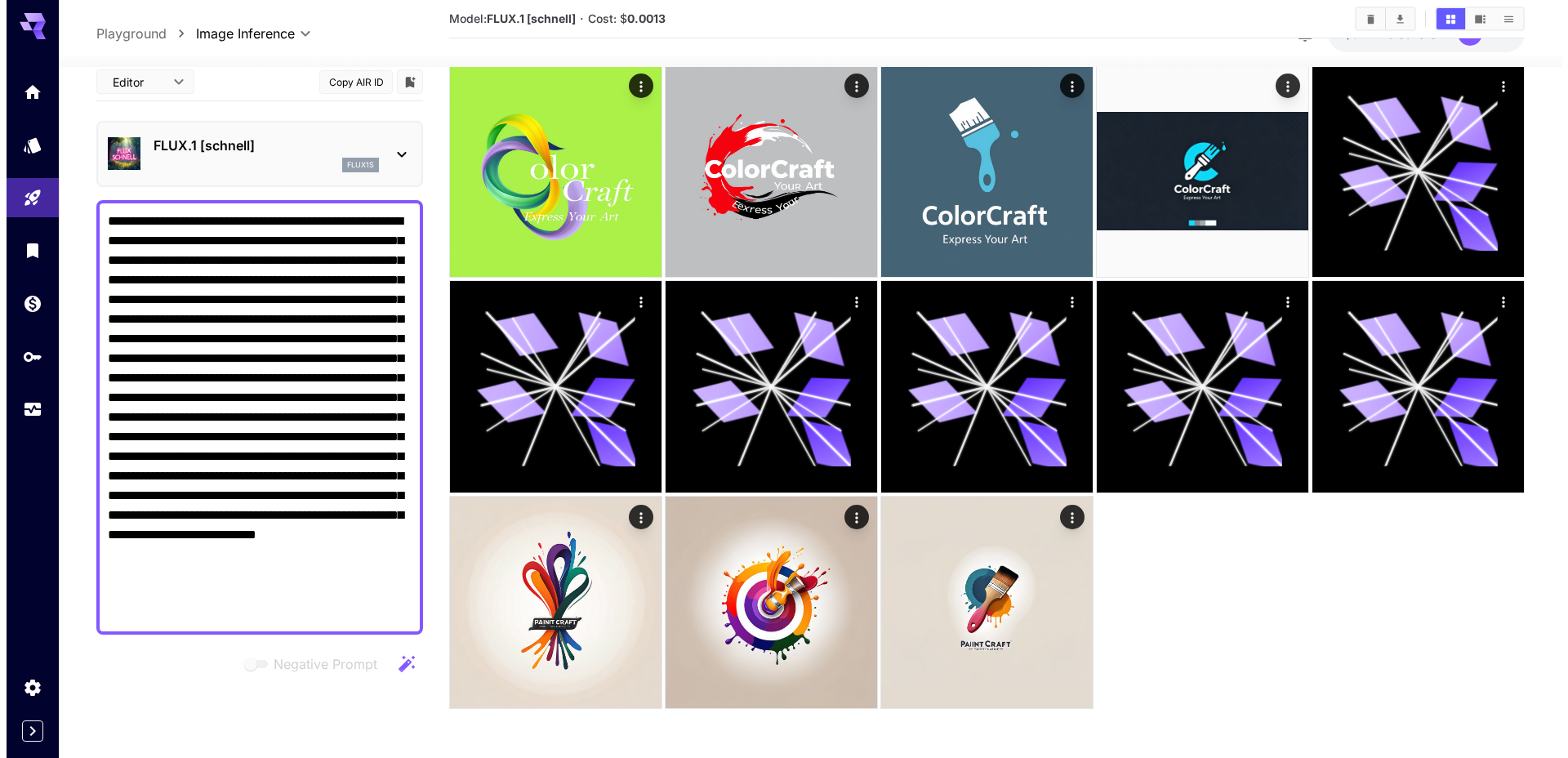
scroll to position [0, 0]
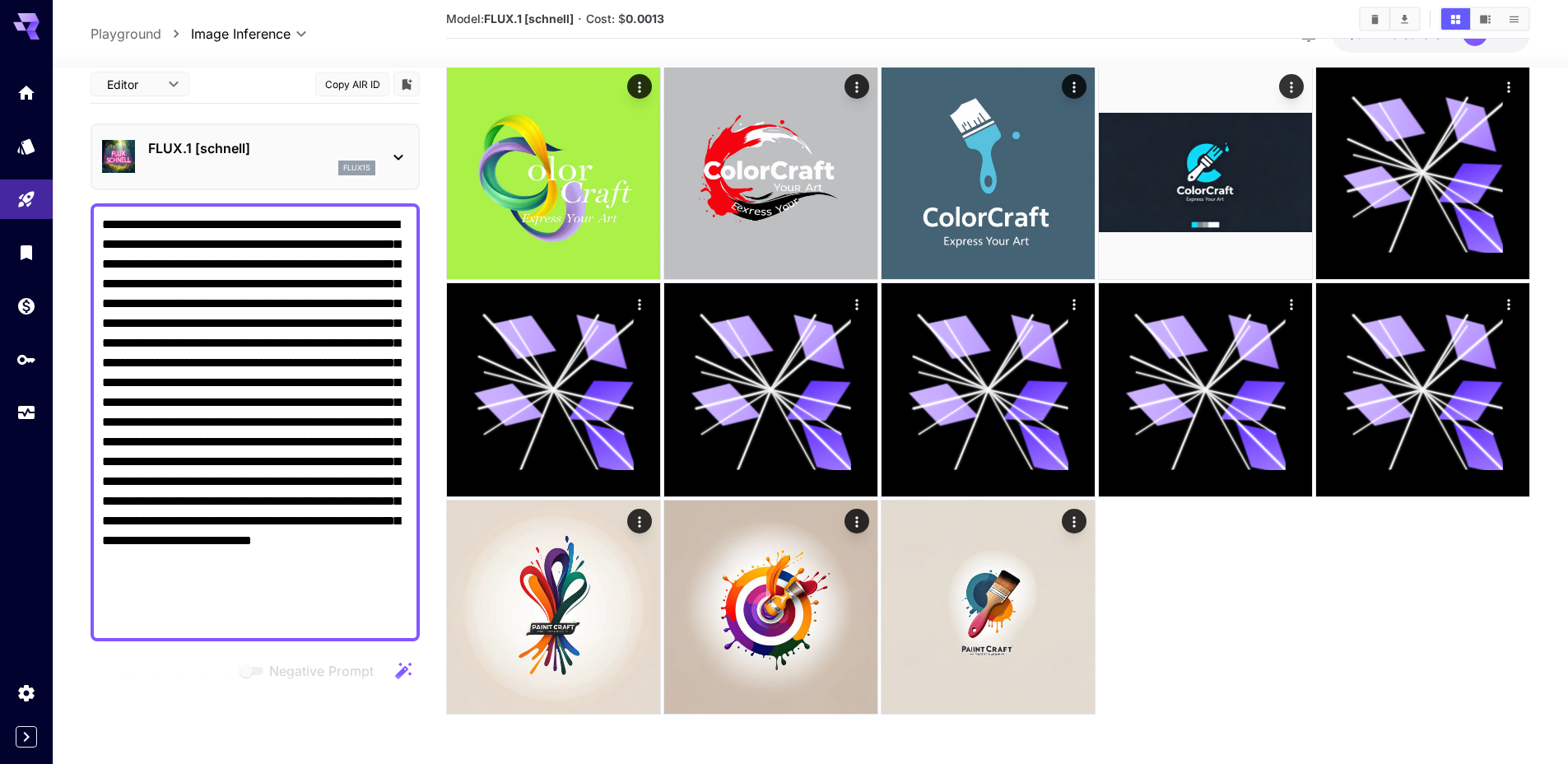
click at [284, 143] on p "FLUX.1 [schnell]" at bounding box center [261, 148] width 227 height 20
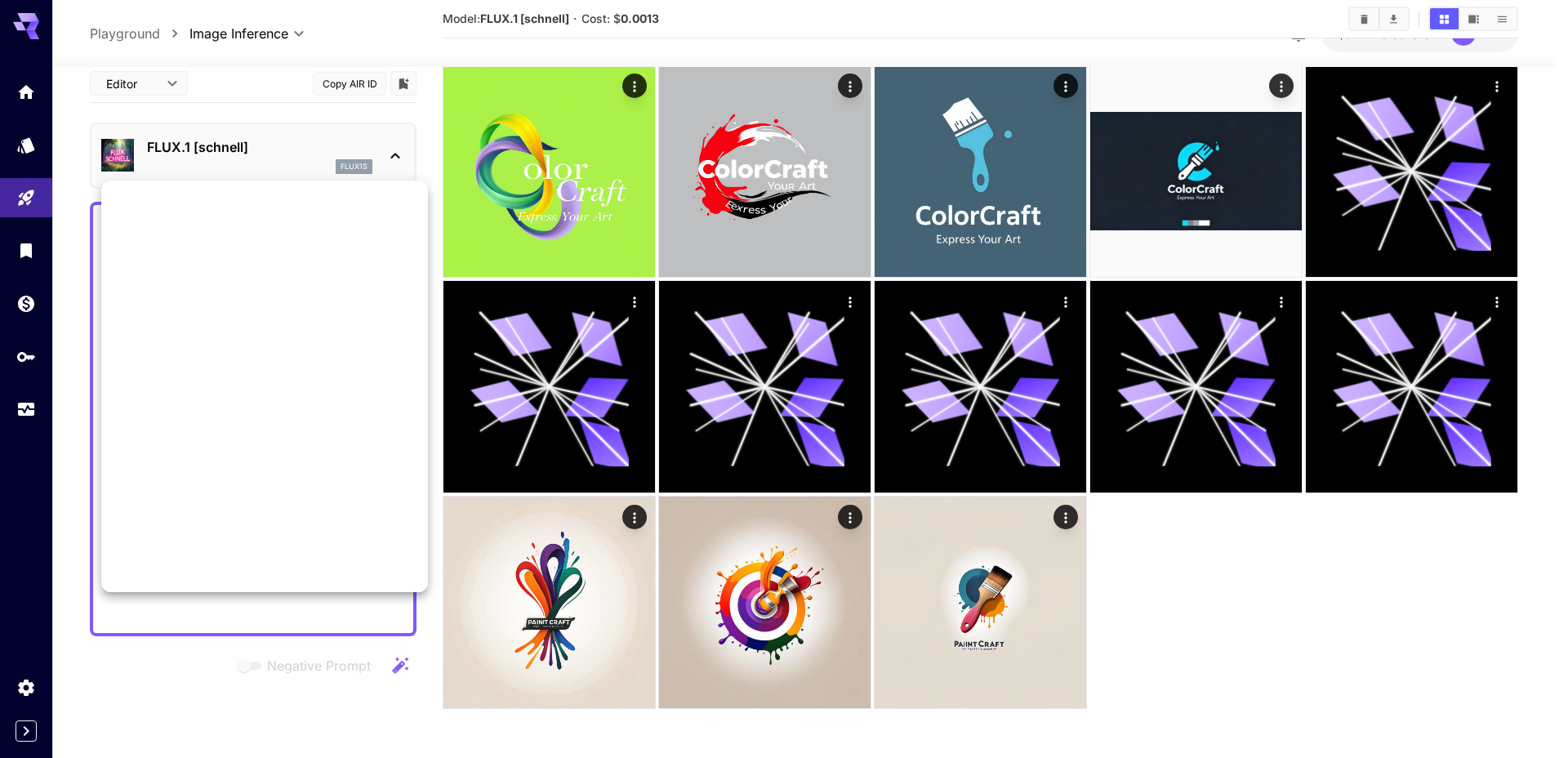
scroll to position [1322, 0]
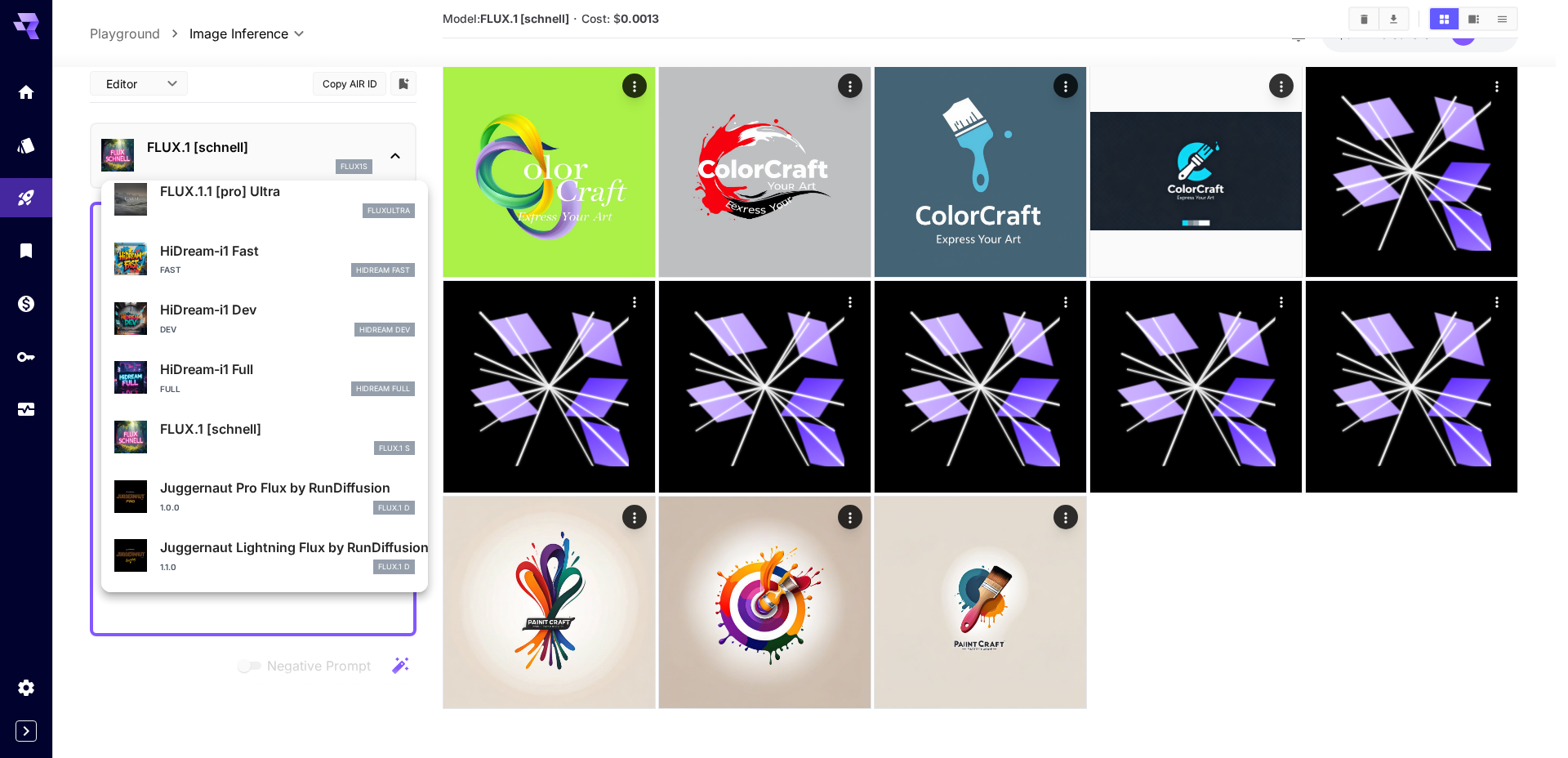
click at [235, 444] on div "FLUX.1 S" at bounding box center [287, 448] width 254 height 15
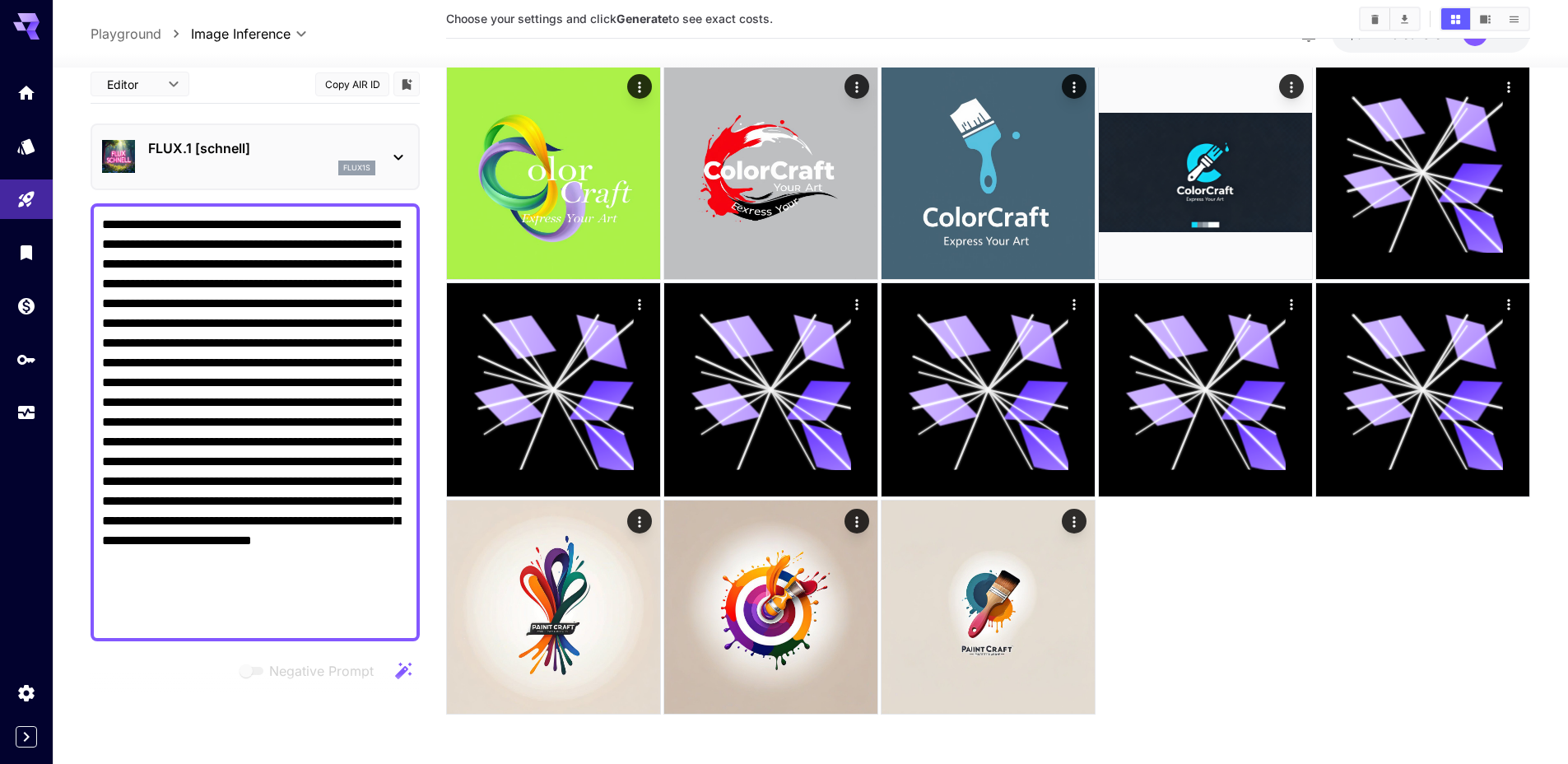
click at [299, 177] on div "FLUX.1 [schnell] flux1s" at bounding box center [255, 157] width 306 height 50
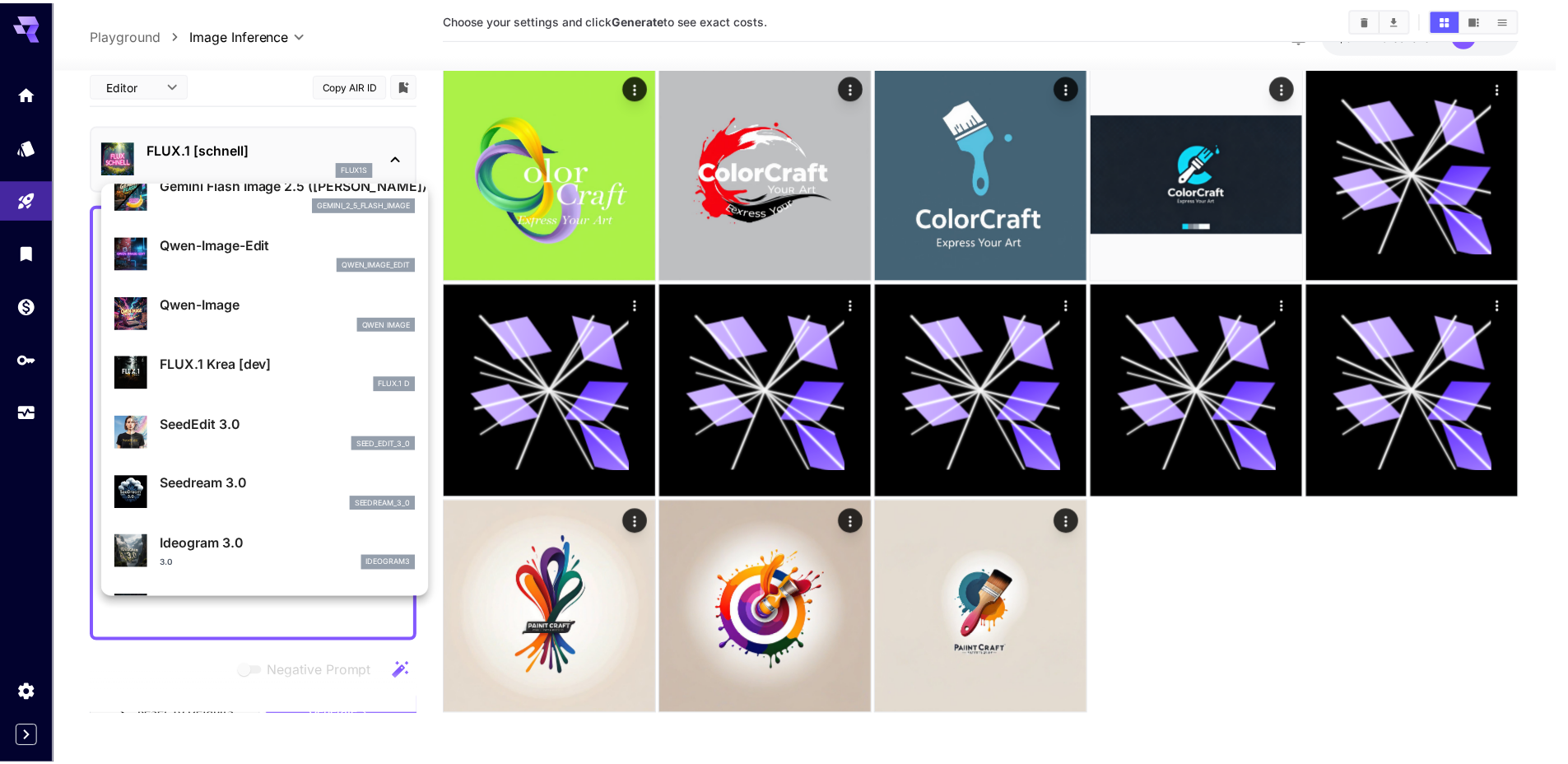
scroll to position [0, 0]
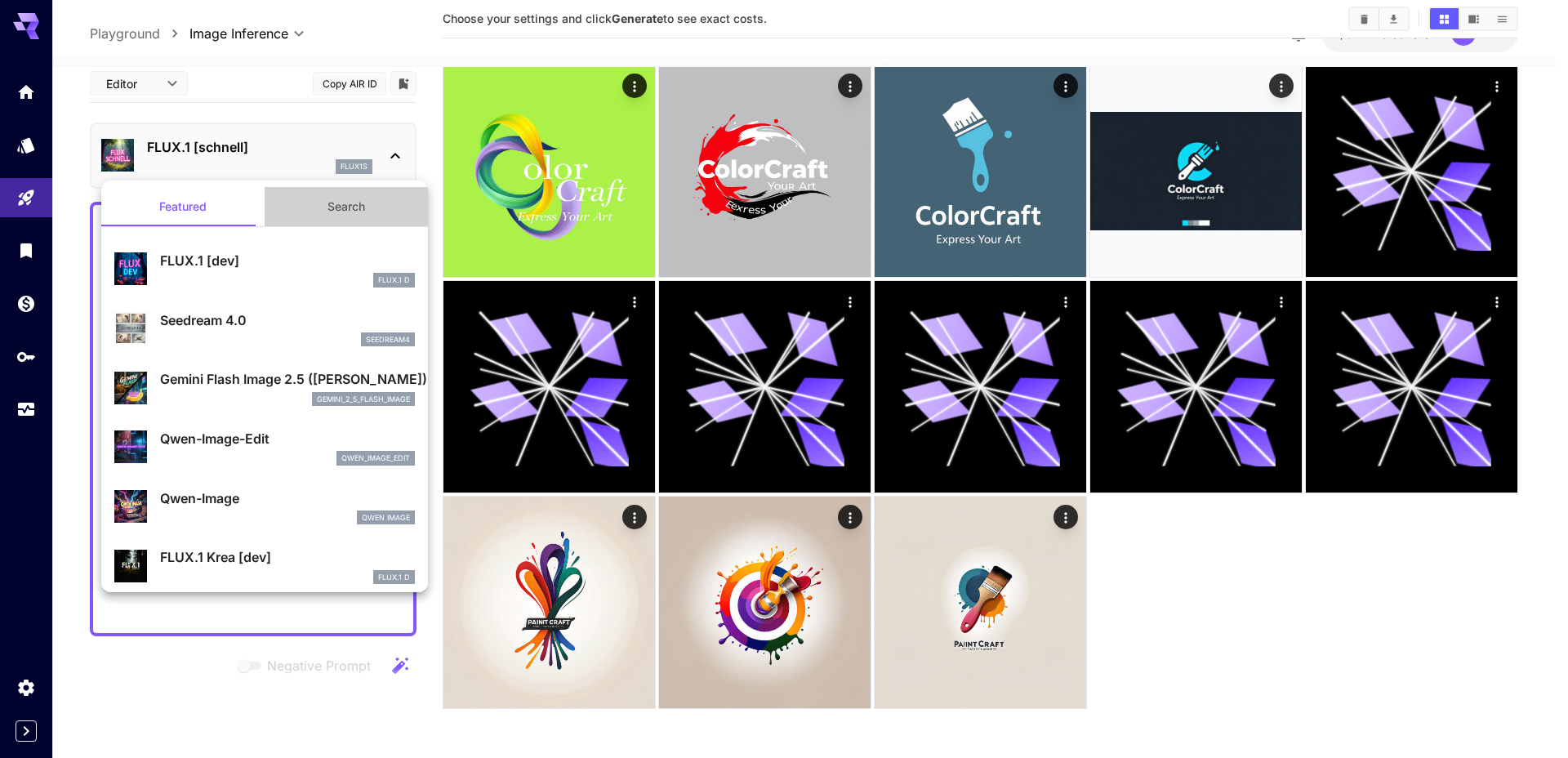
click at [351, 210] on button "Search" at bounding box center [346, 207] width 163 height 39
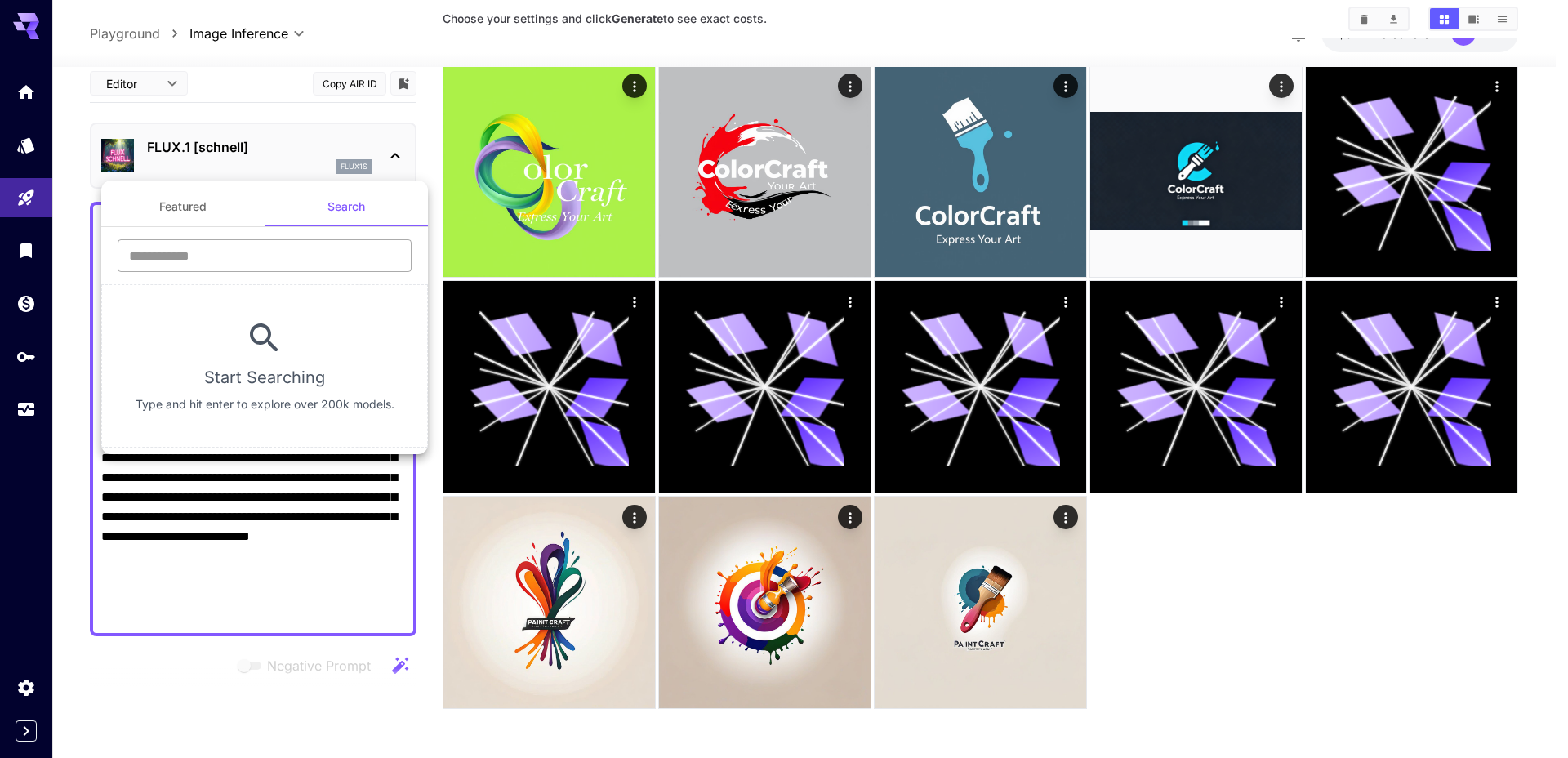
click at [274, 251] on input "text" at bounding box center [264, 255] width 294 height 33
type input "****"
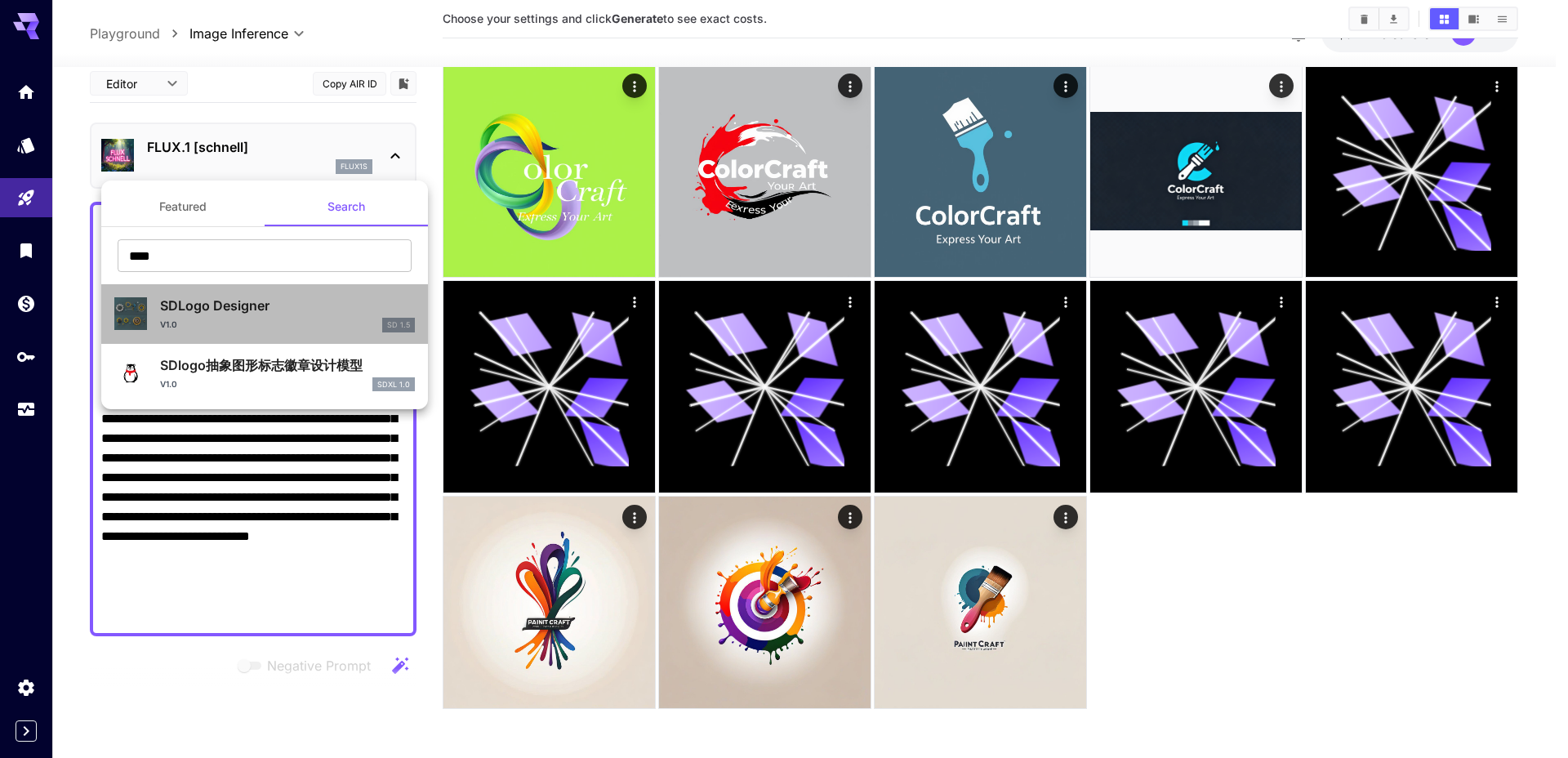
click at [280, 314] on p "SDLogo Designer" at bounding box center [287, 306] width 254 height 19
type input "**********"
type input "***"
type input "**"
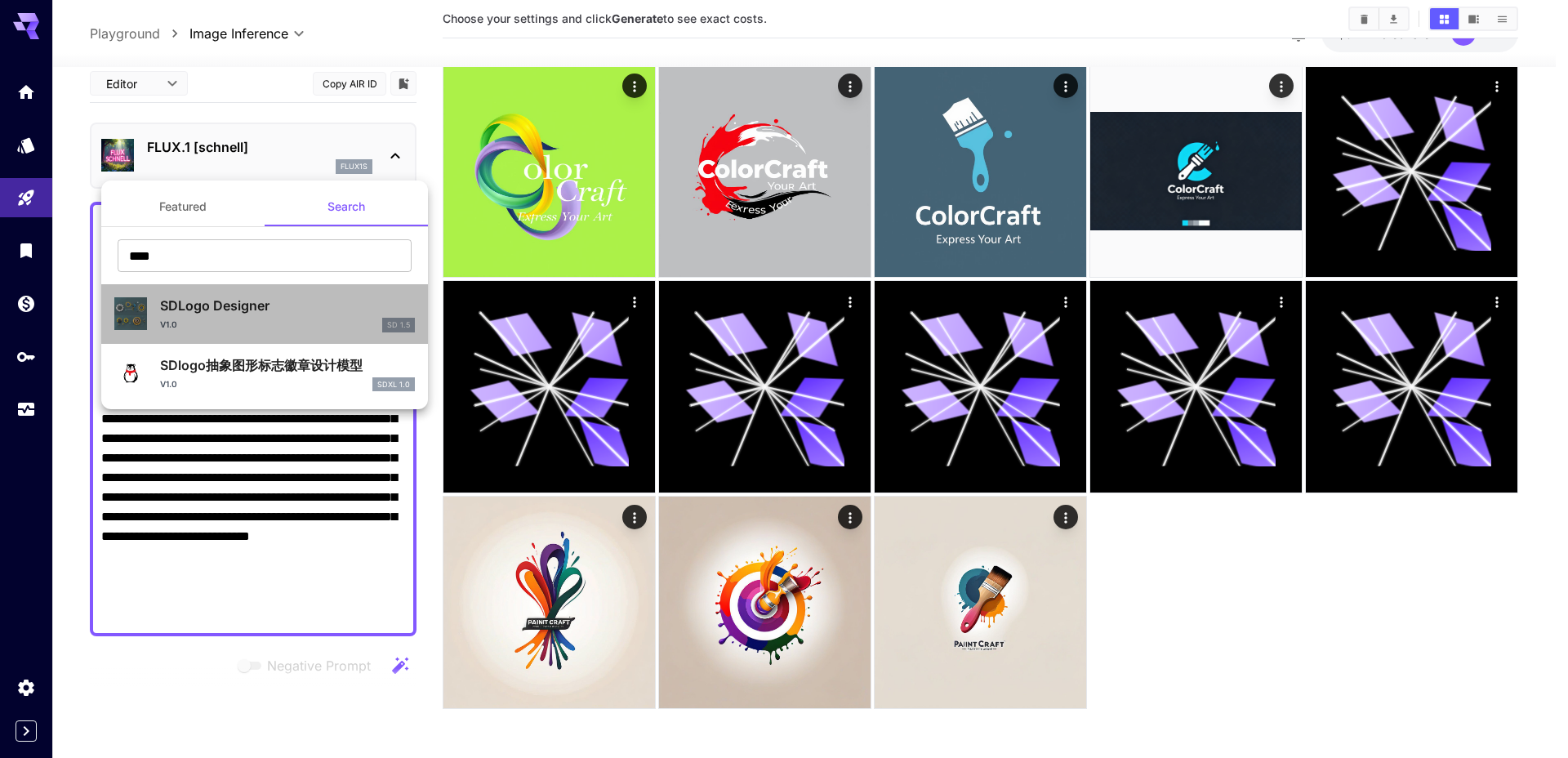
type input "***"
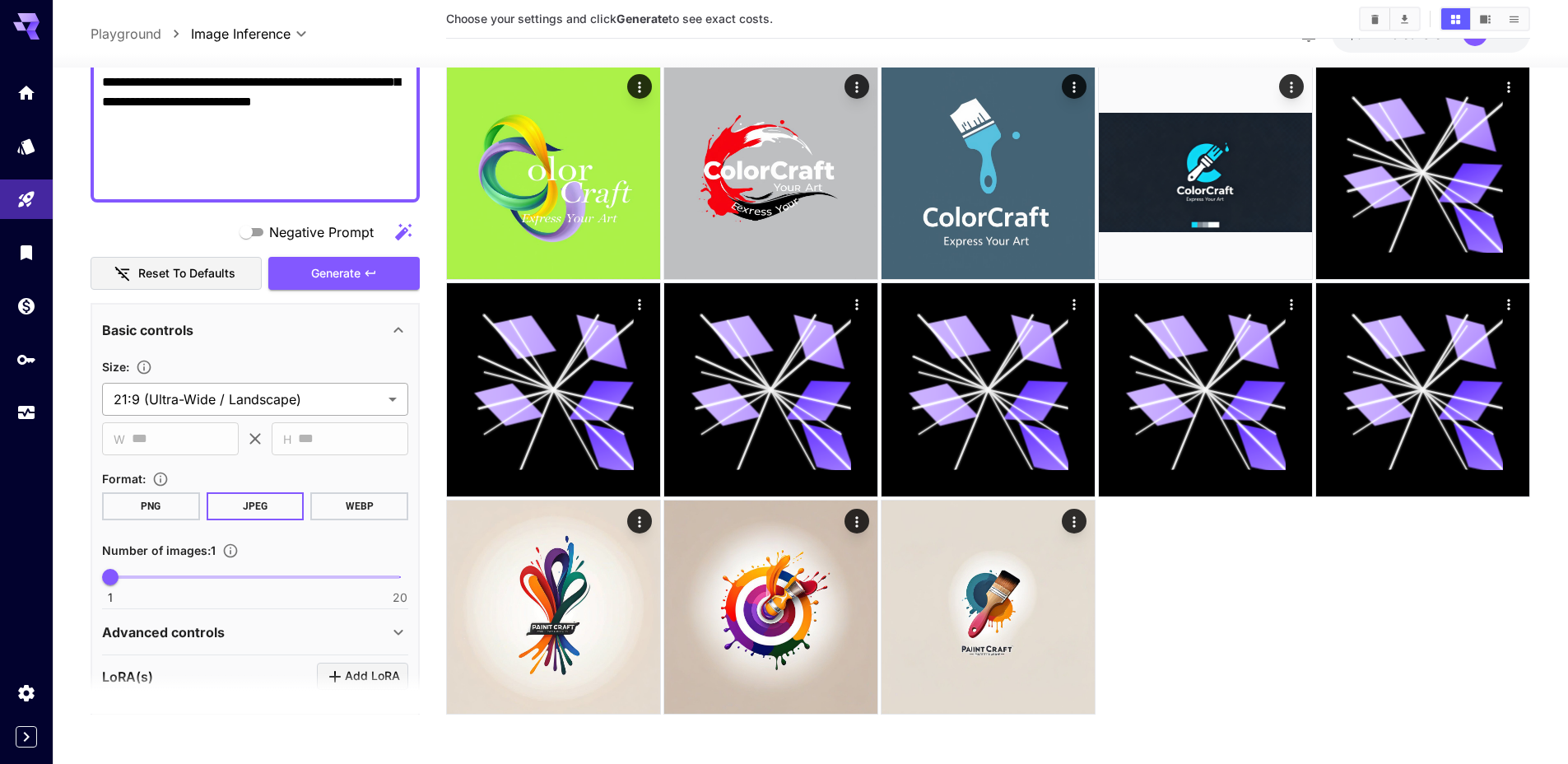
scroll to position [445, 0]
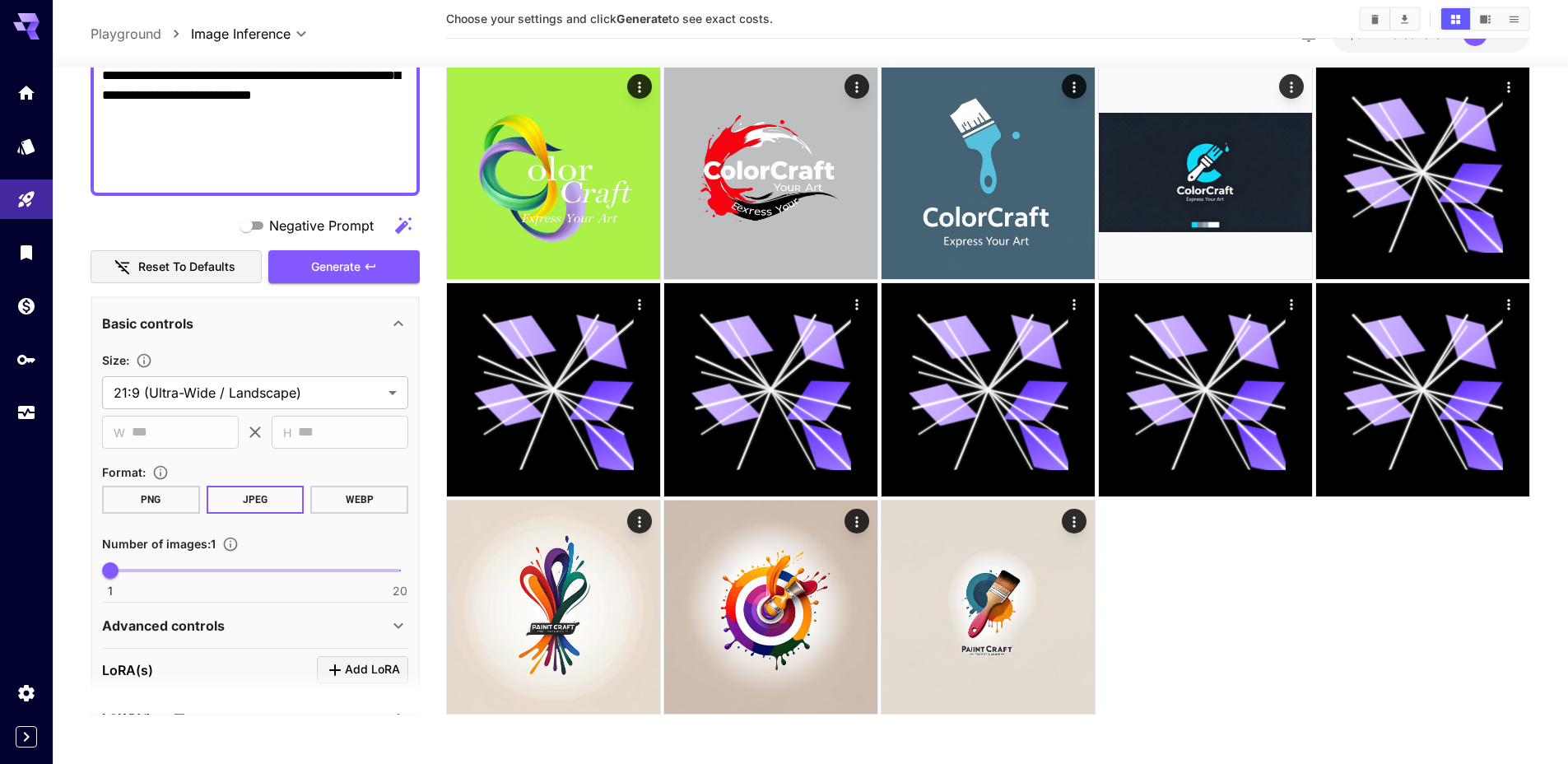
click at [349, 502] on button "WEBP" at bounding box center [360, 500] width 98 height 28
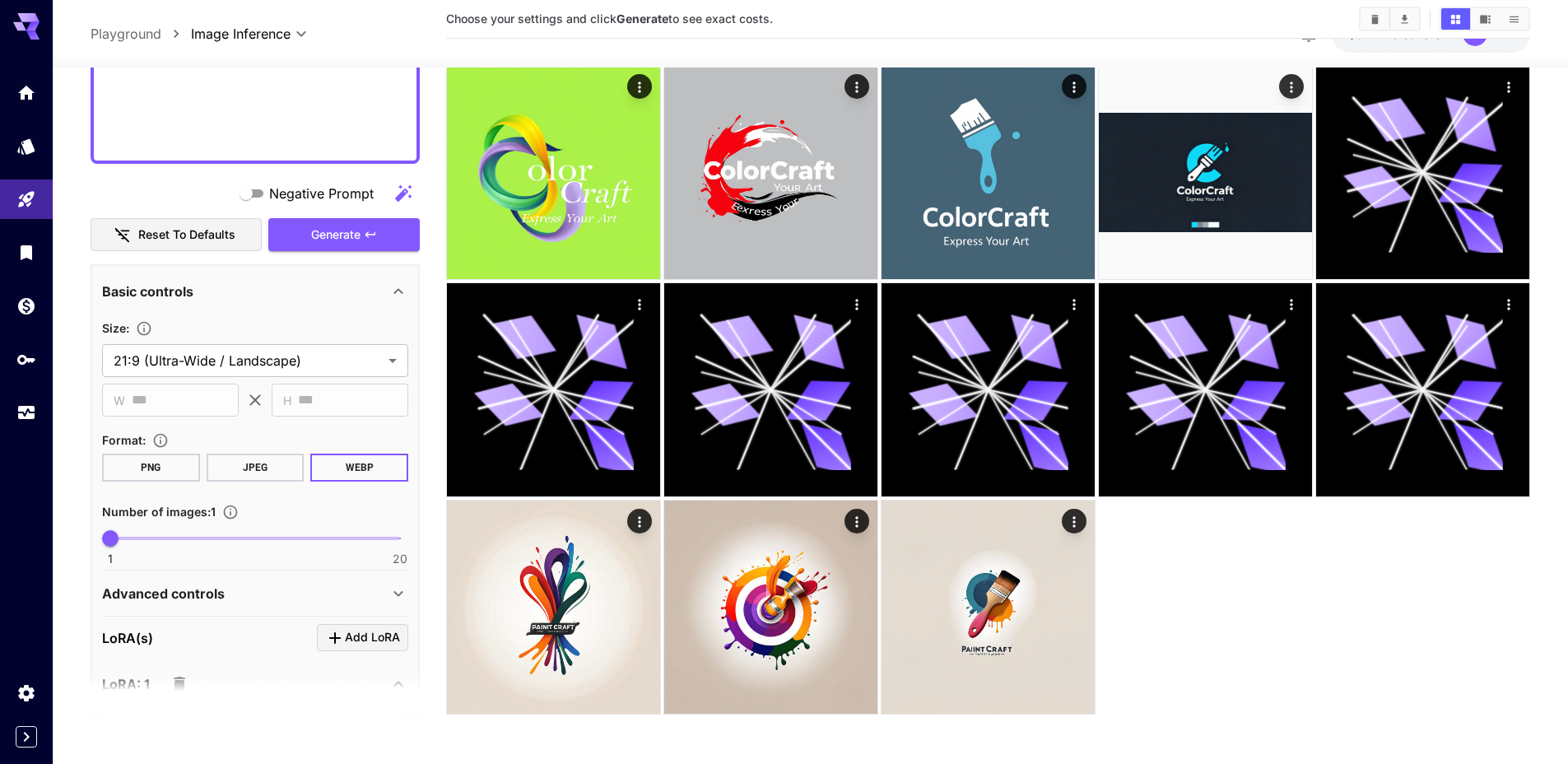
scroll to position [672, 0]
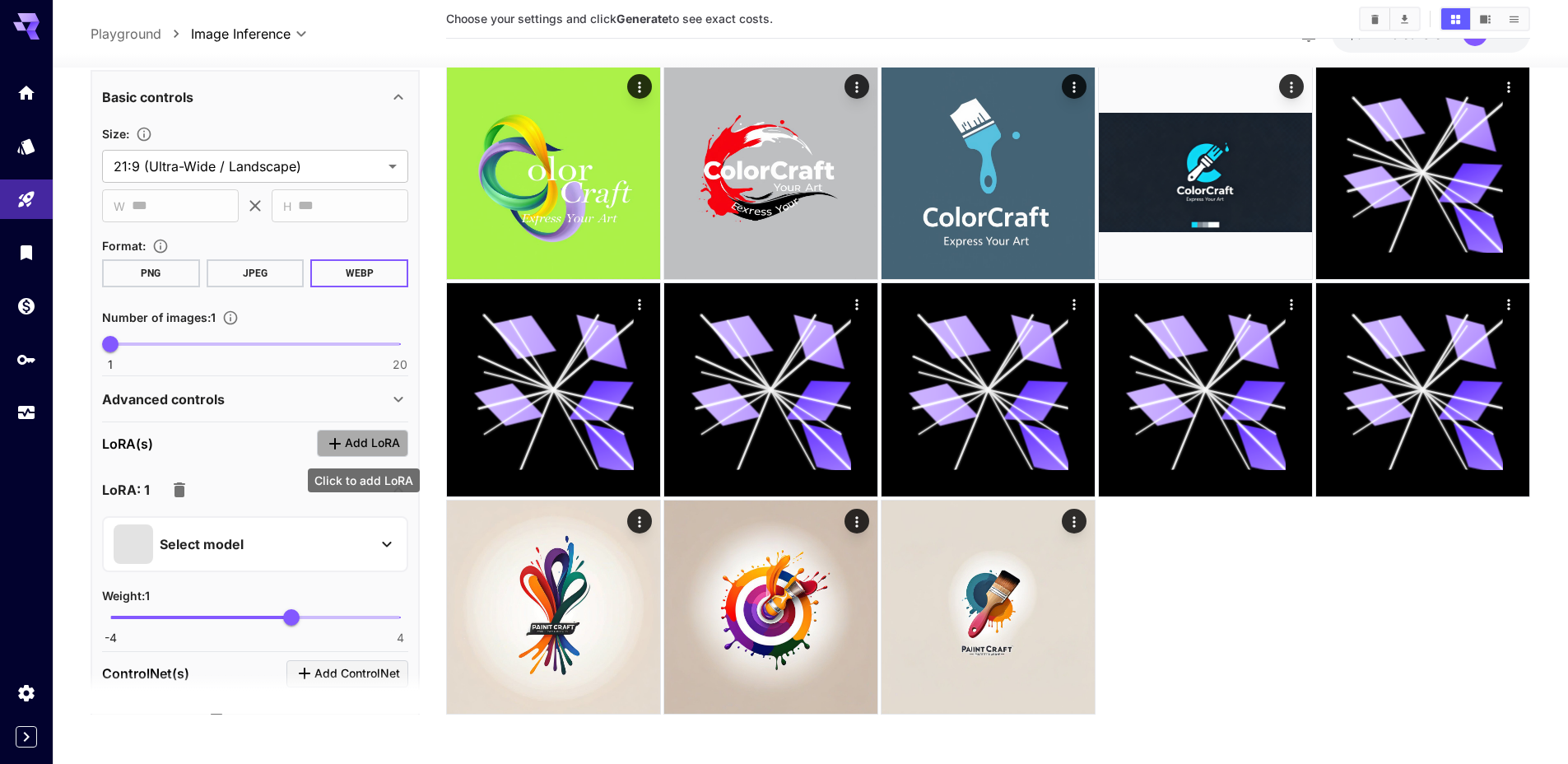
click at [352, 446] on span "Add LoRA" at bounding box center [372, 443] width 55 height 20
click at [384, 542] on icon at bounding box center [386, 544] width 9 height 5
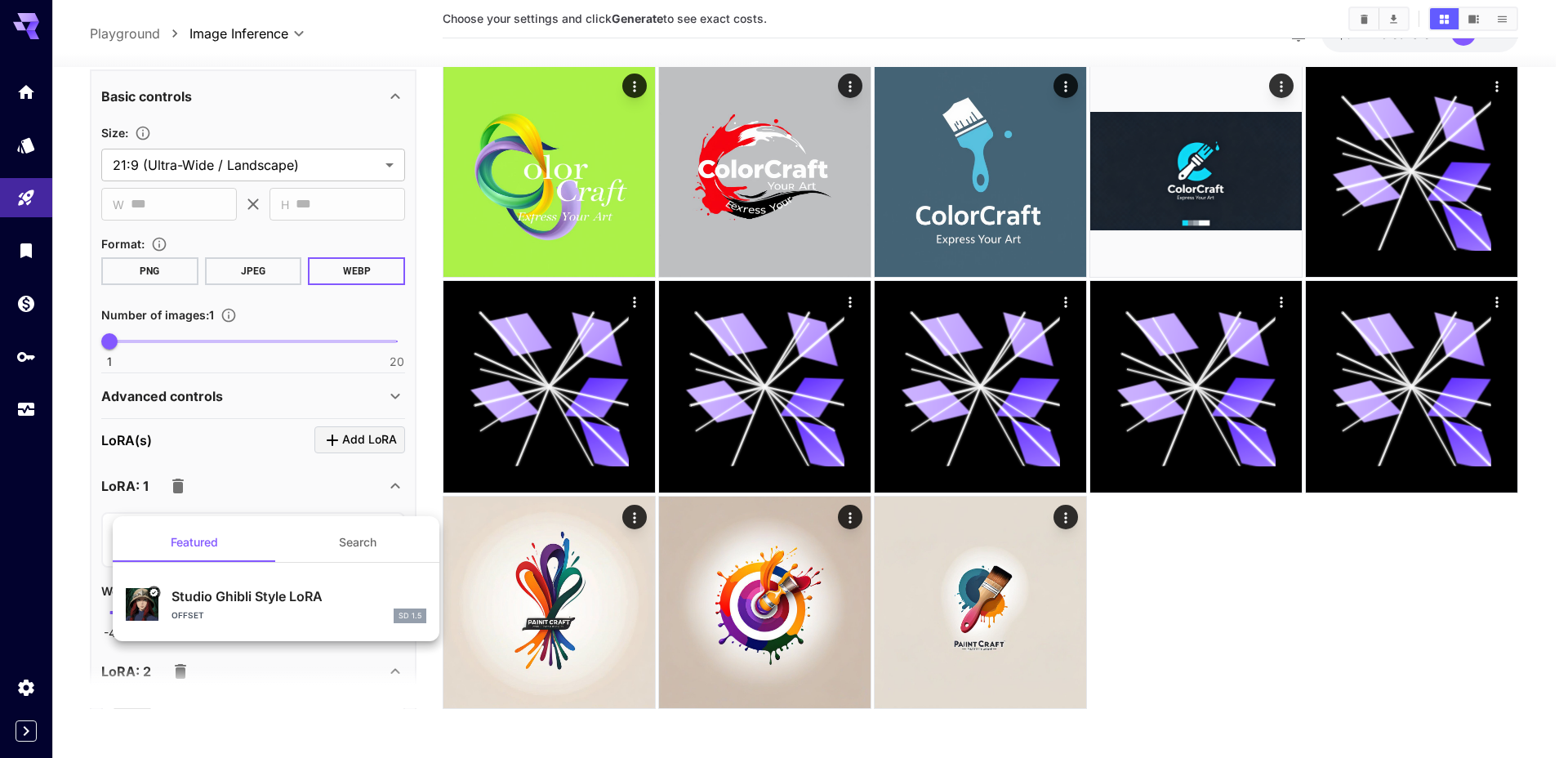
click at [395, 484] on div at bounding box center [784, 379] width 1568 height 758
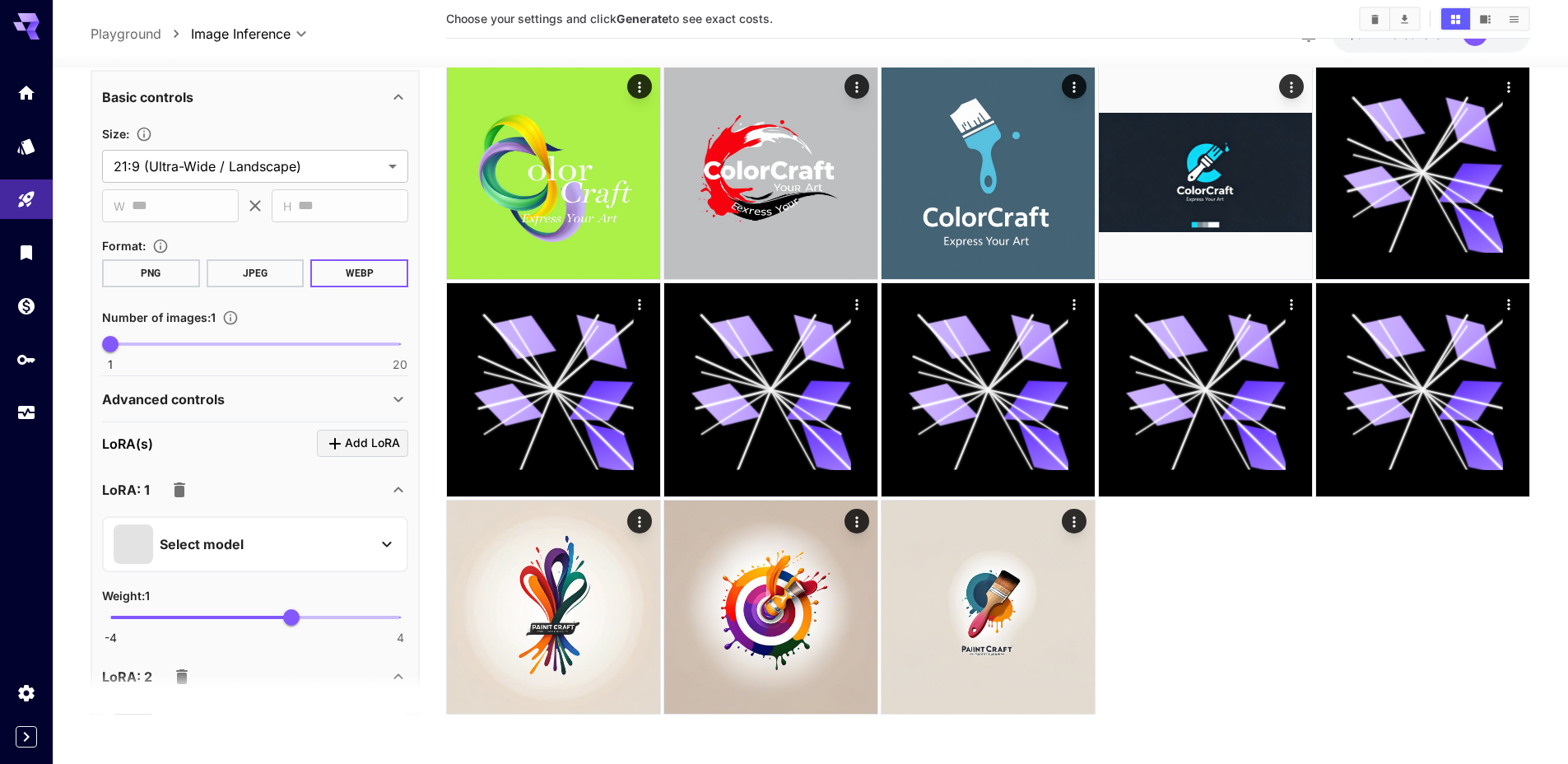
click at [180, 494] on icon "button" at bounding box center [179, 490] width 12 height 15
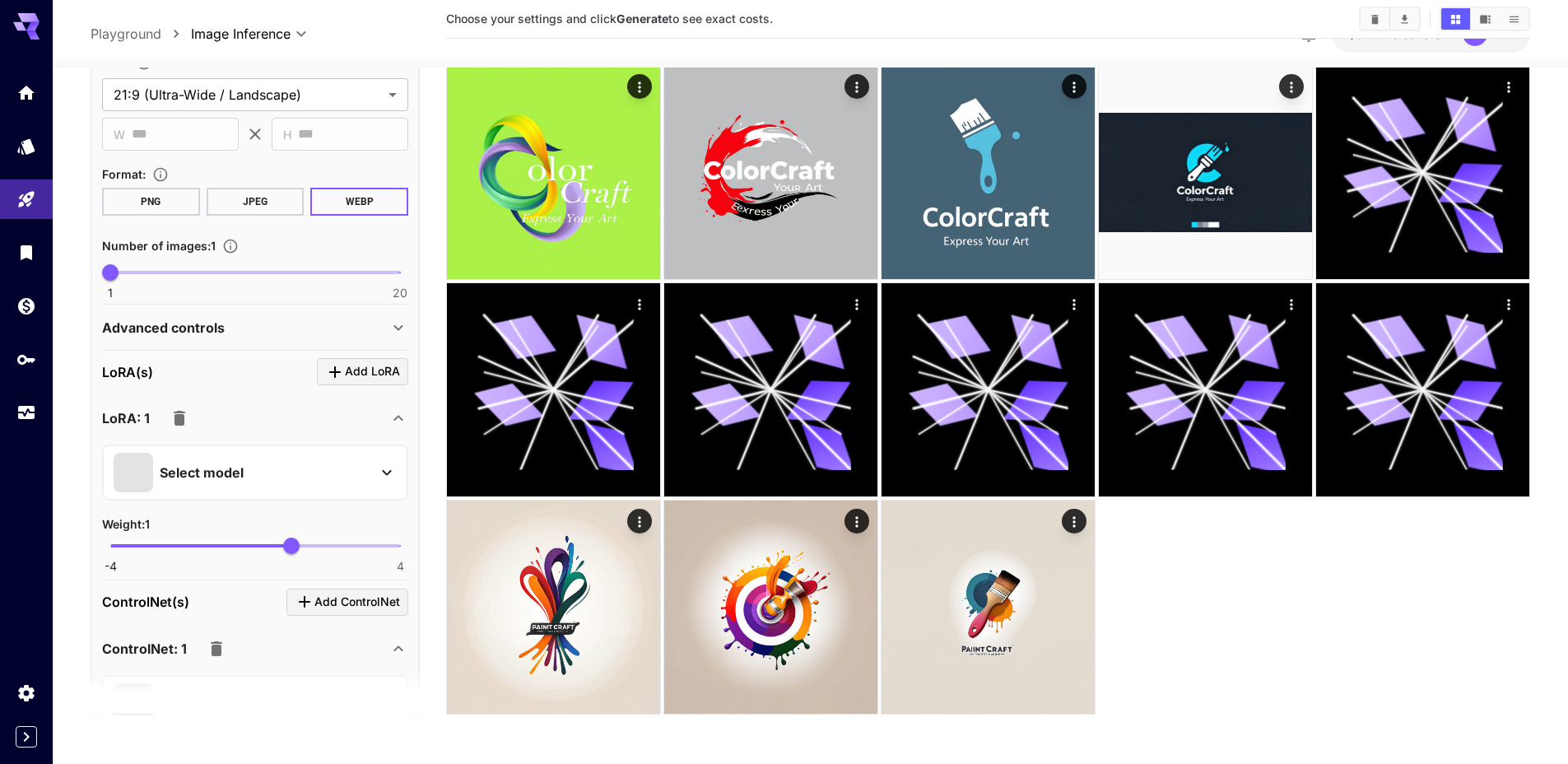
scroll to position [744, 0]
click at [176, 419] on icon "button" at bounding box center [179, 417] width 12 height 15
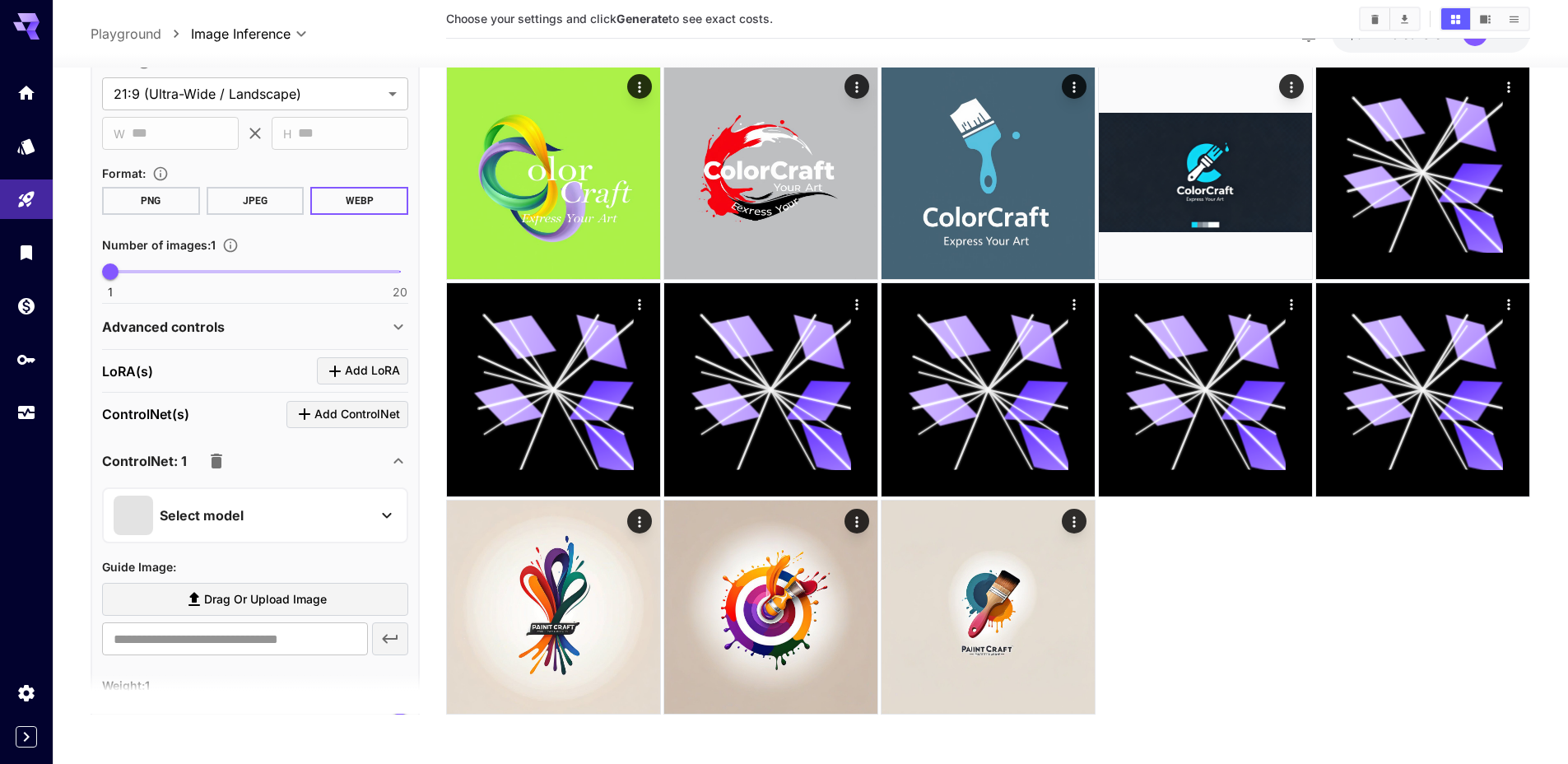
click at [215, 465] on icon "button" at bounding box center [216, 460] width 12 height 15
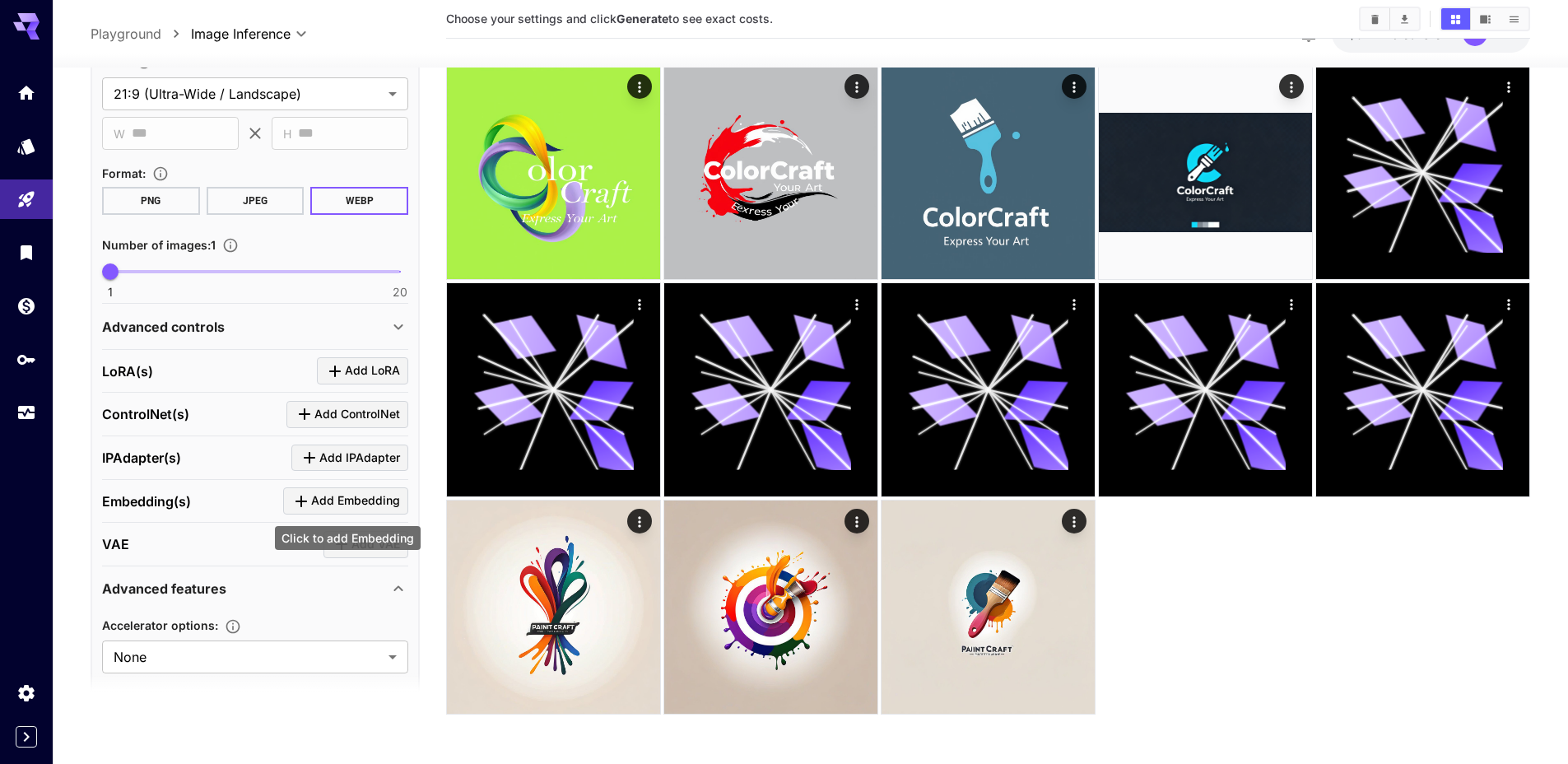
click at [301, 503] on icon "Click to add Embedding" at bounding box center [301, 501] width 20 height 20
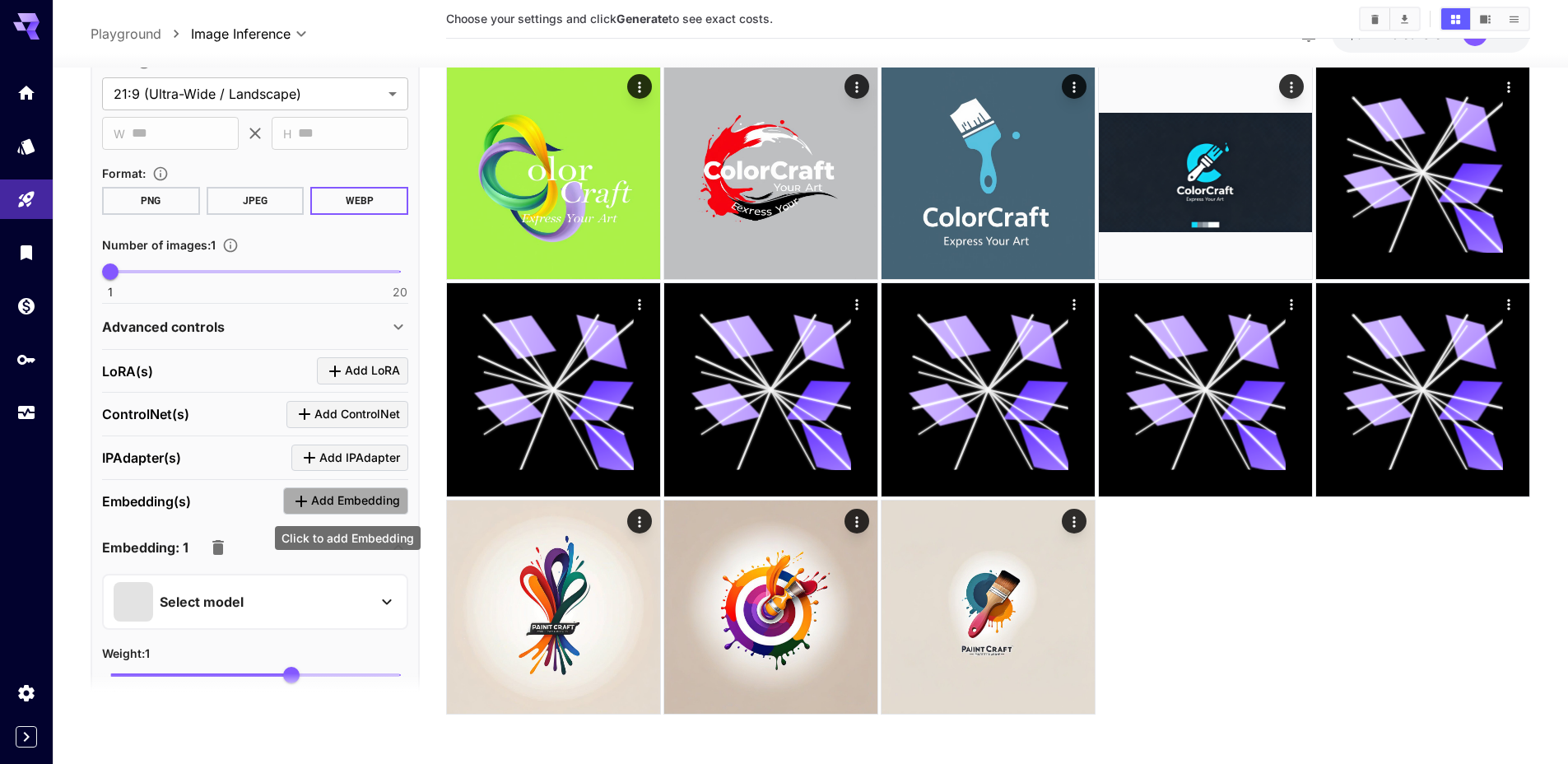
click at [327, 504] on span "Add Embedding" at bounding box center [356, 501] width 89 height 20
click at [208, 607] on p "Select model" at bounding box center [201, 602] width 84 height 20
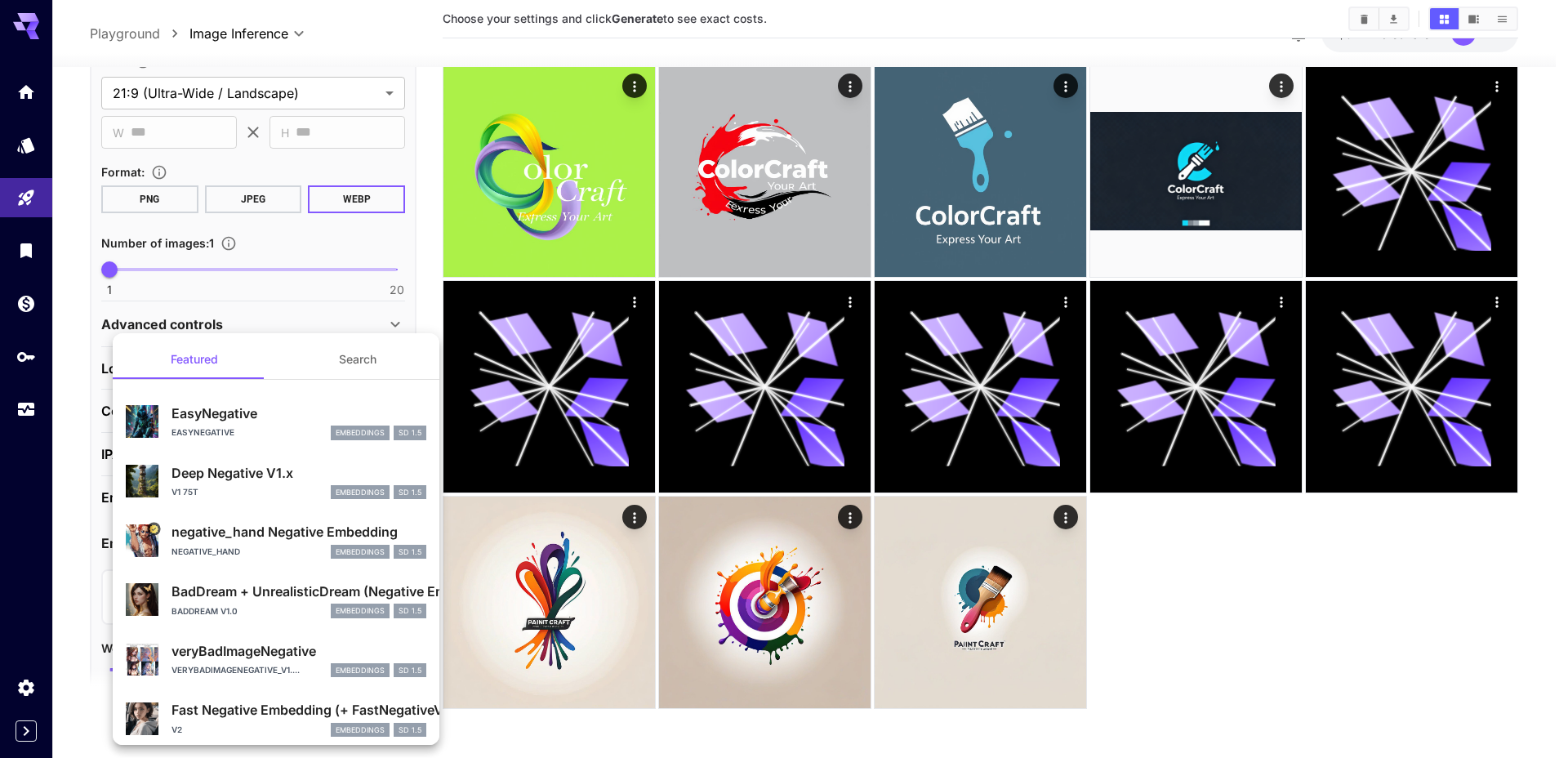
click at [259, 288] on div at bounding box center [784, 379] width 1568 height 758
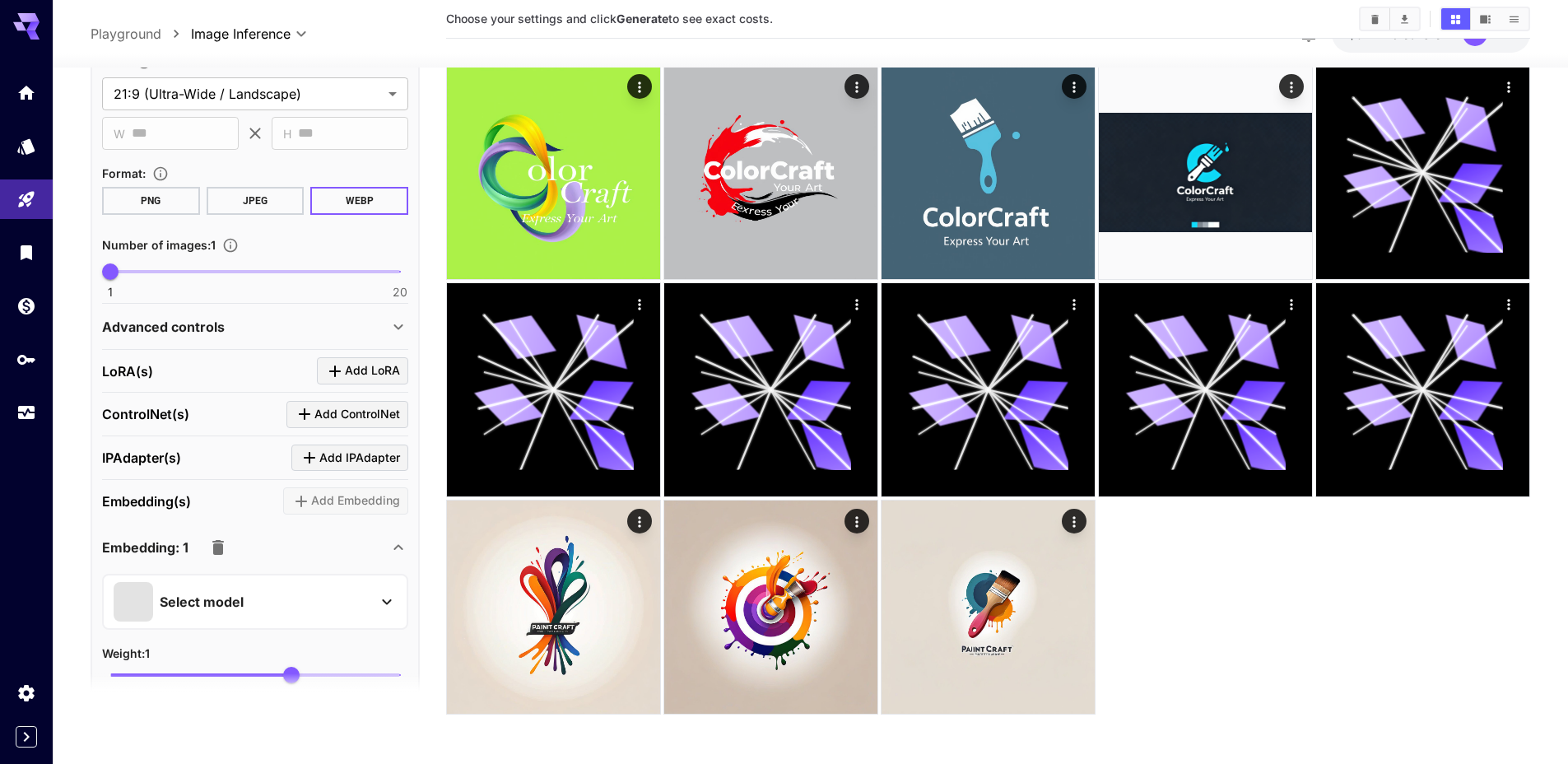
click at [219, 549] on icon "button" at bounding box center [218, 548] width 12 height 15
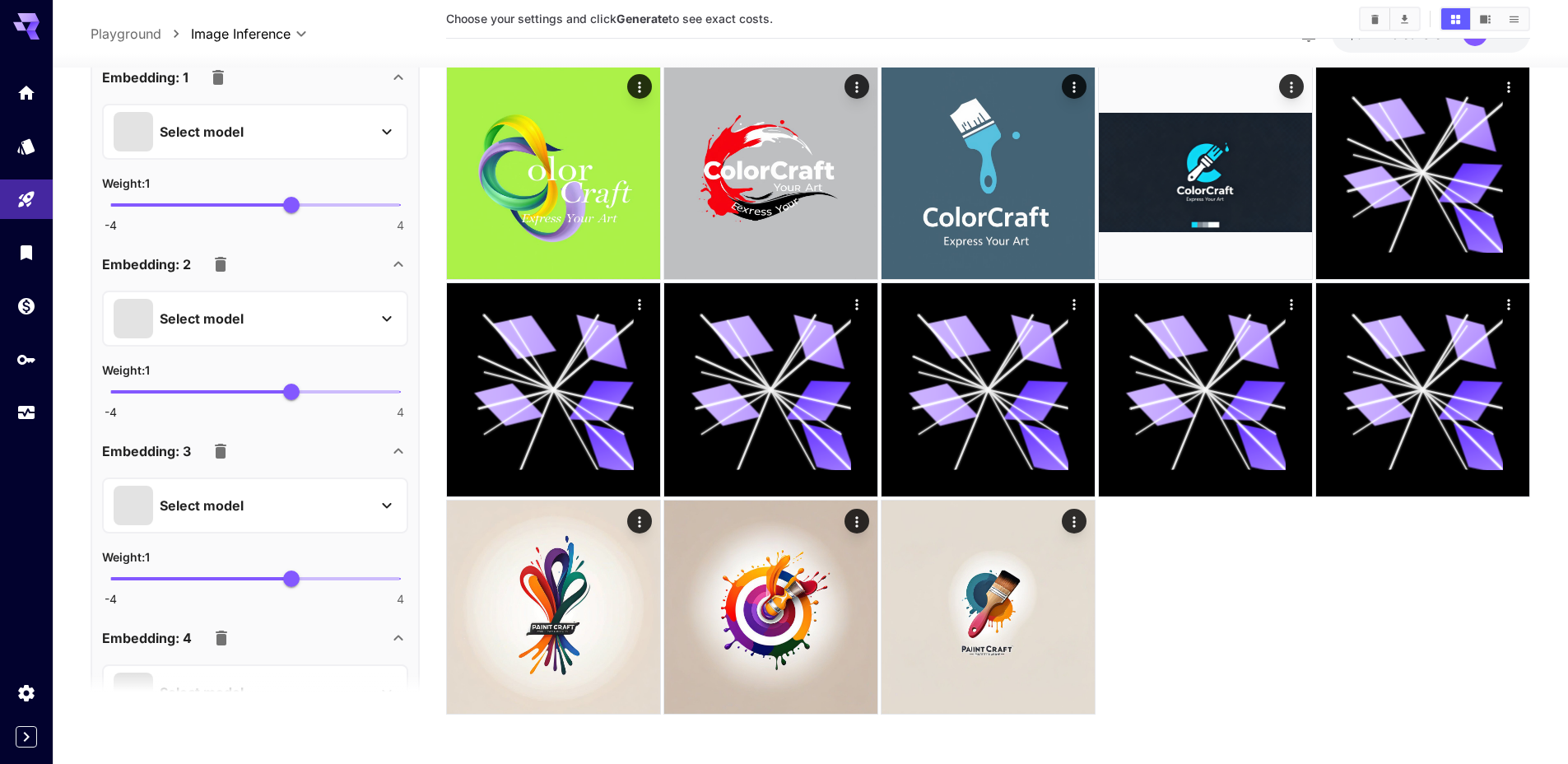
scroll to position [252, 0]
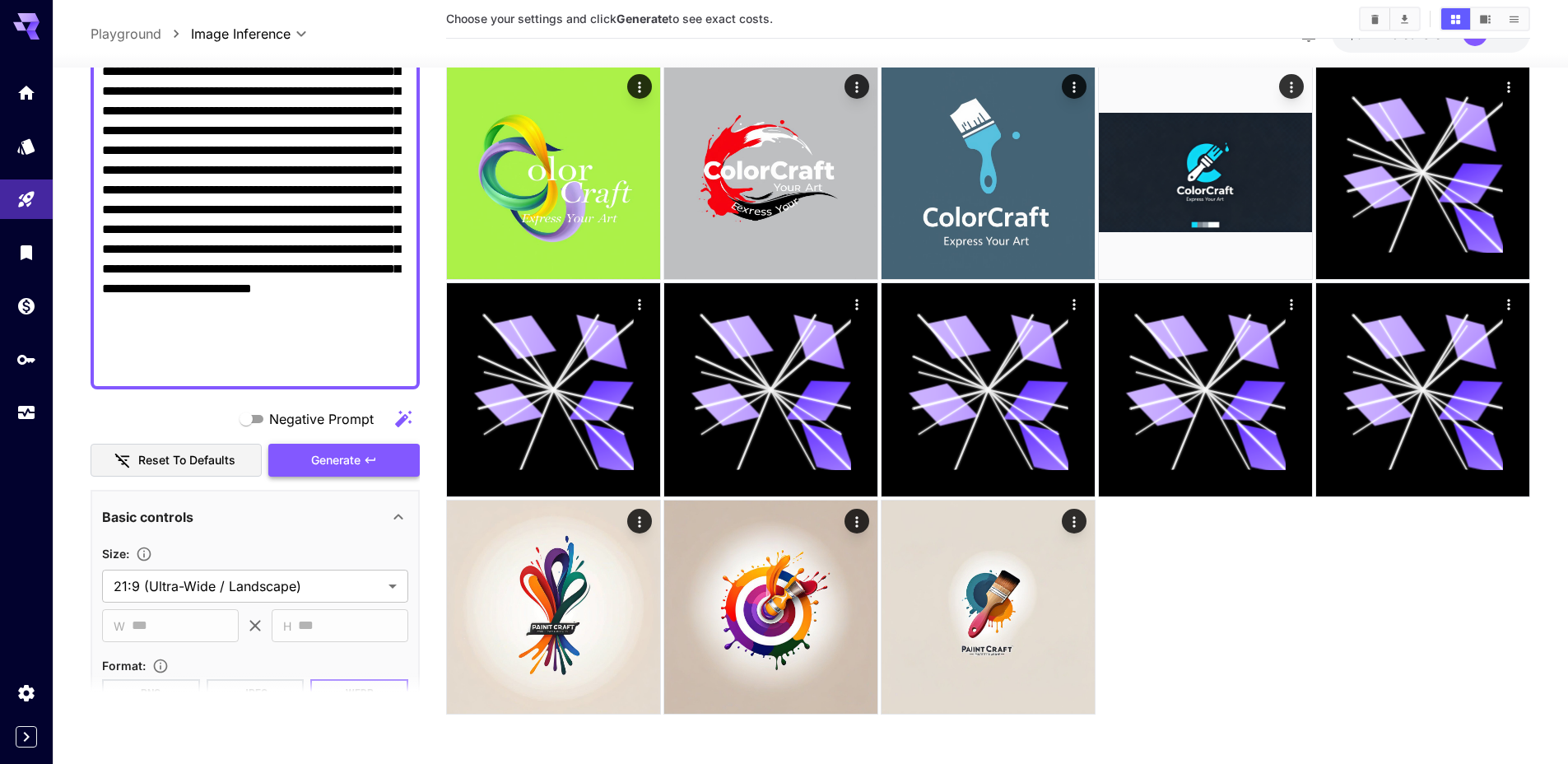
click at [340, 468] on span "Generate" at bounding box center [335, 460] width 49 height 20
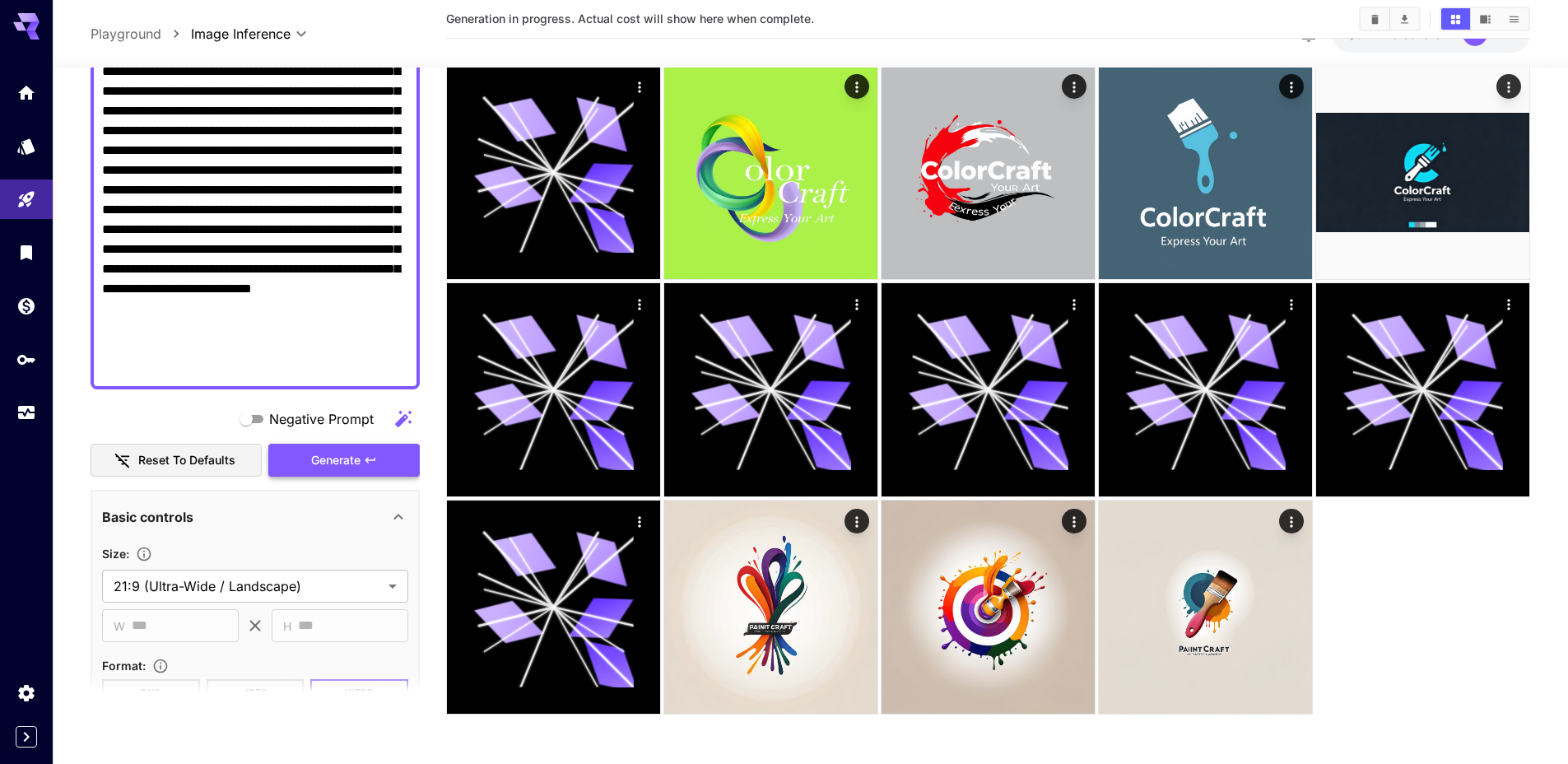
click at [340, 461] on span "Generate" at bounding box center [335, 460] width 49 height 20
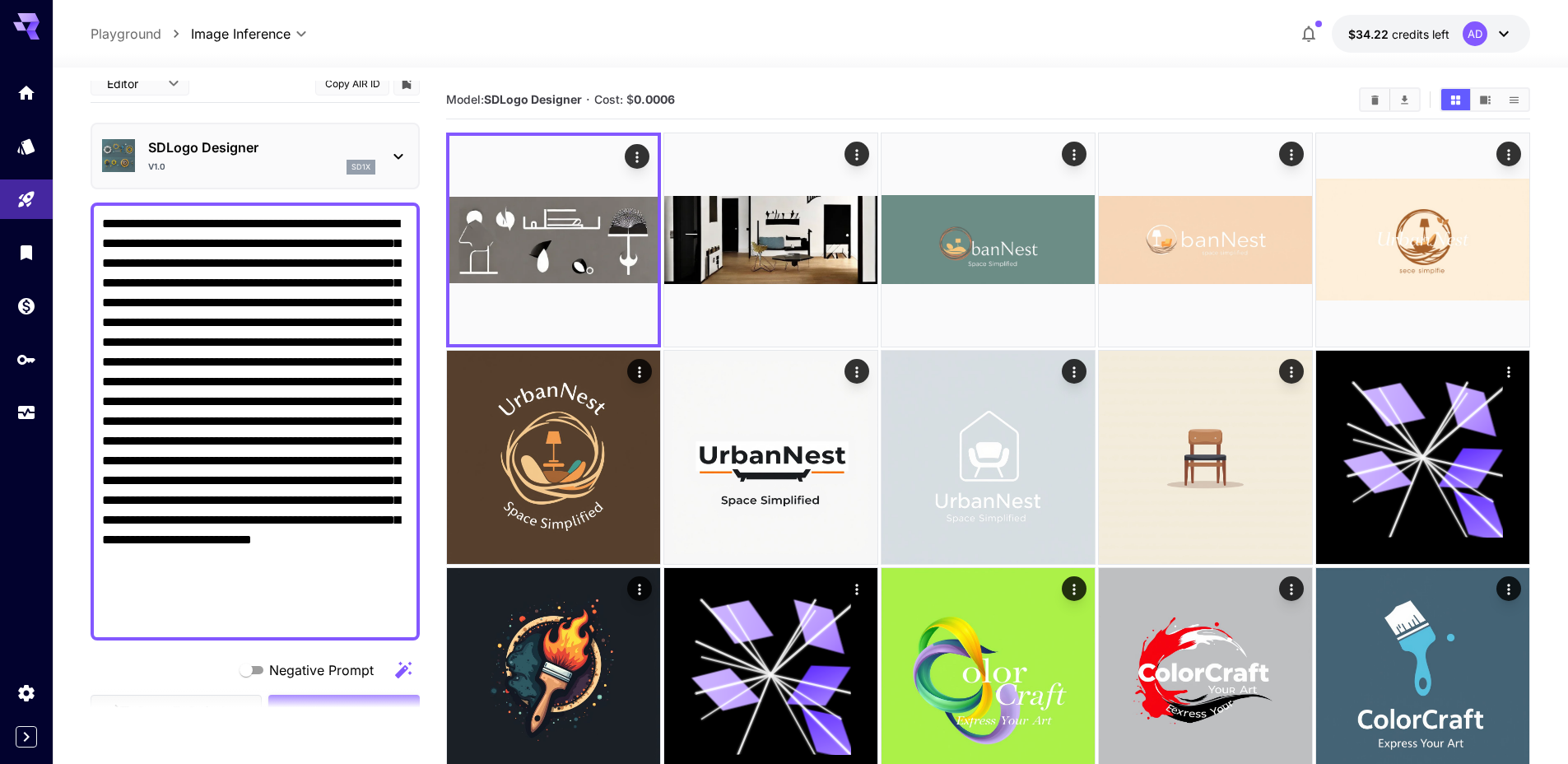
scroll to position [0, 0]
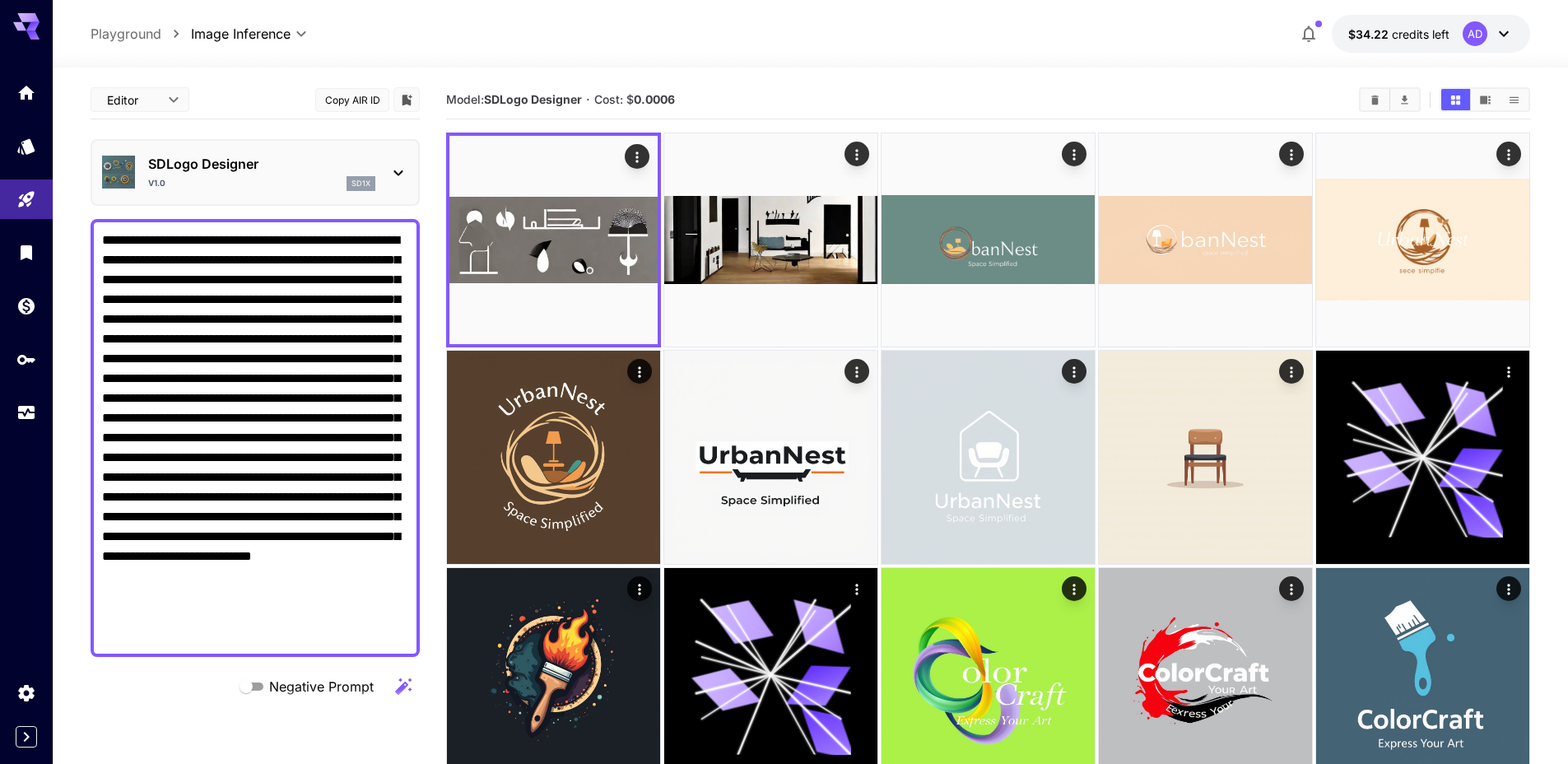
click at [397, 167] on icon at bounding box center [398, 173] width 20 height 20
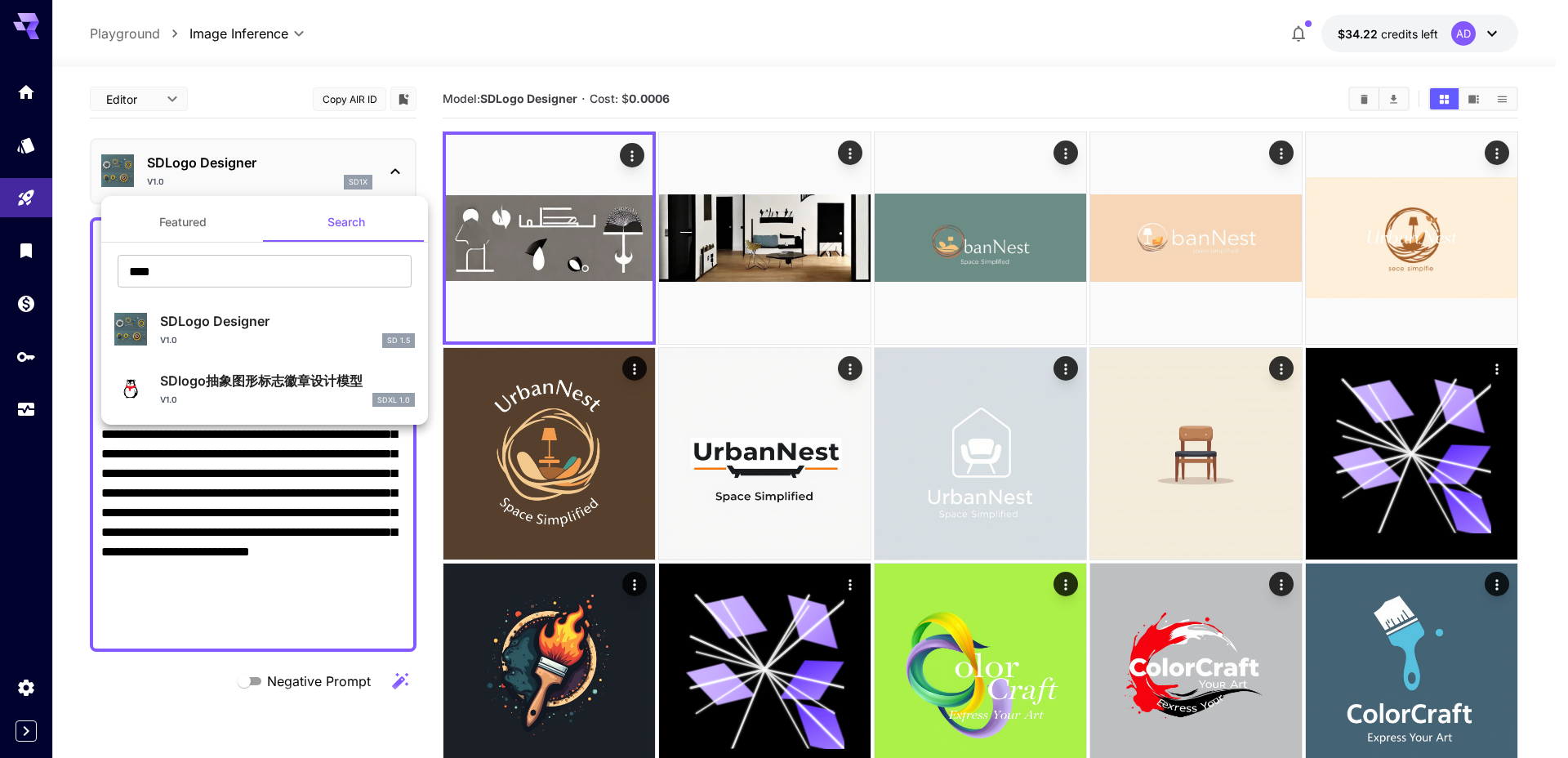
click at [305, 387] on p "SDlogo抽象图形标志徽章设计模型" at bounding box center [287, 381] width 254 height 19
type input "**********"
type input "****"
type input "***"
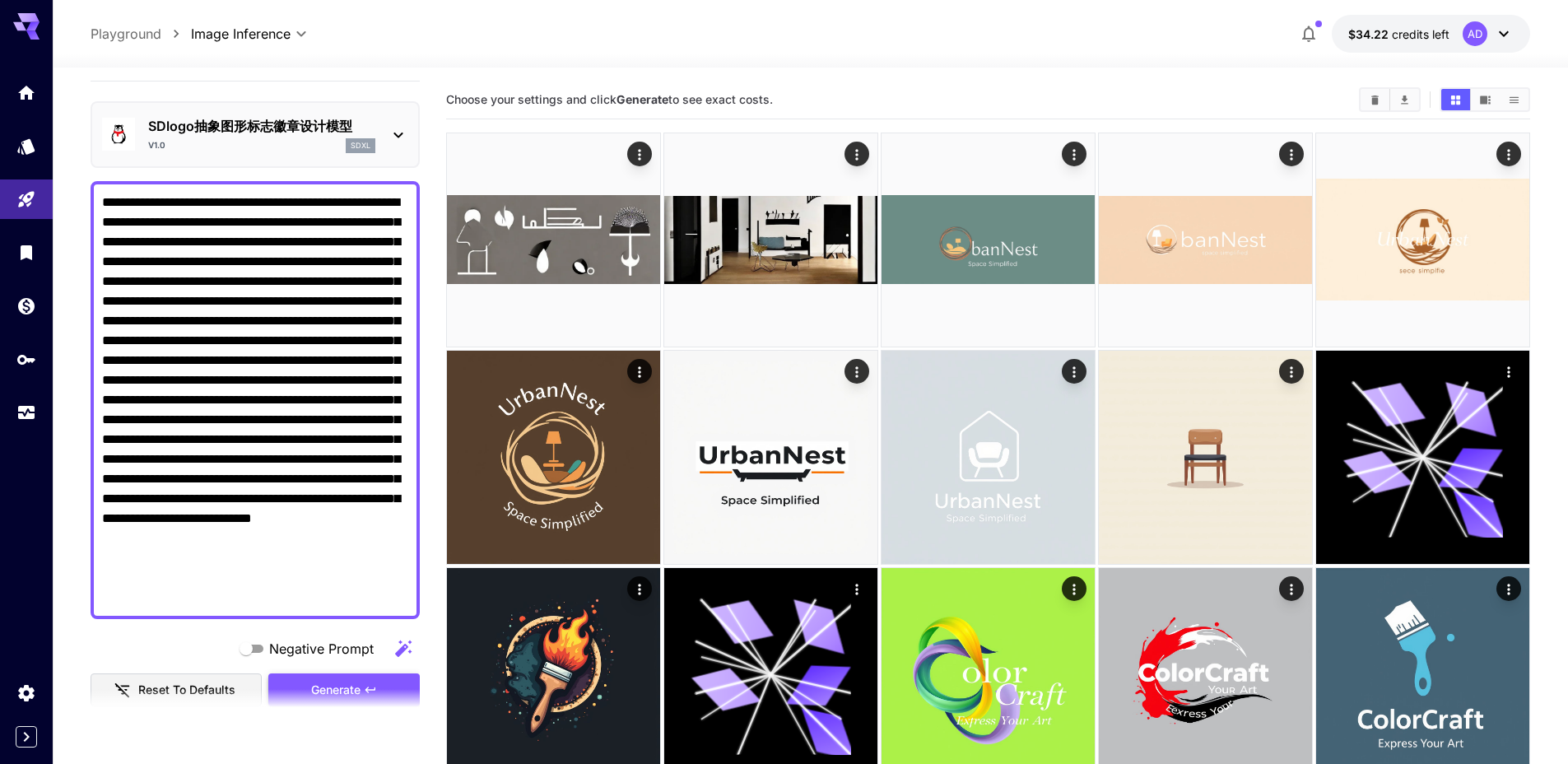
scroll to position [191, 0]
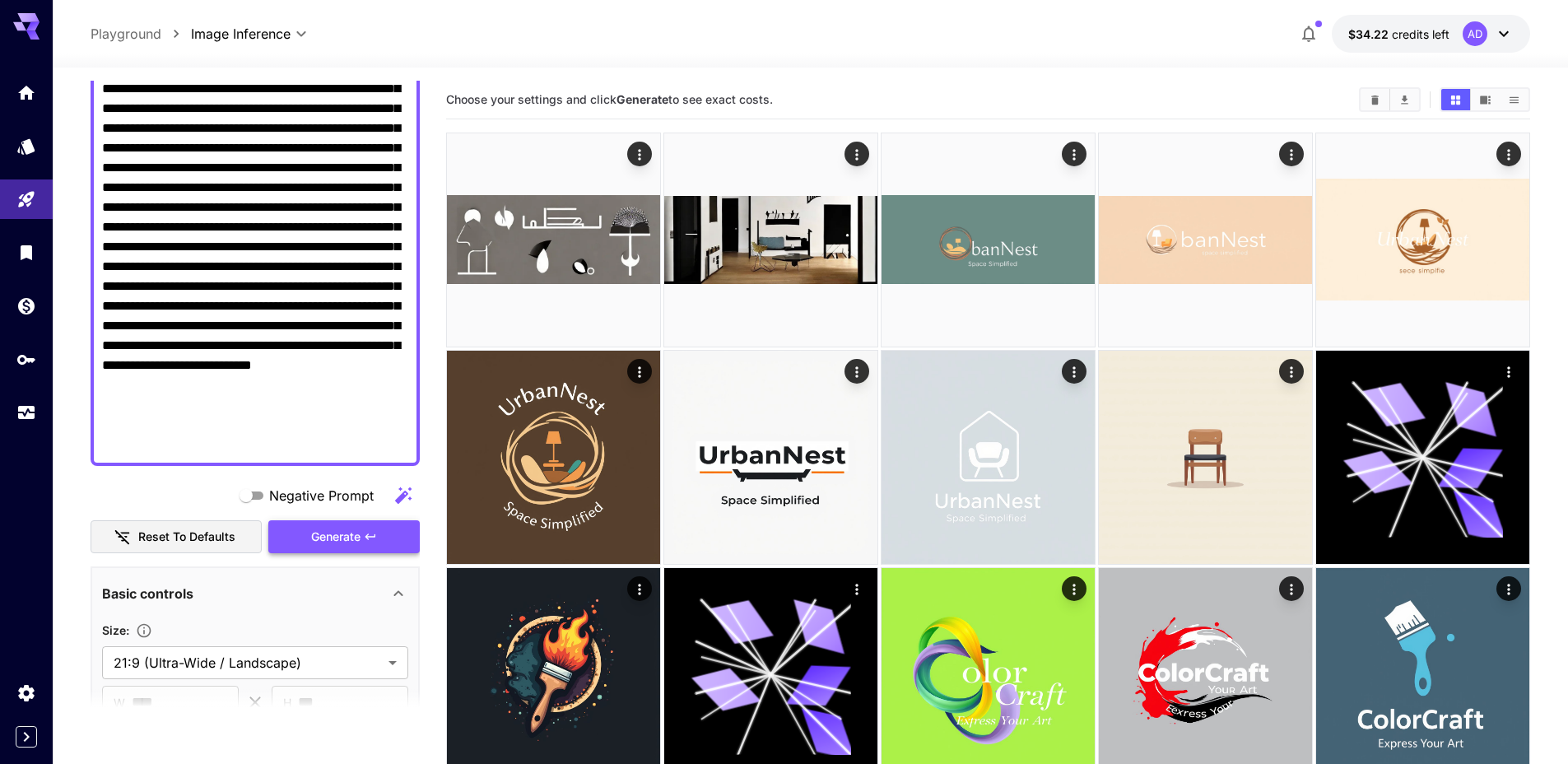
click at [344, 532] on span "Generate" at bounding box center [335, 537] width 49 height 20
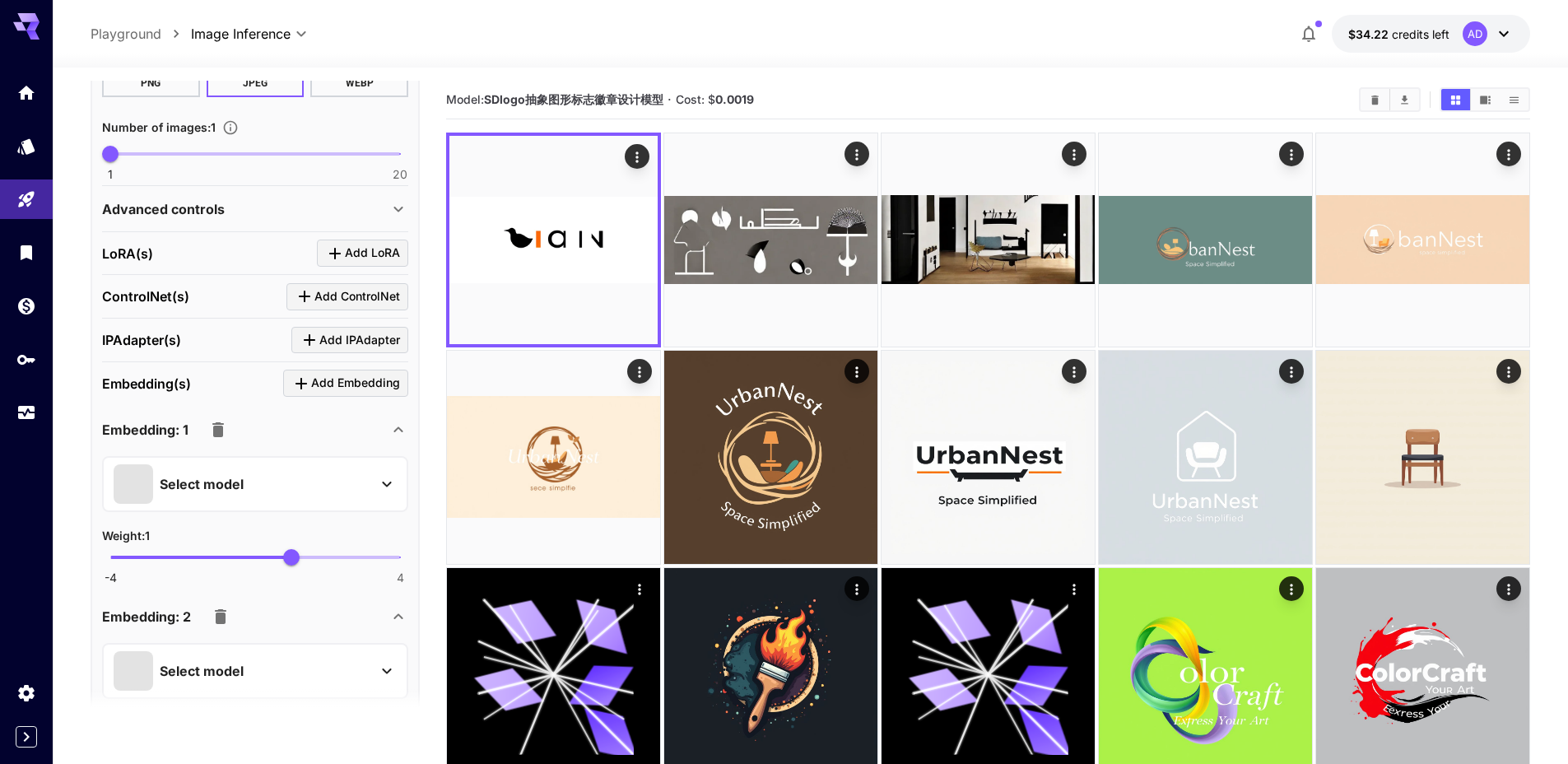
scroll to position [822, 0]
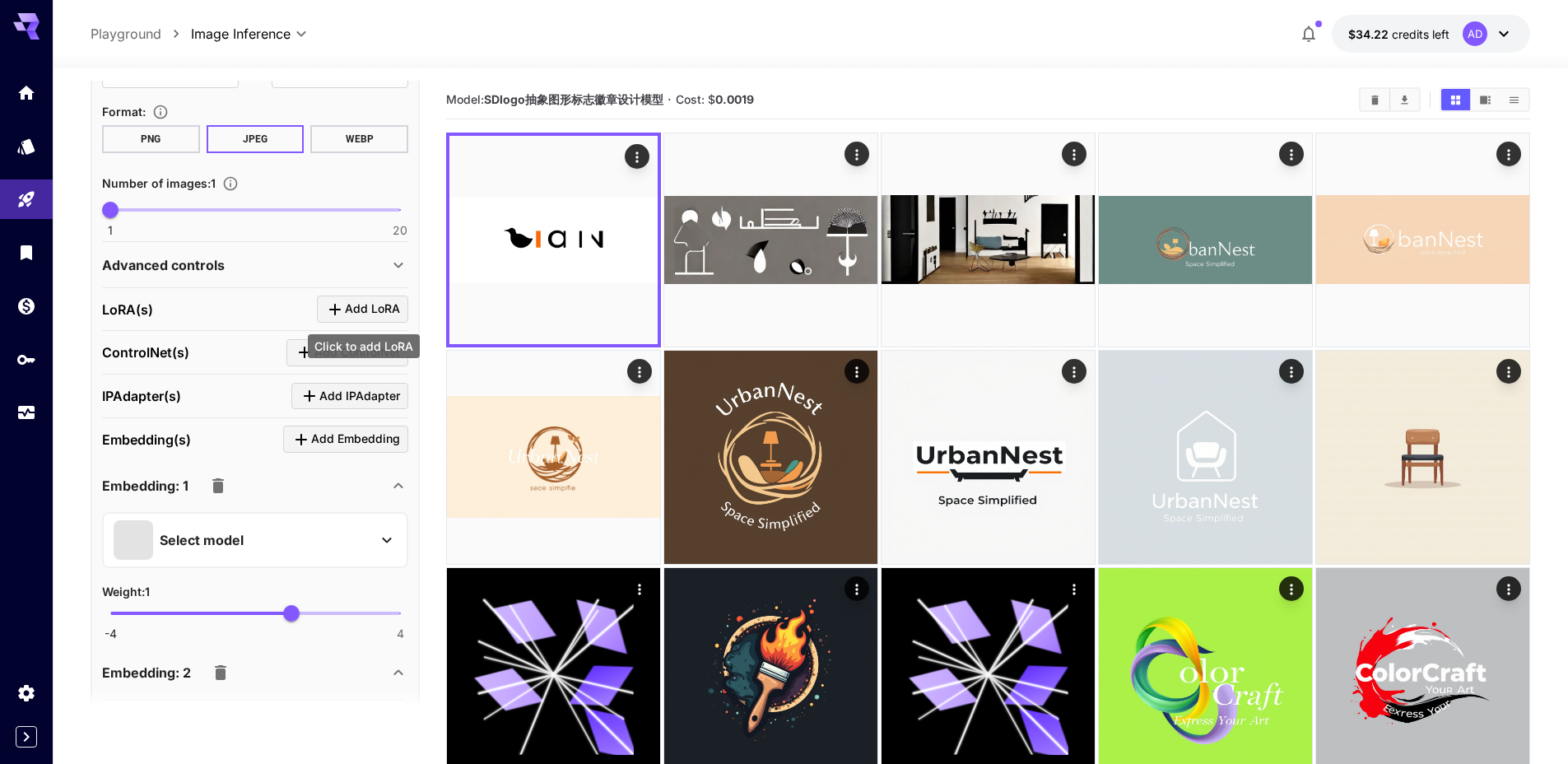
click at [375, 312] on span "Add LoRA" at bounding box center [372, 309] width 55 height 20
